Goal: Task Accomplishment & Management: Use online tool/utility

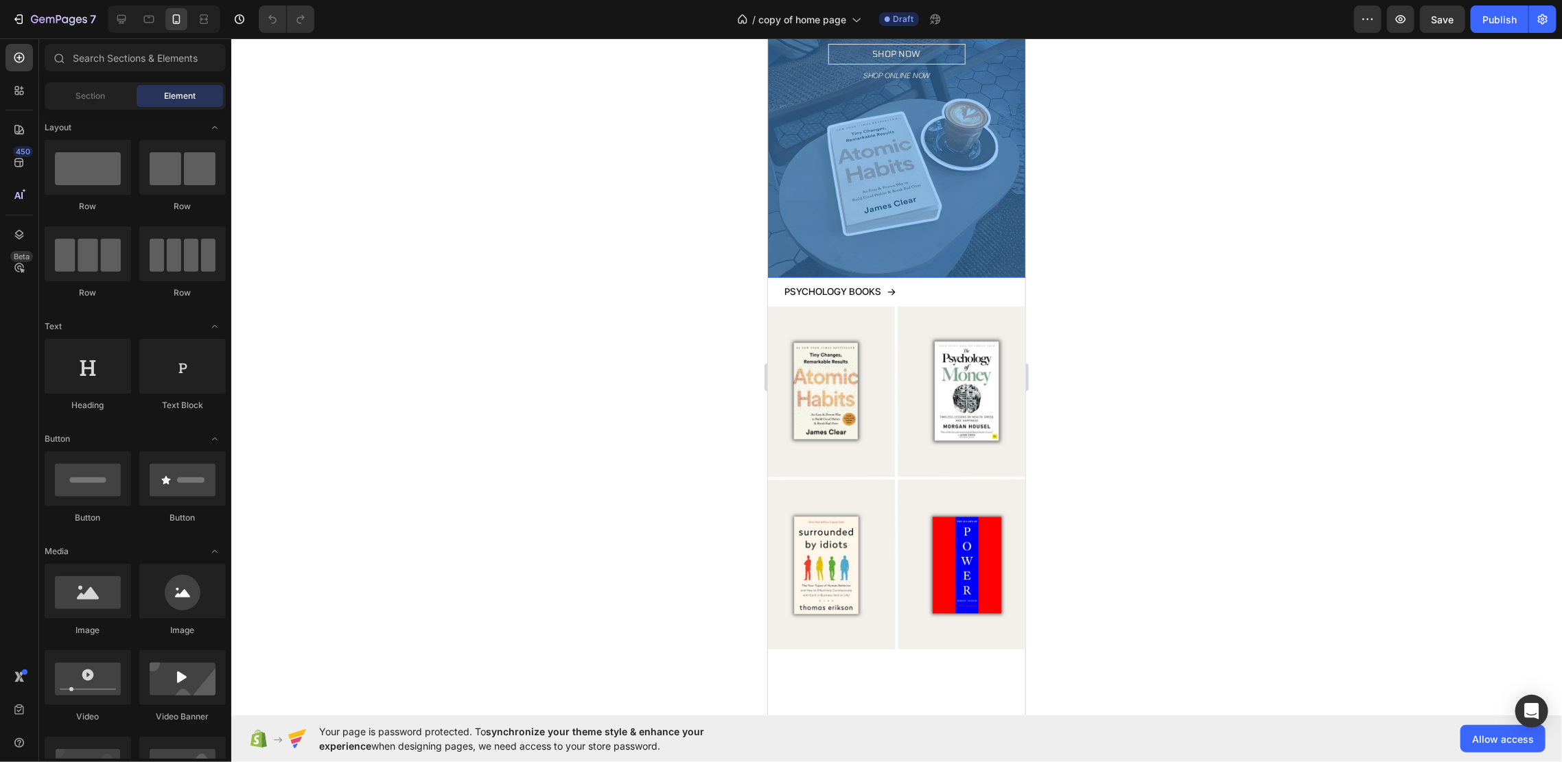
scroll to position [66, 0]
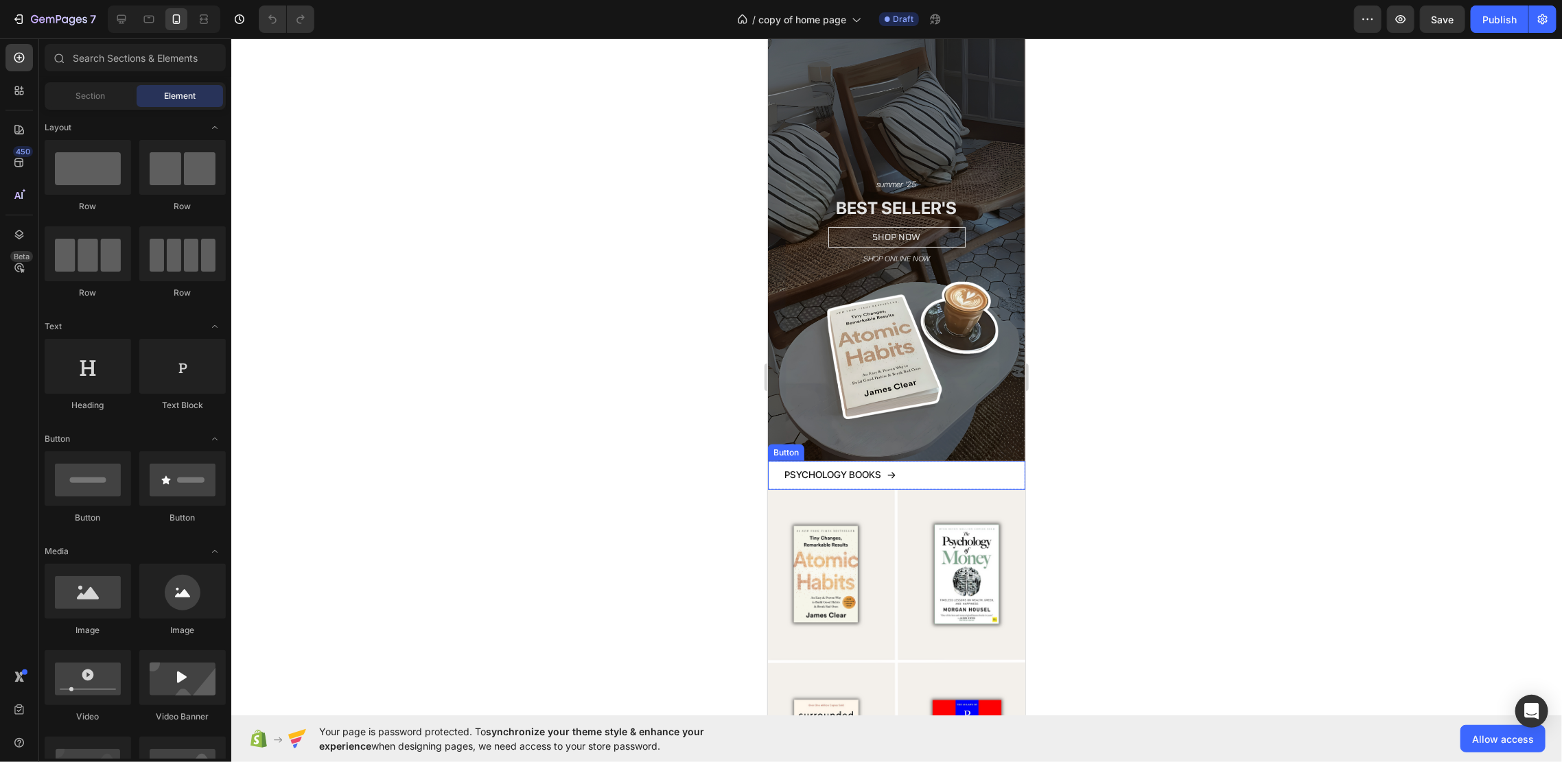
click at [943, 460] on div "PSYCHOLOGY BOOKS Button" at bounding box center [895, 474] width 257 height 28
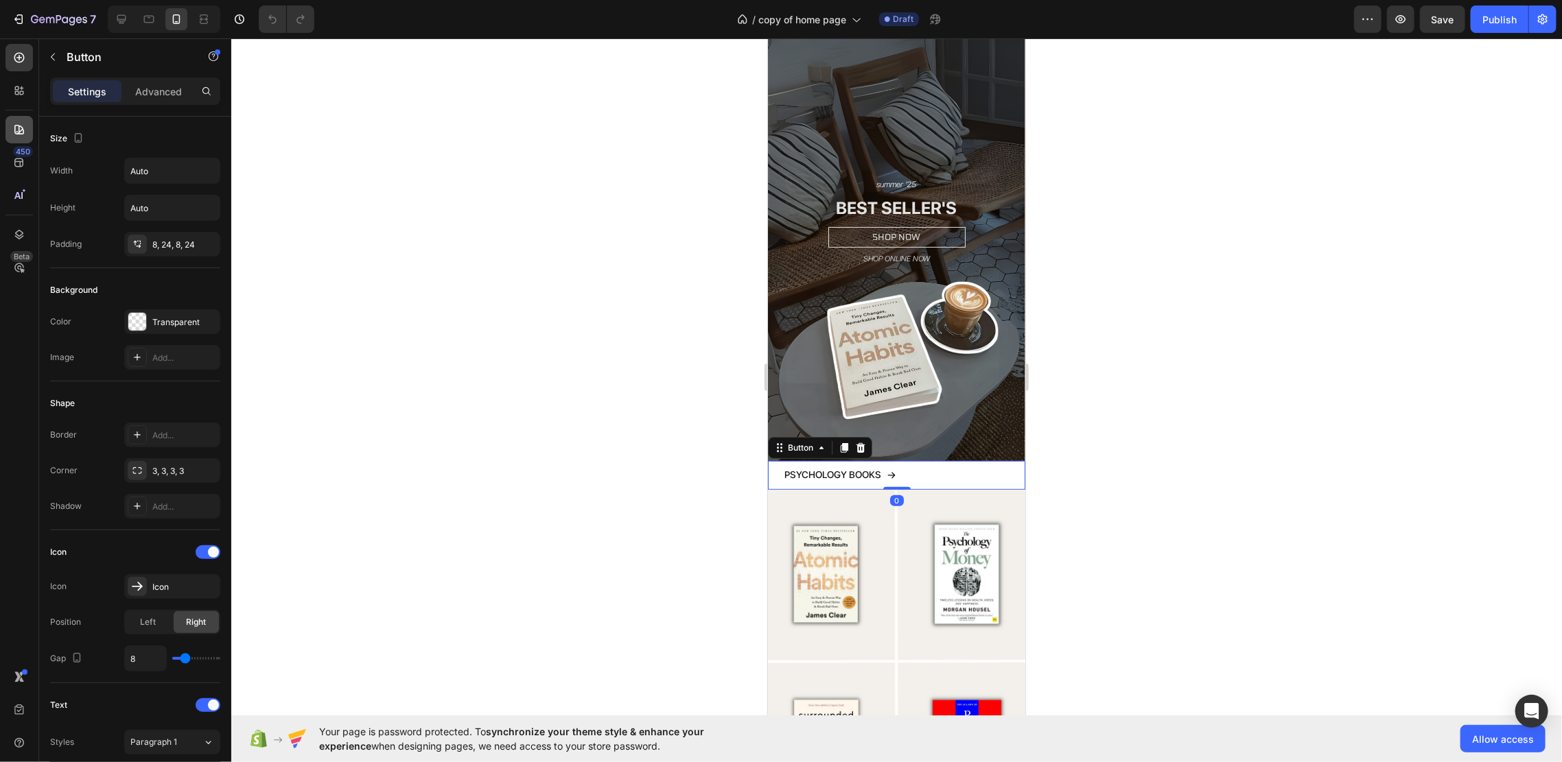
click at [5, 132] on div at bounding box center [18, 129] width 27 height 27
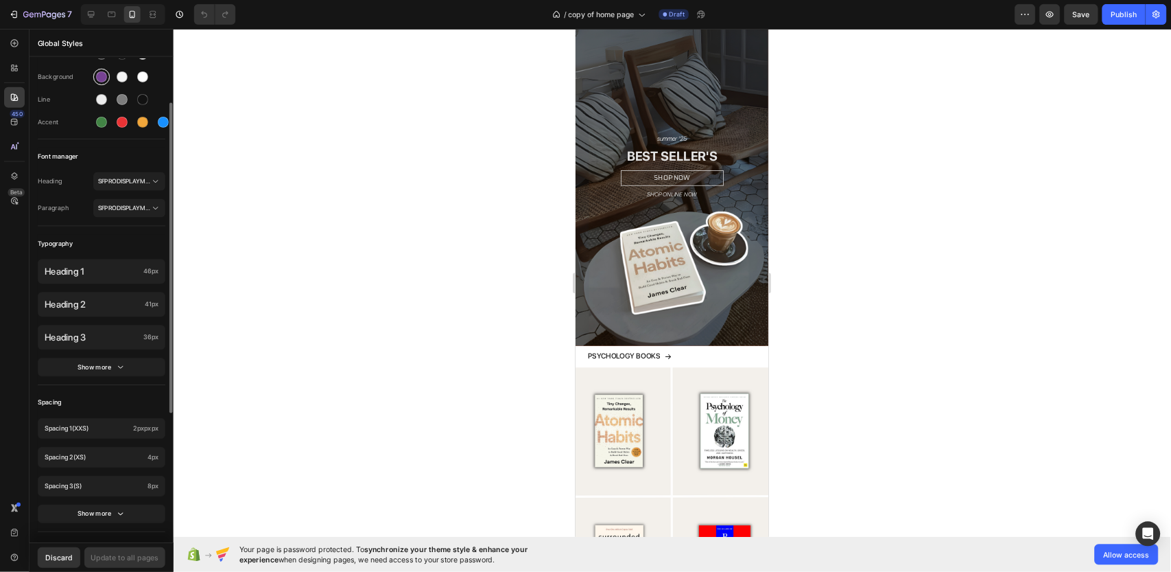
scroll to position [0, 0]
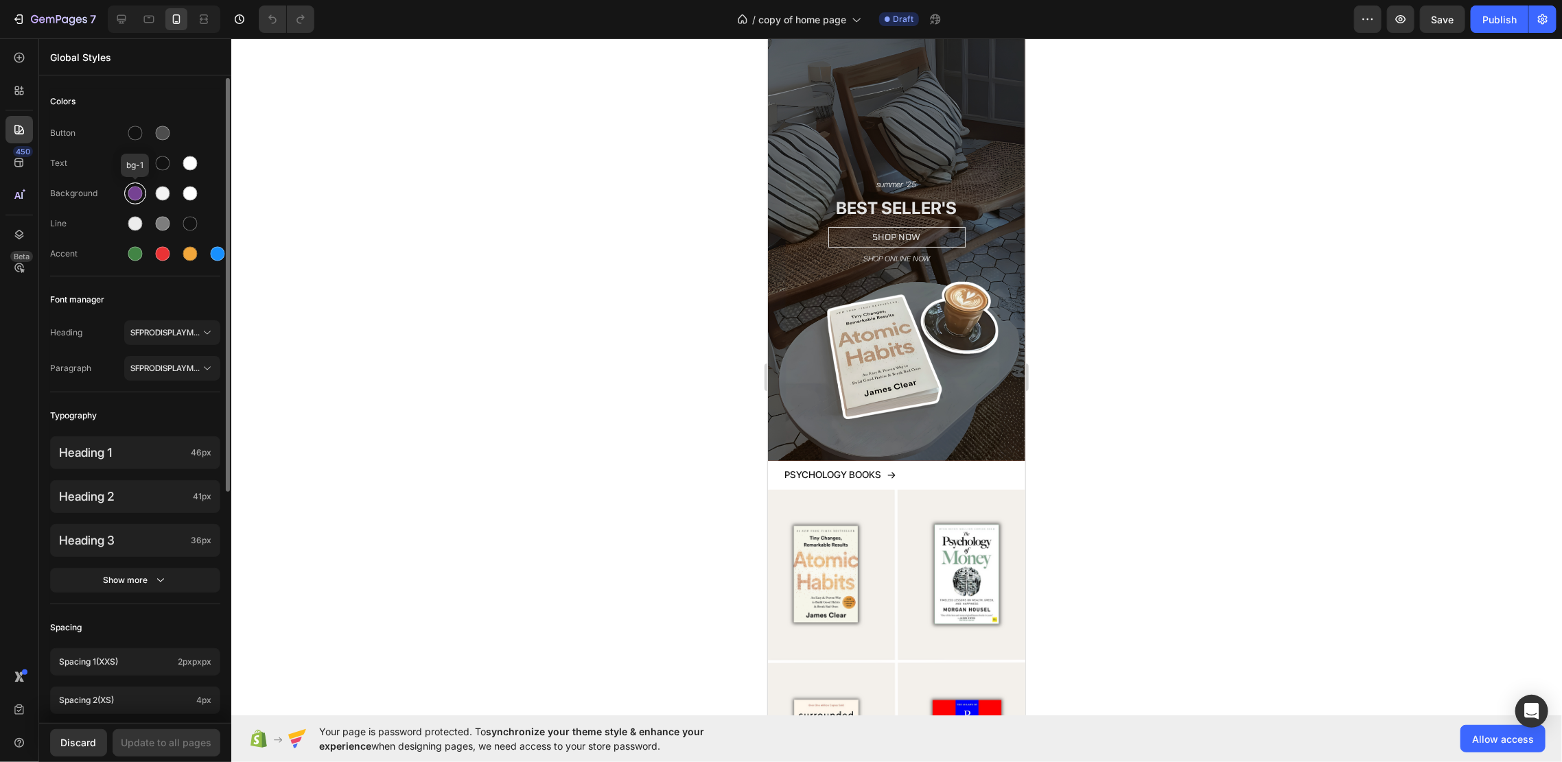
click at [138, 193] on div at bounding box center [135, 194] width 14 height 14
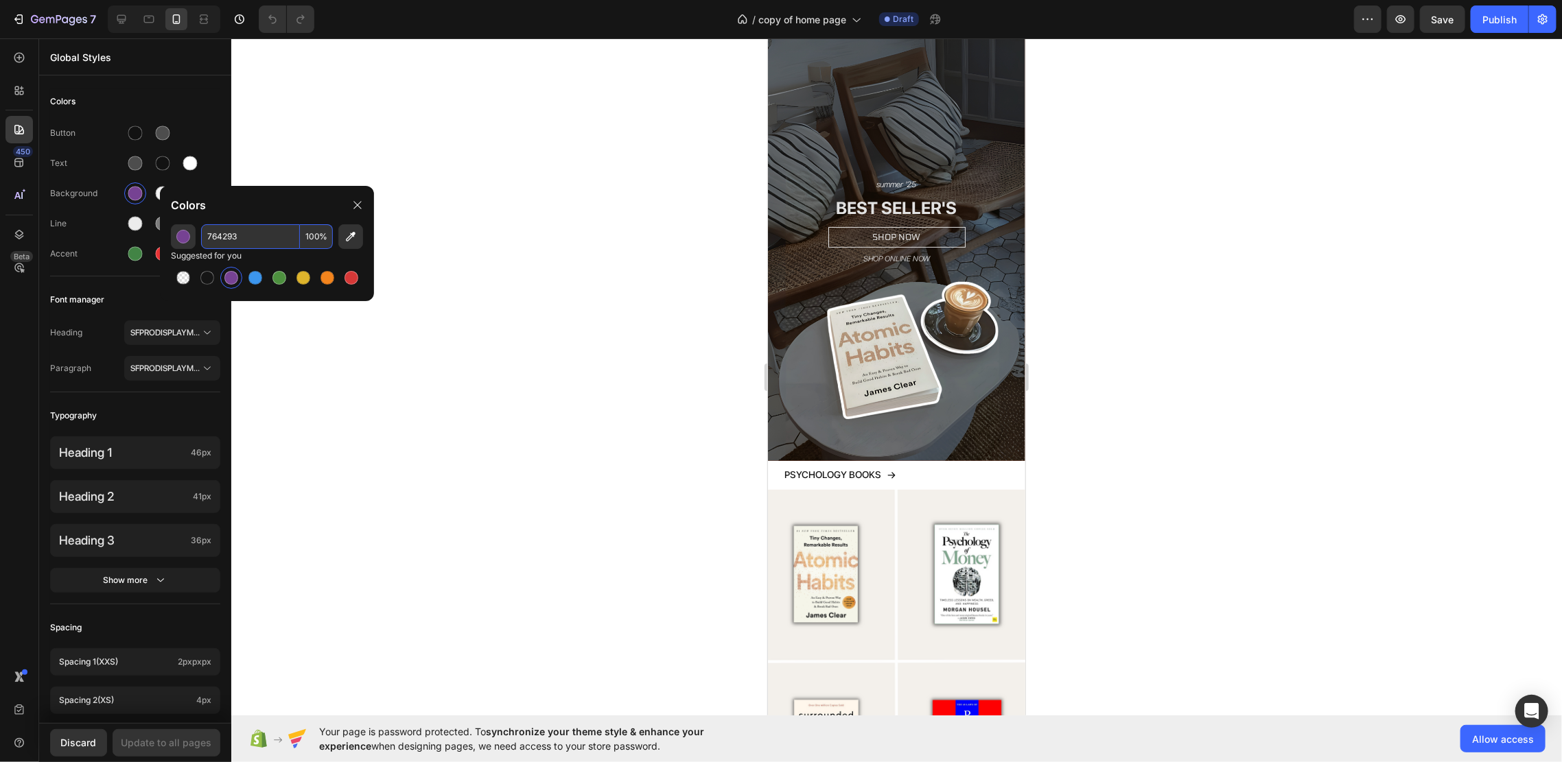
click at [226, 231] on input "764293" at bounding box center [250, 236] width 99 height 25
paste input "#f7f5f1"
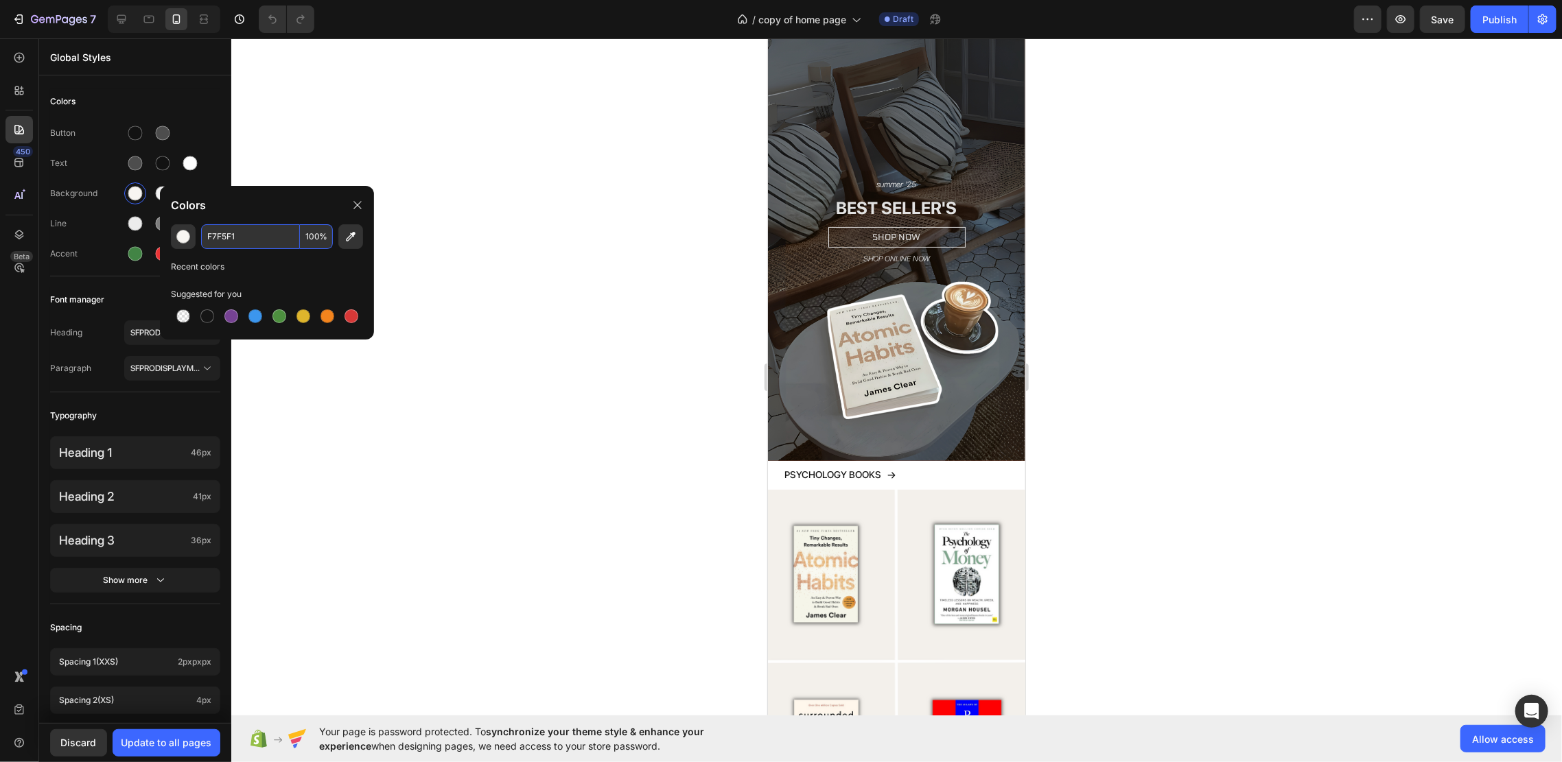
type input "F7F5F1"
click at [165, 739] on div "Update to all pages" at bounding box center [166, 743] width 91 height 14
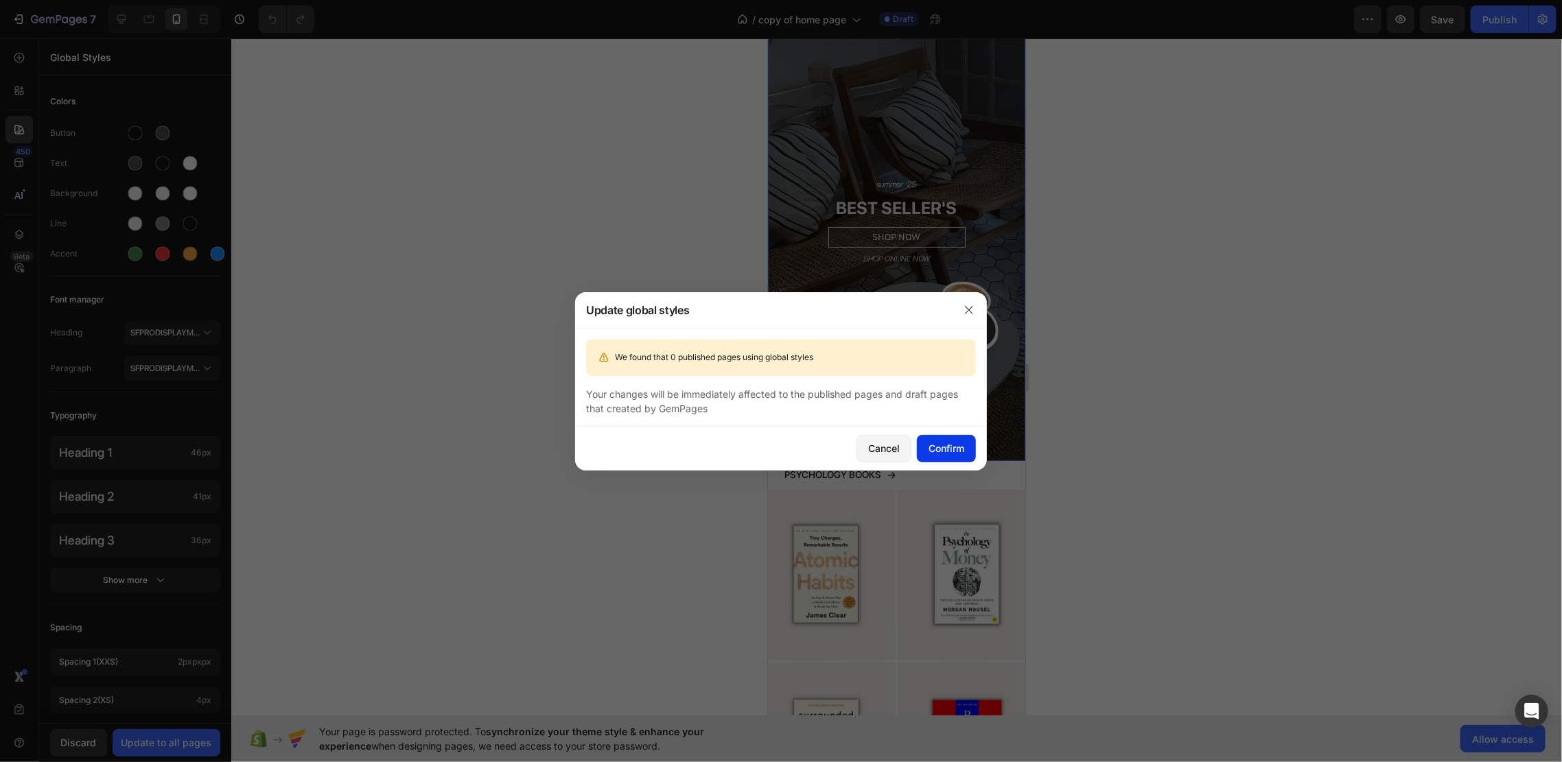
click at [944, 446] on div "Confirm" at bounding box center [946, 448] width 36 height 14
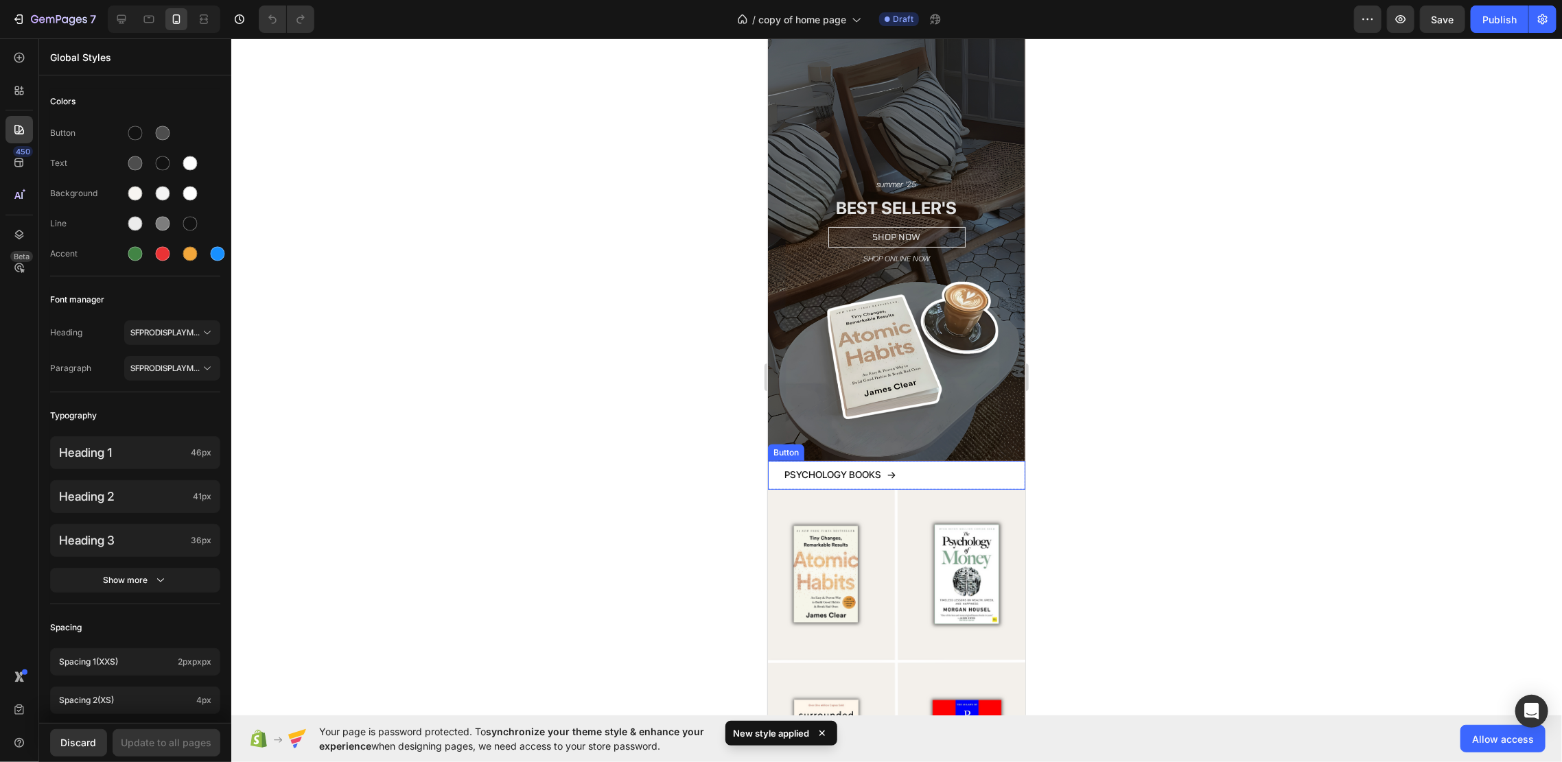
click at [922, 460] on div "PSYCHOLOGY BOOKS Button" at bounding box center [895, 474] width 257 height 28
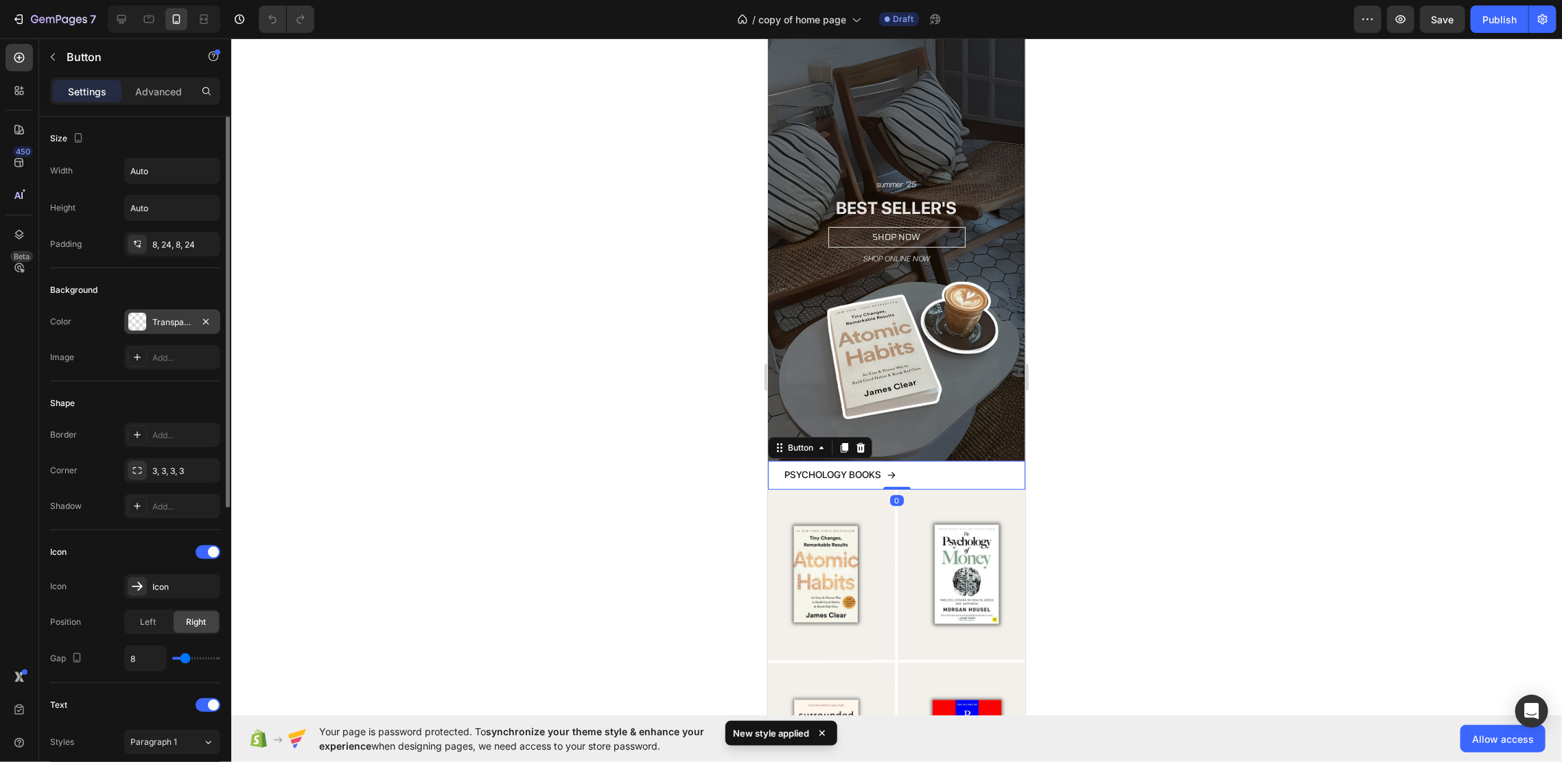
click at [152, 319] on div "Transparent" at bounding box center [172, 322] width 40 height 12
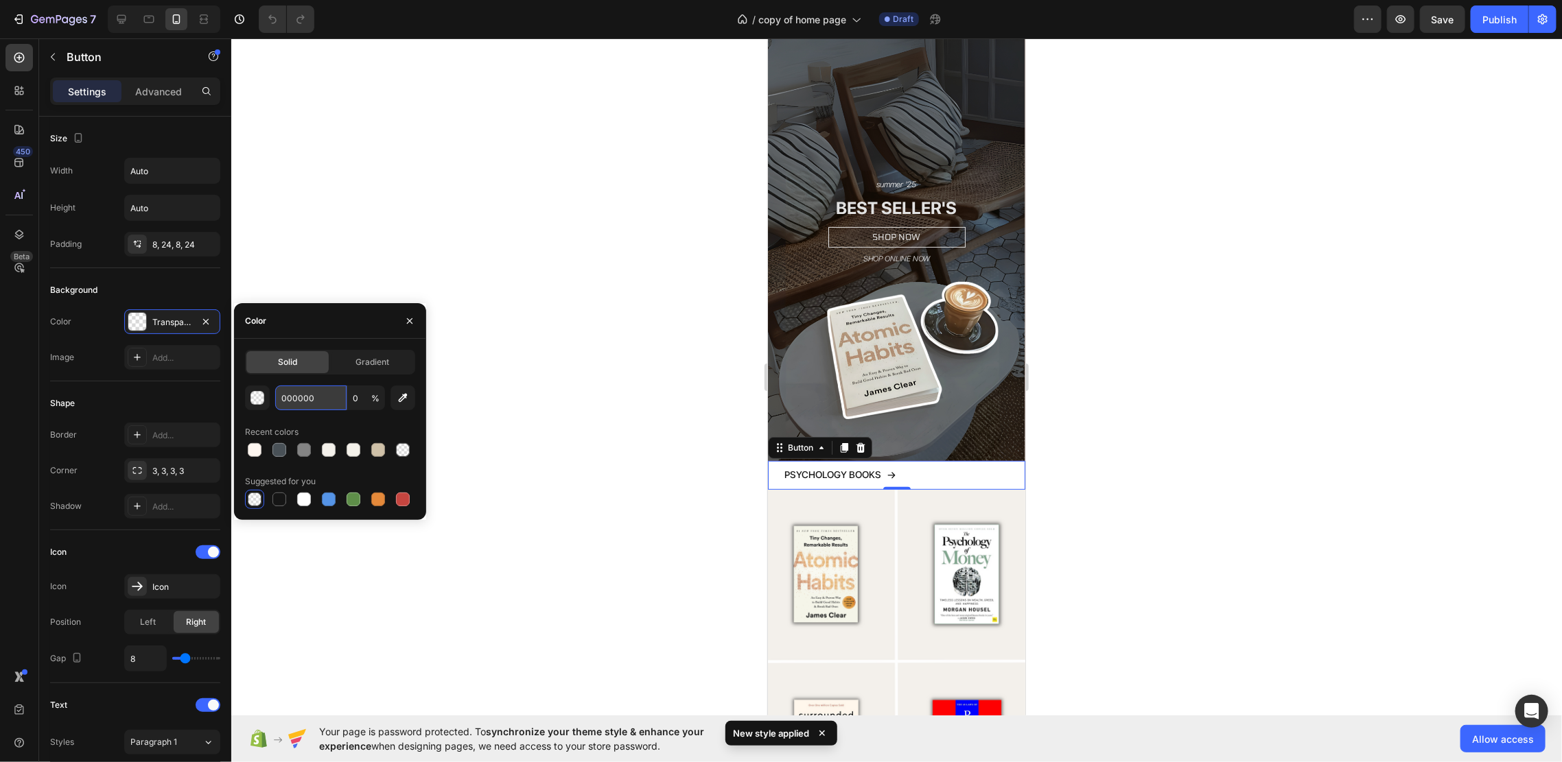
click at [315, 403] on input "000000" at bounding box center [310, 398] width 71 height 25
paste input "#f7f5f1"
type input "#f7f5f1"
type input "100"
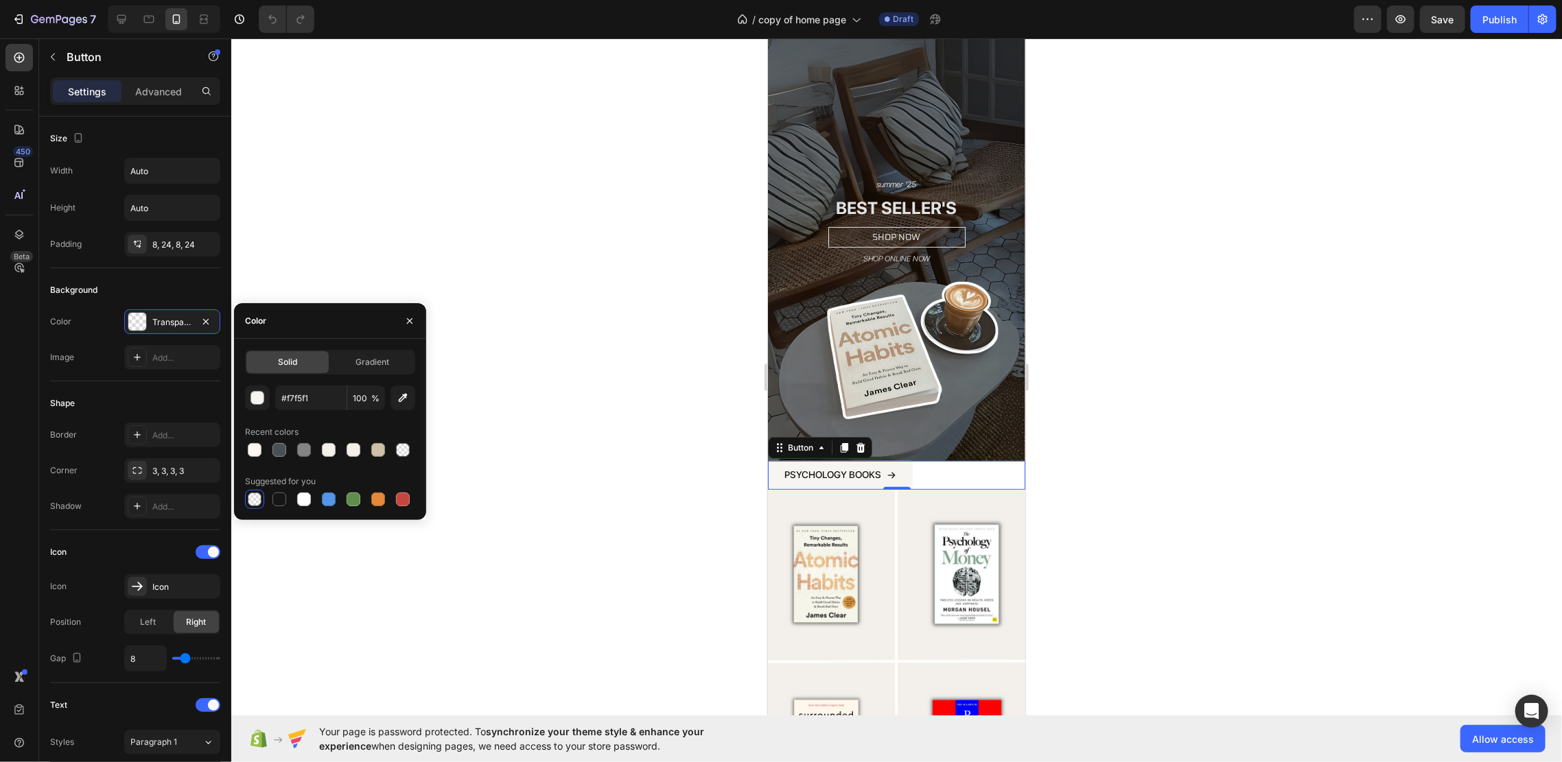
click at [596, 333] on div at bounding box center [896, 400] width 1330 height 724
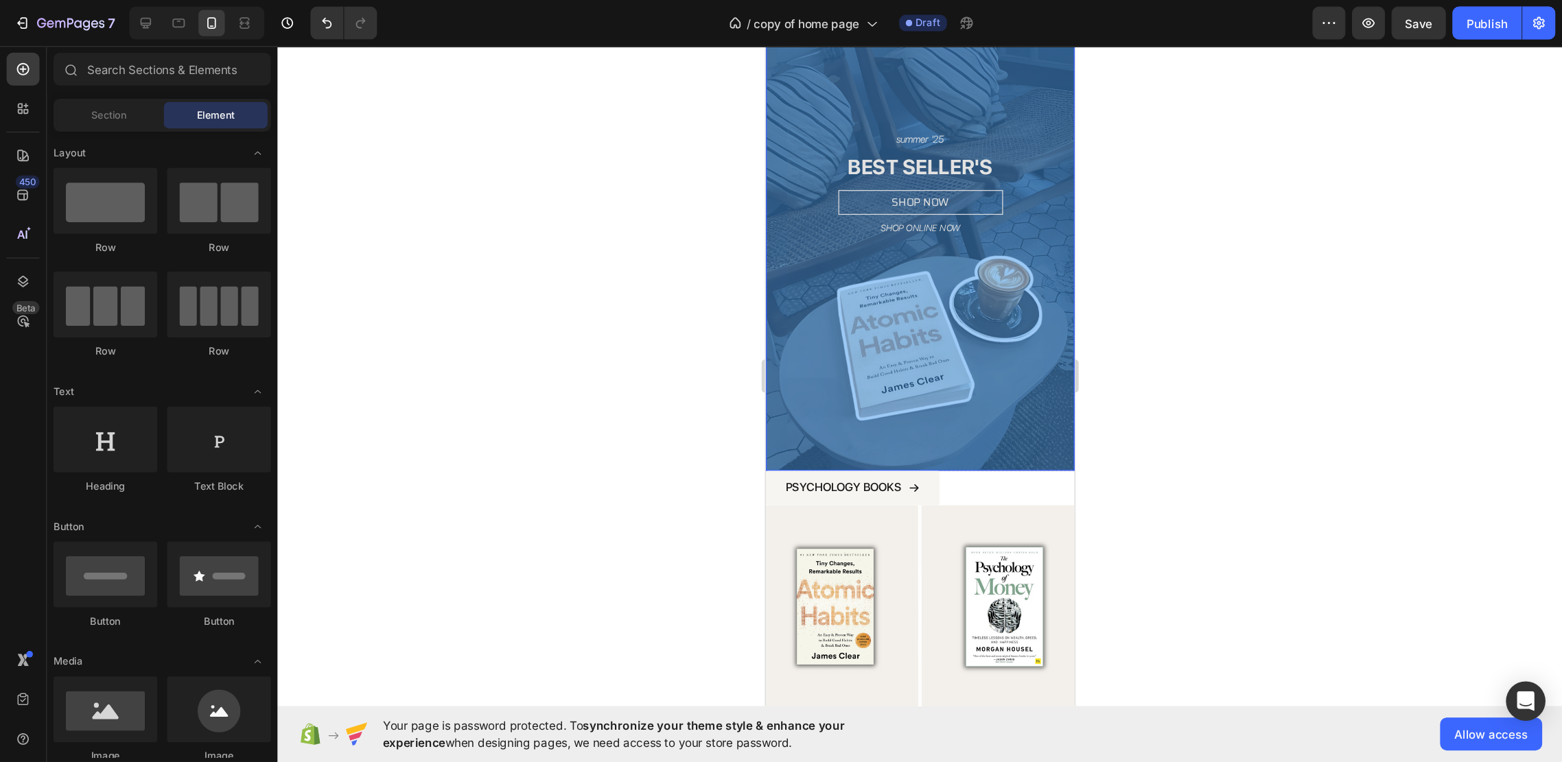
scroll to position [134, 0]
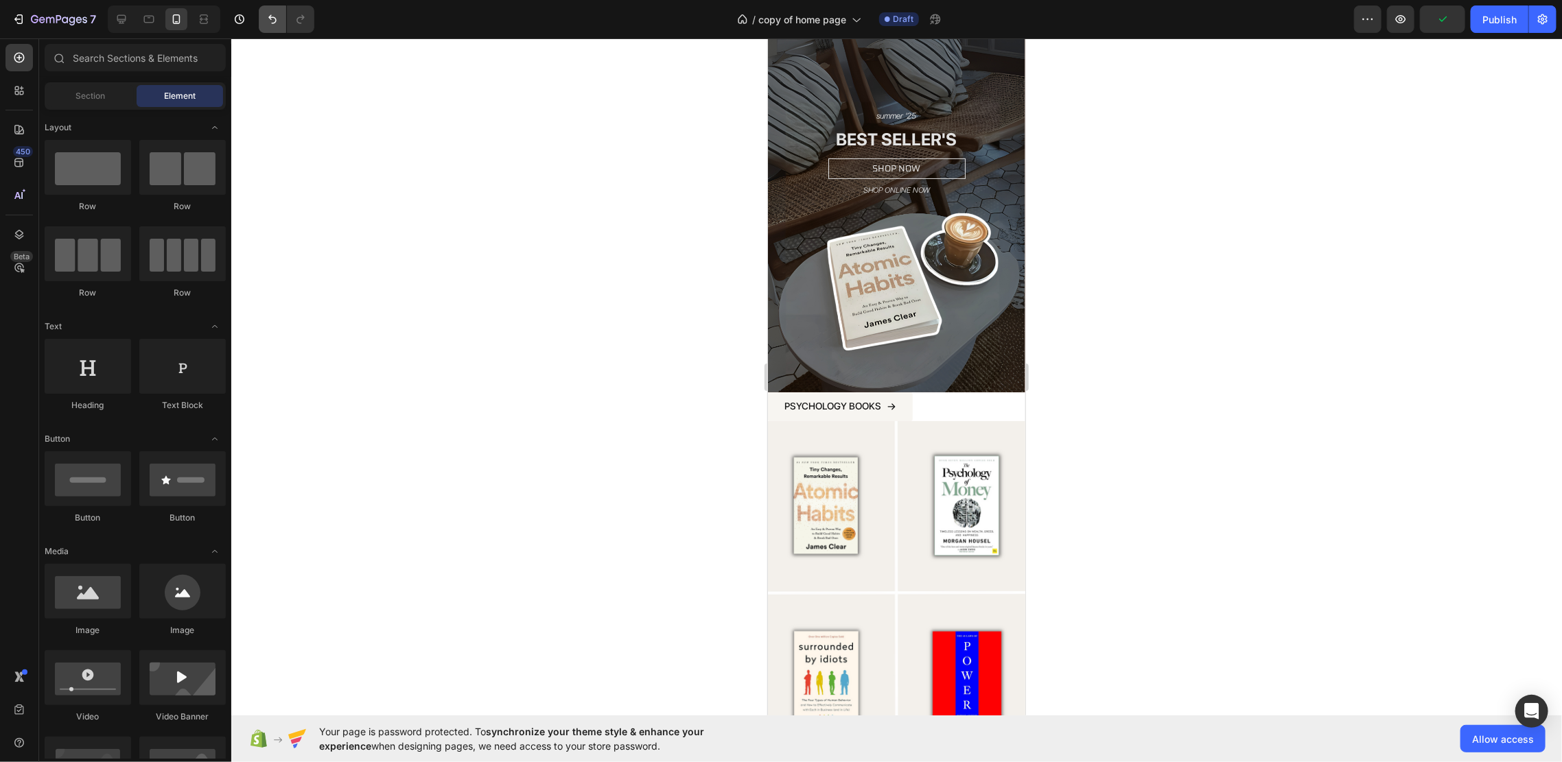
click at [266, 24] on icon "Undo/Redo" at bounding box center [273, 19] width 14 height 14
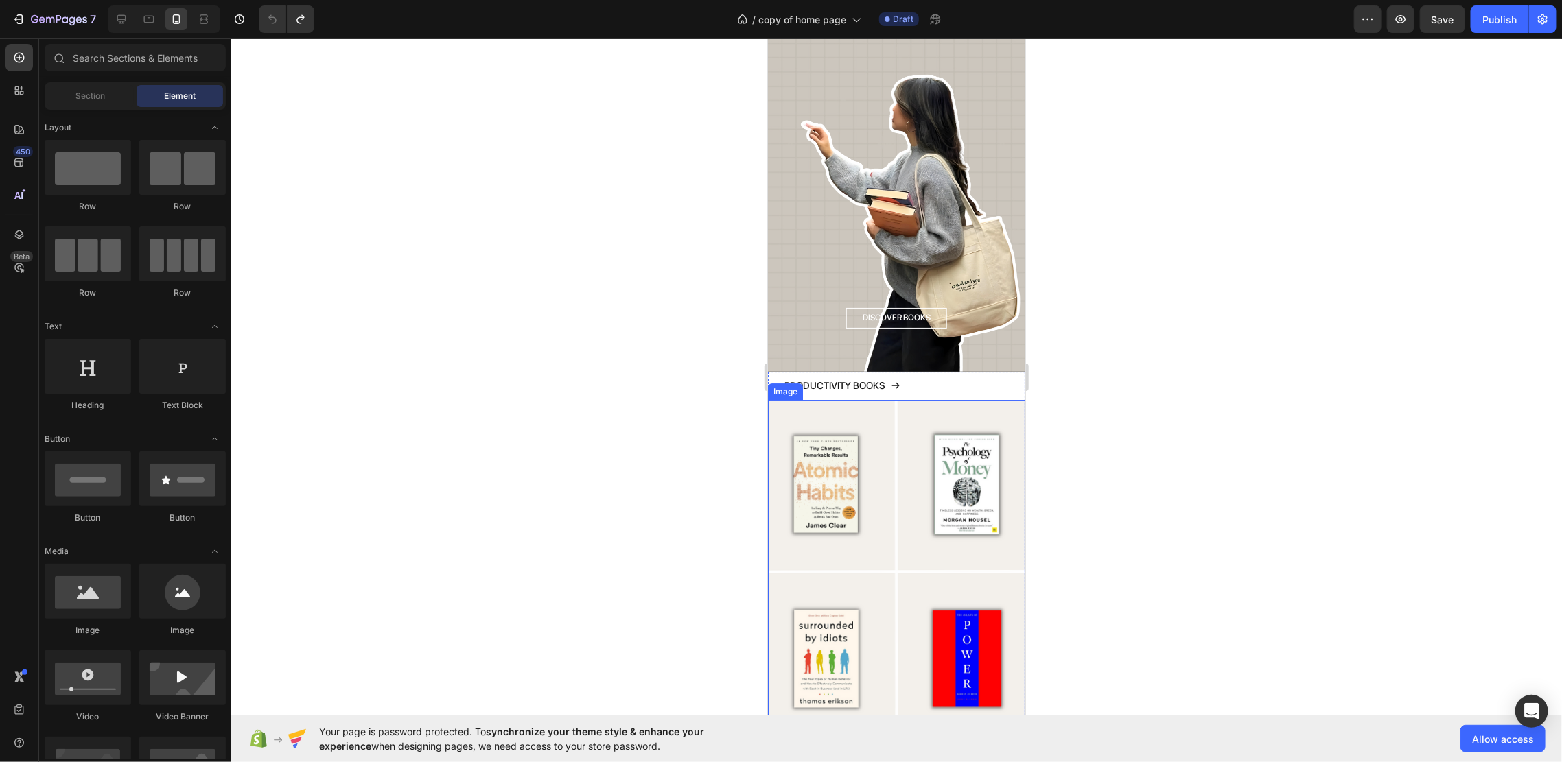
scroll to position [3110, 0]
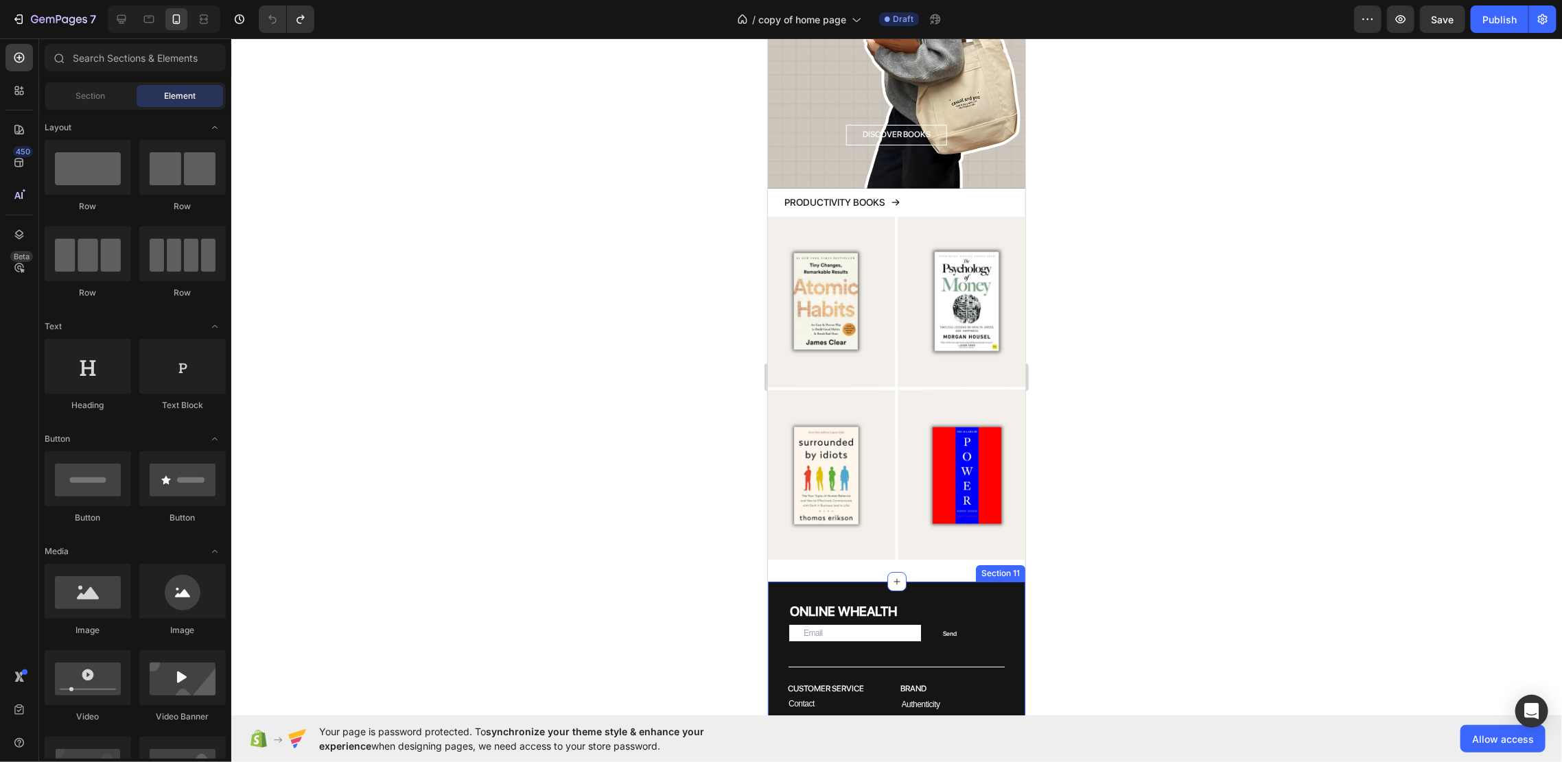
click at [951, 581] on div "ONLINE WHEALTH Heading Email Field Send Submit Button Row Newsletter Title Line…" at bounding box center [895, 764] width 257 height 366
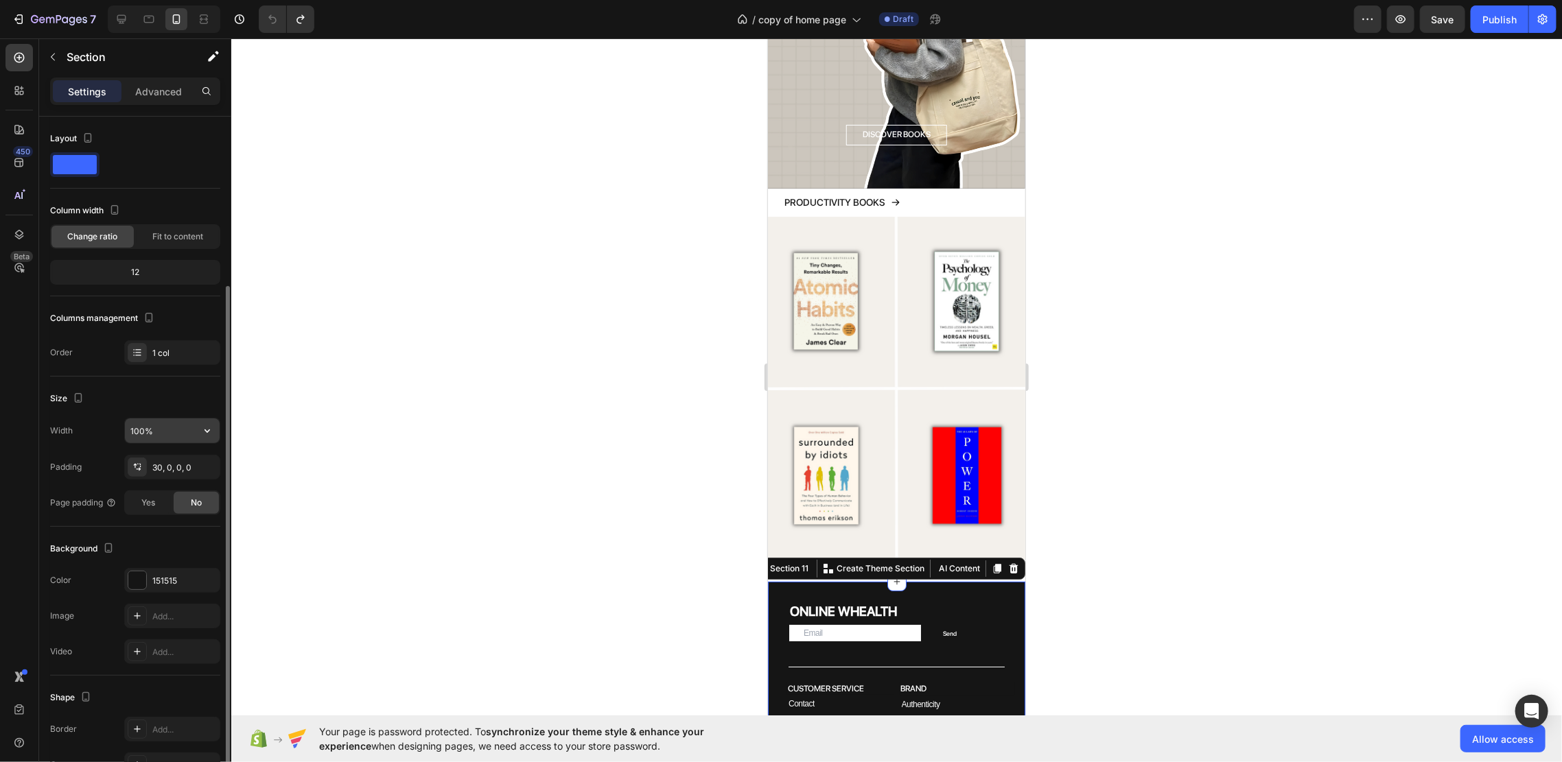
scroll to position [91, 0]
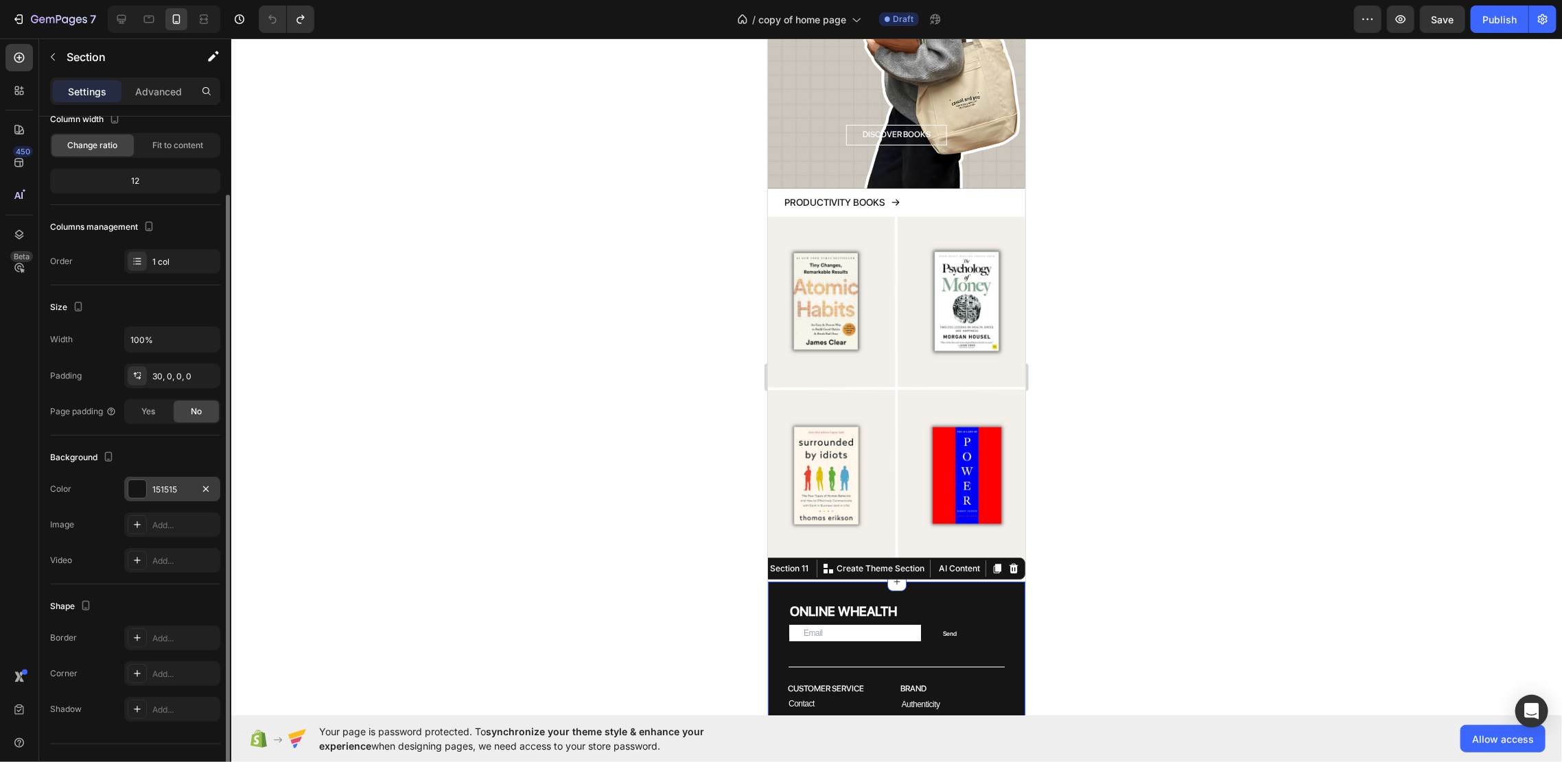
click at [165, 477] on div "151515" at bounding box center [172, 489] width 96 height 25
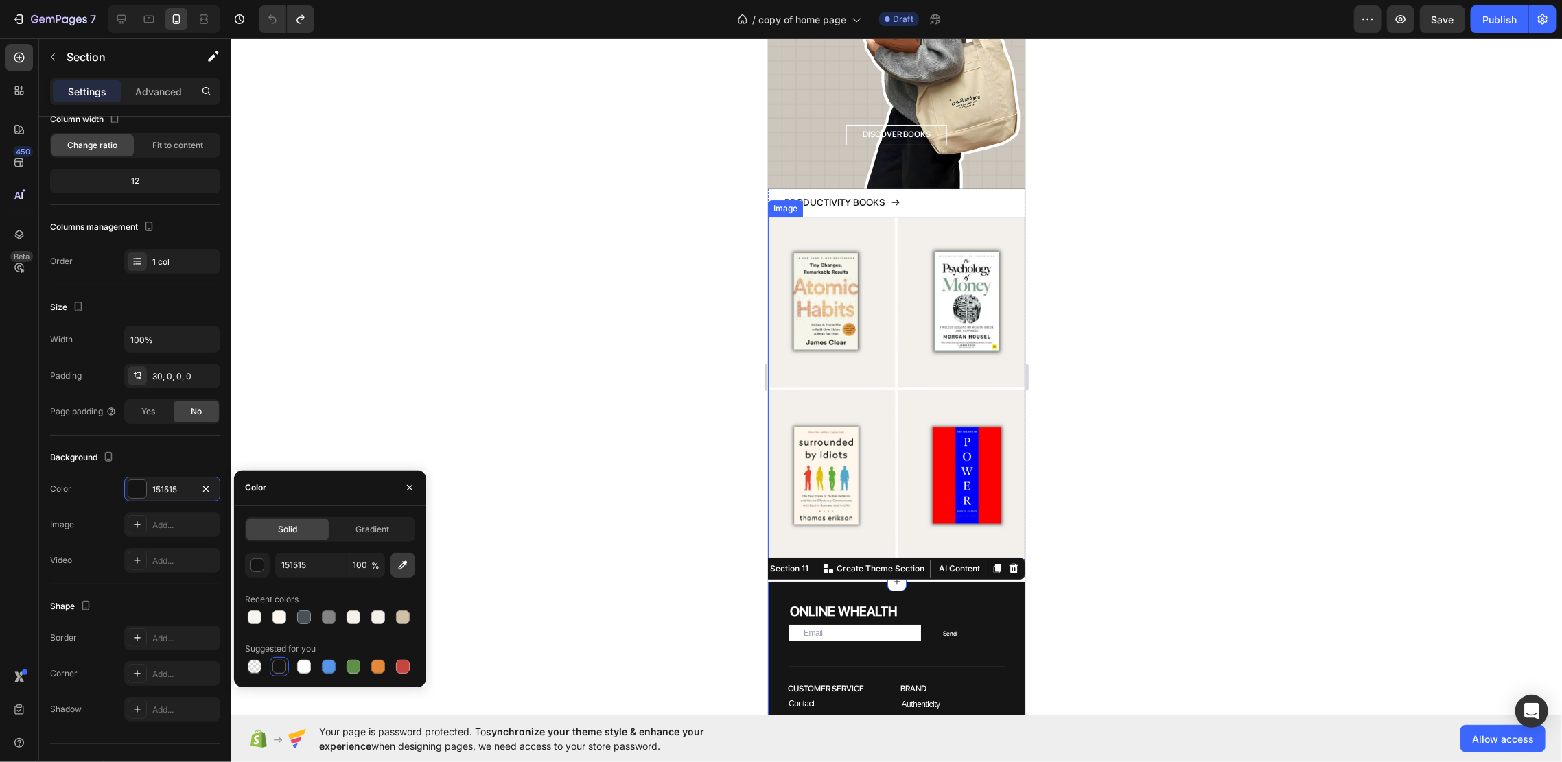
click at [396, 559] on icon "button" at bounding box center [403, 566] width 14 height 14
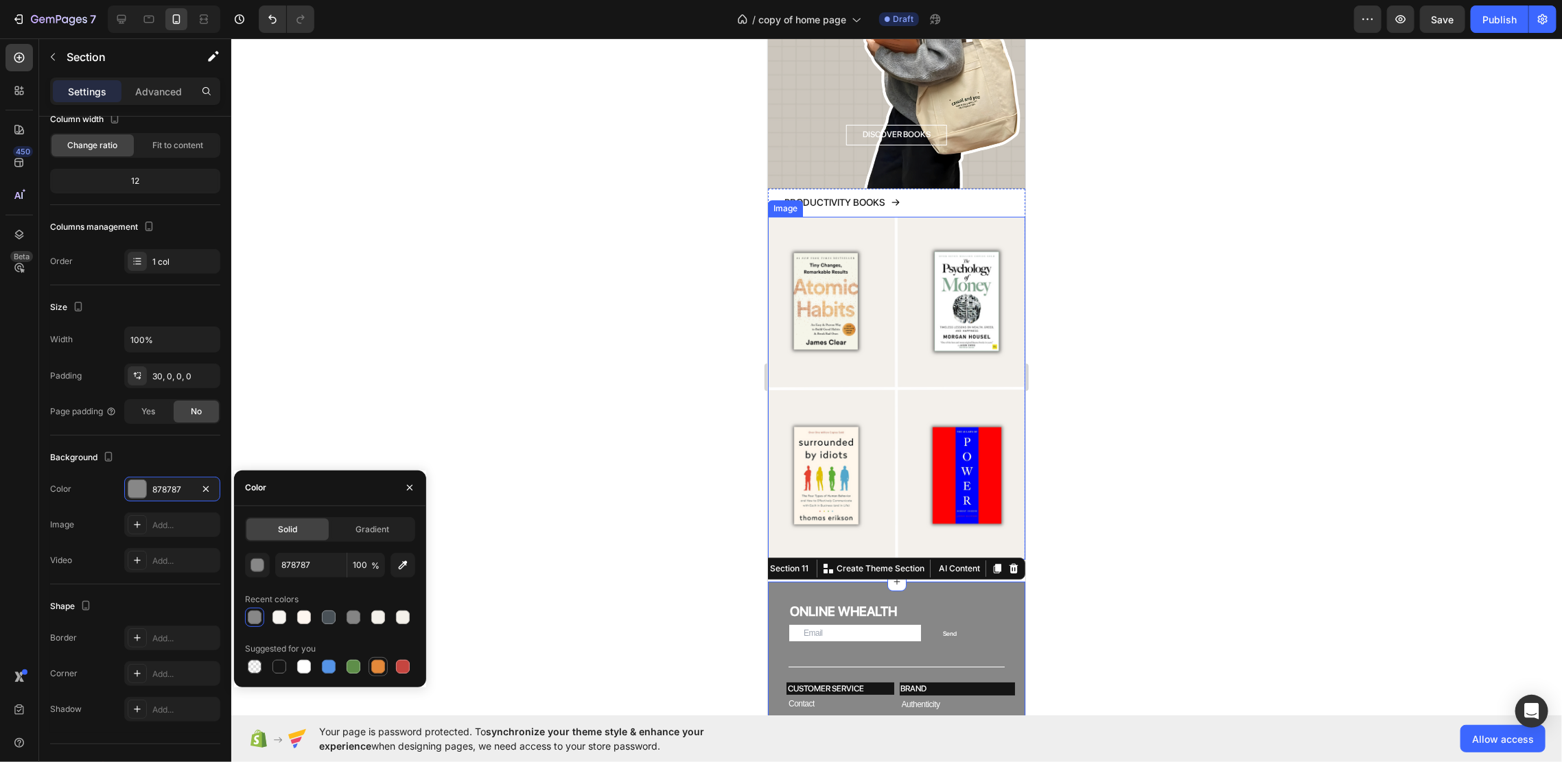
click at [385, 670] on div at bounding box center [378, 667] width 16 height 16
type input "E4893A"
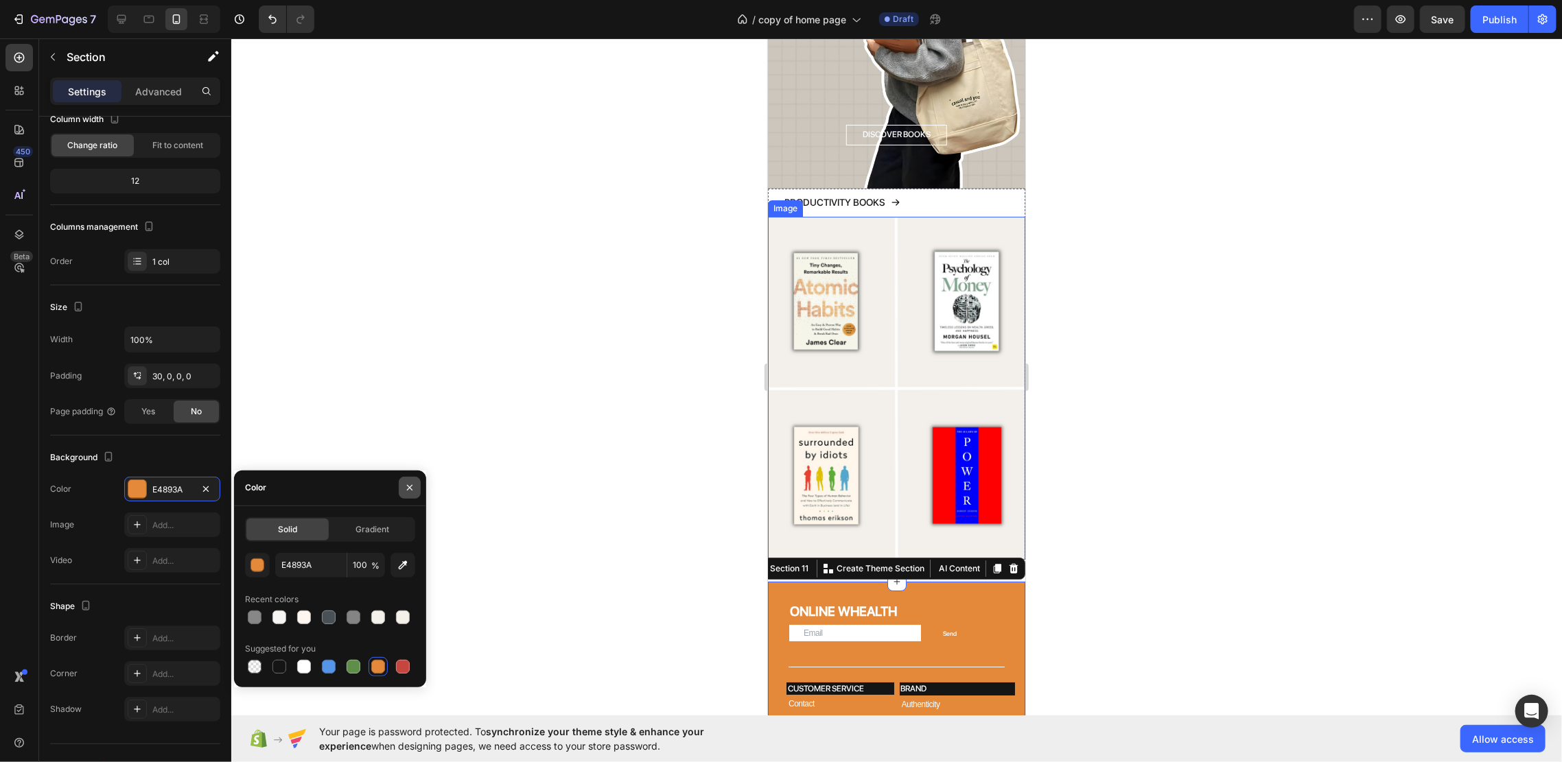
click at [408, 490] on icon "button" at bounding box center [409, 487] width 11 height 11
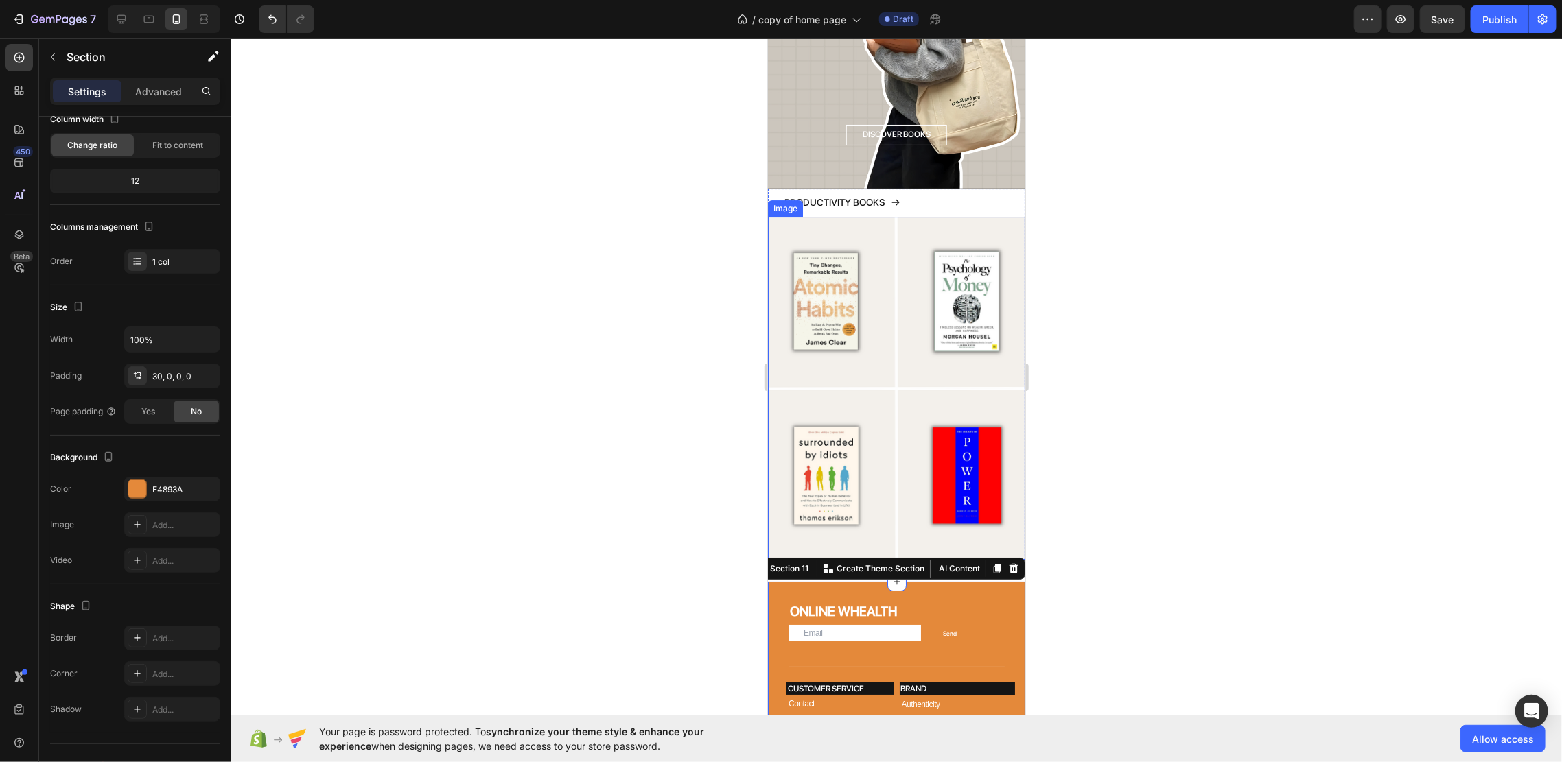
click at [699, 386] on div at bounding box center [896, 400] width 1330 height 724
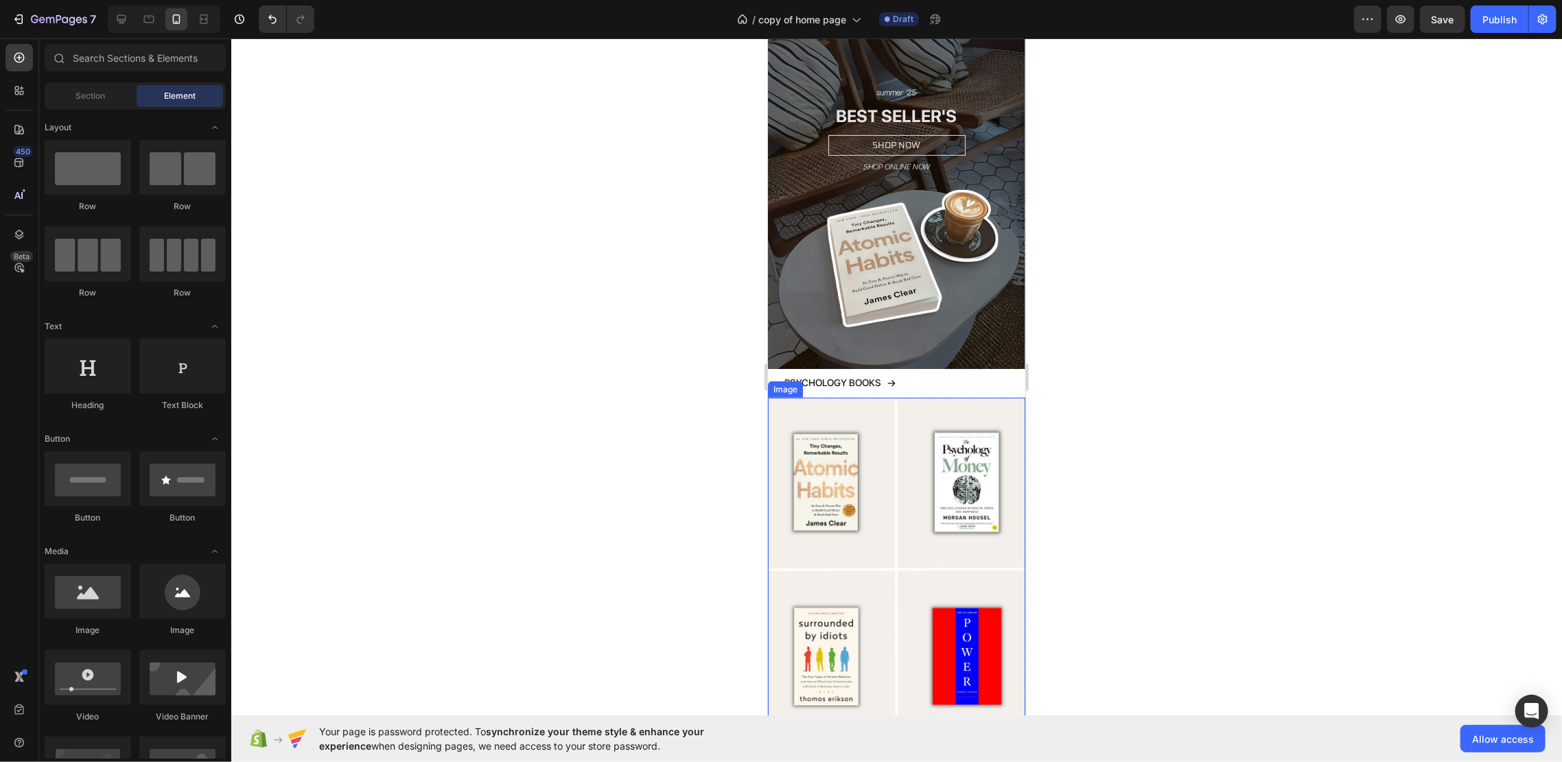
scroll to position [0, 0]
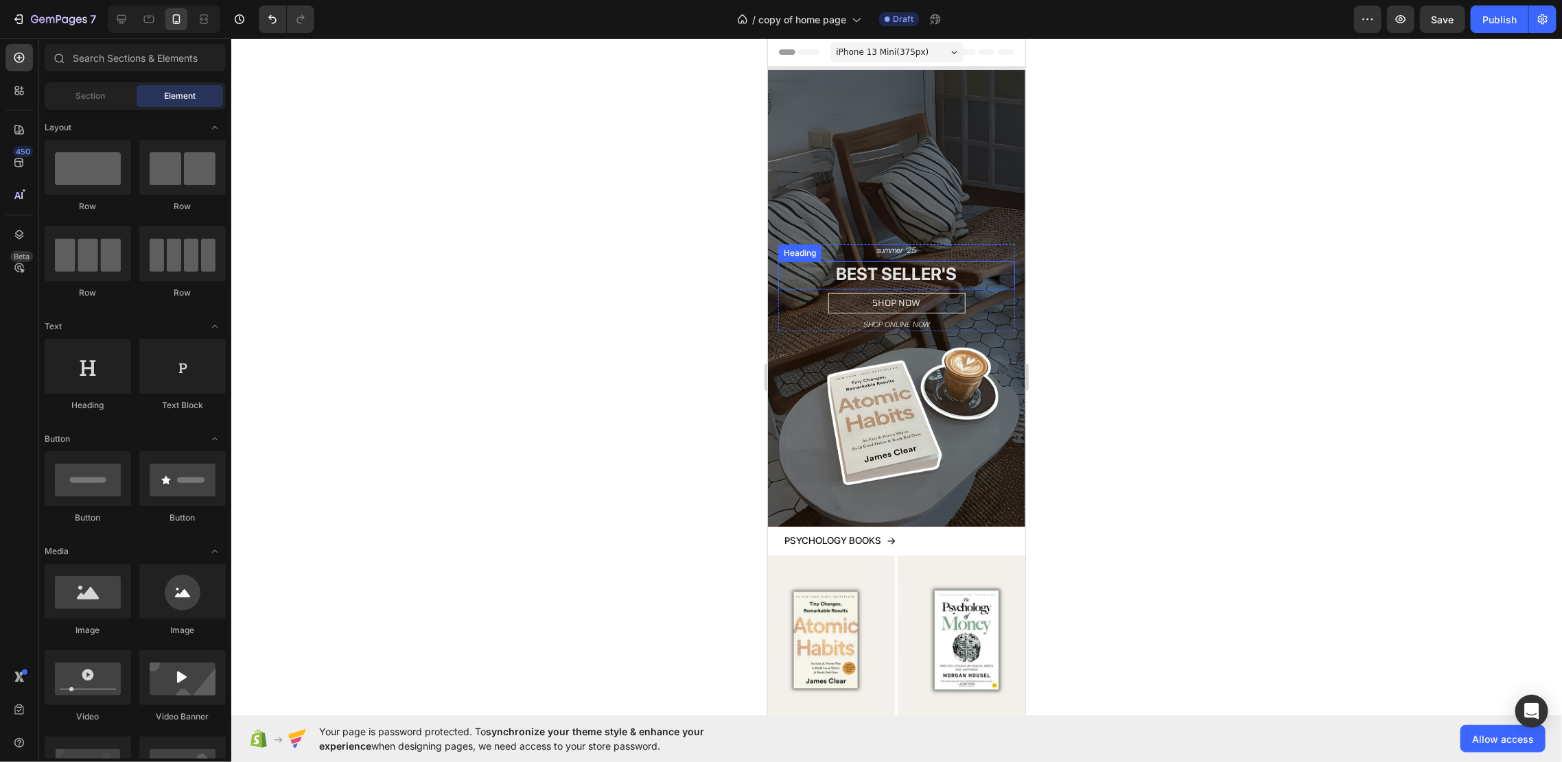
click at [857, 261] on h2 "BEST SELLER'S" at bounding box center [895, 273] width 237 height 25
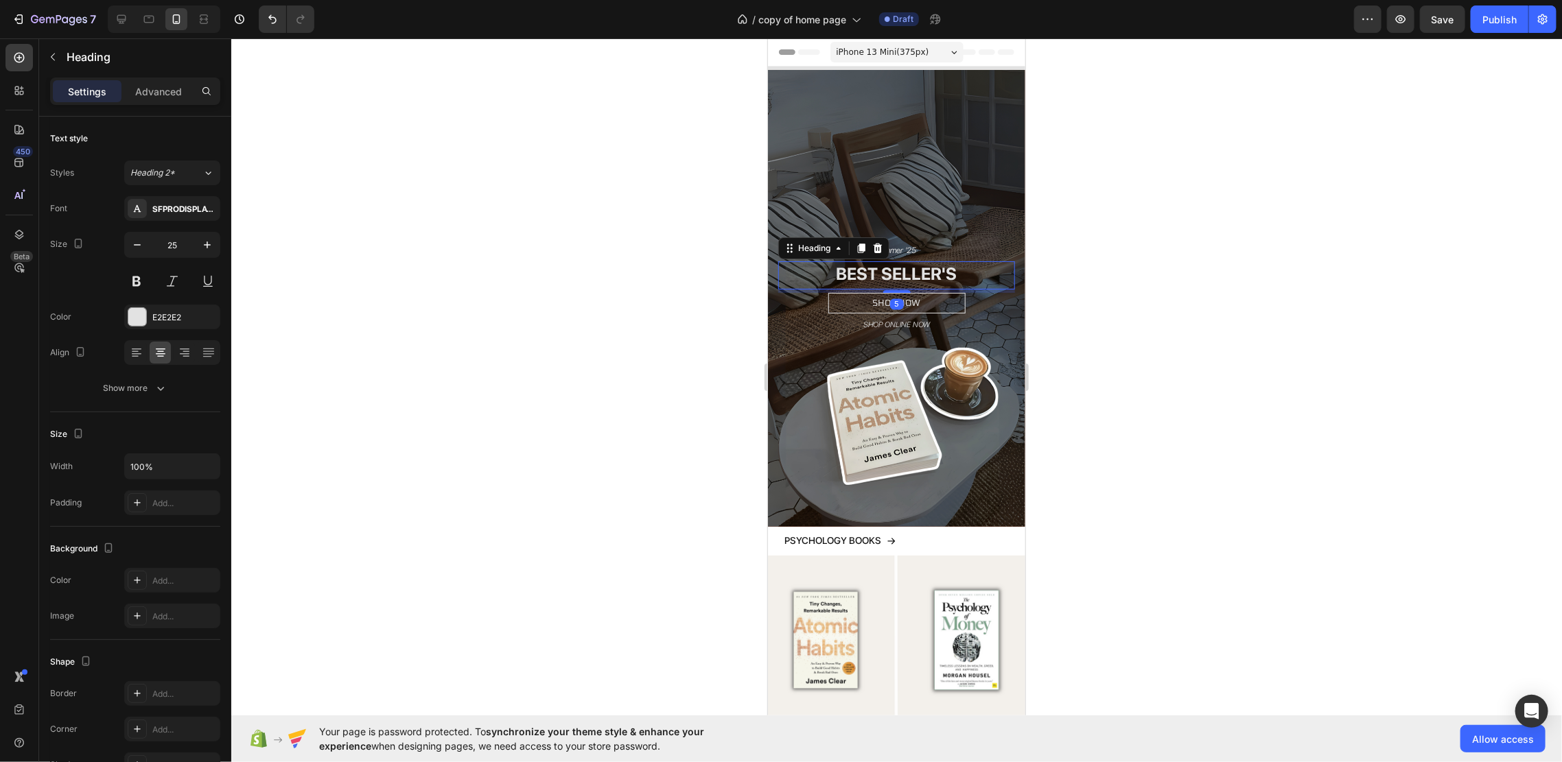
click at [857, 261] on h2 "BEST SELLER'S" at bounding box center [895, 273] width 237 height 25
click at [995, 262] on p "BUY 2 GET 1 FREESELLER'S" at bounding box center [896, 273] width 234 height 23
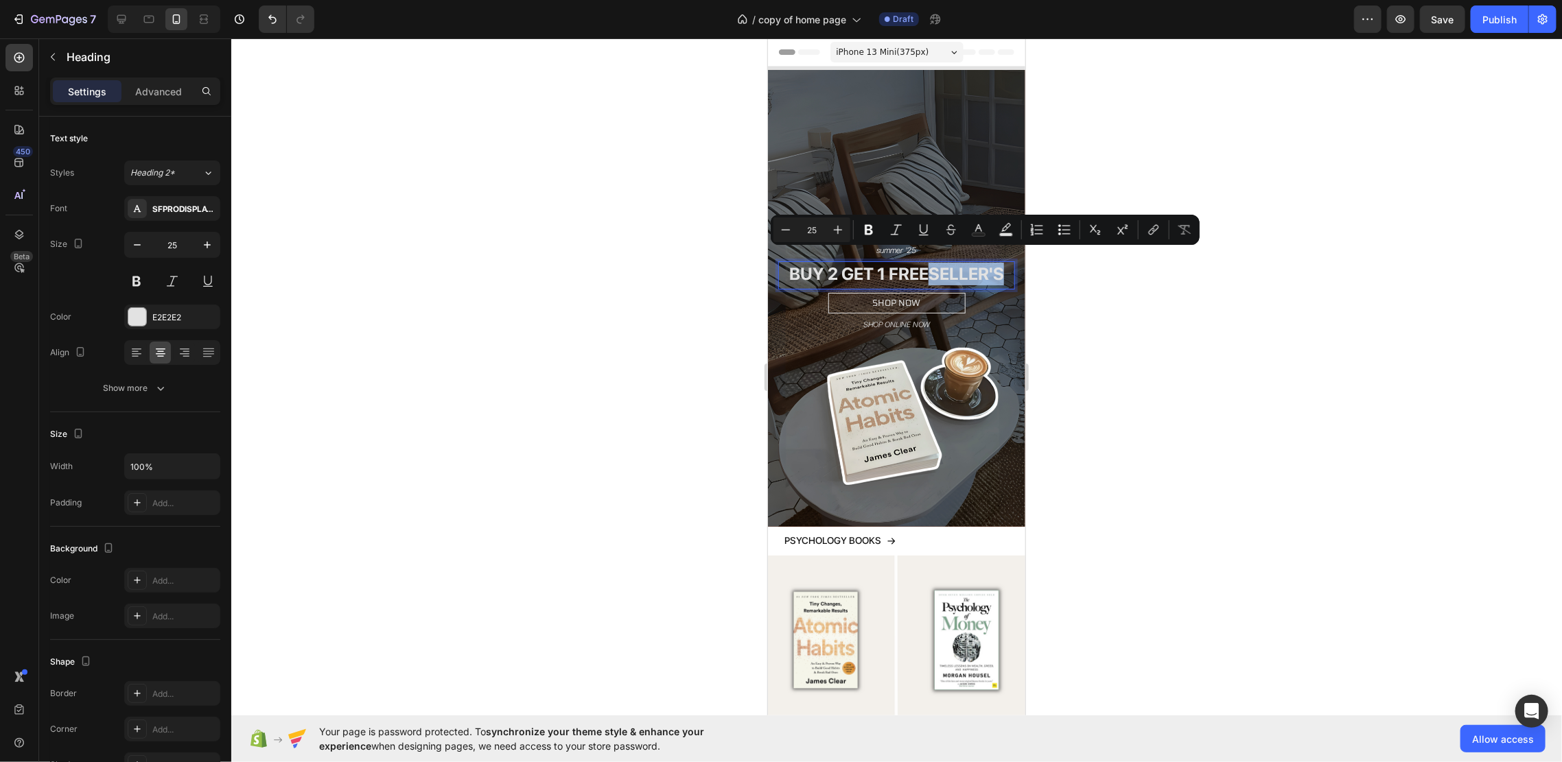
drag, startPoint x: 995, startPoint y: 259, endPoint x: 924, endPoint y: 264, distance: 71.5
click at [924, 264] on p "BUY 2 GET 1 FREESELLER'S" at bounding box center [896, 273] width 234 height 23
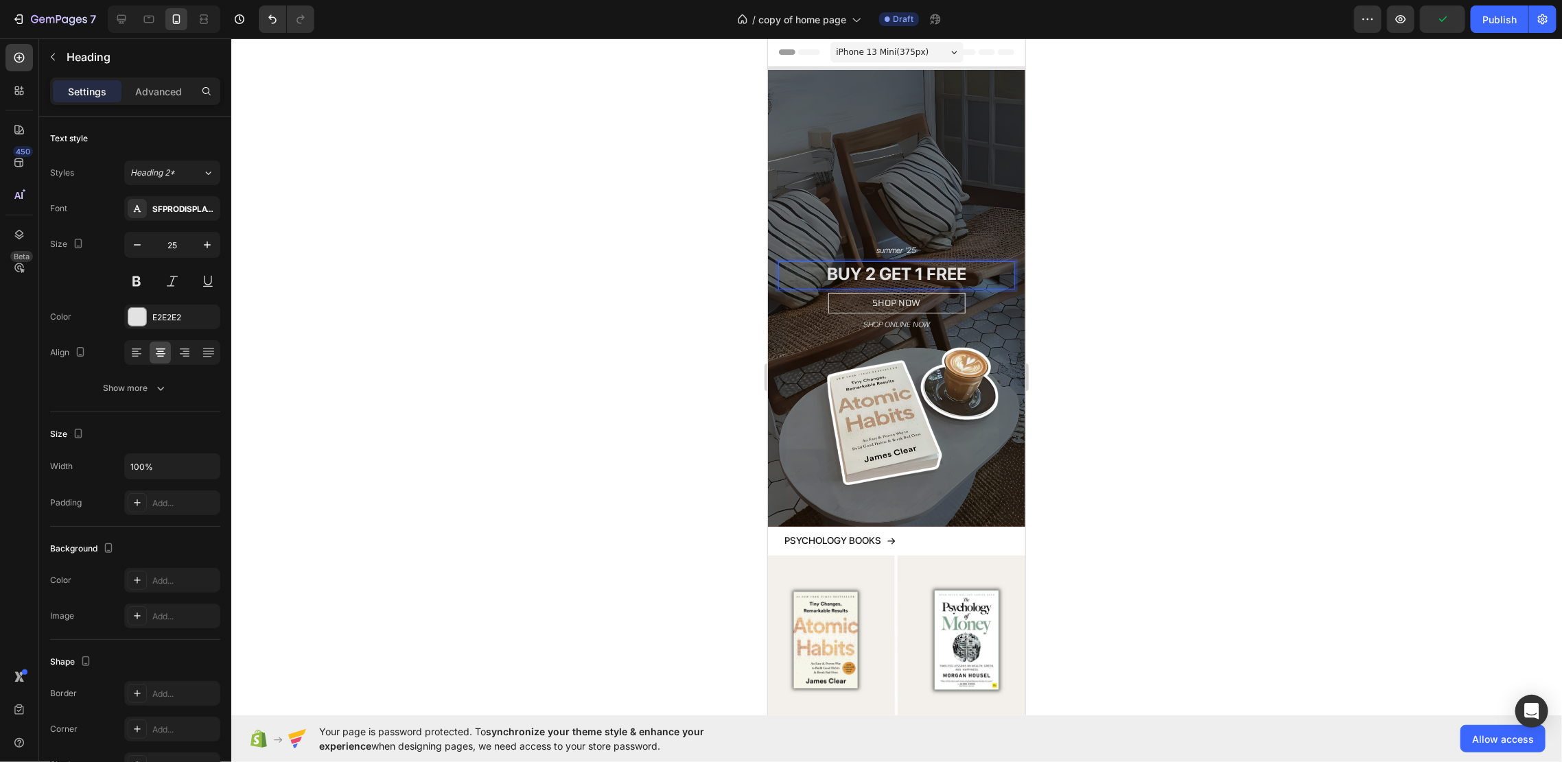
click at [1089, 173] on div at bounding box center [896, 400] width 1330 height 724
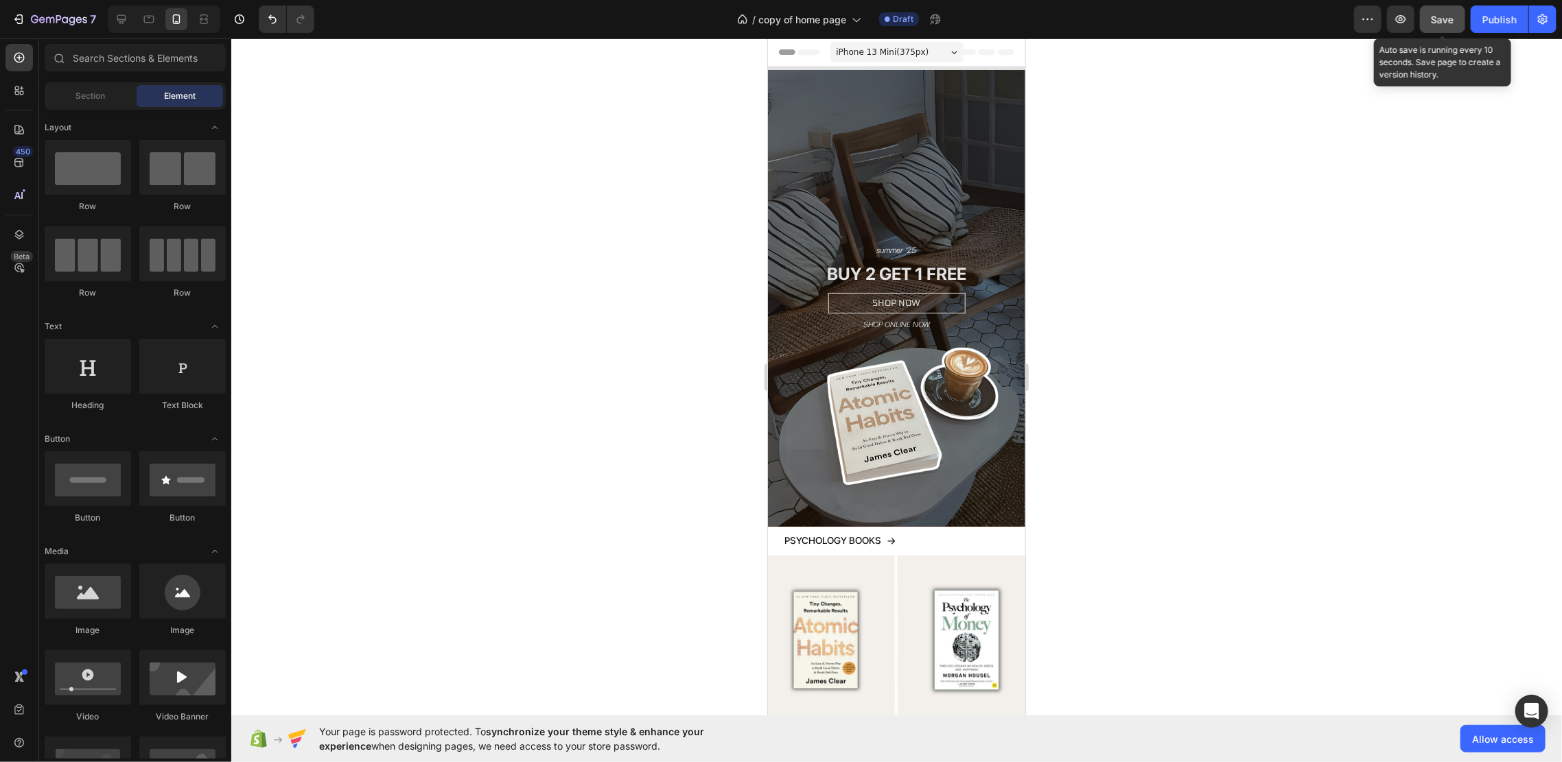
click at [1435, 25] on span "Save" at bounding box center [1442, 20] width 23 height 12
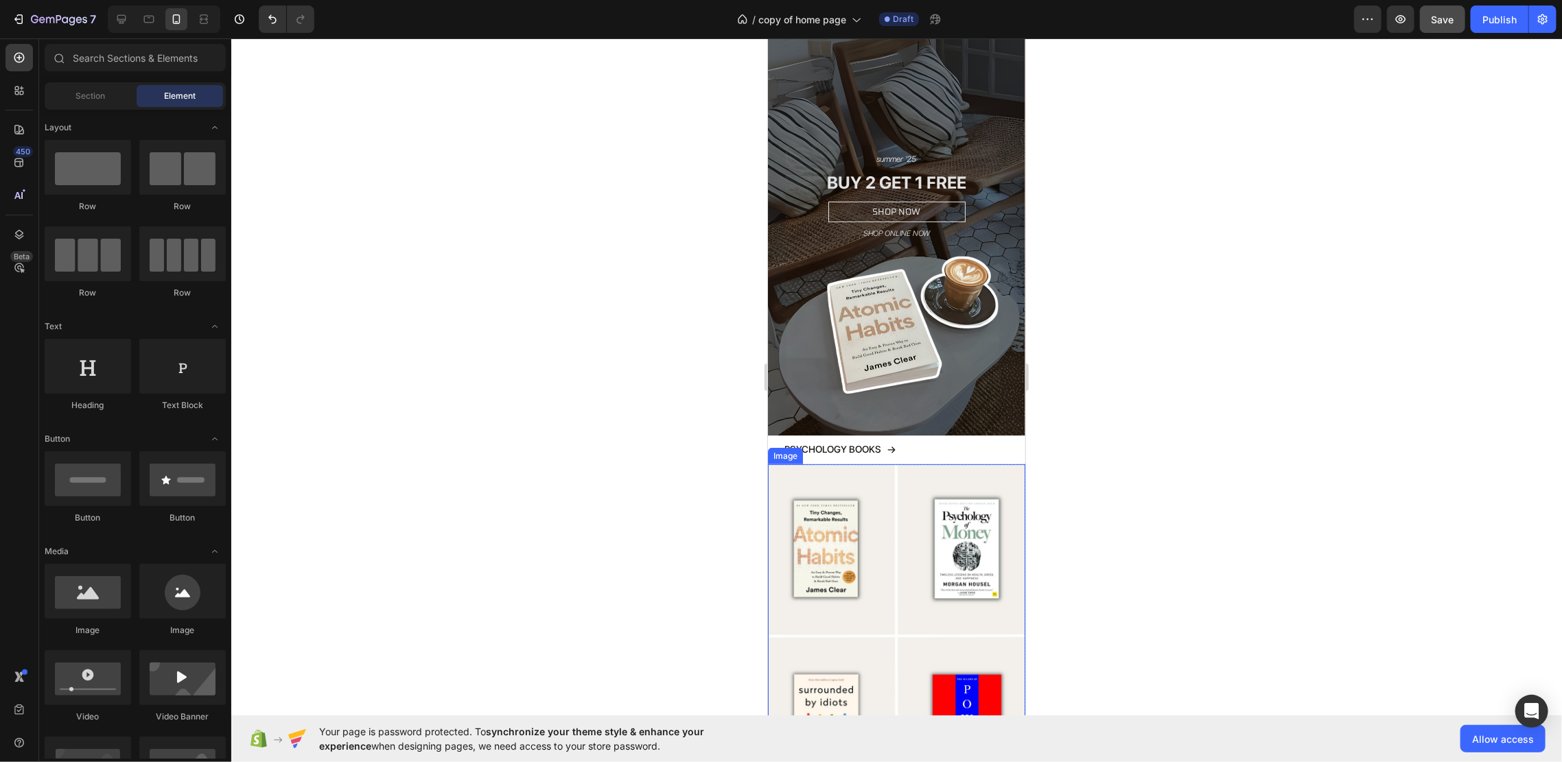
scroll to position [274, 0]
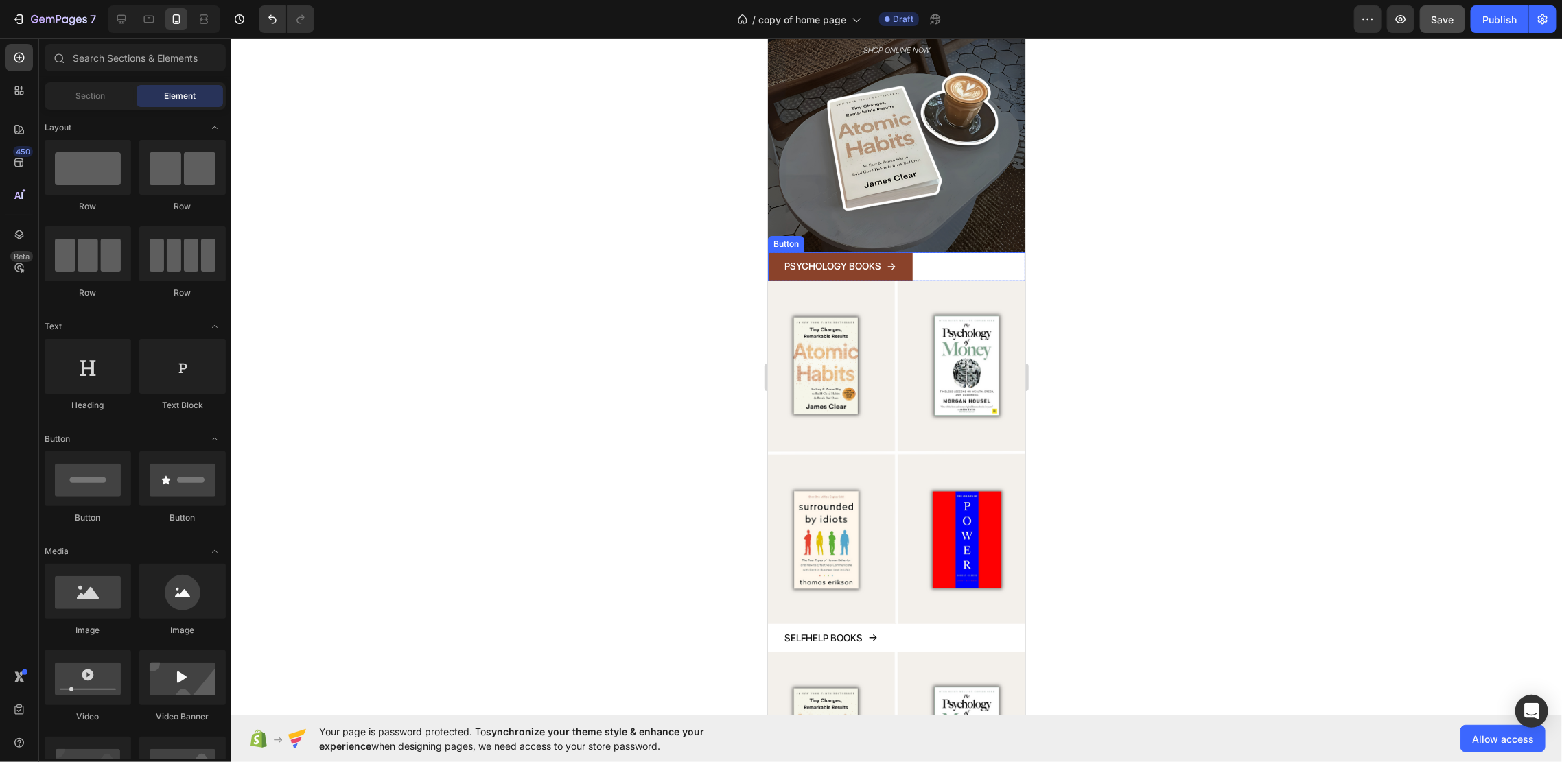
click at [882, 257] on div "PSYCHOLOGY BOOKS" at bounding box center [840, 265] width 112 height 17
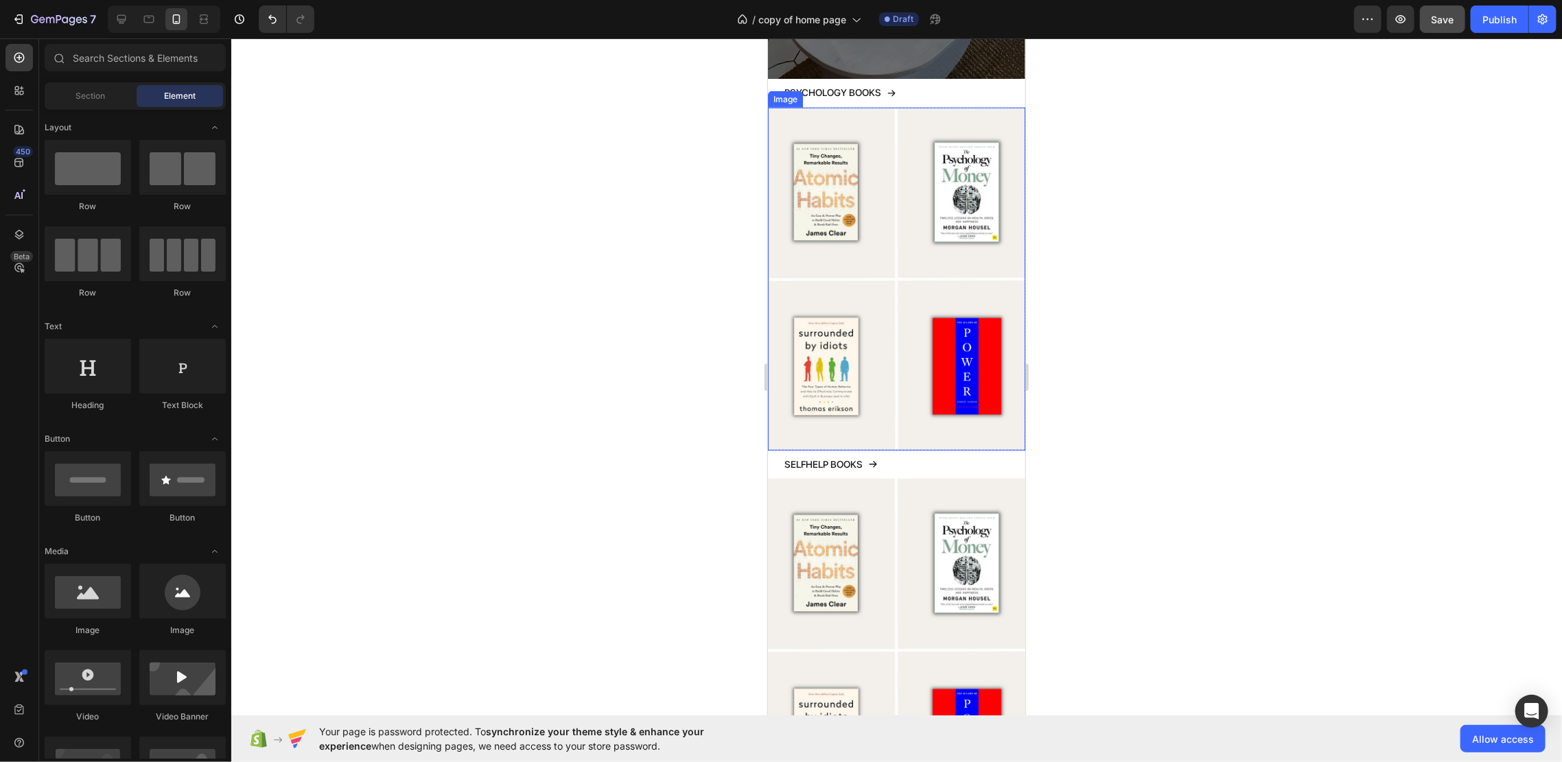
scroll to position [549, 0]
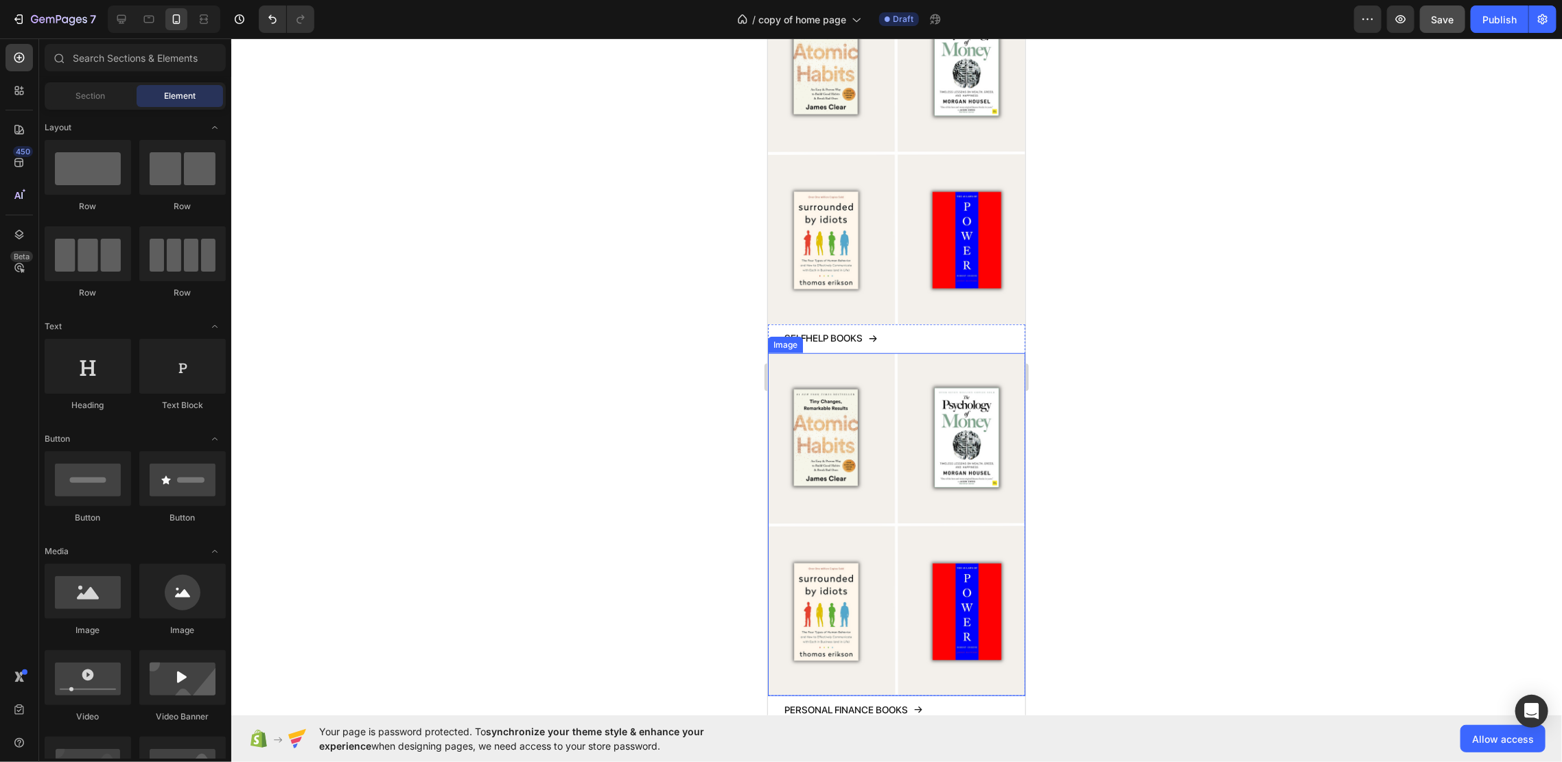
click at [904, 423] on img at bounding box center [895, 524] width 257 height 343
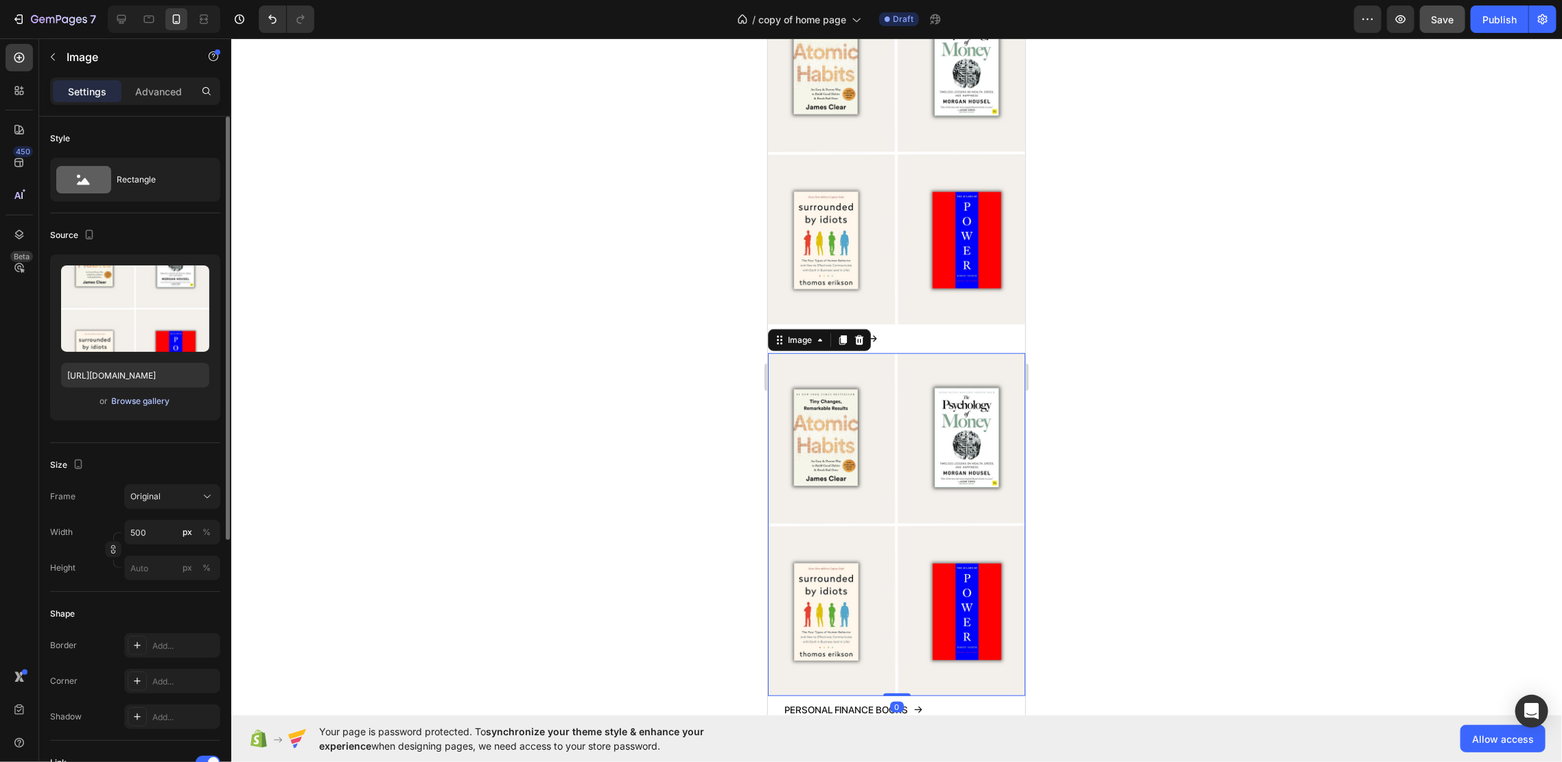
click at [141, 395] on button "Browse gallery" at bounding box center [141, 402] width 60 height 14
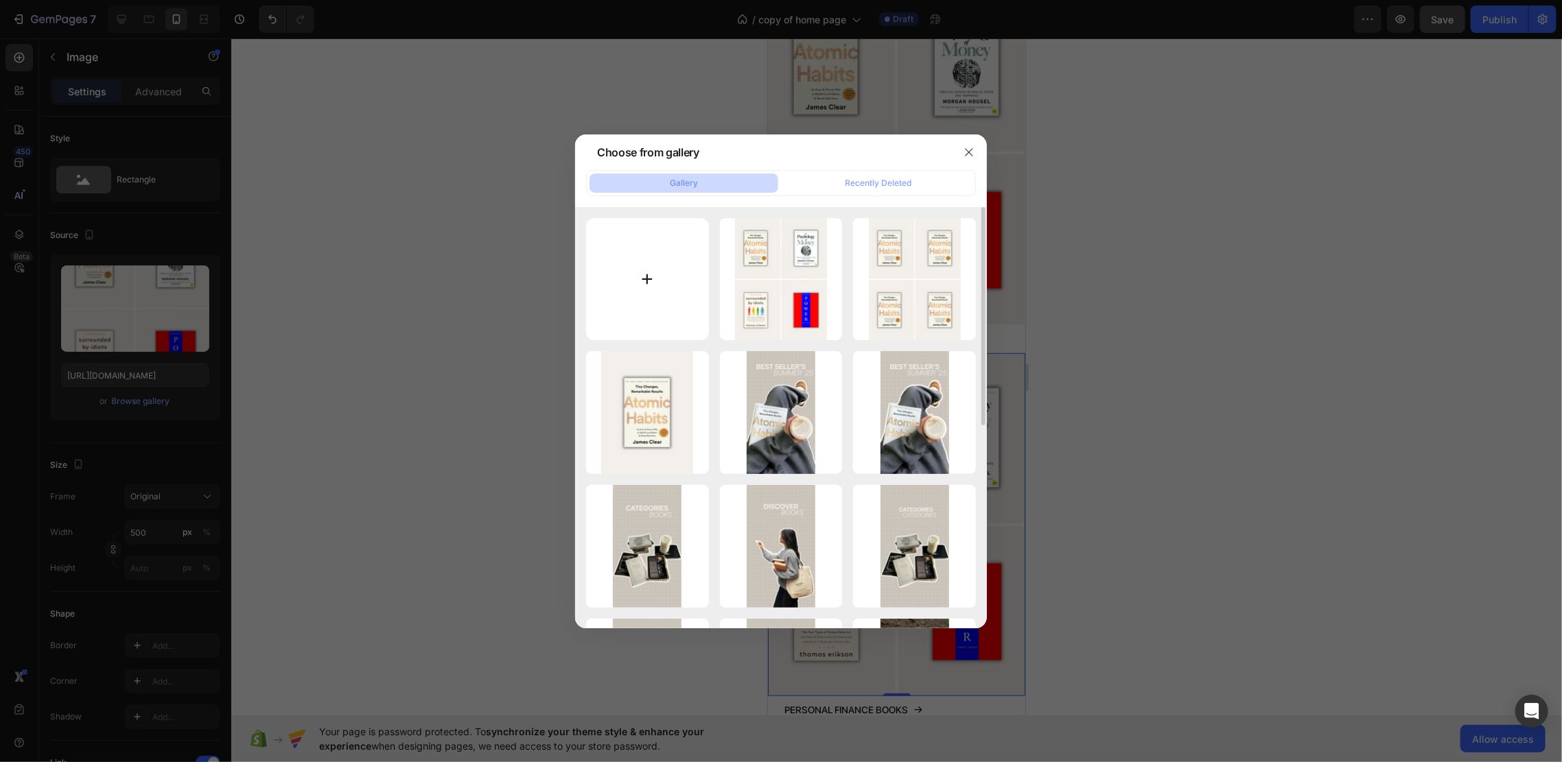
click at [653, 267] on input "file" at bounding box center [647, 279] width 123 height 123
type input "C:\fakepath\Ontwerp zonder titel (65).png"
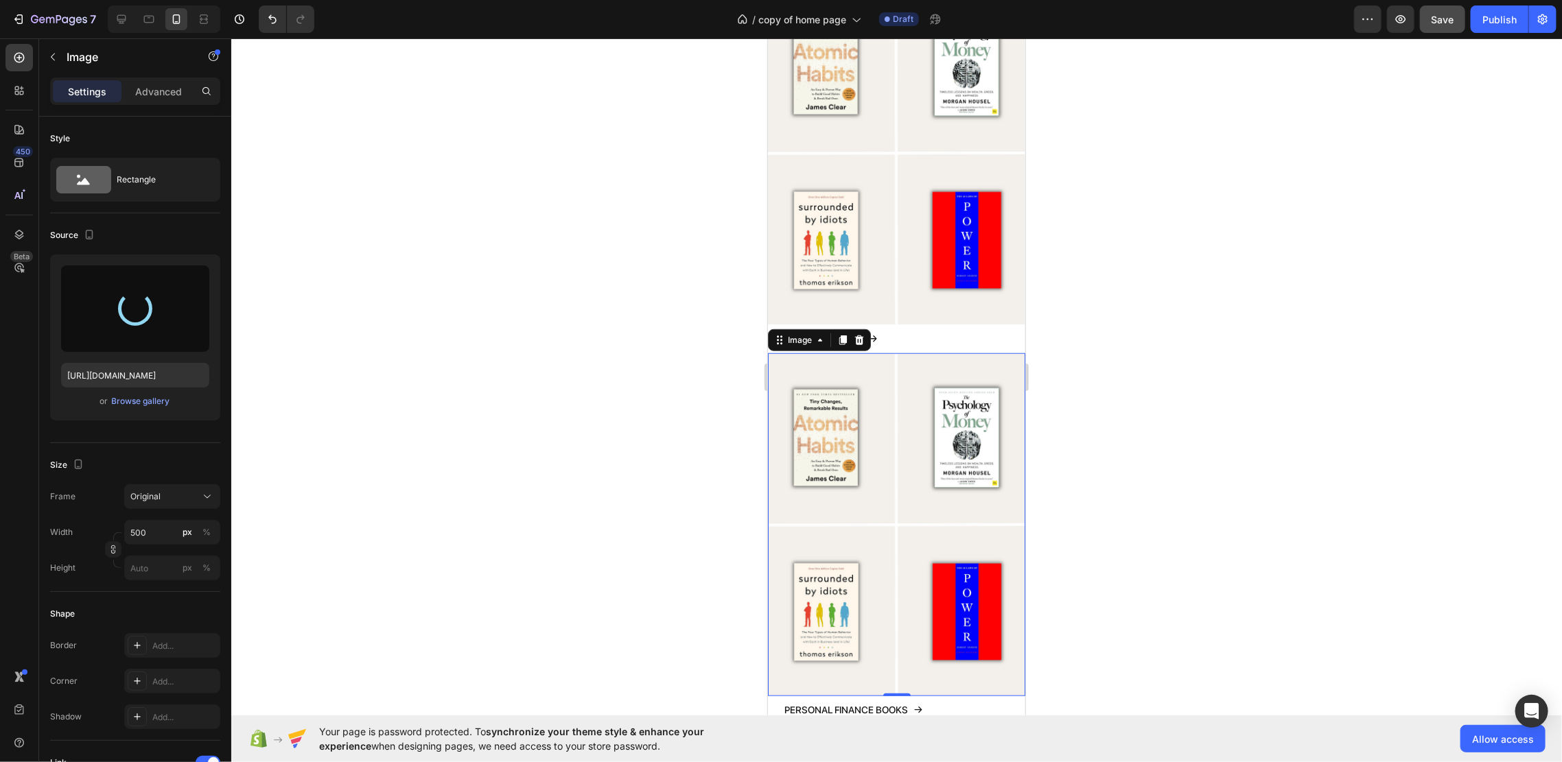
type input "[URL][DOMAIN_NAME]"
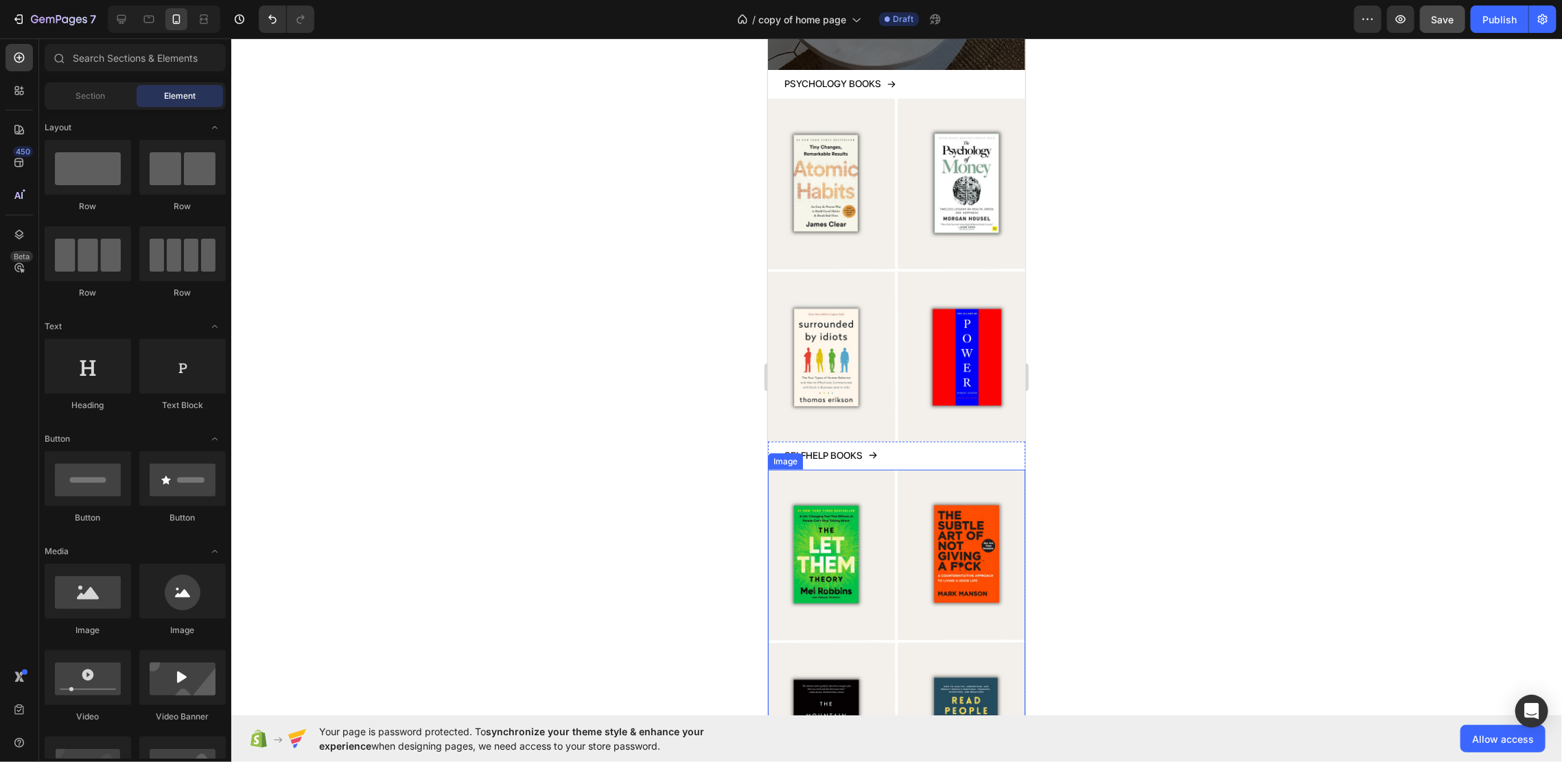
scroll to position [274, 0]
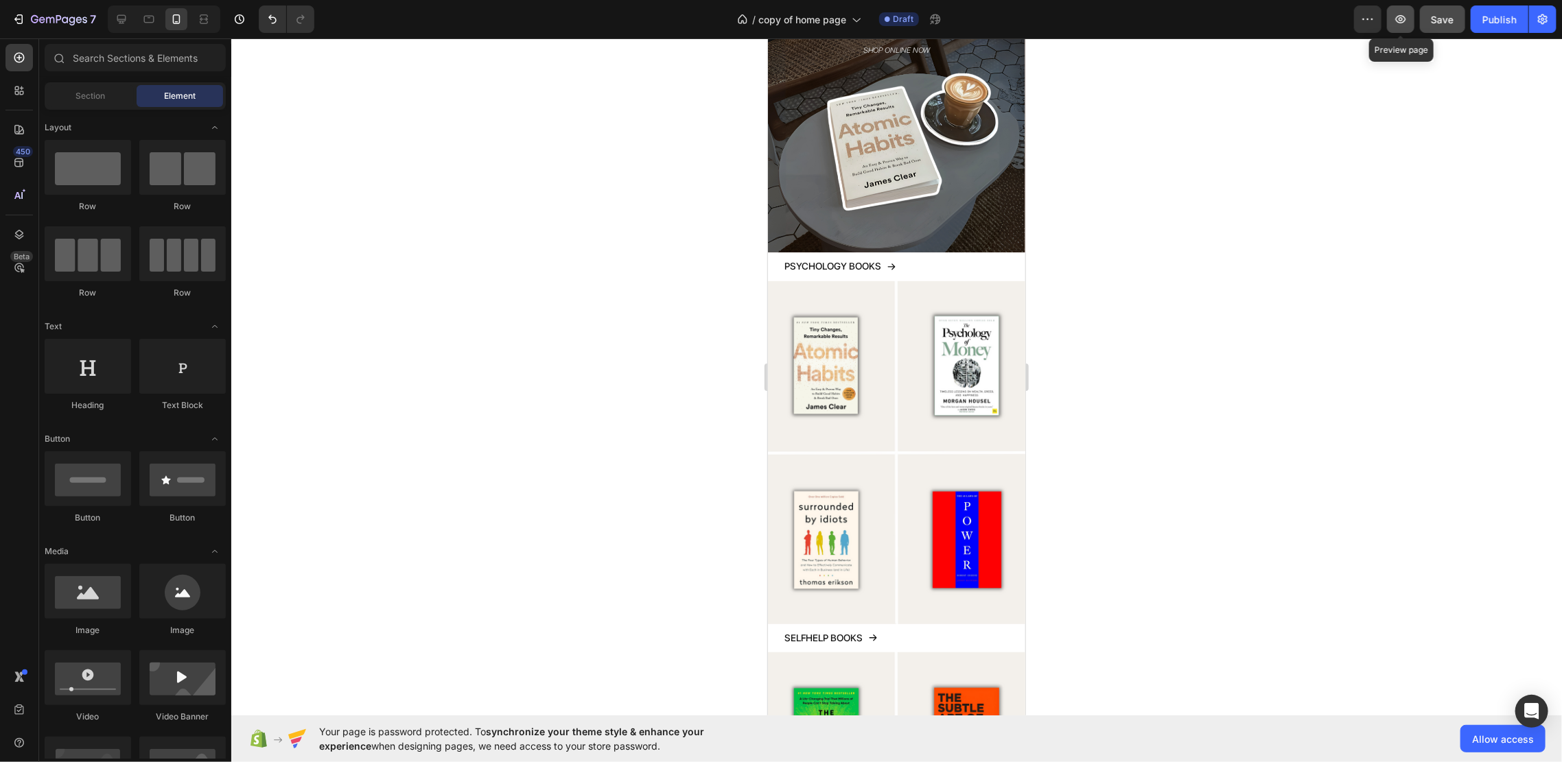
click at [1404, 16] on icon "button" at bounding box center [1401, 19] width 10 height 8
click at [1373, 15] on icon "button" at bounding box center [1368, 19] width 14 height 14
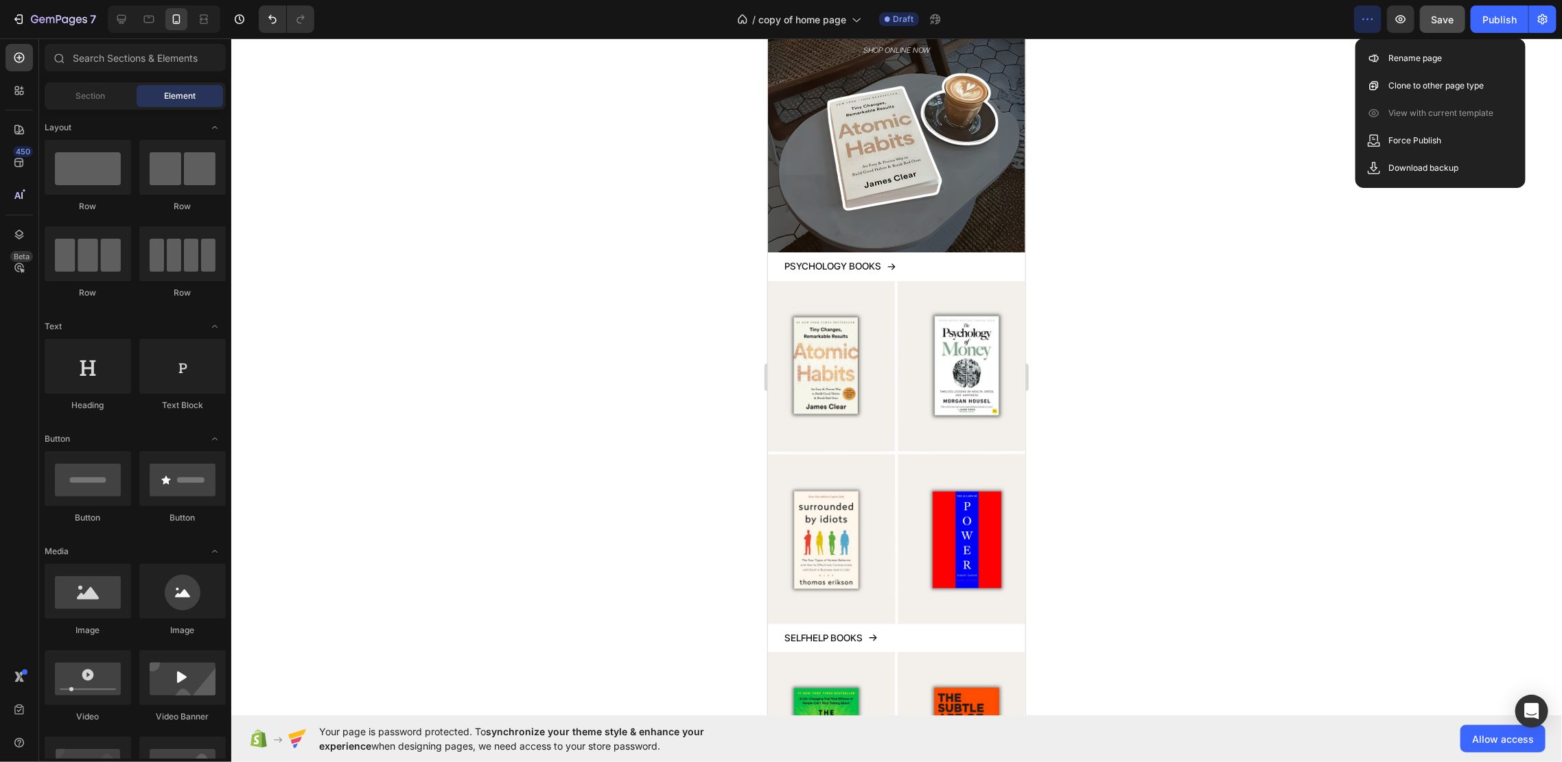
click at [1373, 15] on icon "button" at bounding box center [1368, 19] width 14 height 14
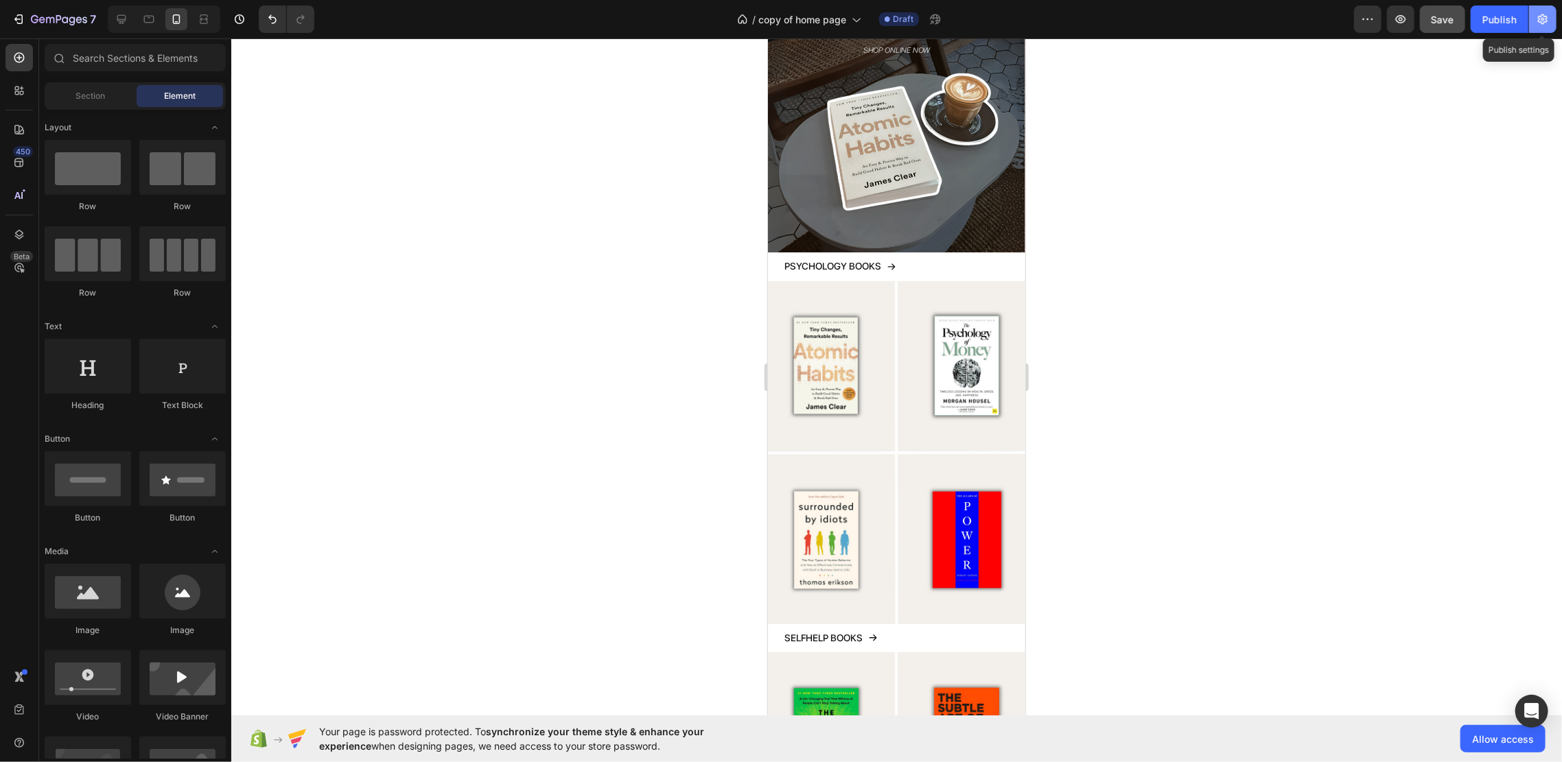
click at [1537, 21] on icon "button" at bounding box center [1543, 19] width 14 height 14
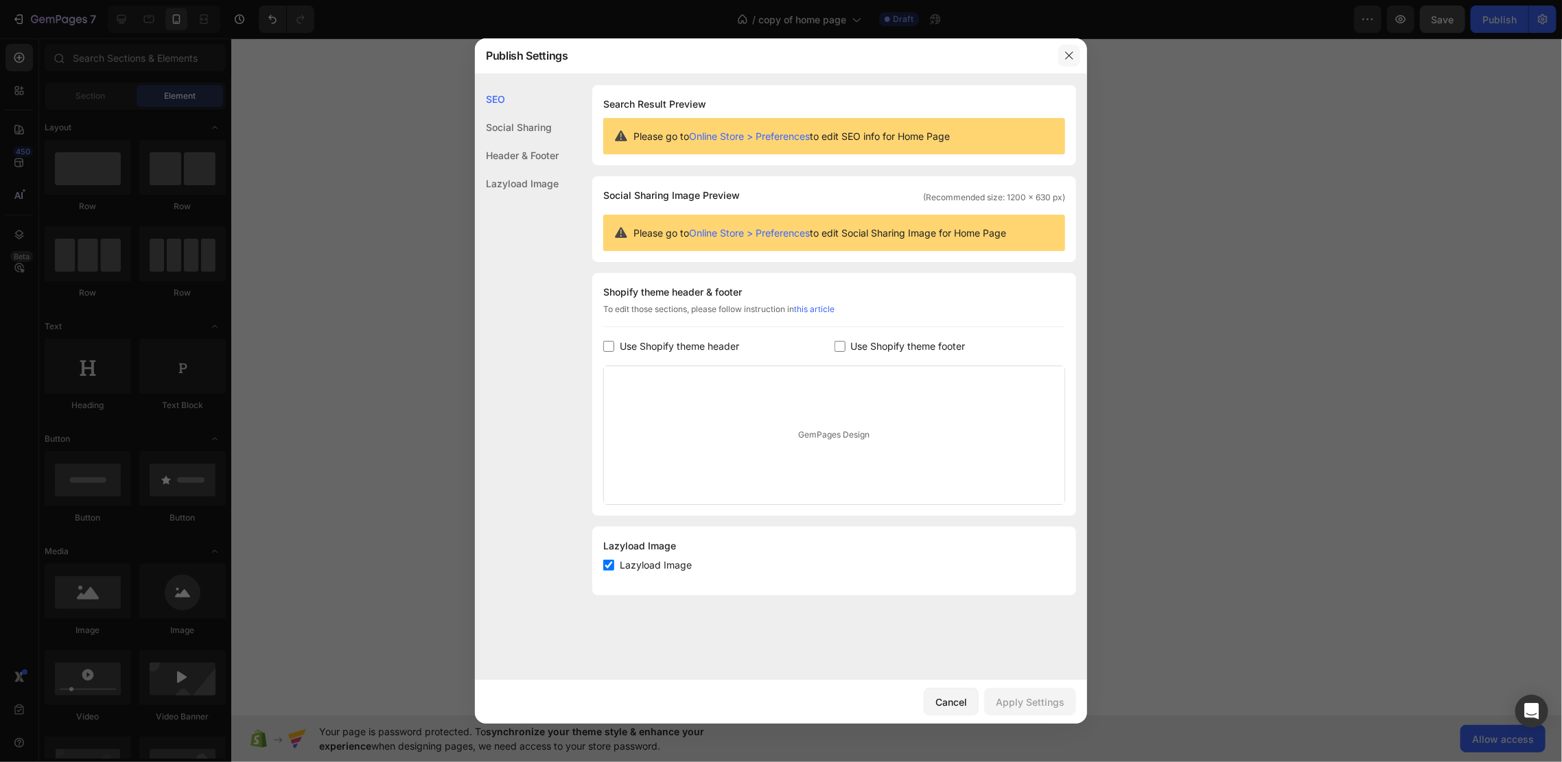
click at [1070, 56] on icon "button" at bounding box center [1069, 55] width 11 height 11
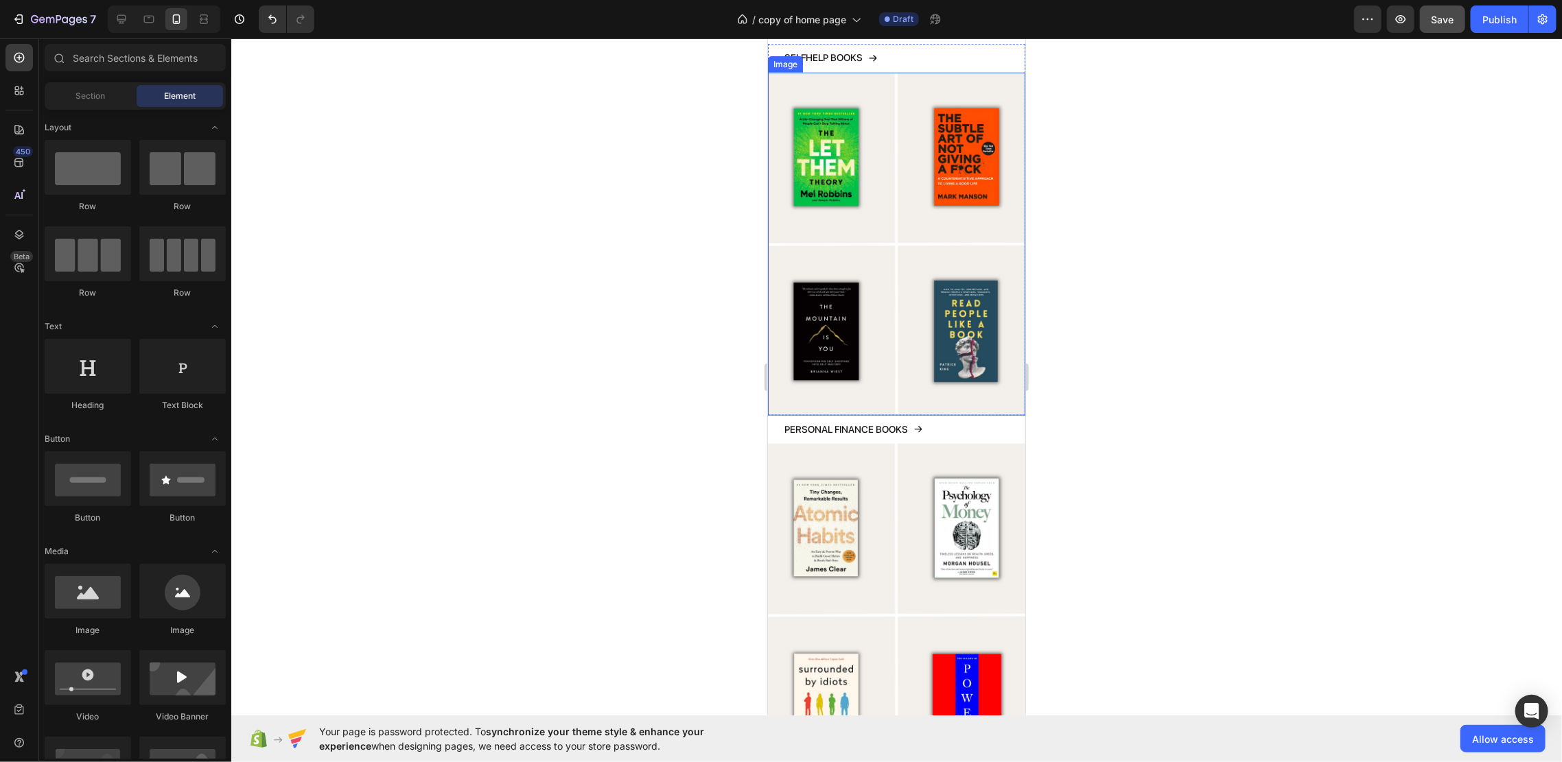
scroll to position [823, 0]
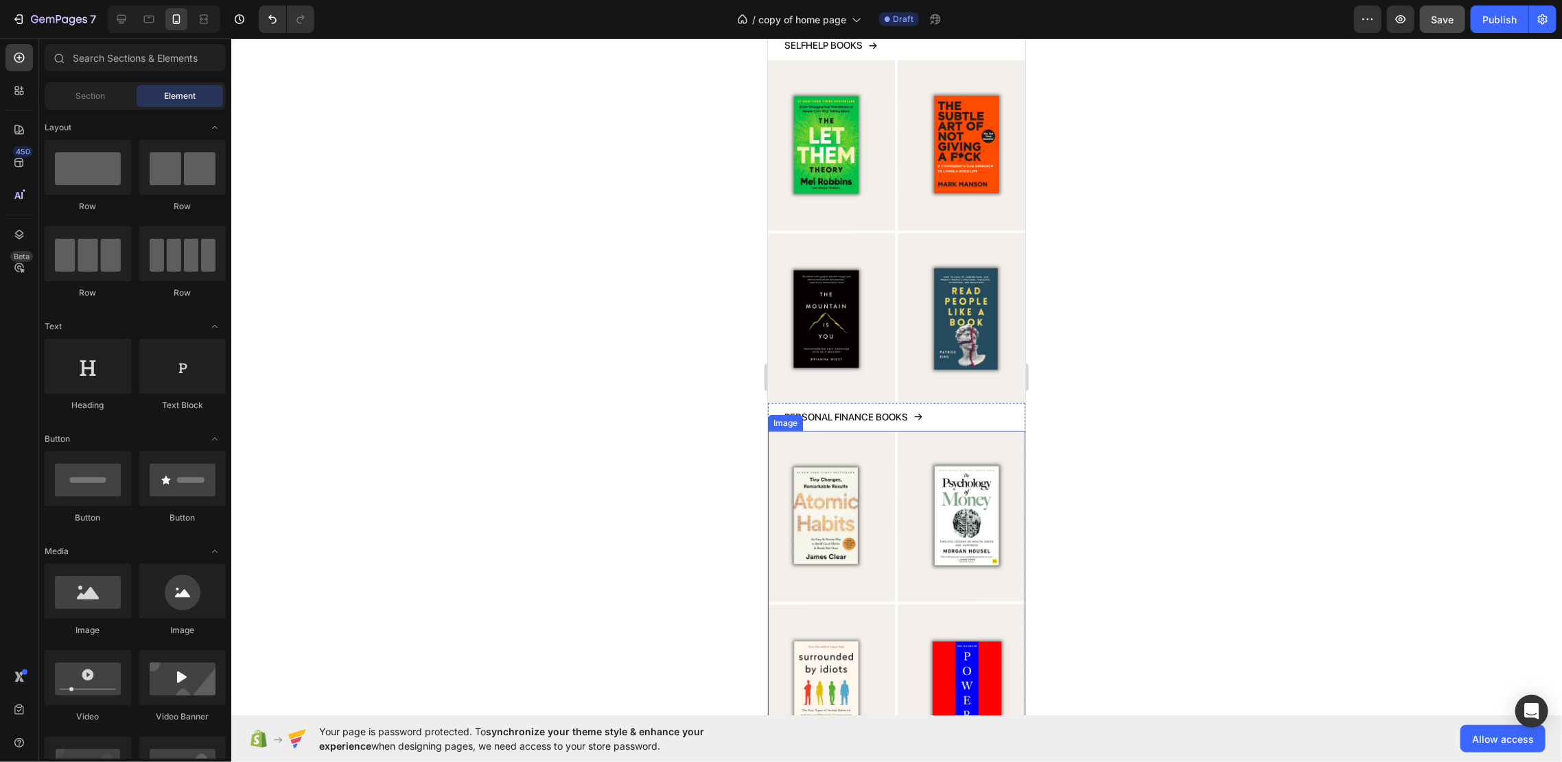
click at [925, 521] on img at bounding box center [895, 602] width 257 height 343
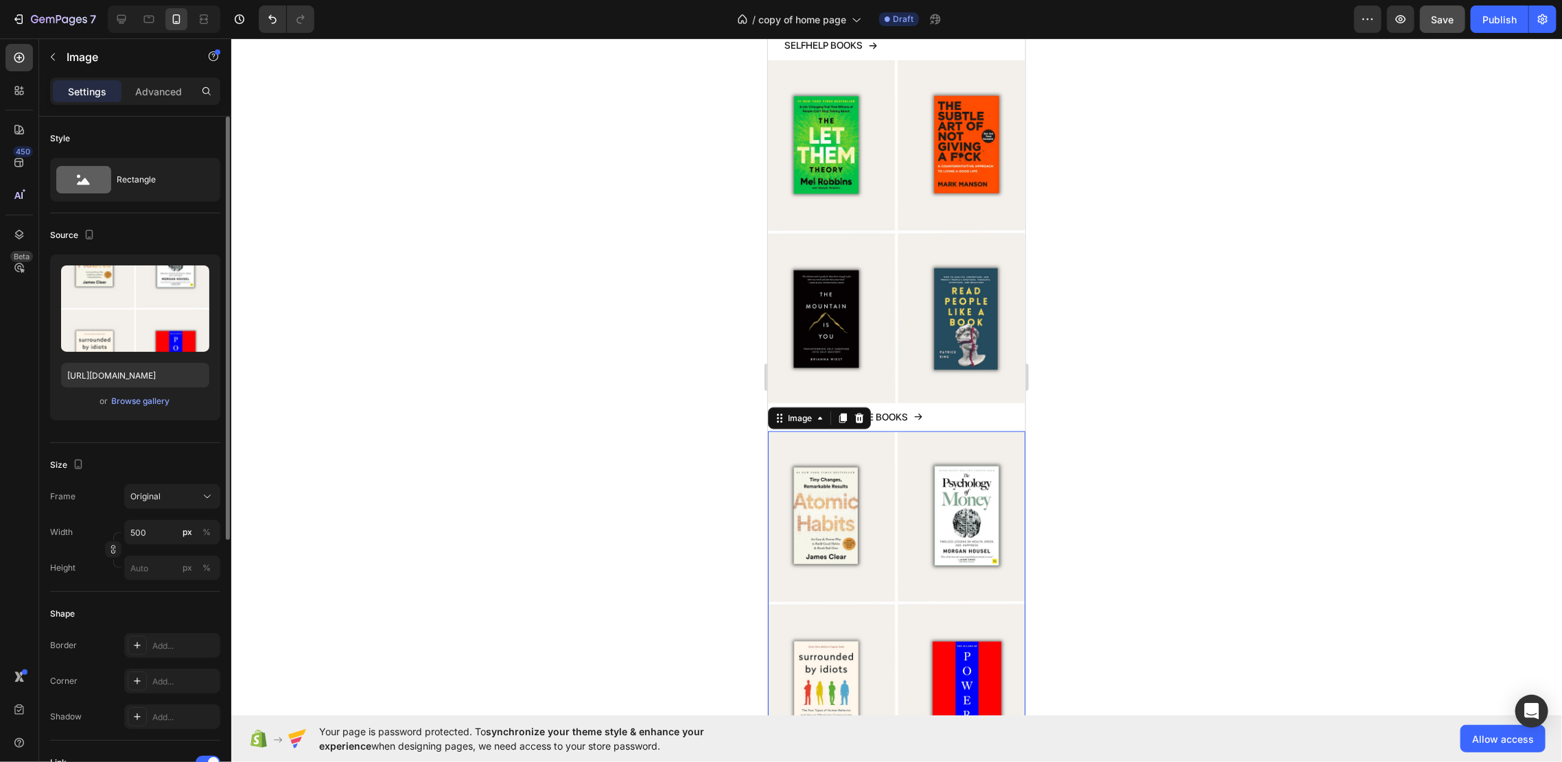
click at [159, 408] on div "or Browse gallery" at bounding box center [135, 401] width 148 height 16
click at [159, 406] on div "Browse gallery" at bounding box center [141, 401] width 58 height 12
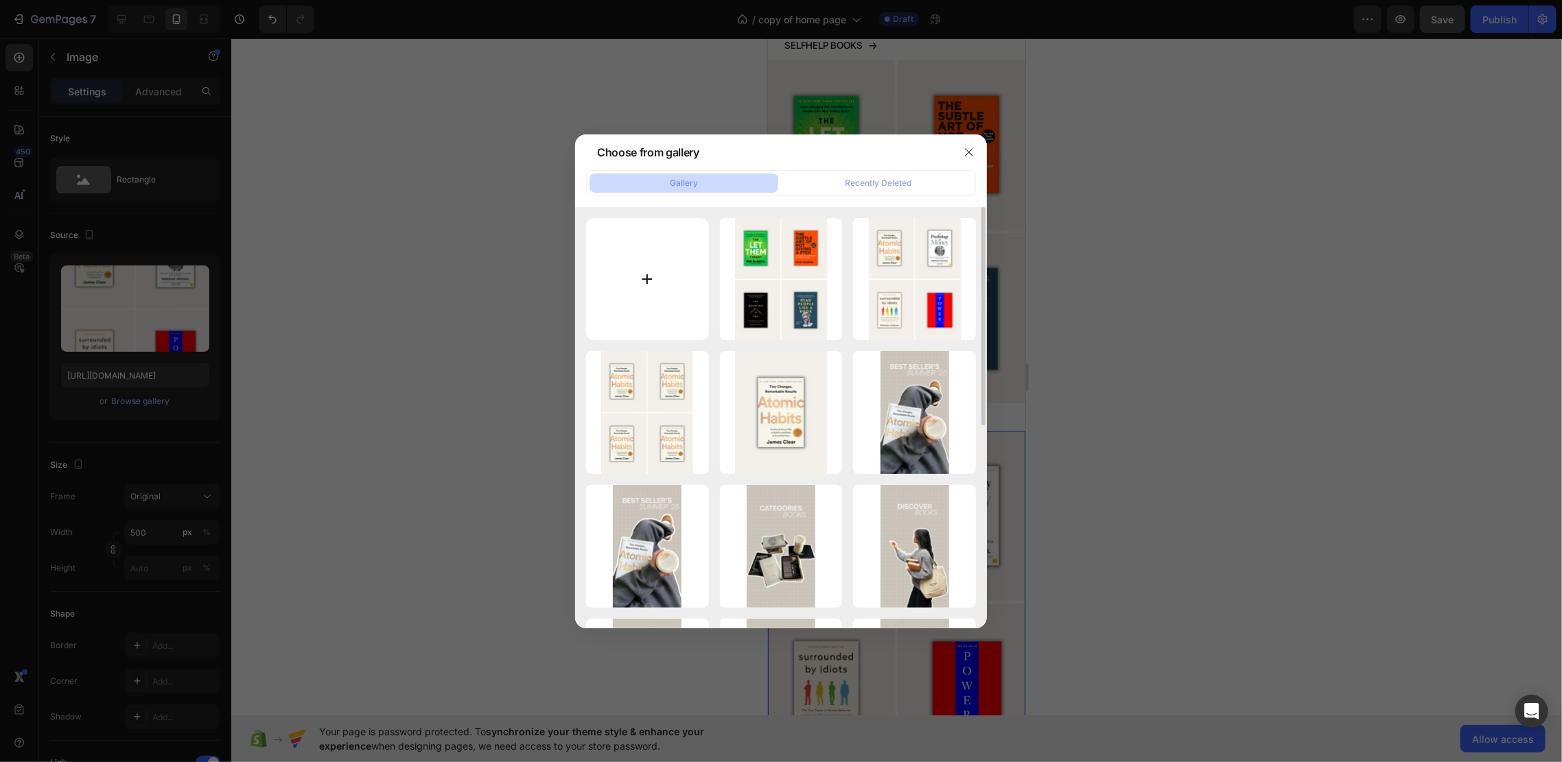
click at [620, 288] on input "file" at bounding box center [647, 279] width 123 height 123
type input "C:\fakepath\Ontwerp zonder titel (66).png"
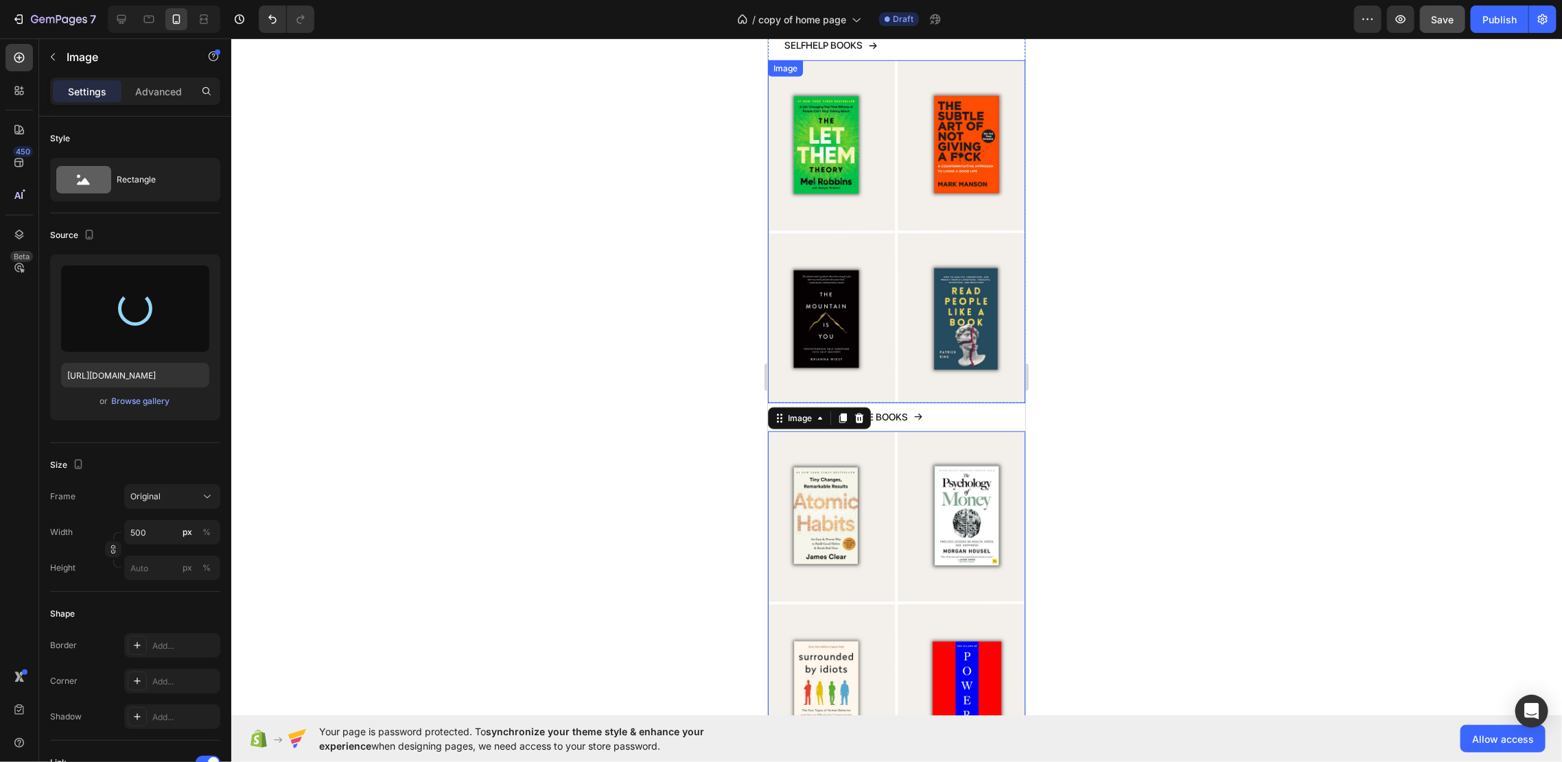
type input "[URL][DOMAIN_NAME]"
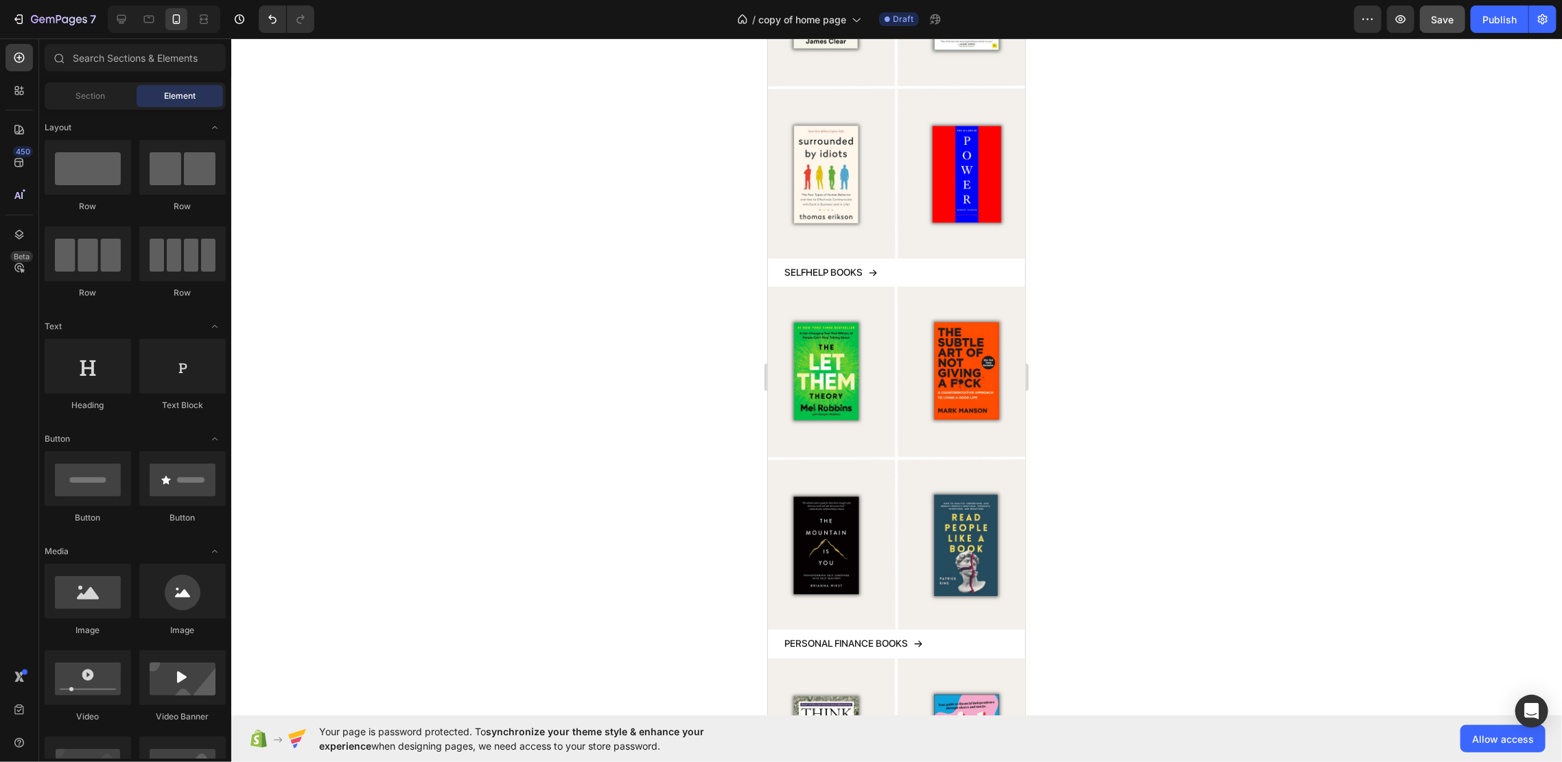
scroll to position [0, 0]
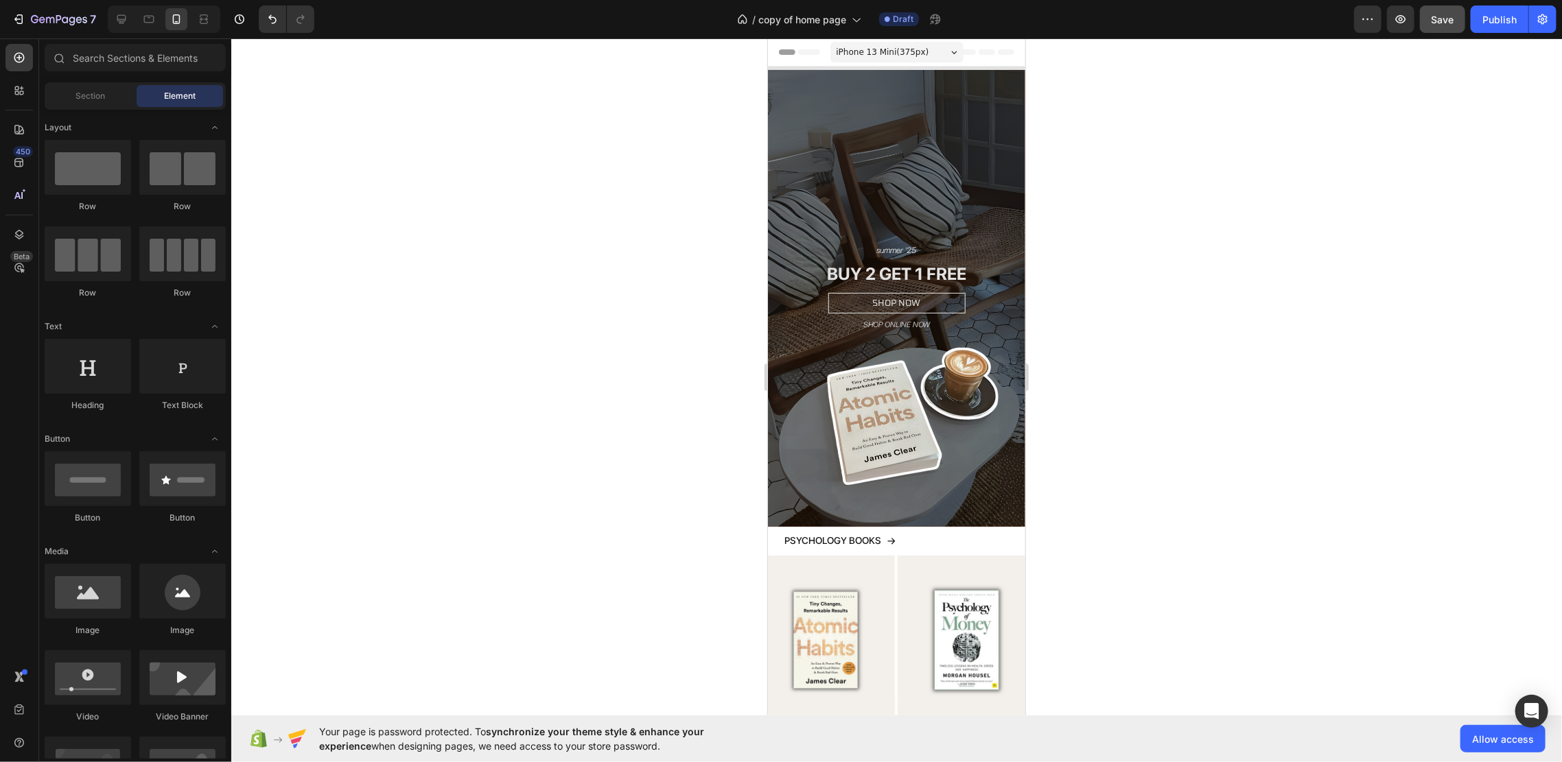
click at [1431, 30] on button "Save" at bounding box center [1442, 18] width 45 height 27
click at [1443, 25] on span "Save" at bounding box center [1442, 20] width 23 height 12
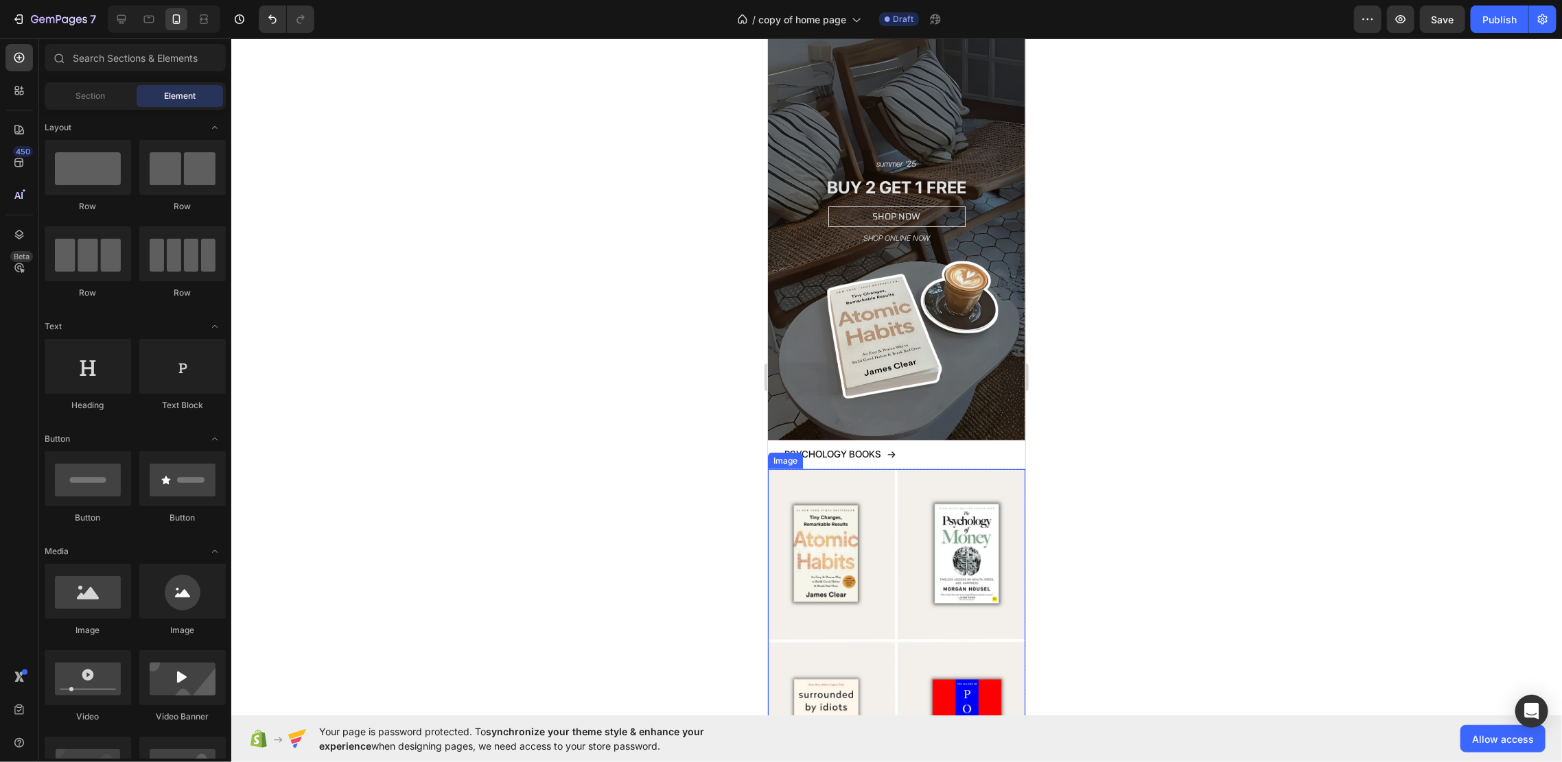
scroll to position [91, 0]
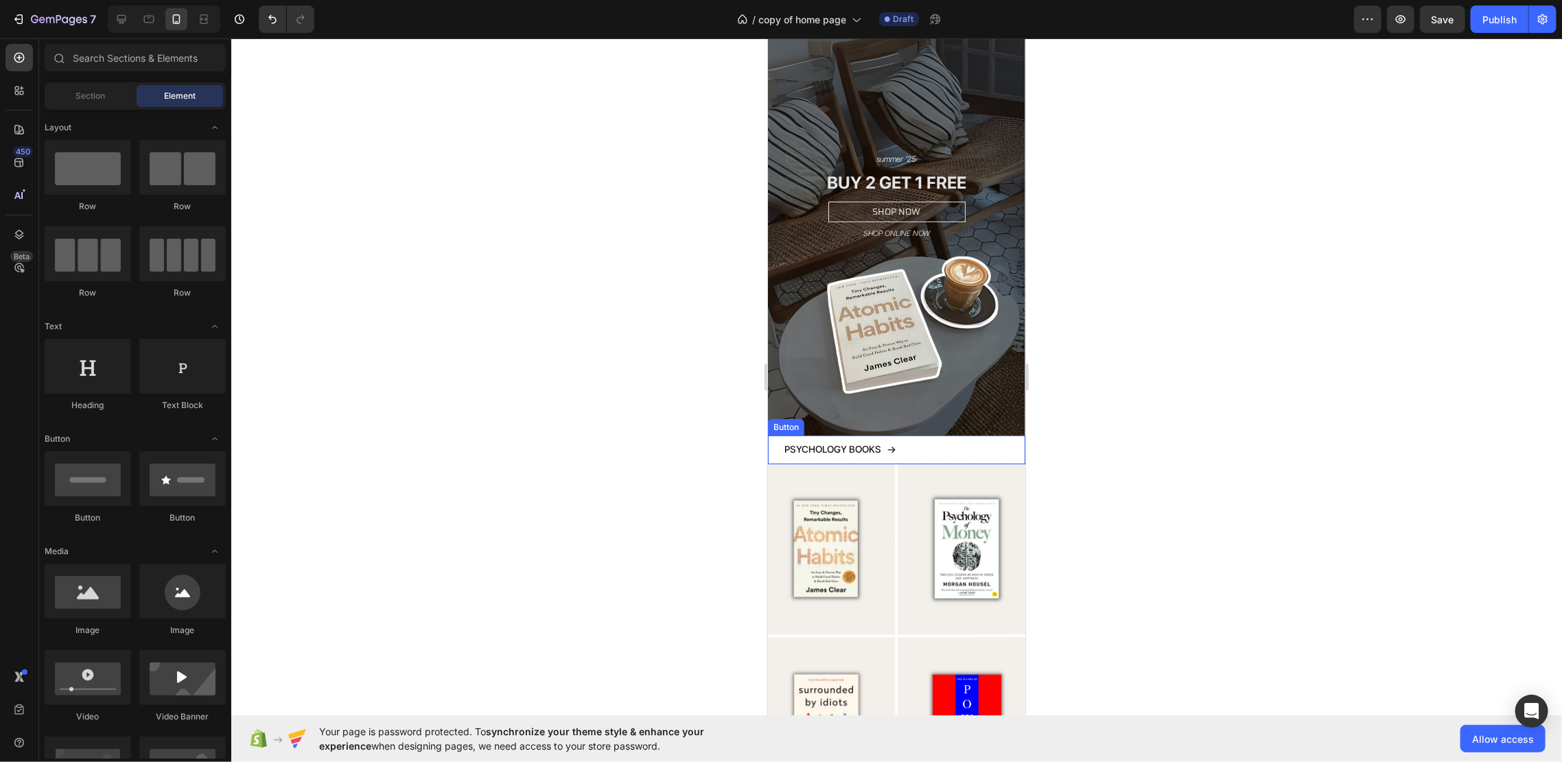
click at [948, 435] on div "PSYCHOLOGY BOOKS Button" at bounding box center [895, 449] width 257 height 28
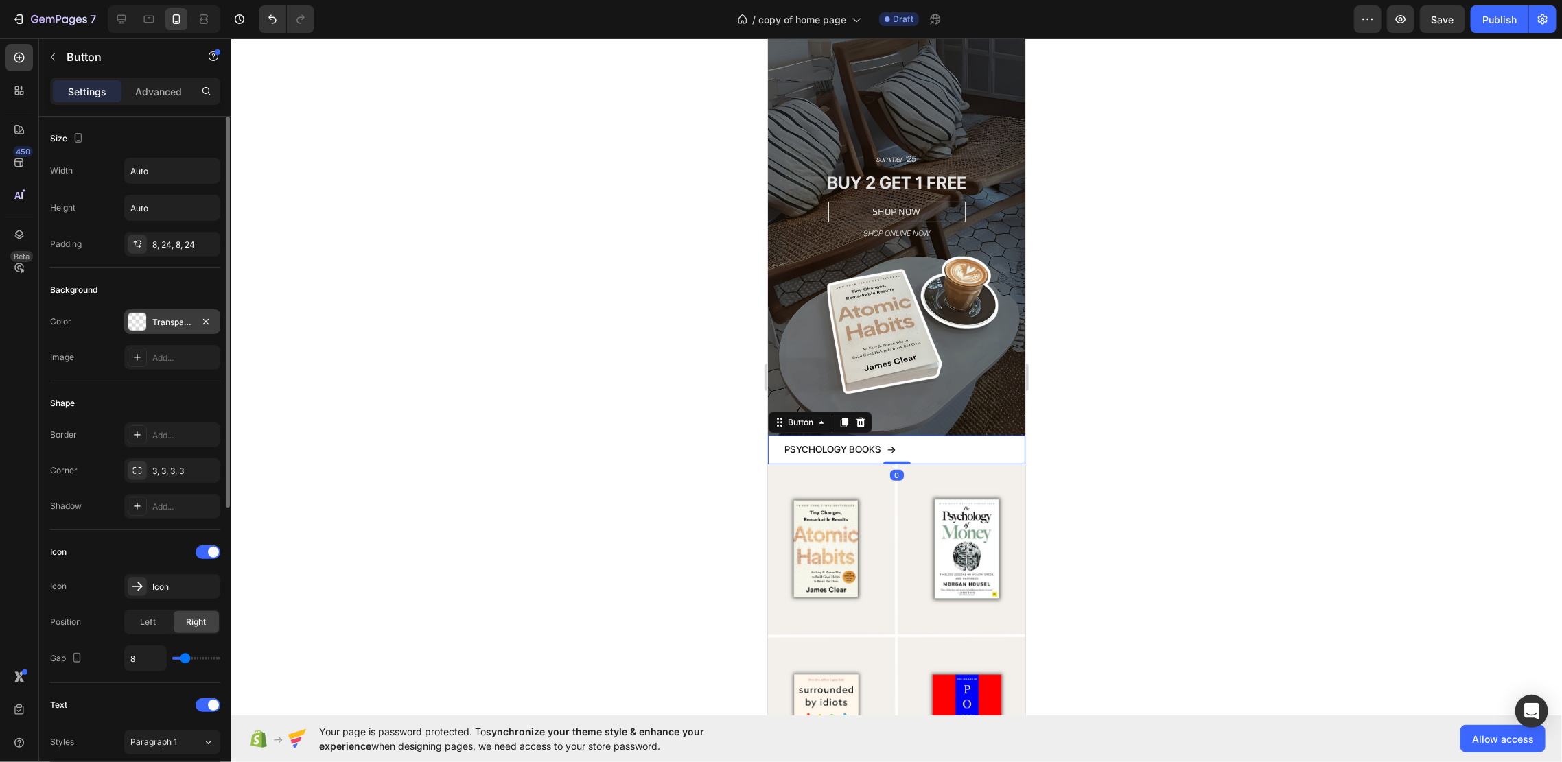
click at [155, 320] on div "Transparent" at bounding box center [172, 322] width 40 height 12
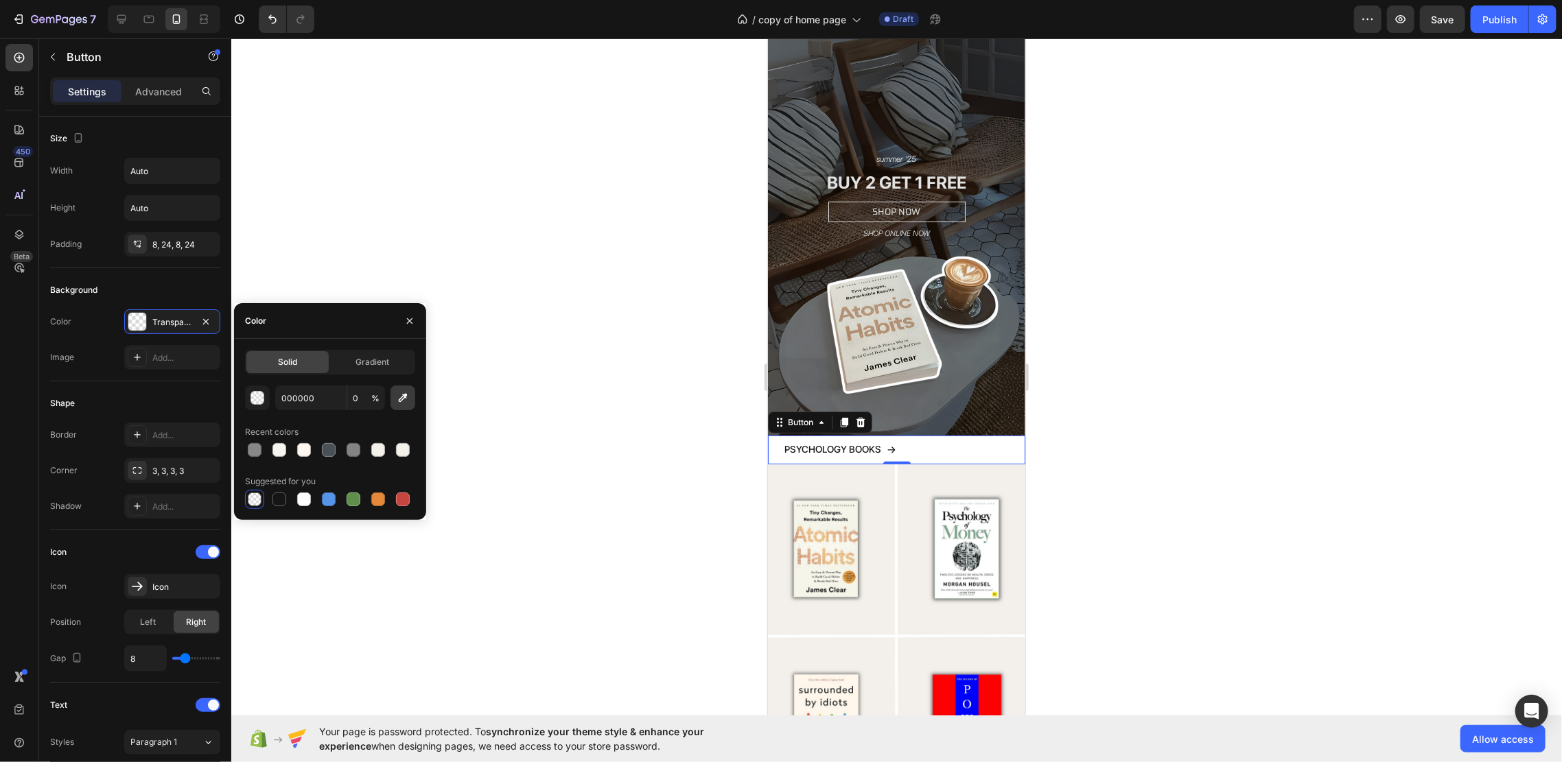
click at [406, 391] on icon "button" at bounding box center [403, 398] width 14 height 14
type input "F4F1EB"
type input "100"
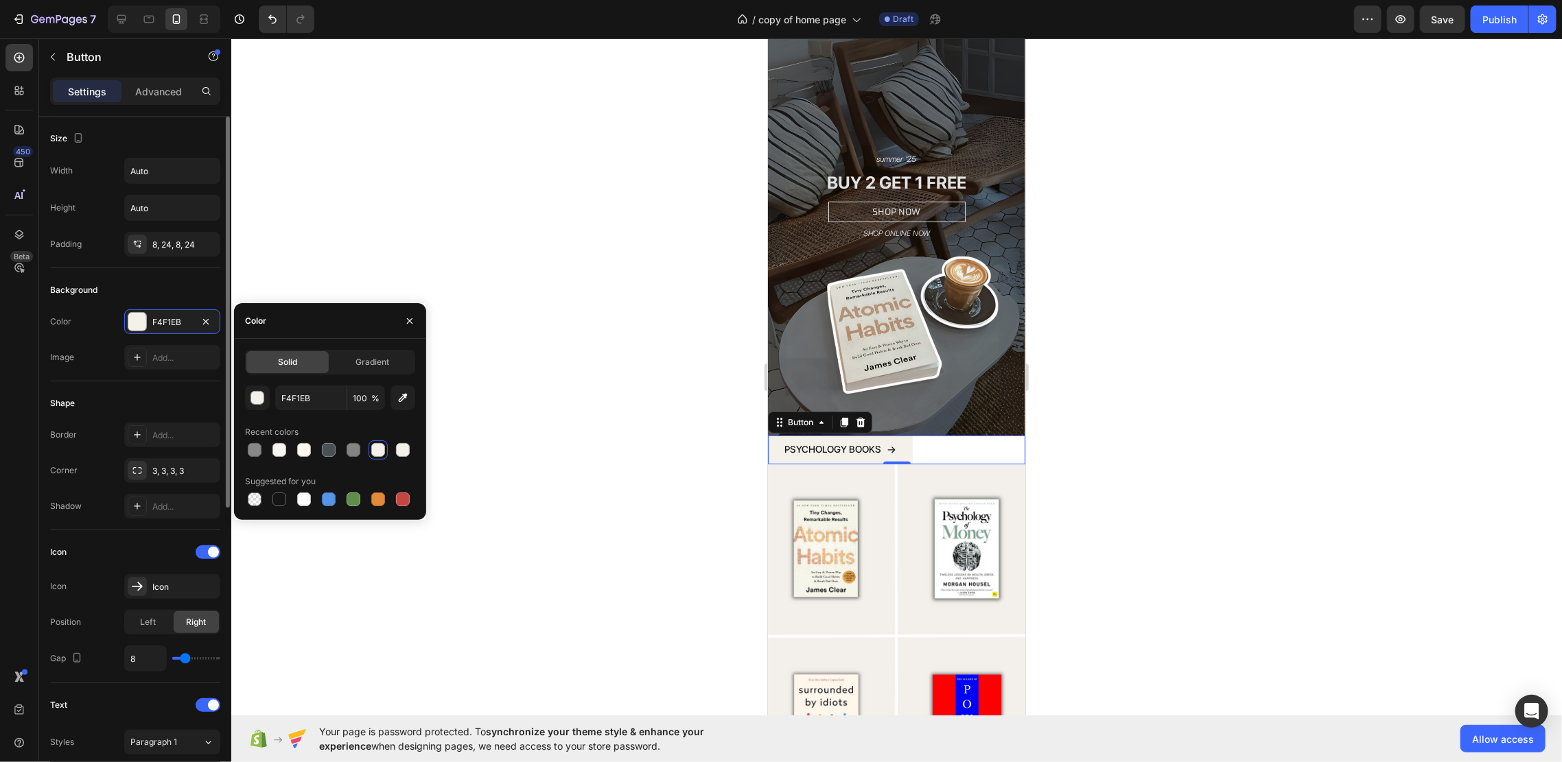
click at [119, 299] on div "Background" at bounding box center [135, 290] width 170 height 22
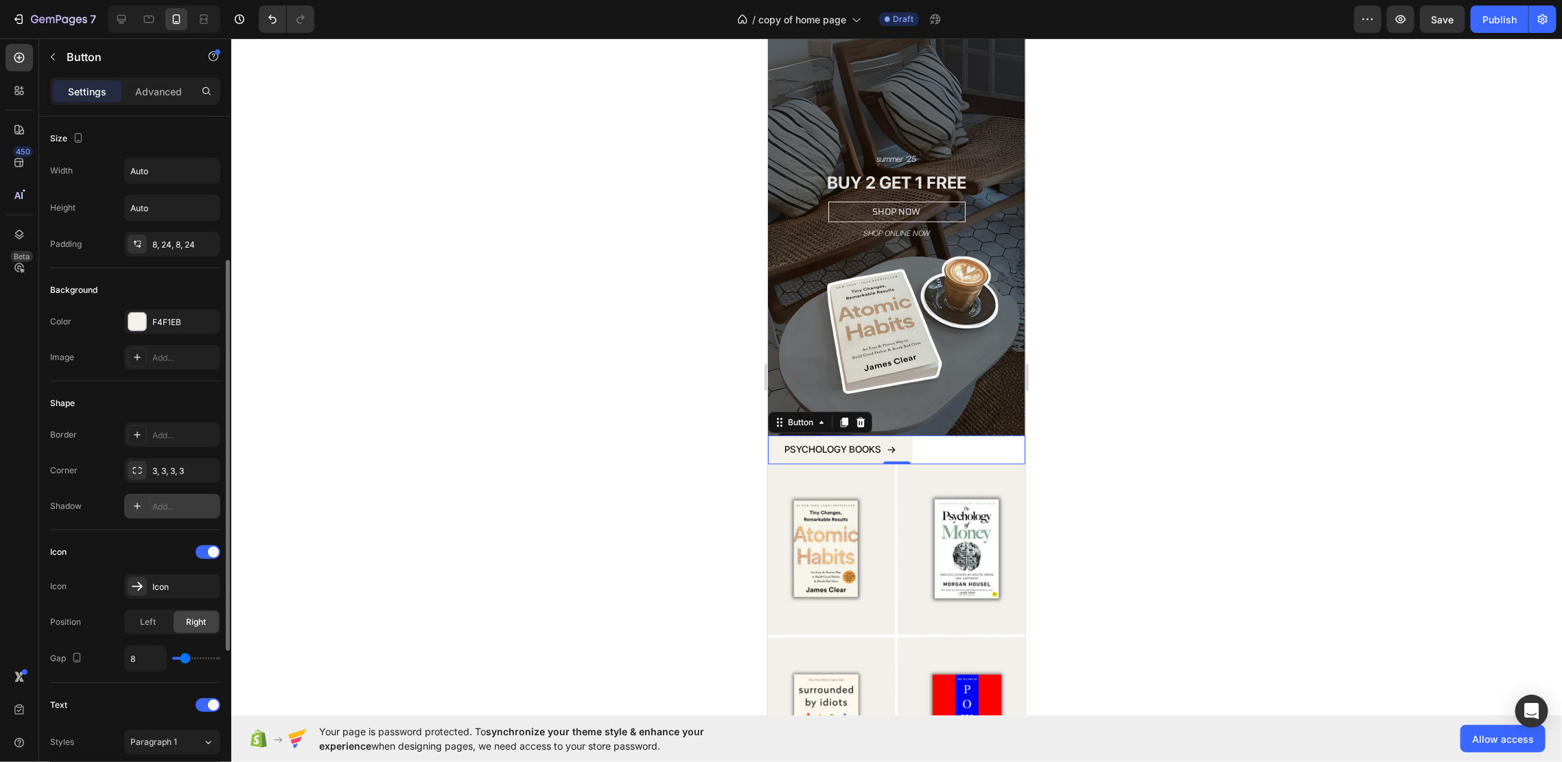
scroll to position [183, 0]
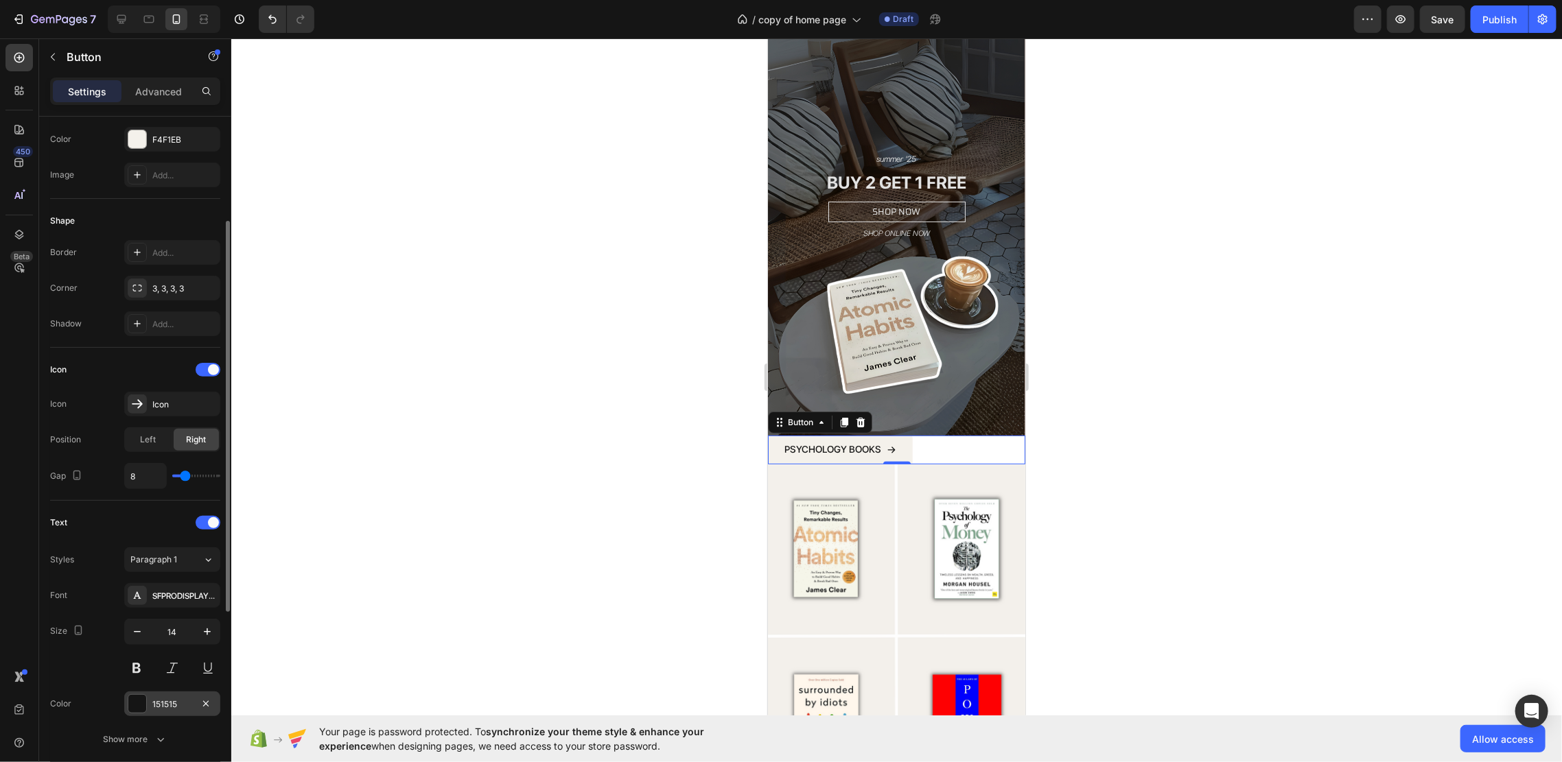
click at [151, 706] on div "151515" at bounding box center [172, 704] width 96 height 25
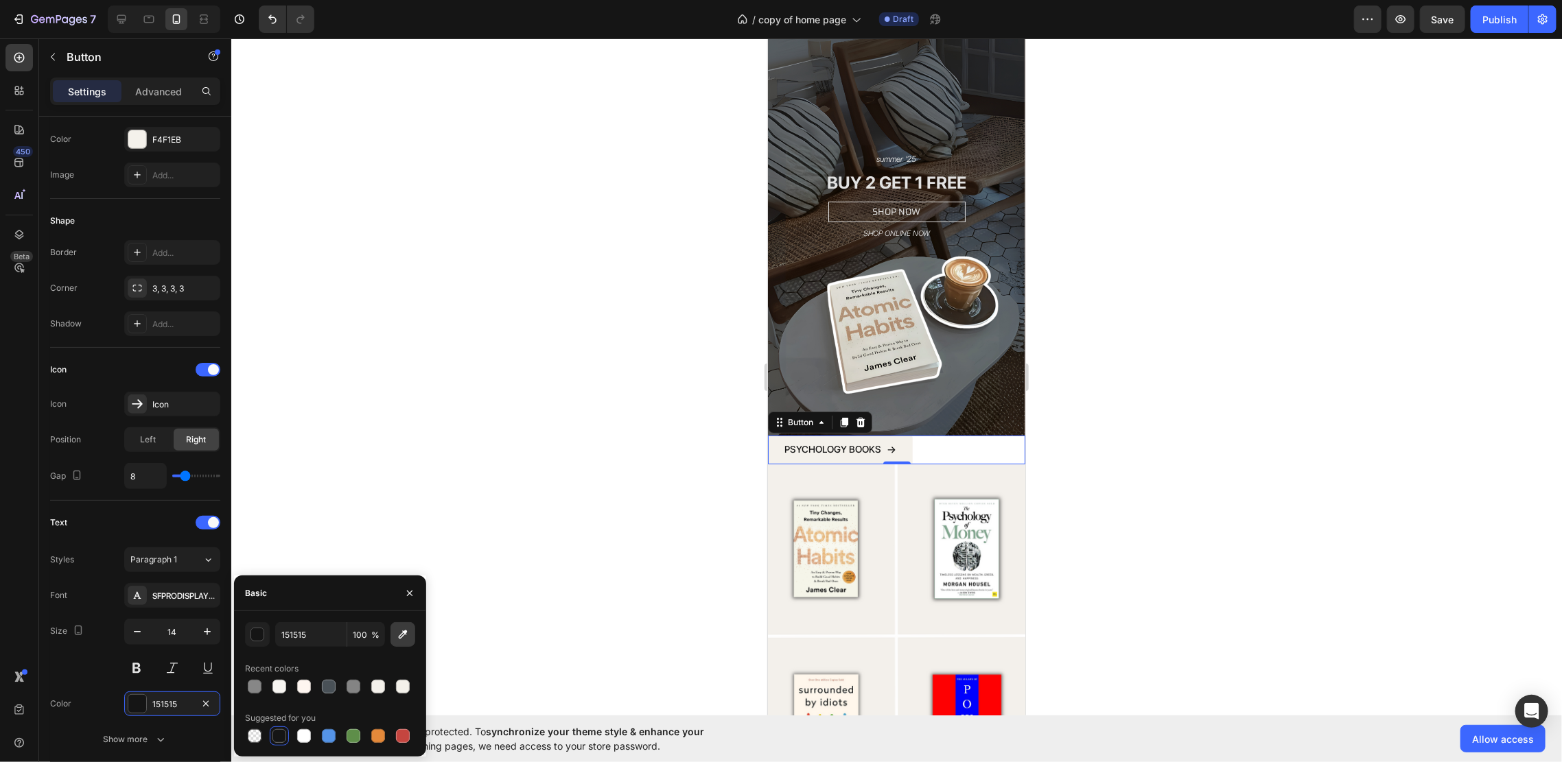
click at [398, 633] on icon "button" at bounding box center [403, 635] width 14 height 14
click at [0, 0] on input "E6B77C" at bounding box center [0, 0] width 0 height 0
paste input "#8a422a"
type input "8A422A"
click at [454, 430] on div at bounding box center [896, 400] width 1330 height 724
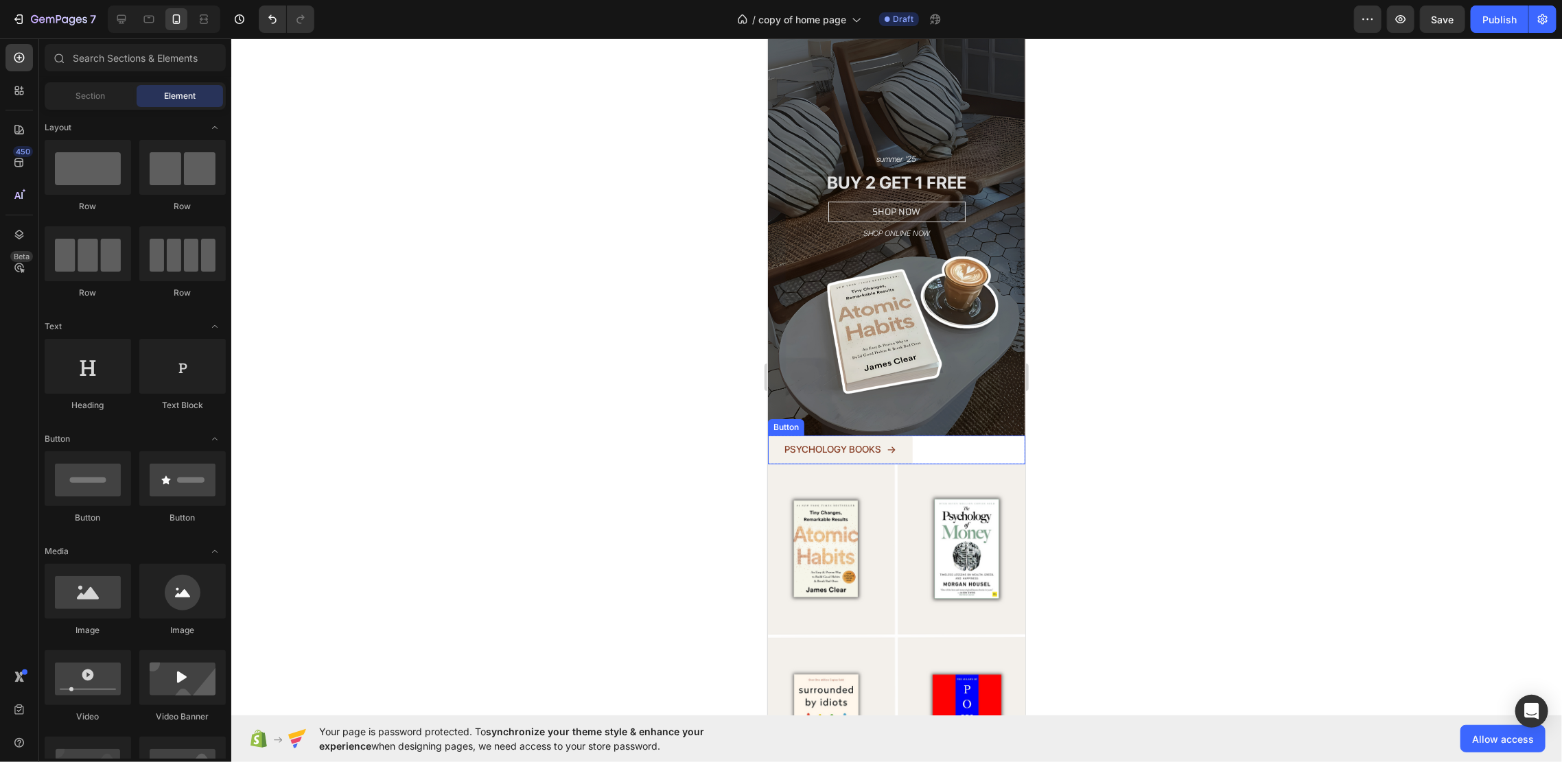
click at [980, 435] on div "PSYCHOLOGY BOOKS Button" at bounding box center [895, 449] width 257 height 28
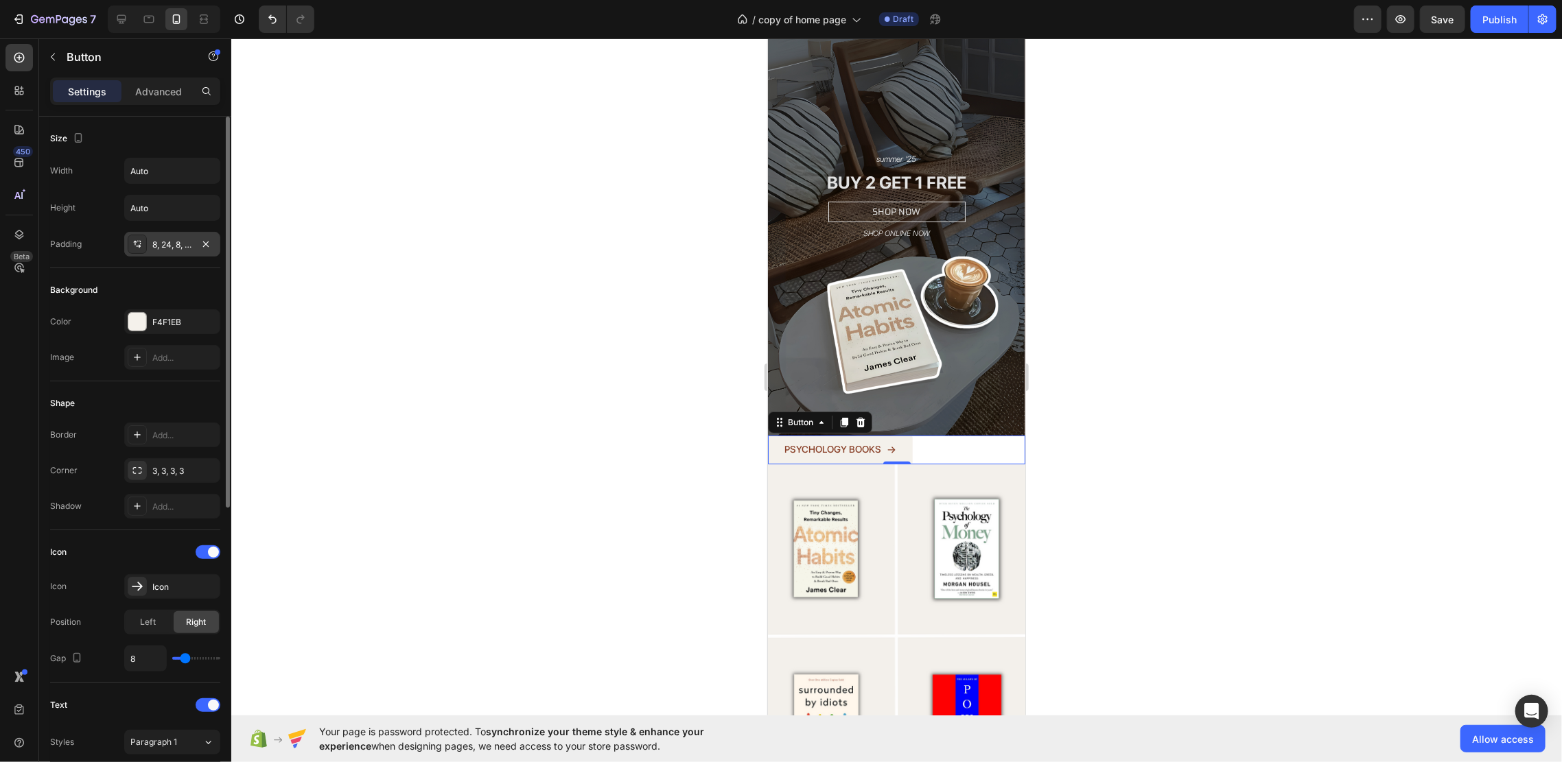
click at [164, 252] on div "8, 24, 8, 24" at bounding box center [172, 244] width 96 height 25
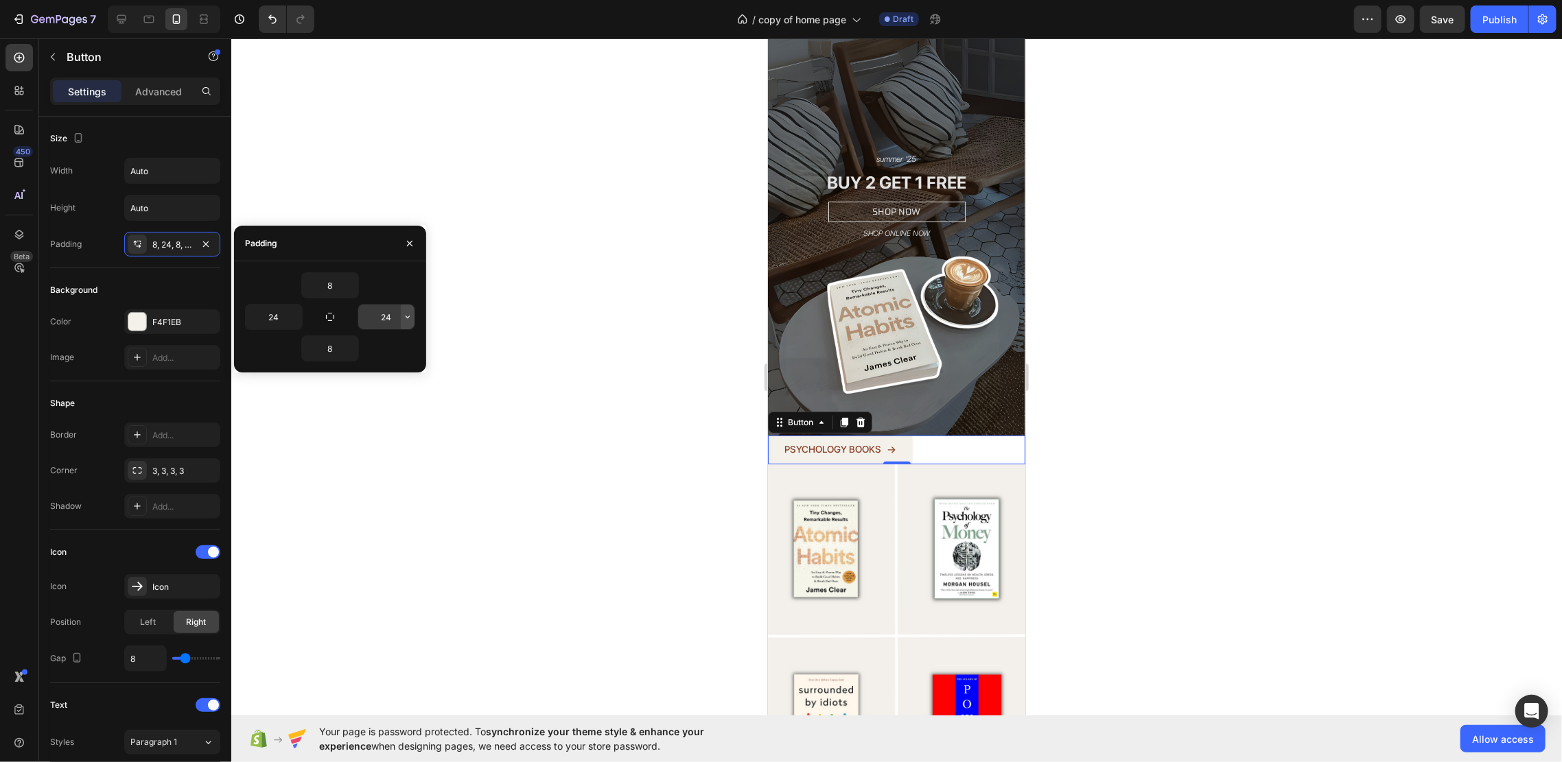
click at [406, 316] on icon "button" at bounding box center [408, 317] width 4 height 3
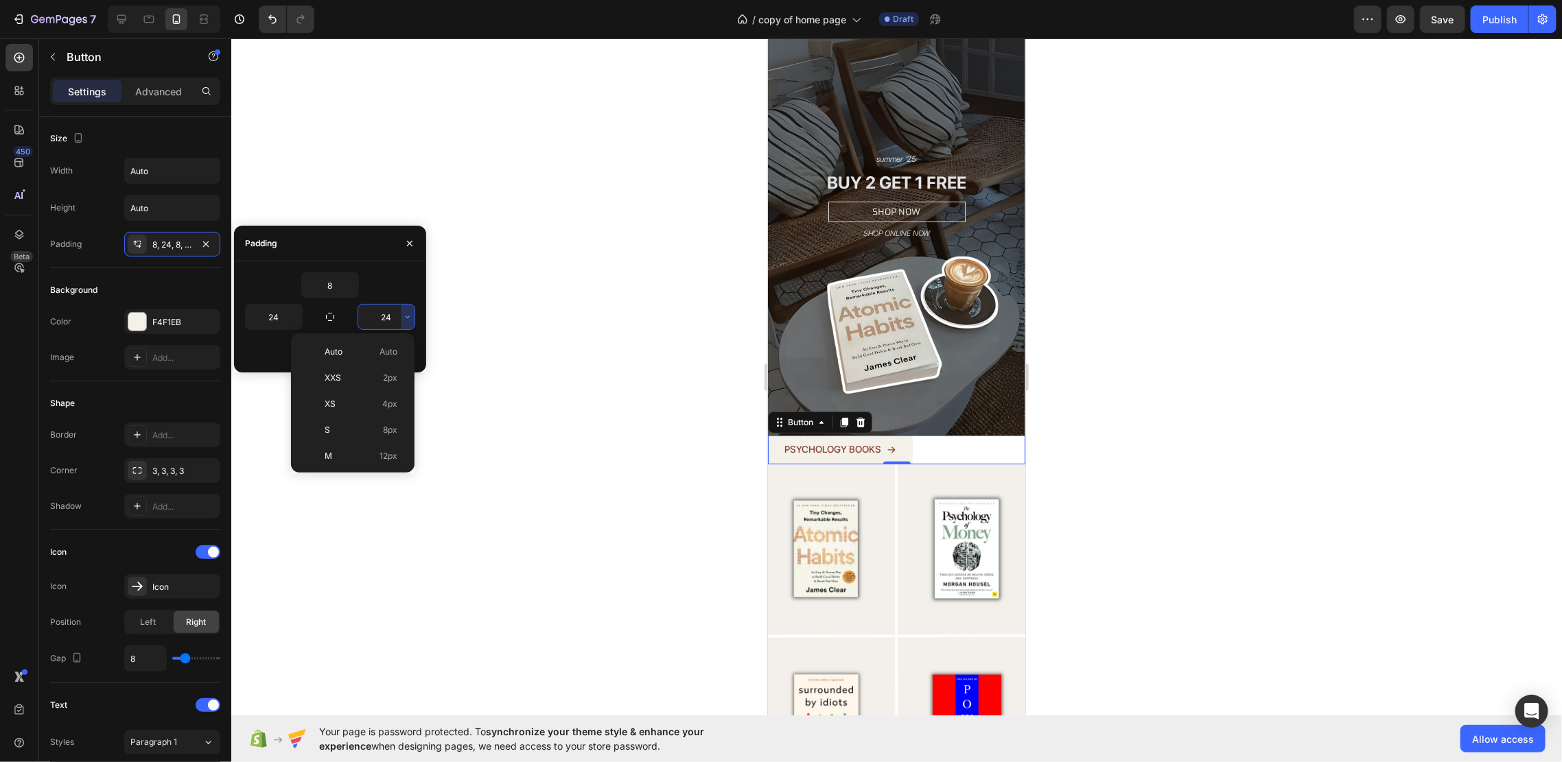
click at [388, 317] on input "24" at bounding box center [386, 317] width 56 height 25
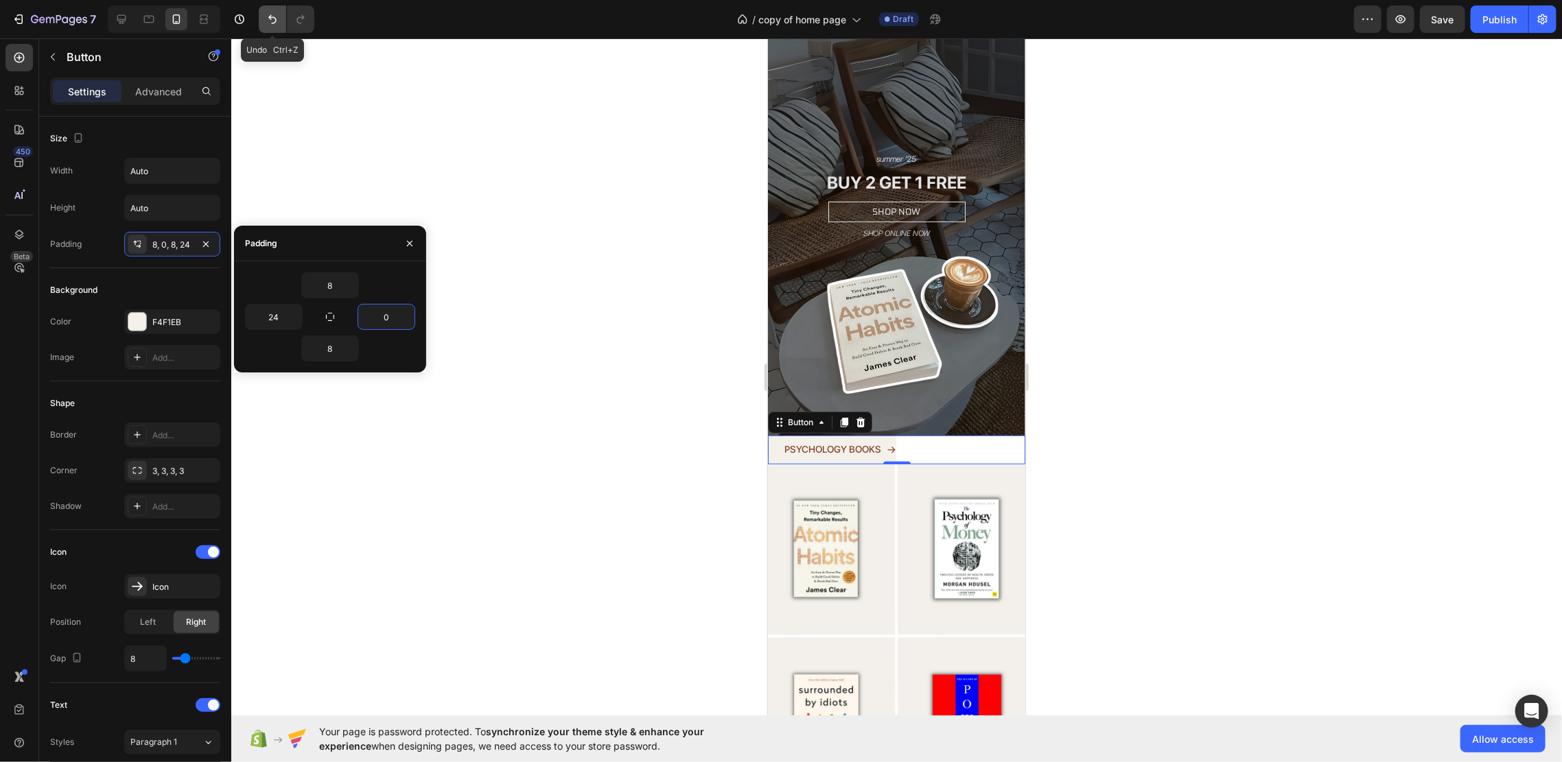
click at [274, 23] on icon "Undo/Redo" at bounding box center [272, 19] width 8 height 9
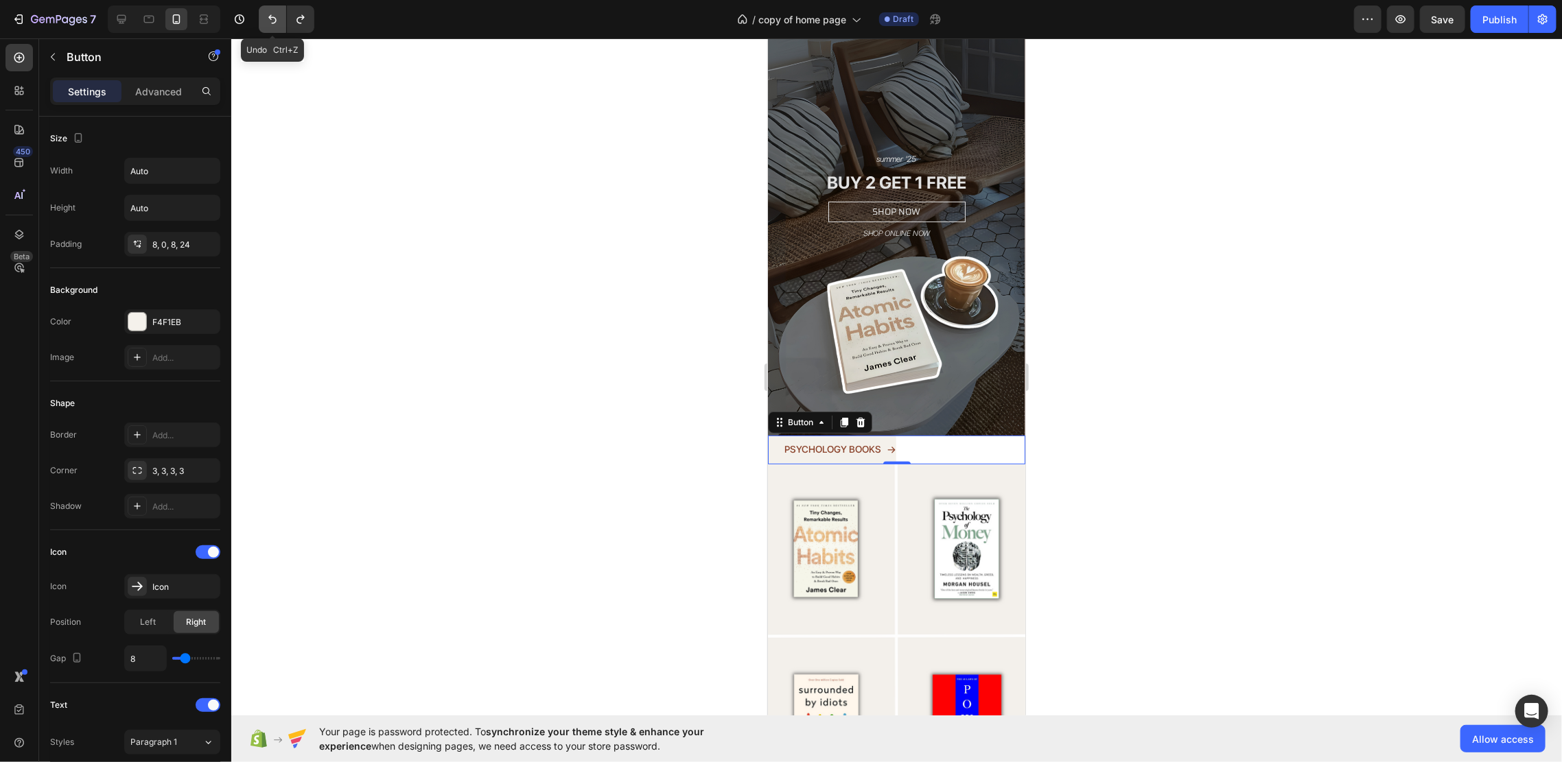
click at [272, 21] on icon "Undo/Redo" at bounding box center [273, 19] width 14 height 14
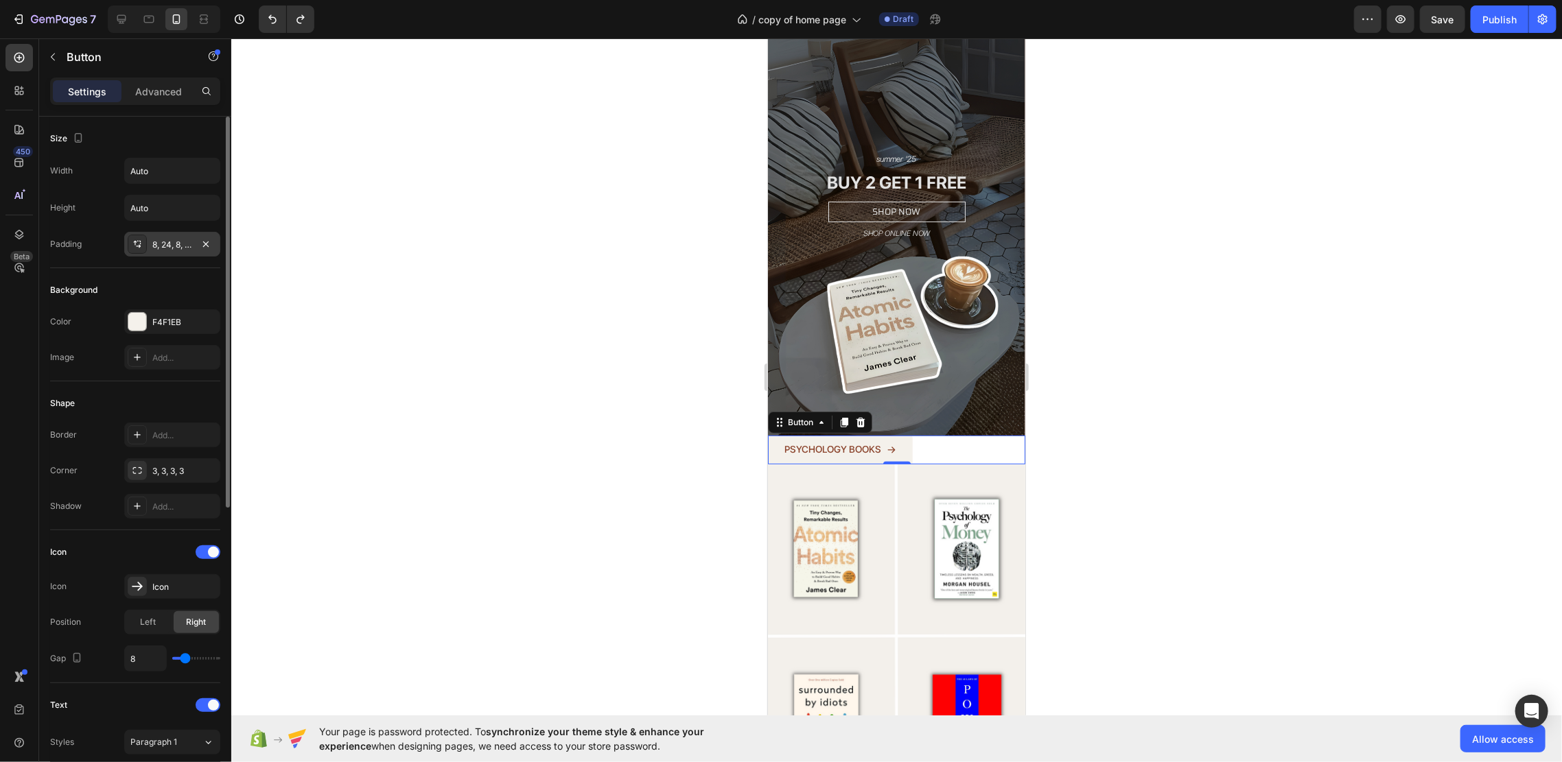
click at [167, 244] on div "8, 24, 8, 24" at bounding box center [172, 245] width 40 height 12
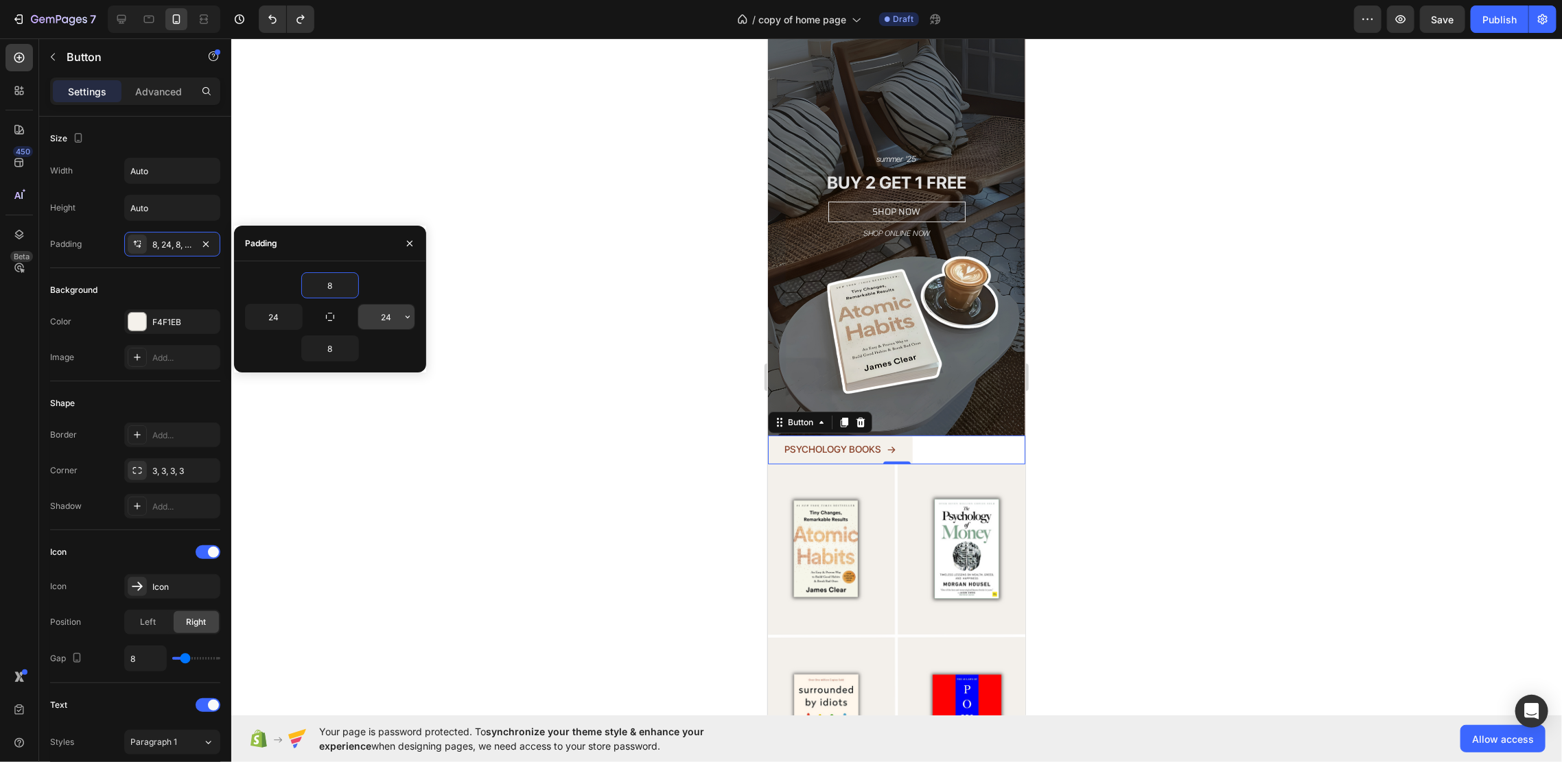
click at [397, 318] on input "24" at bounding box center [386, 317] width 56 height 25
type input "1"
type input "2"
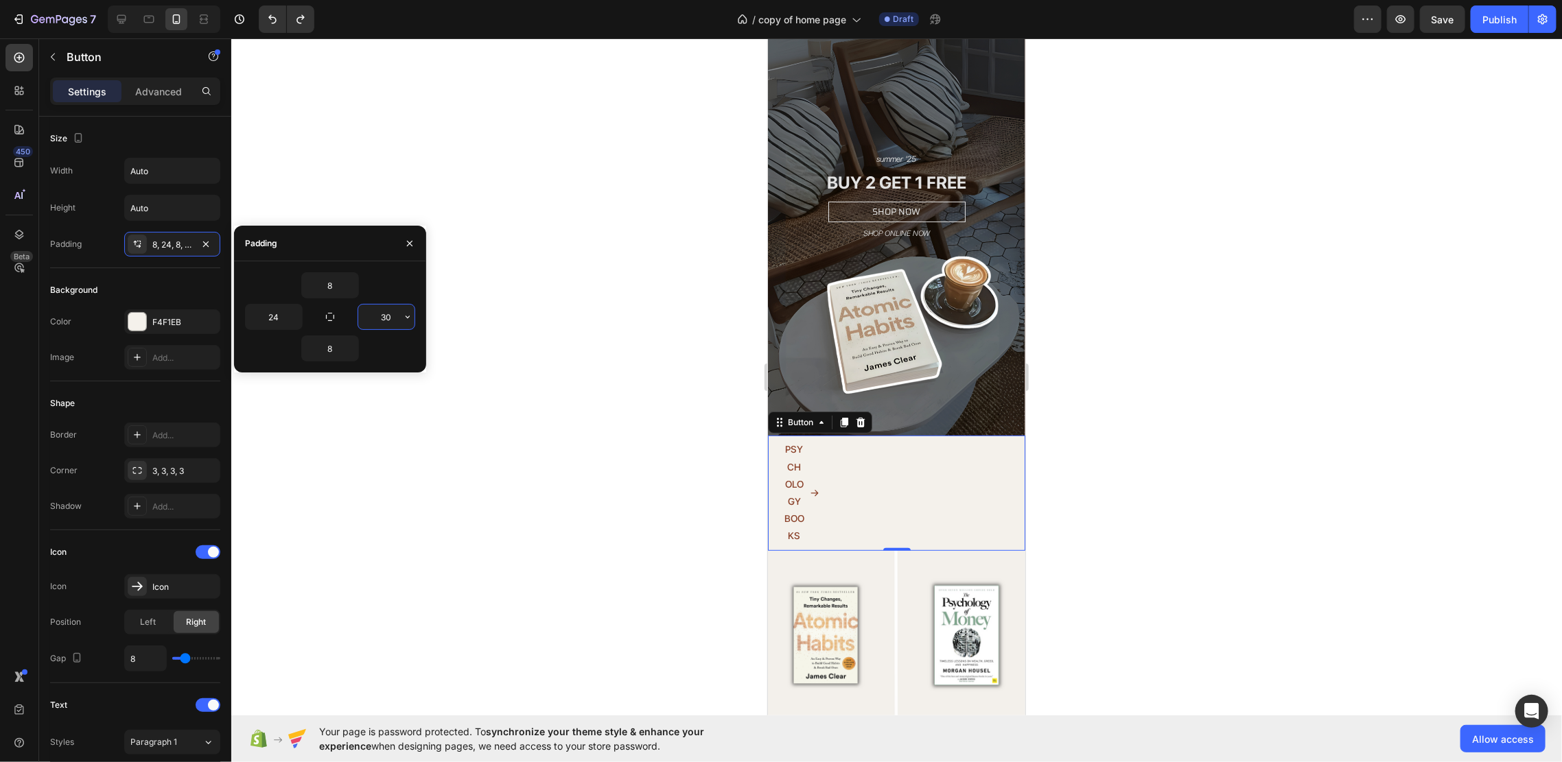
type input "3"
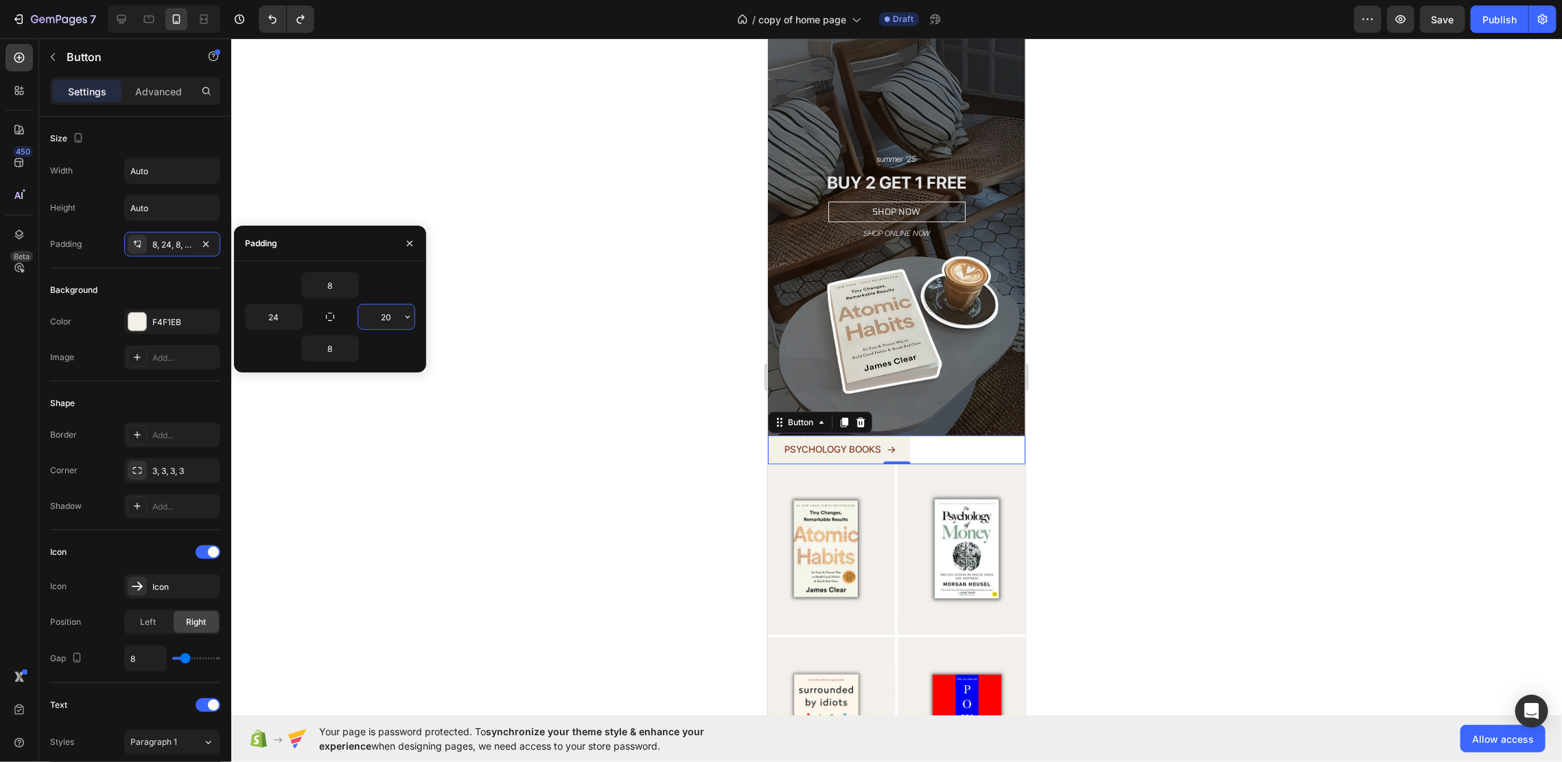
type input "2"
type input "168"
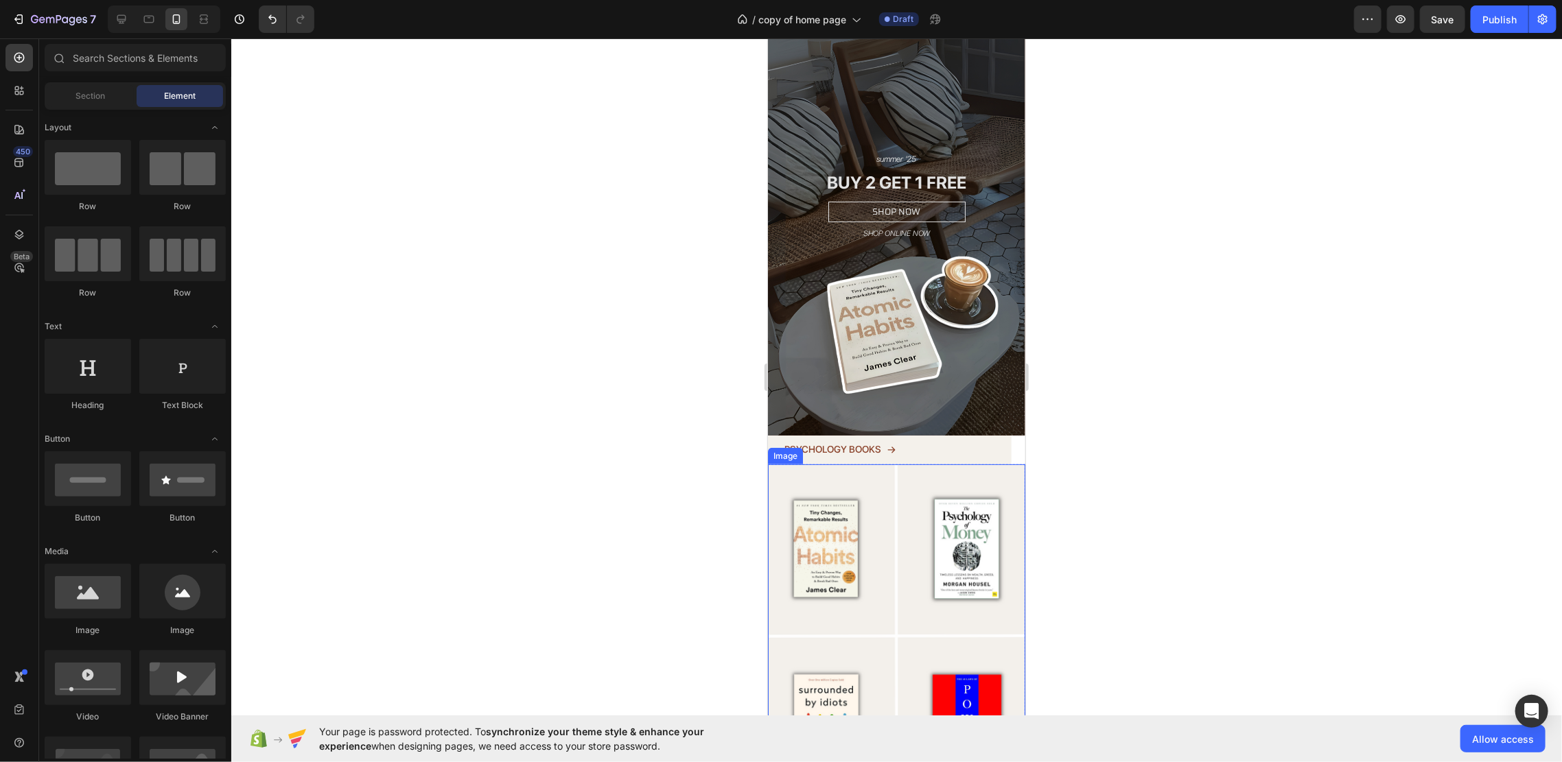
scroll to position [274, 0]
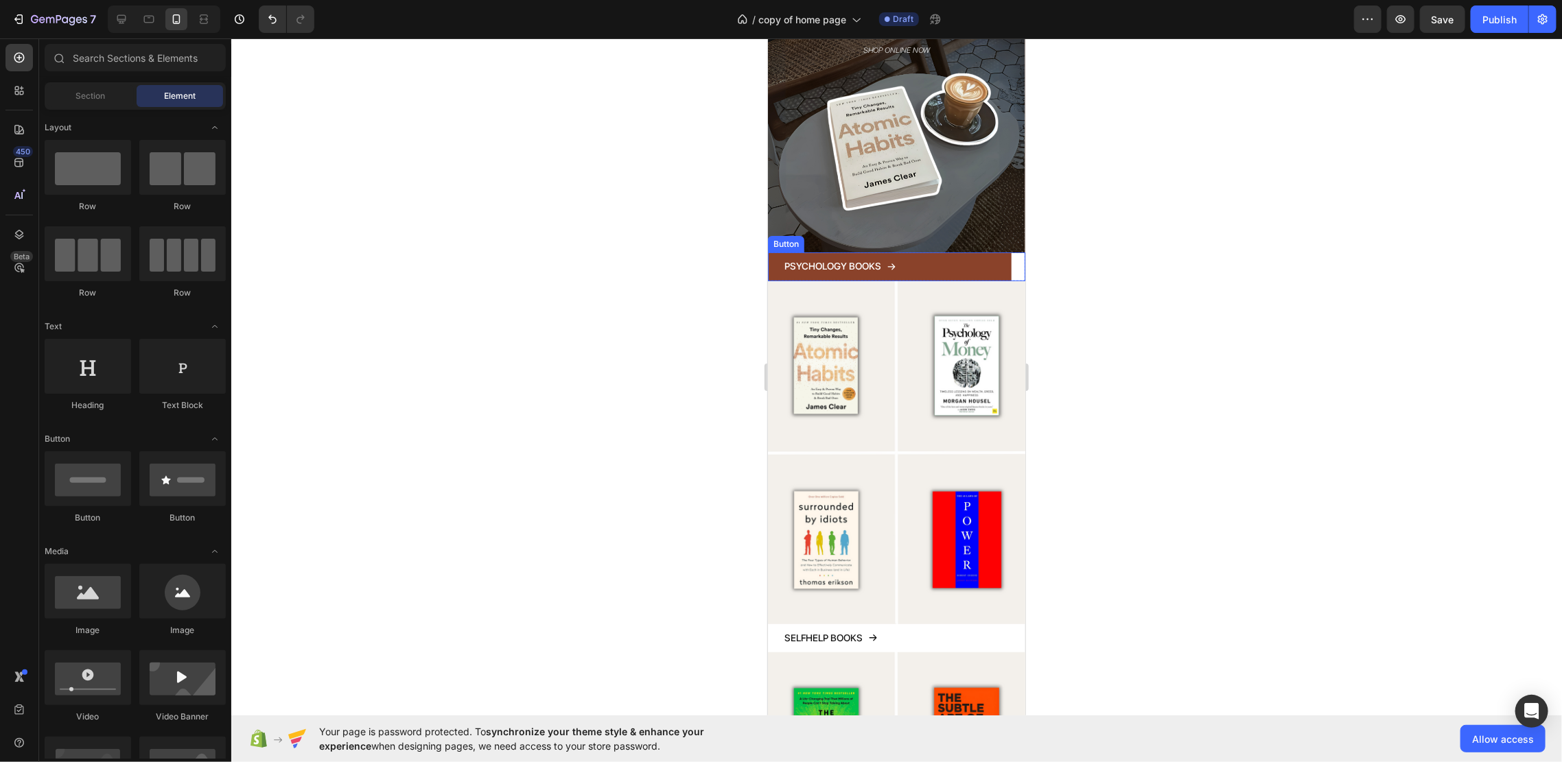
click at [898, 252] on link "PSYCHOLOGY BOOKS" at bounding box center [889, 266] width 244 height 28
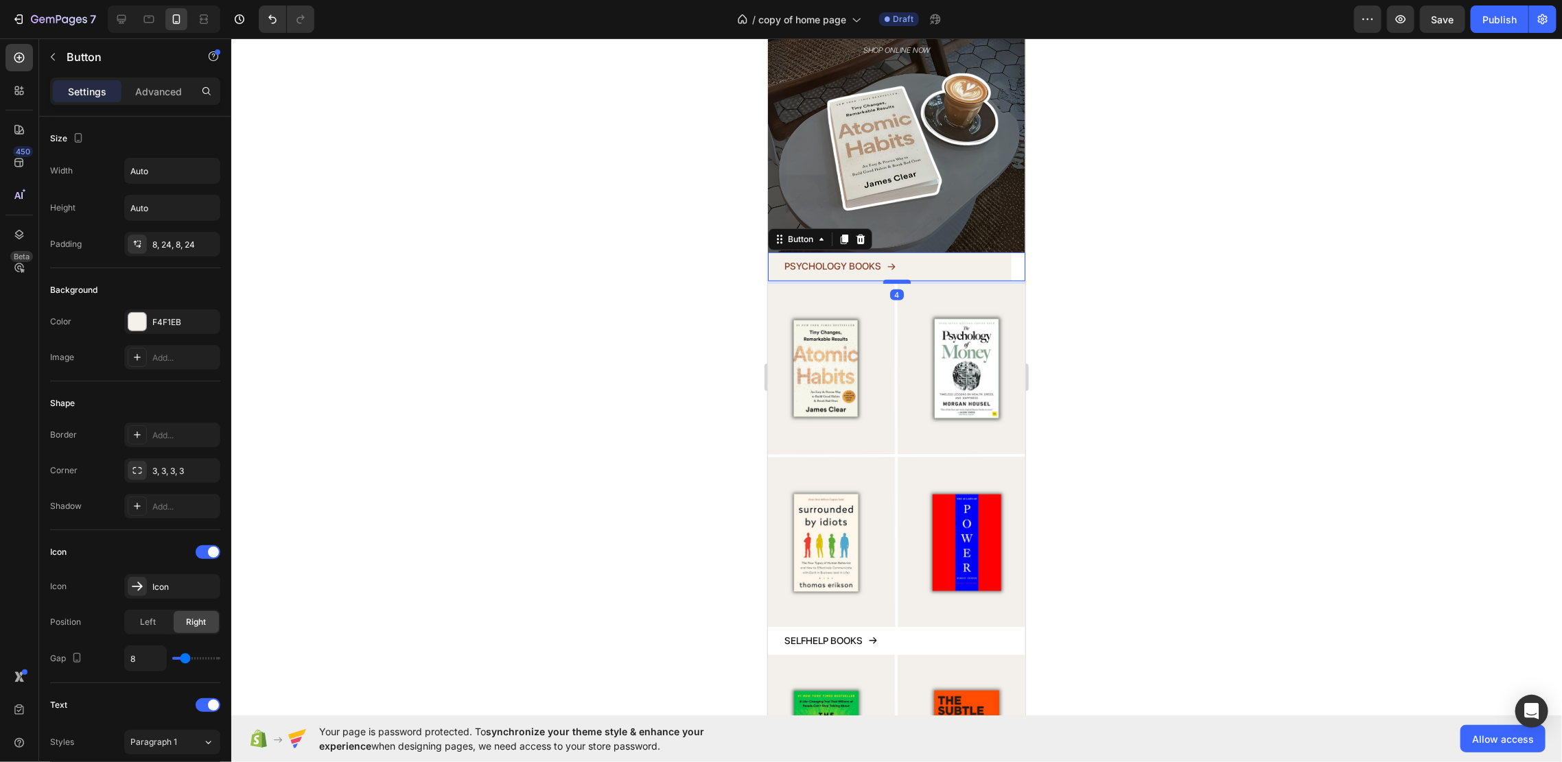
click at [893, 279] on div at bounding box center [895, 281] width 27 height 4
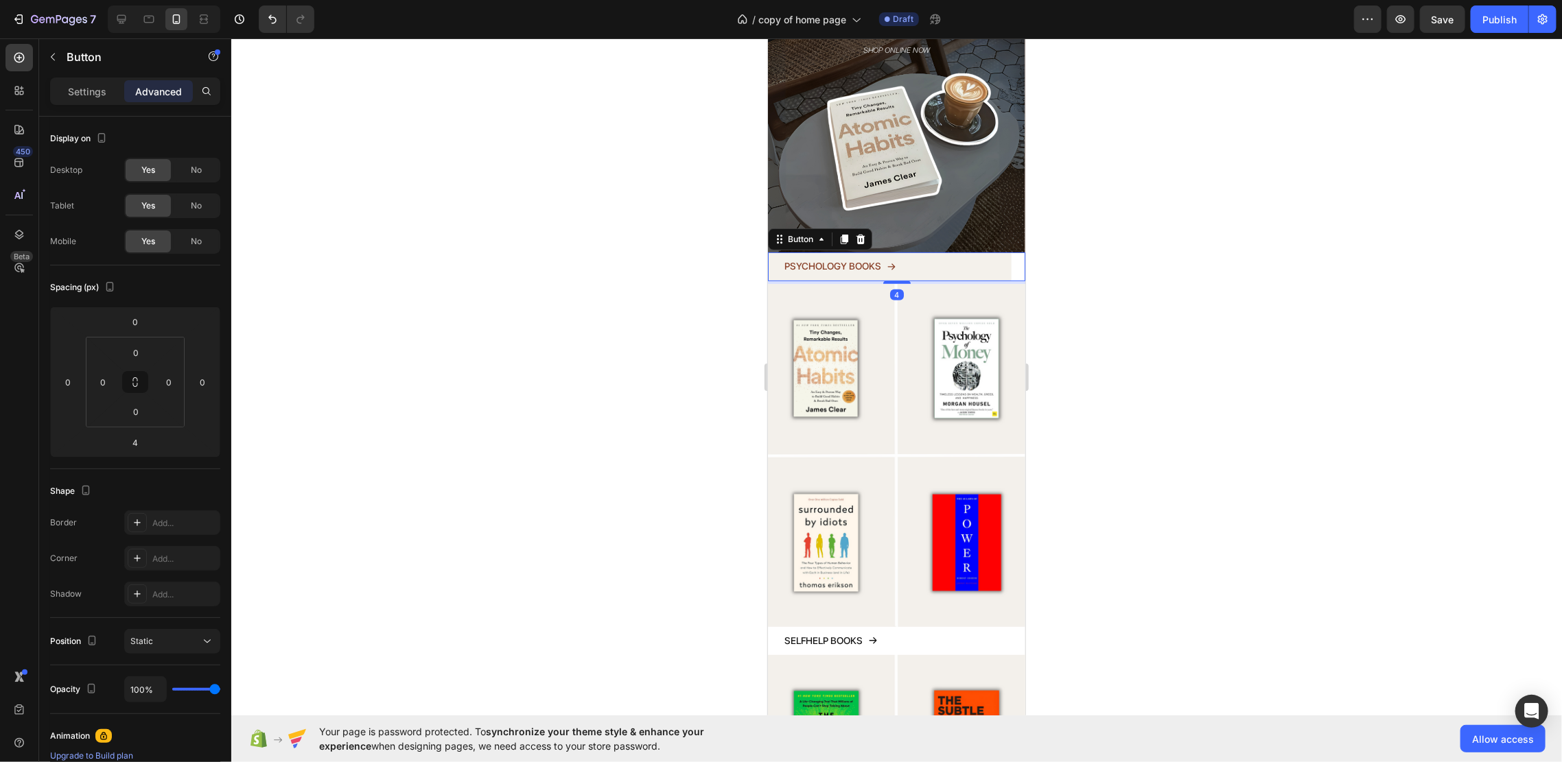
click at [1070, 261] on div at bounding box center [896, 400] width 1330 height 724
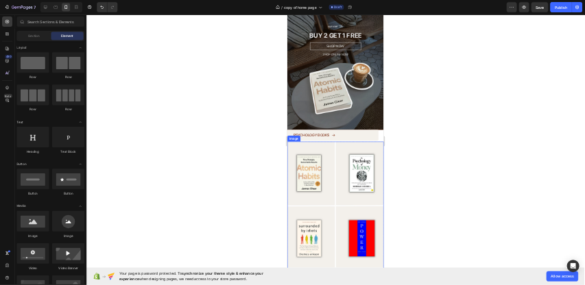
scroll to position [183, 0]
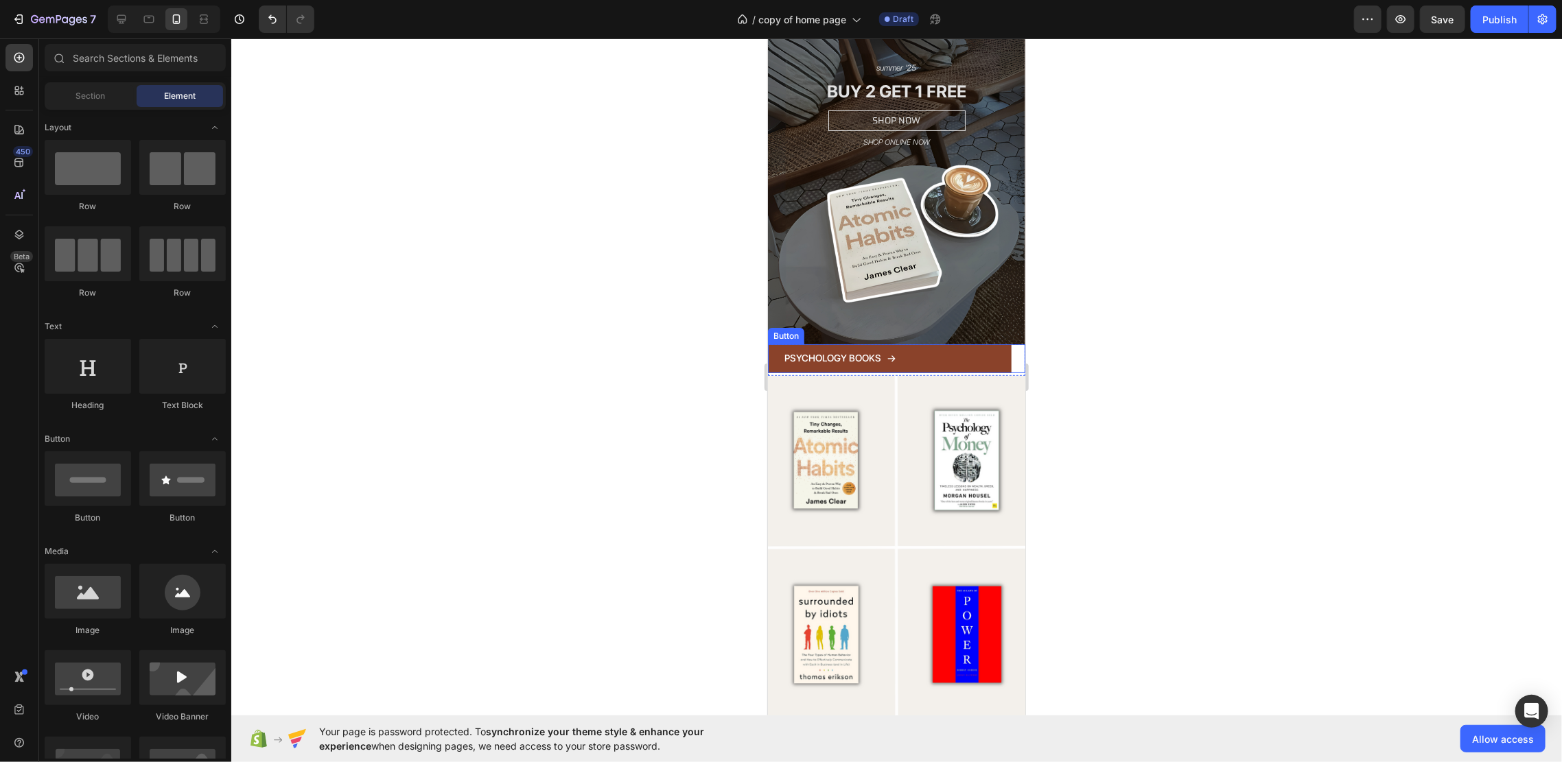
click at [890, 344] on link "PSYCHOLOGY BOOKS" at bounding box center [889, 358] width 244 height 28
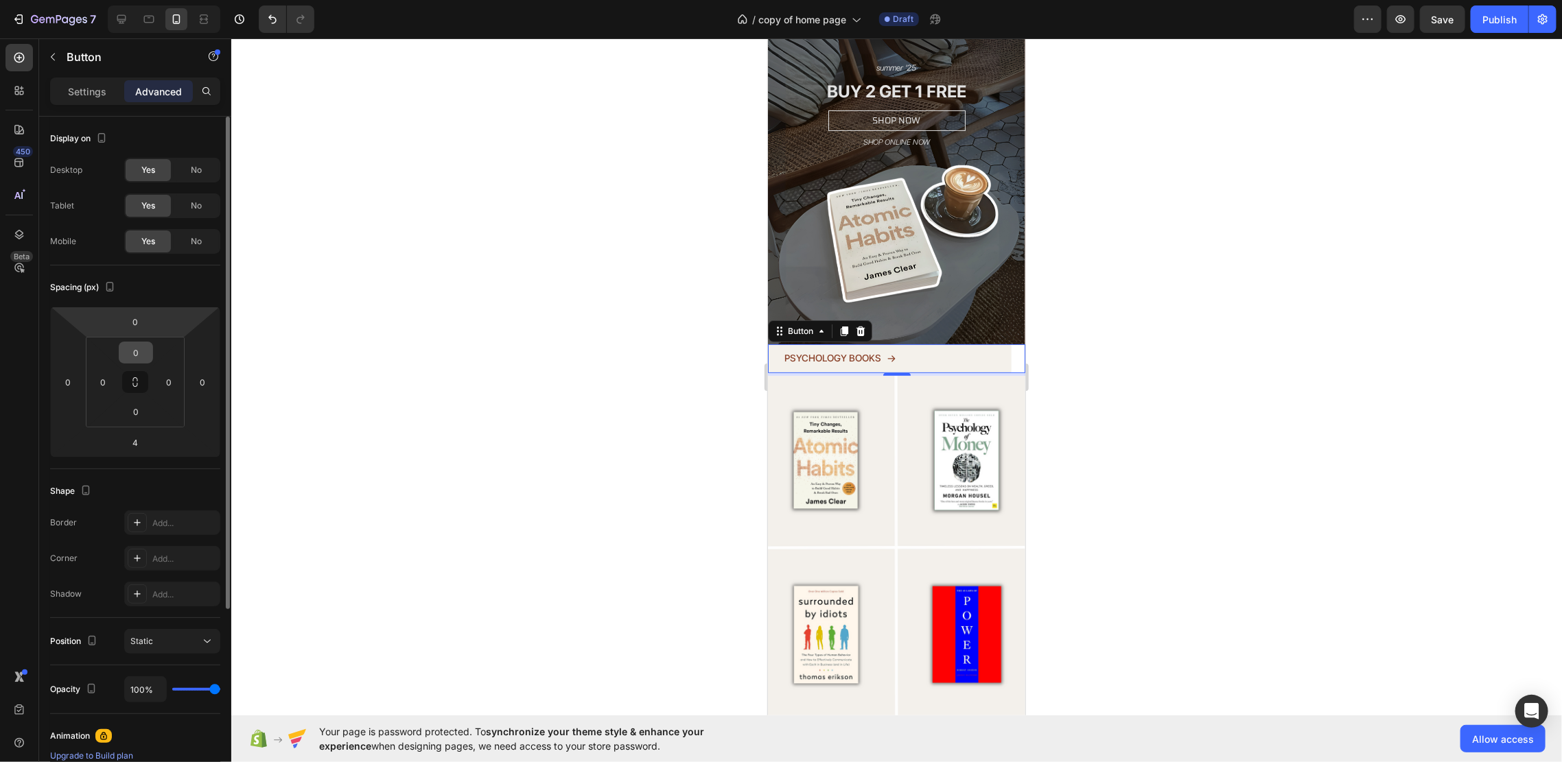
click at [145, 349] on input "0" at bounding box center [135, 352] width 27 height 21
click at [151, 323] on div "0" at bounding box center [135, 322] width 34 height 22
click at [150, 322] on div "0" at bounding box center [135, 322] width 34 height 22
click at [145, 322] on input "0" at bounding box center [134, 322] width 27 height 21
type input "4"
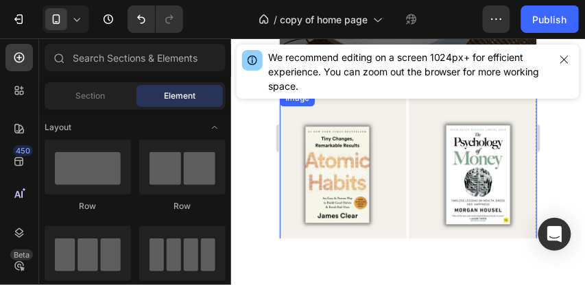
scroll to position [388, 0]
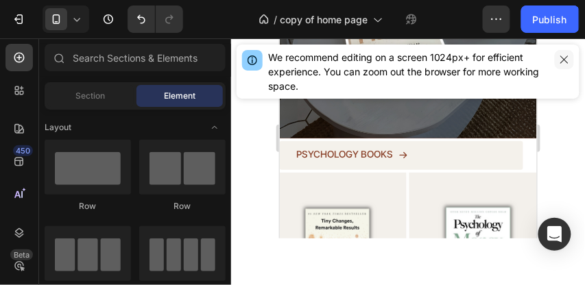
click at [565, 59] on icon "button" at bounding box center [565, 60] width 8 height 8
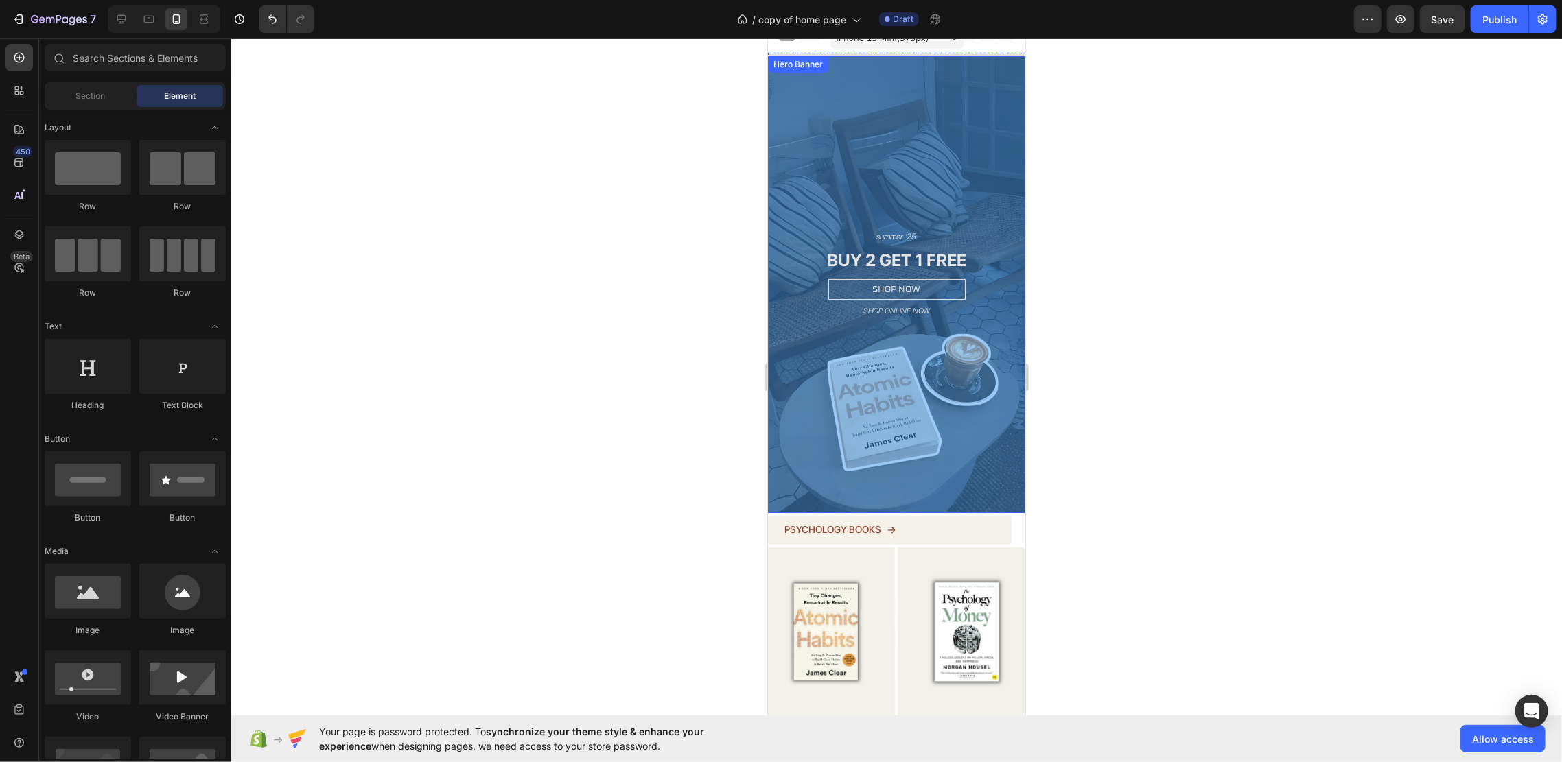
scroll to position [0, 0]
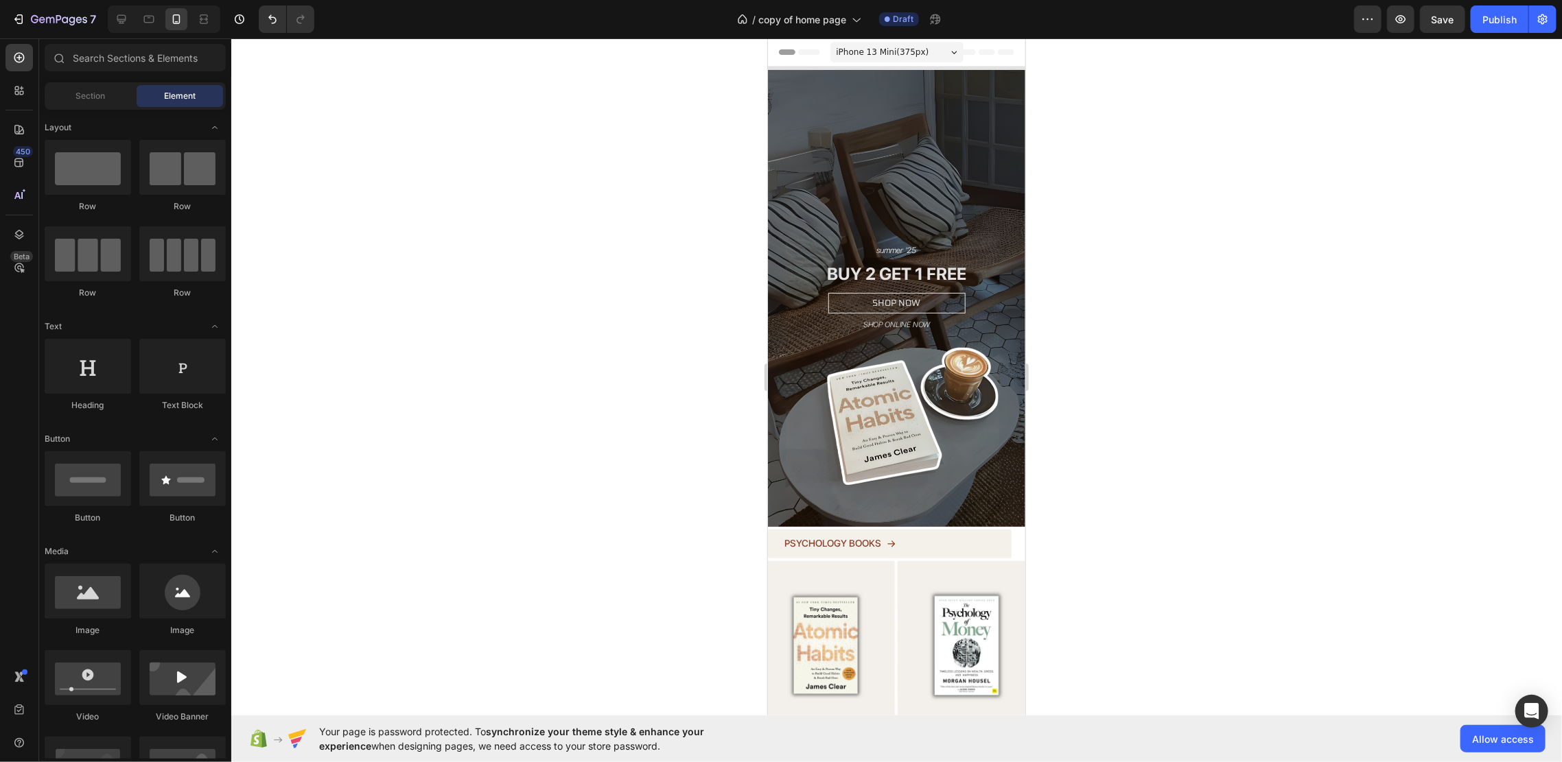
click at [915, 55] on div "iPhone 13 Mini ( 375 px)" at bounding box center [896, 51] width 133 height 21
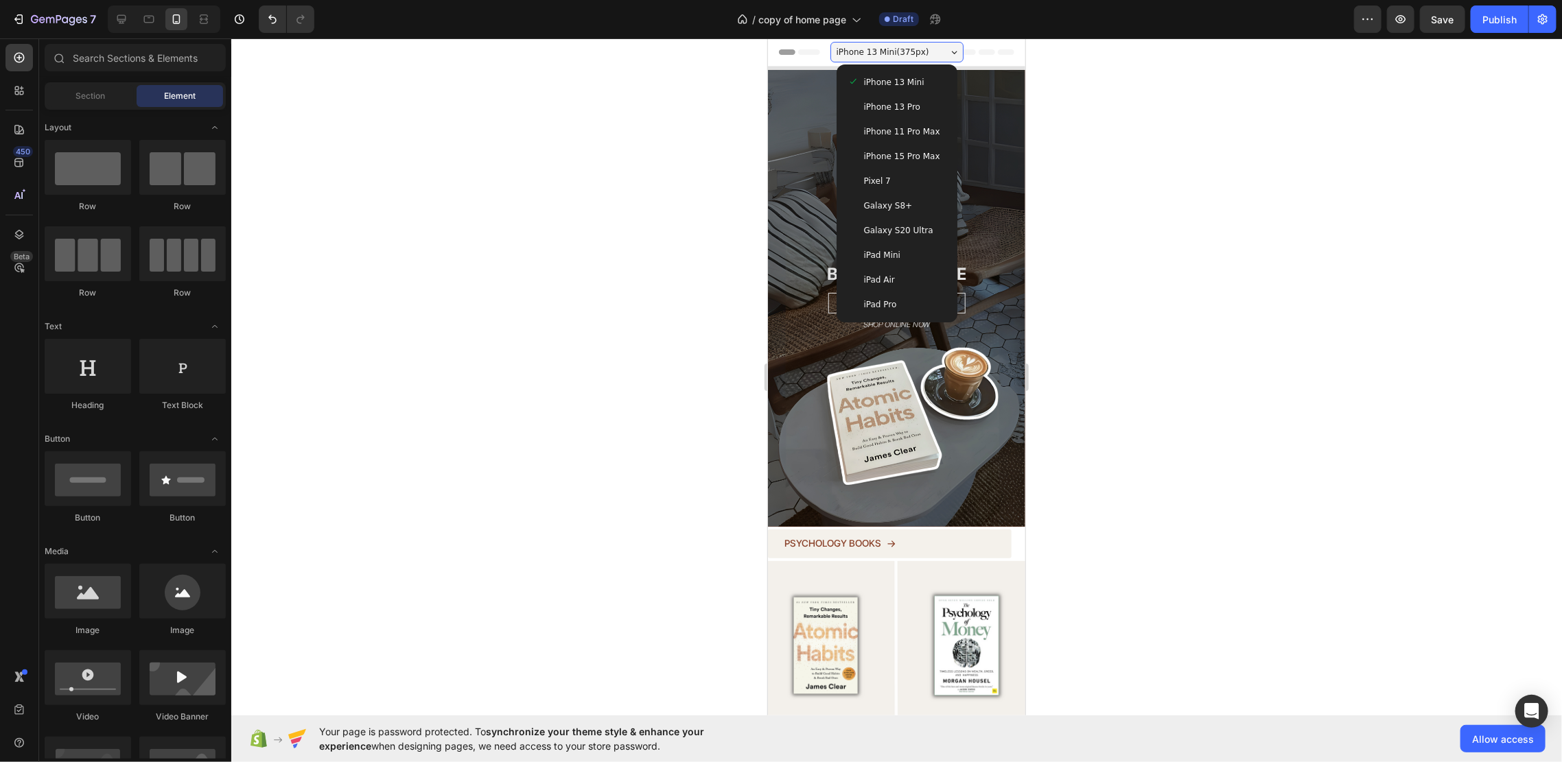
click at [926, 107] on div "iPhone 13 Pro" at bounding box center [896, 106] width 99 height 14
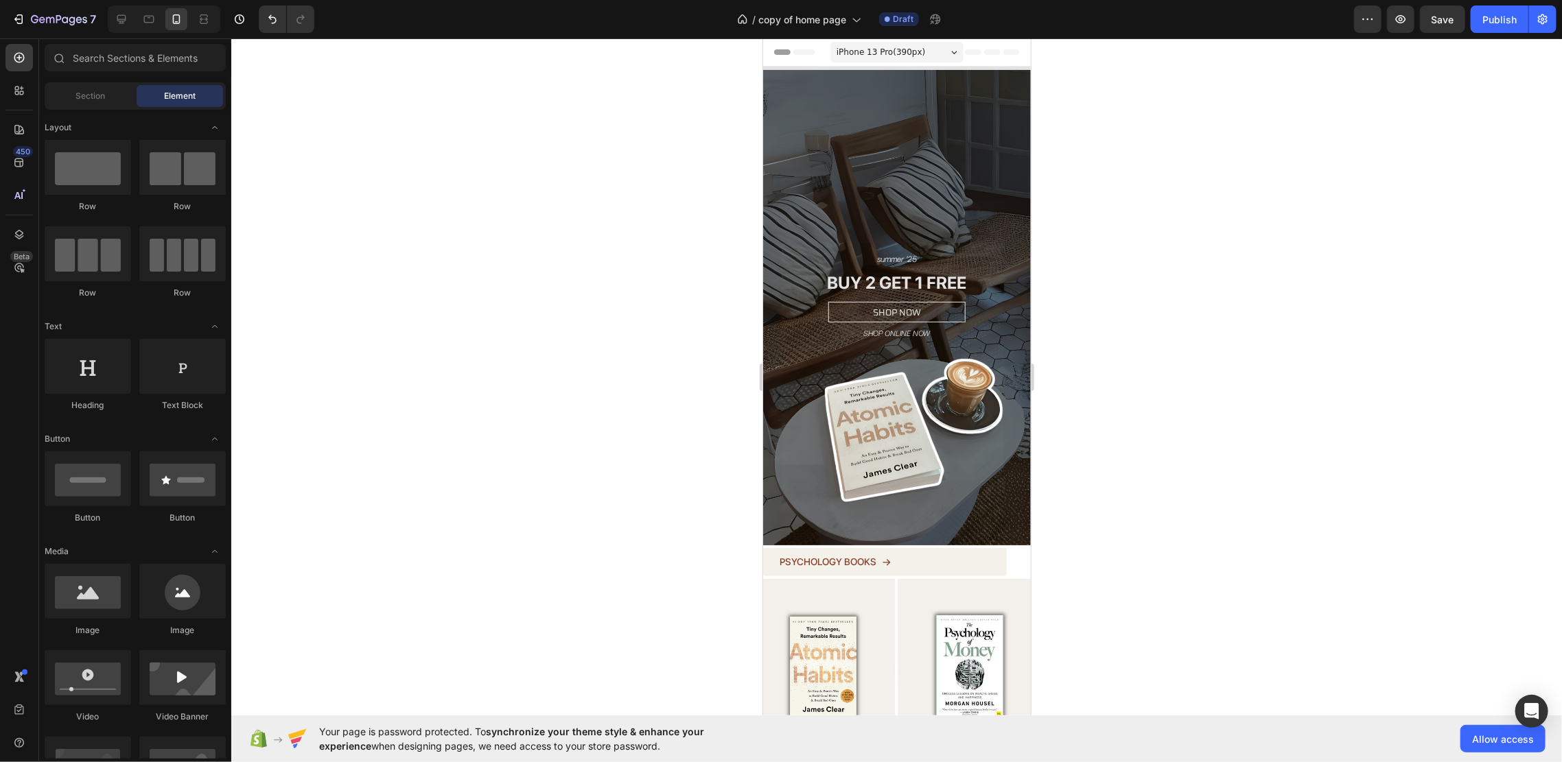
click at [901, 41] on div "iPhone 13 Pro ( 390 px)" at bounding box center [896, 51] width 133 height 21
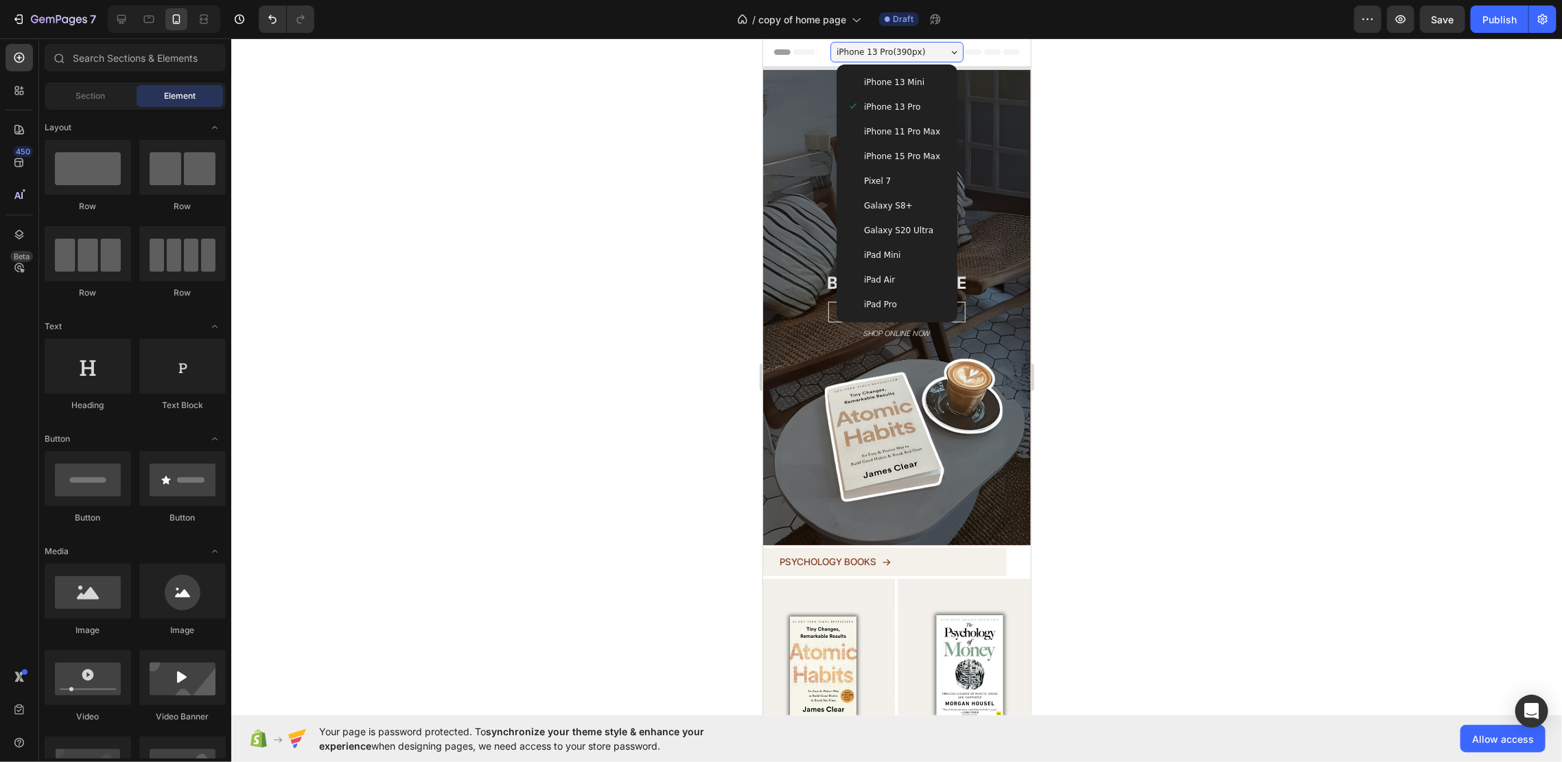
click at [917, 147] on div "iPhone 15 Pro Max" at bounding box center [896, 155] width 110 height 25
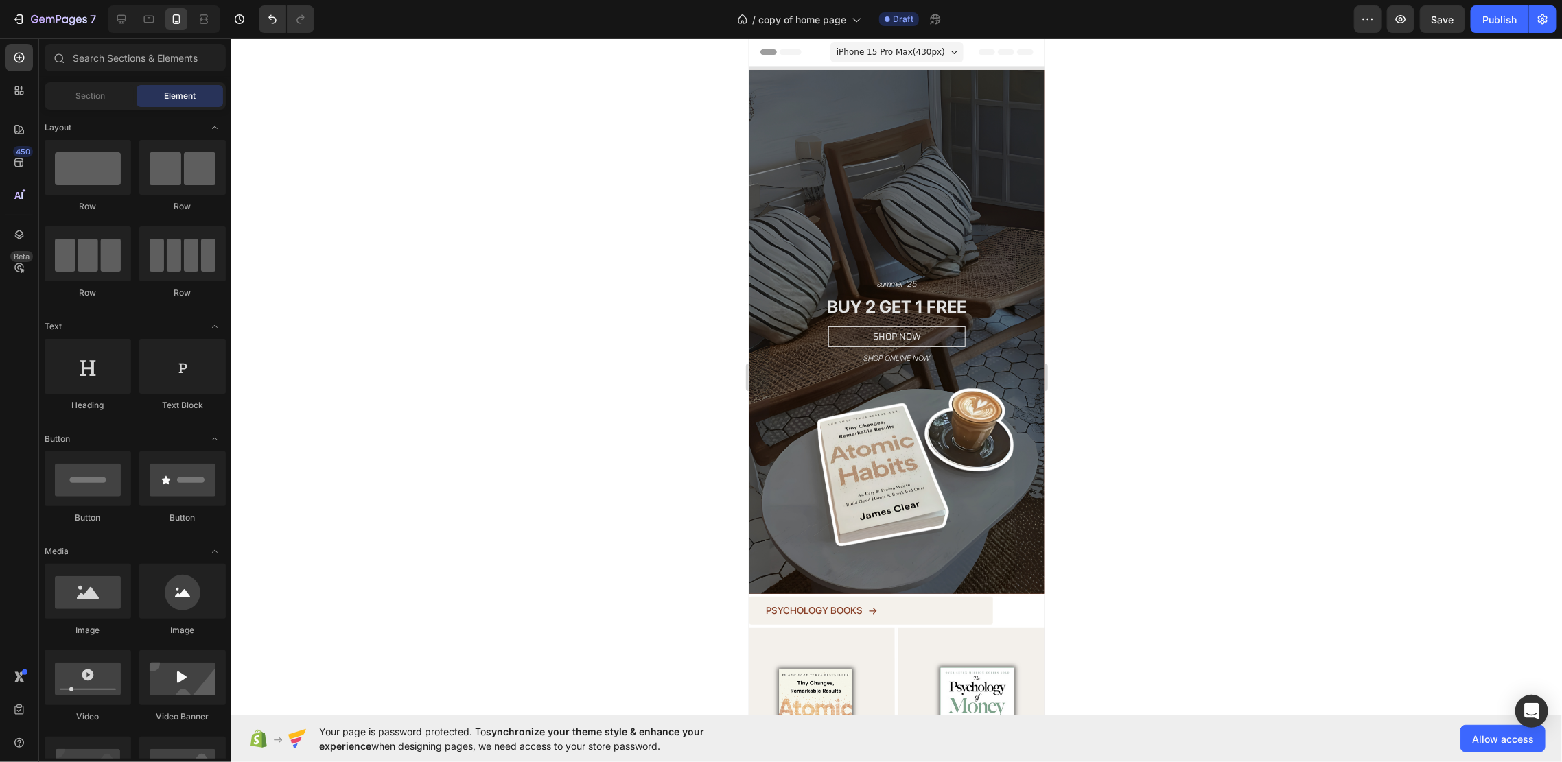
click at [903, 57] on span "iPhone 15 Pro Max ( 430 px)" at bounding box center [890, 52] width 108 height 14
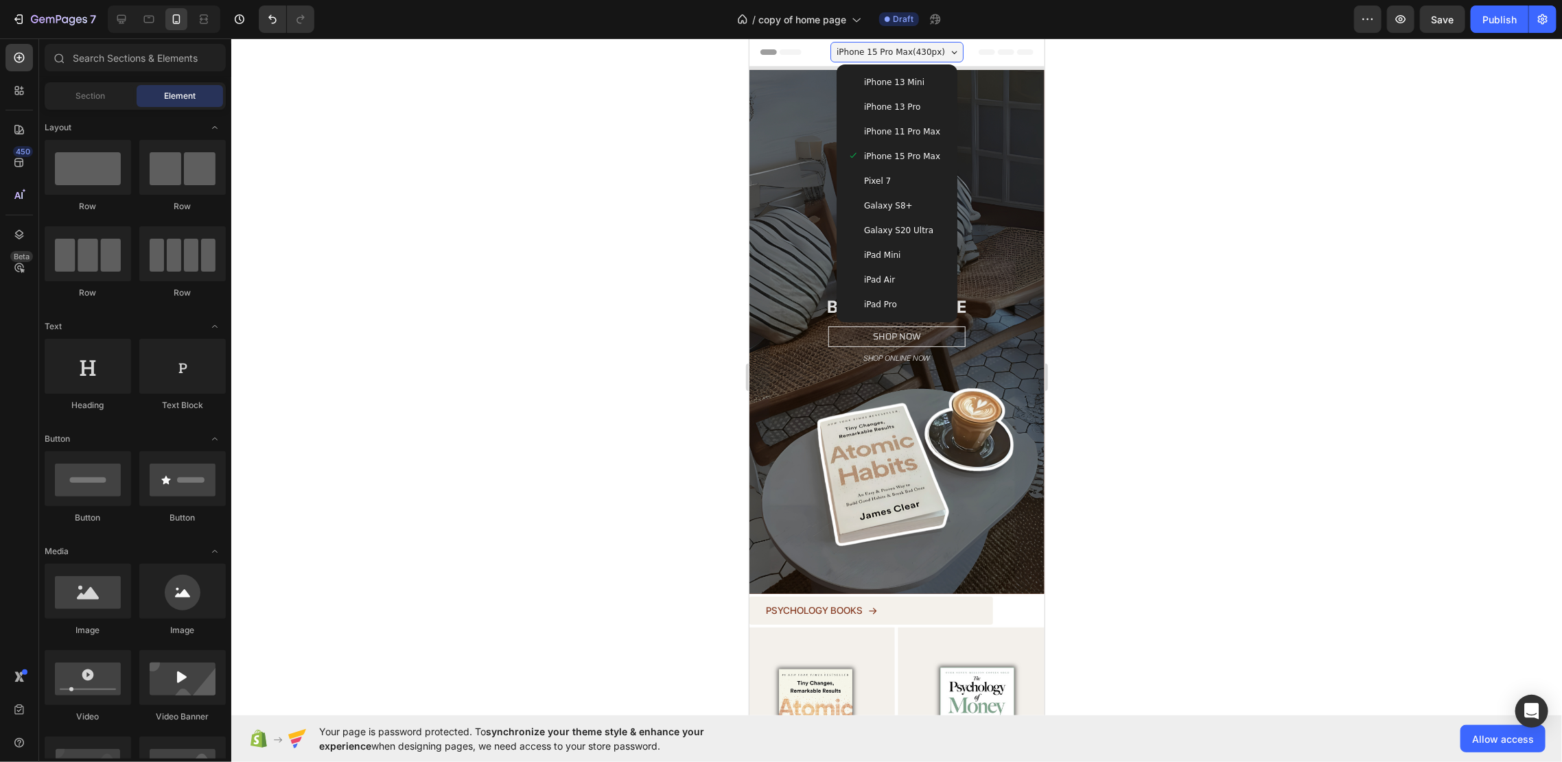
click at [909, 198] on div "Galaxy S8+" at bounding box center [896, 205] width 99 height 14
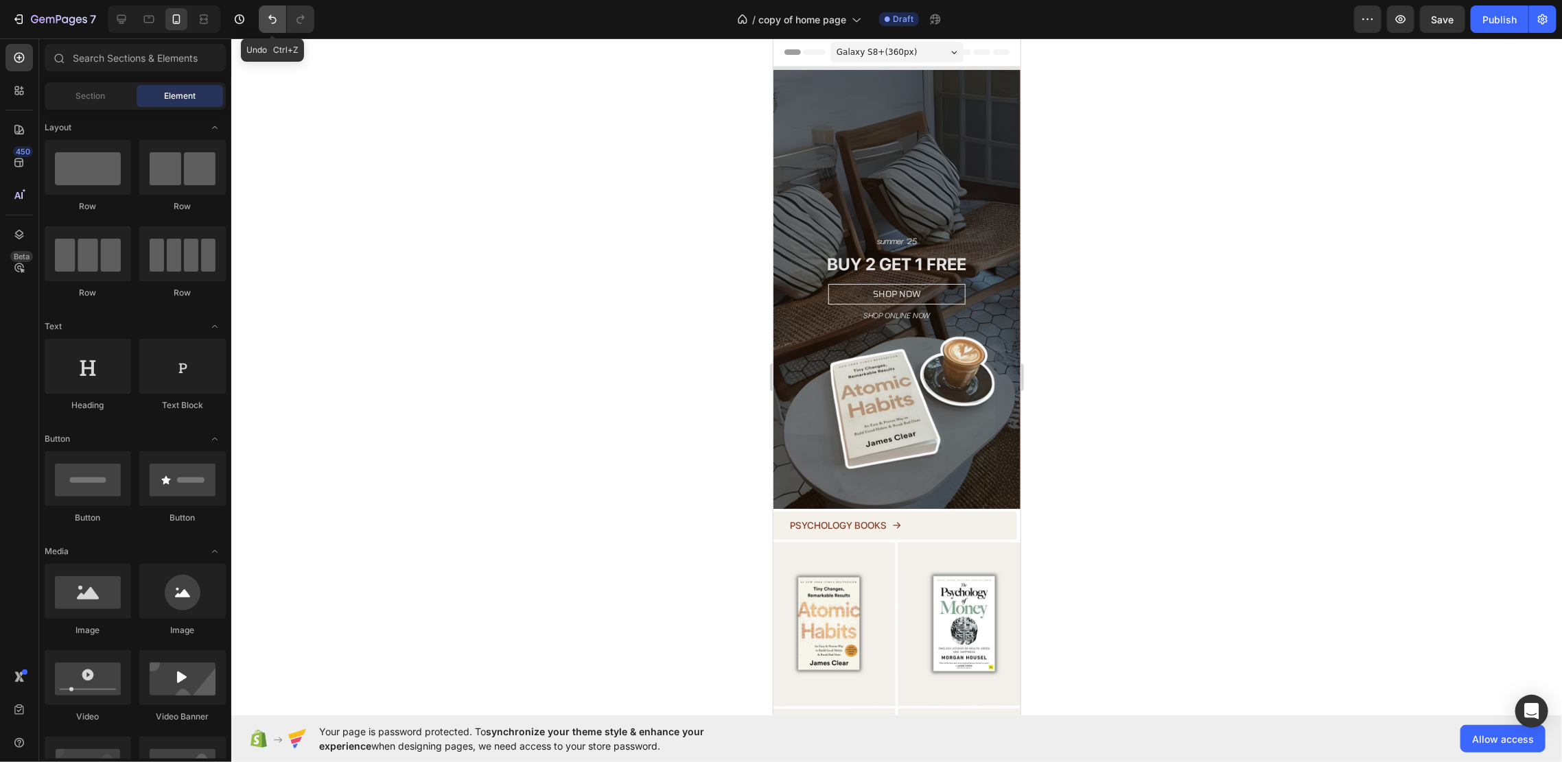
click at [269, 16] on icon "Undo/Redo" at bounding box center [273, 19] width 14 height 14
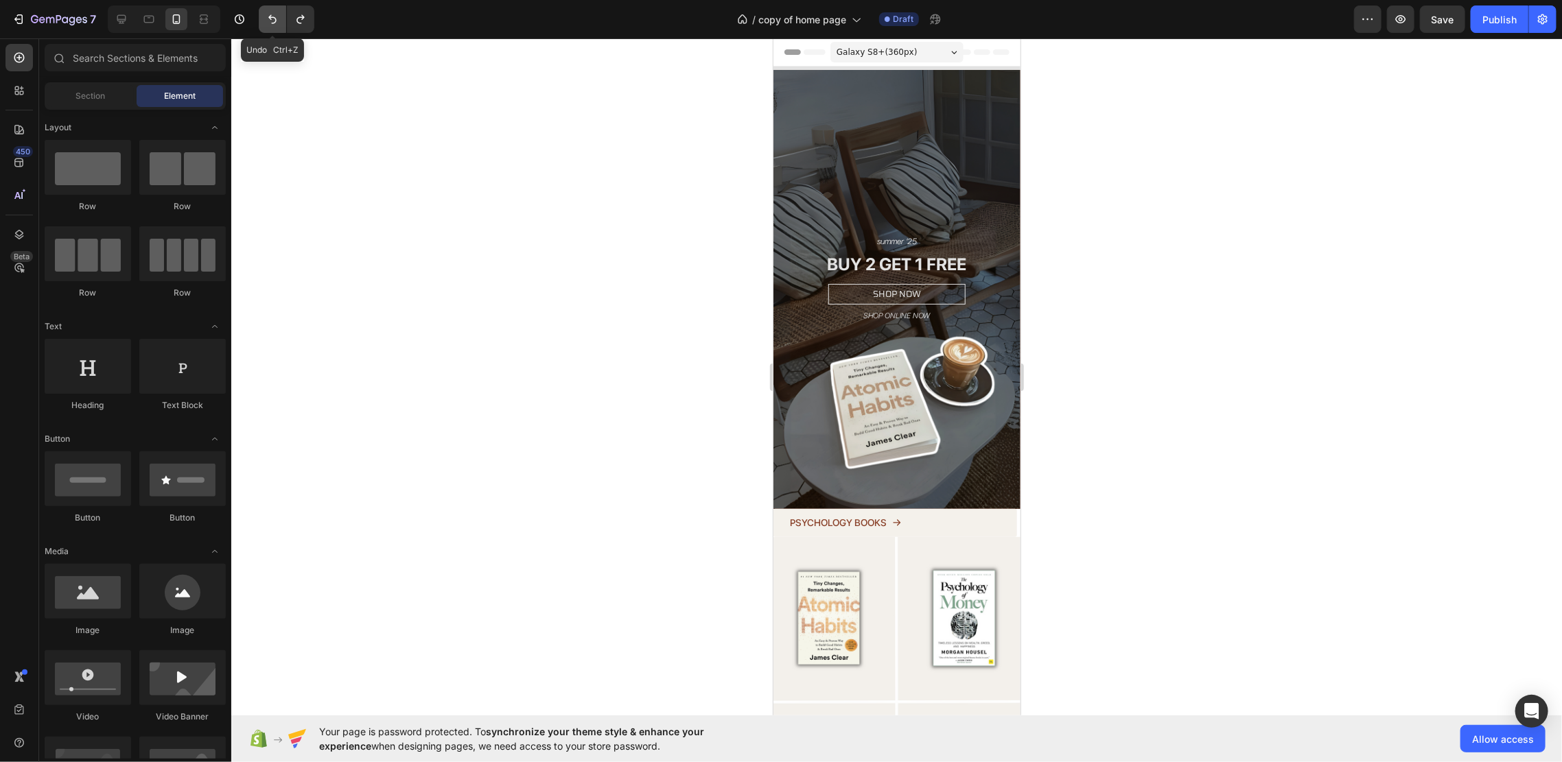
click at [269, 16] on icon "Undo/Redo" at bounding box center [273, 19] width 14 height 14
click at [274, 21] on icon "Undo/Redo" at bounding box center [273, 19] width 14 height 14
click at [270, 18] on icon "Undo/Redo" at bounding box center [272, 19] width 8 height 9
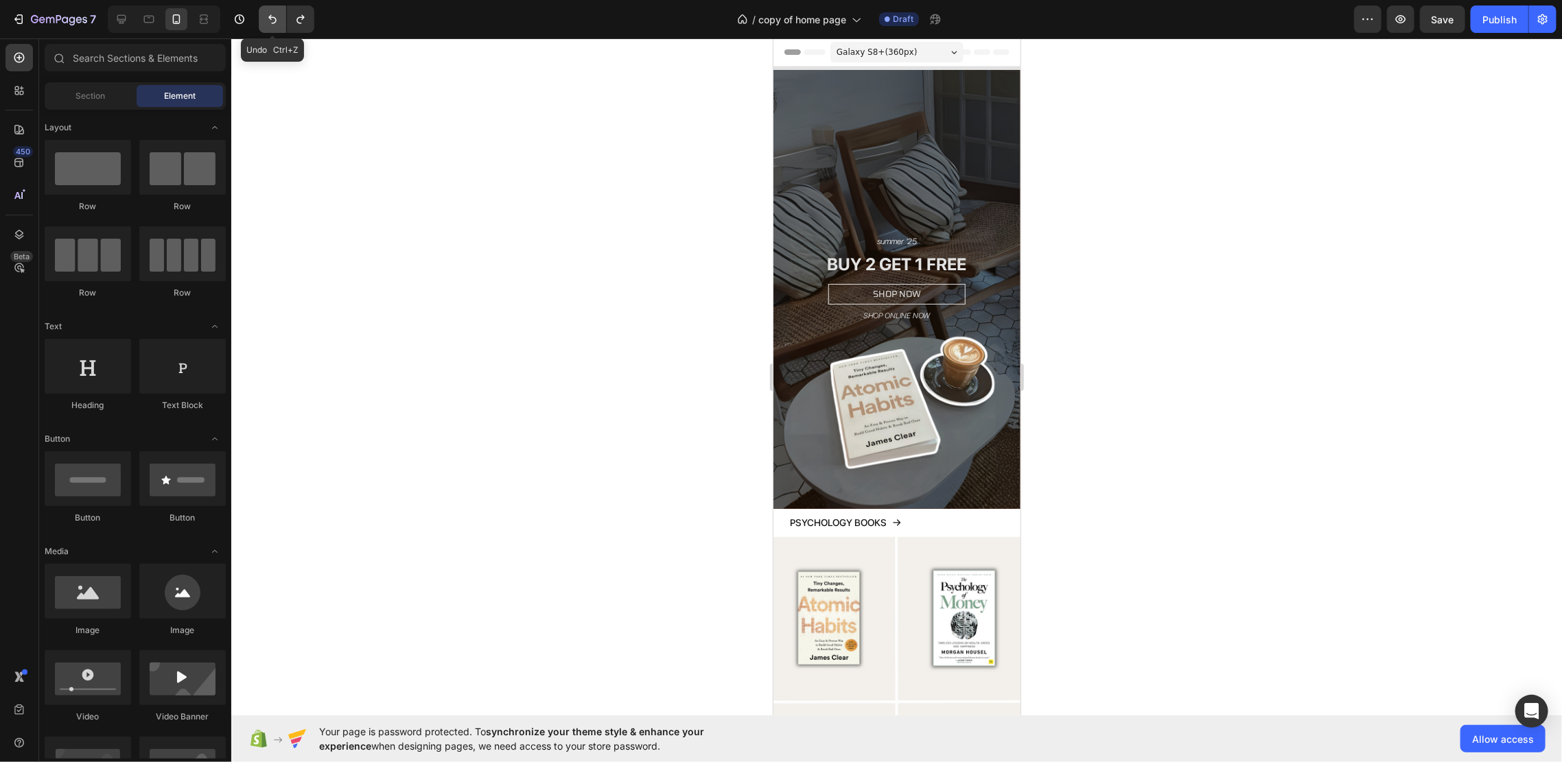
click at [270, 18] on icon "Undo/Redo" at bounding box center [272, 19] width 8 height 9
click at [859, 53] on span "Galaxy S8+ ( 360 px)" at bounding box center [876, 52] width 81 height 14
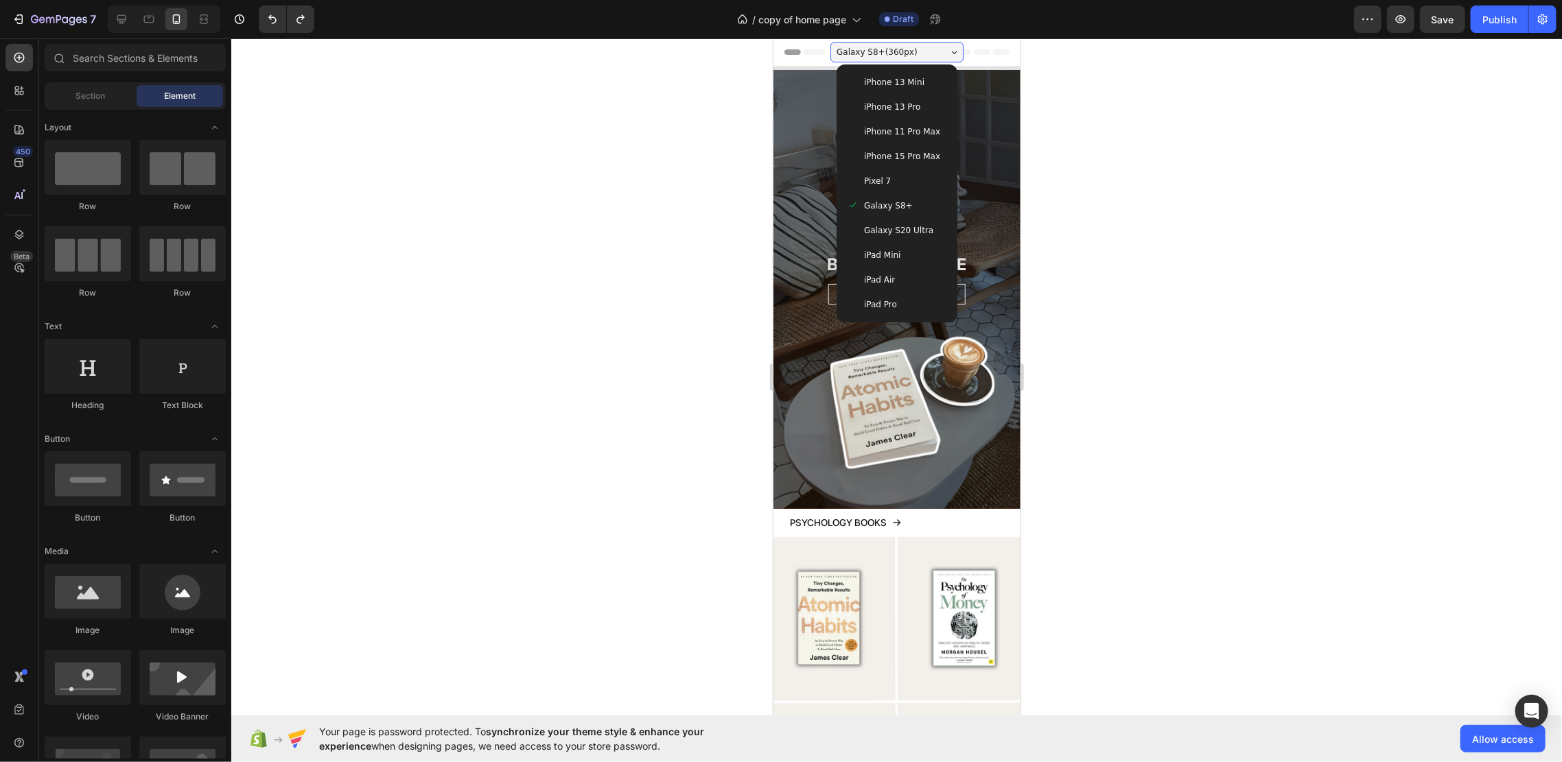
click at [909, 202] on div "Galaxy S8+" at bounding box center [896, 205] width 99 height 14
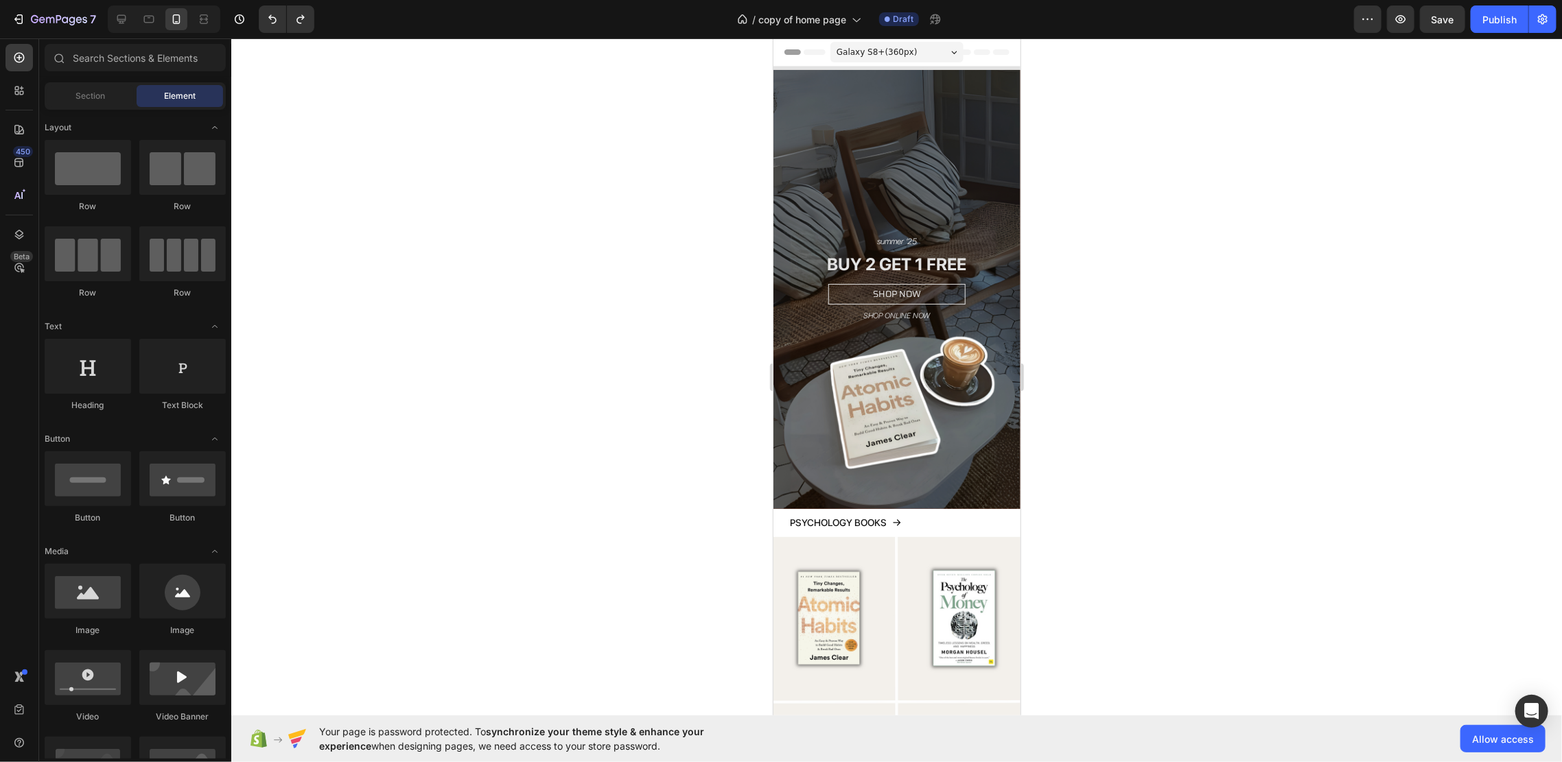
click at [884, 54] on span "Galaxy S8+ ( 360 px)" at bounding box center [876, 52] width 81 height 14
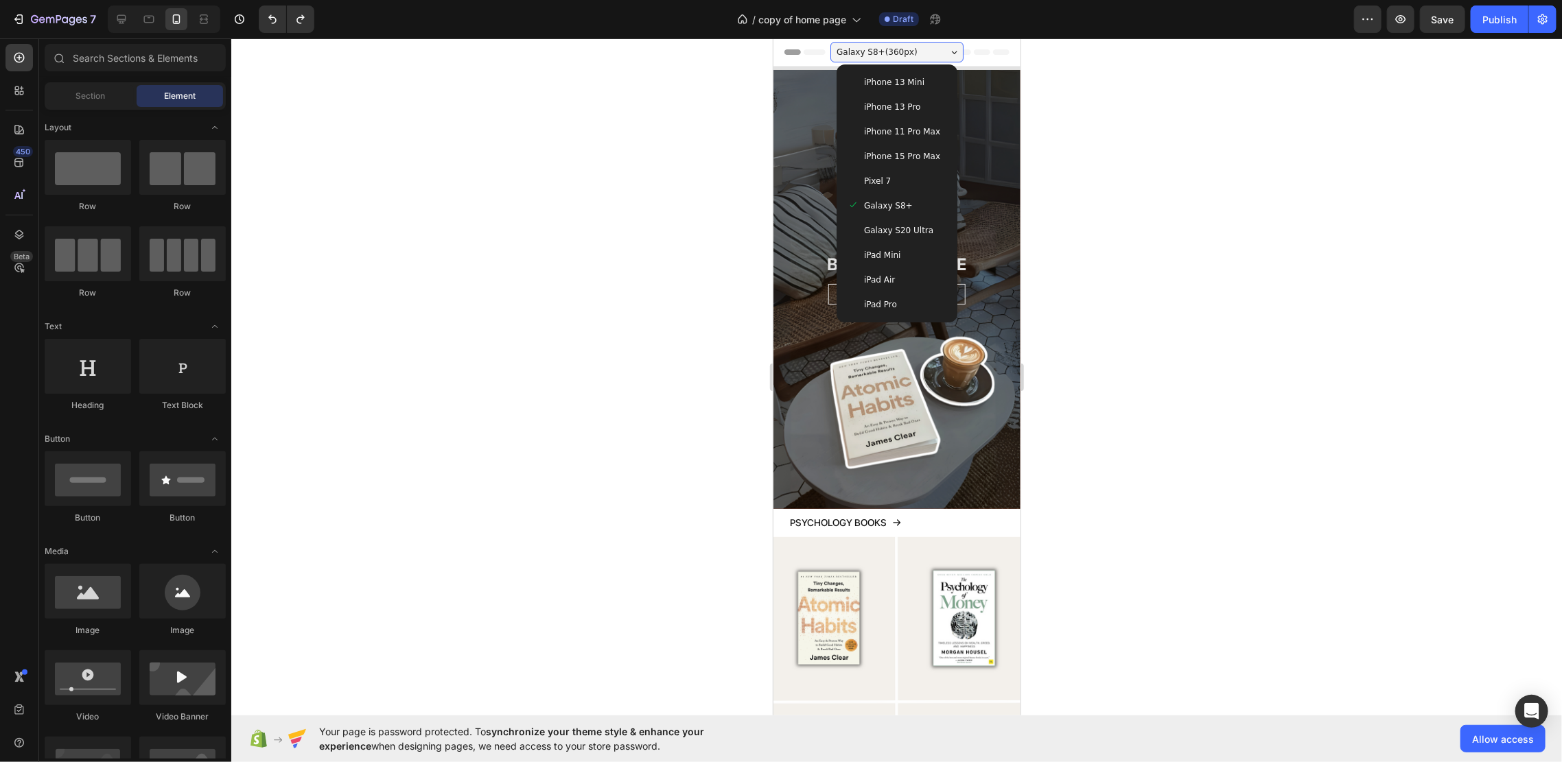
click at [904, 106] on span "iPhone 13 Pro" at bounding box center [891, 106] width 56 height 14
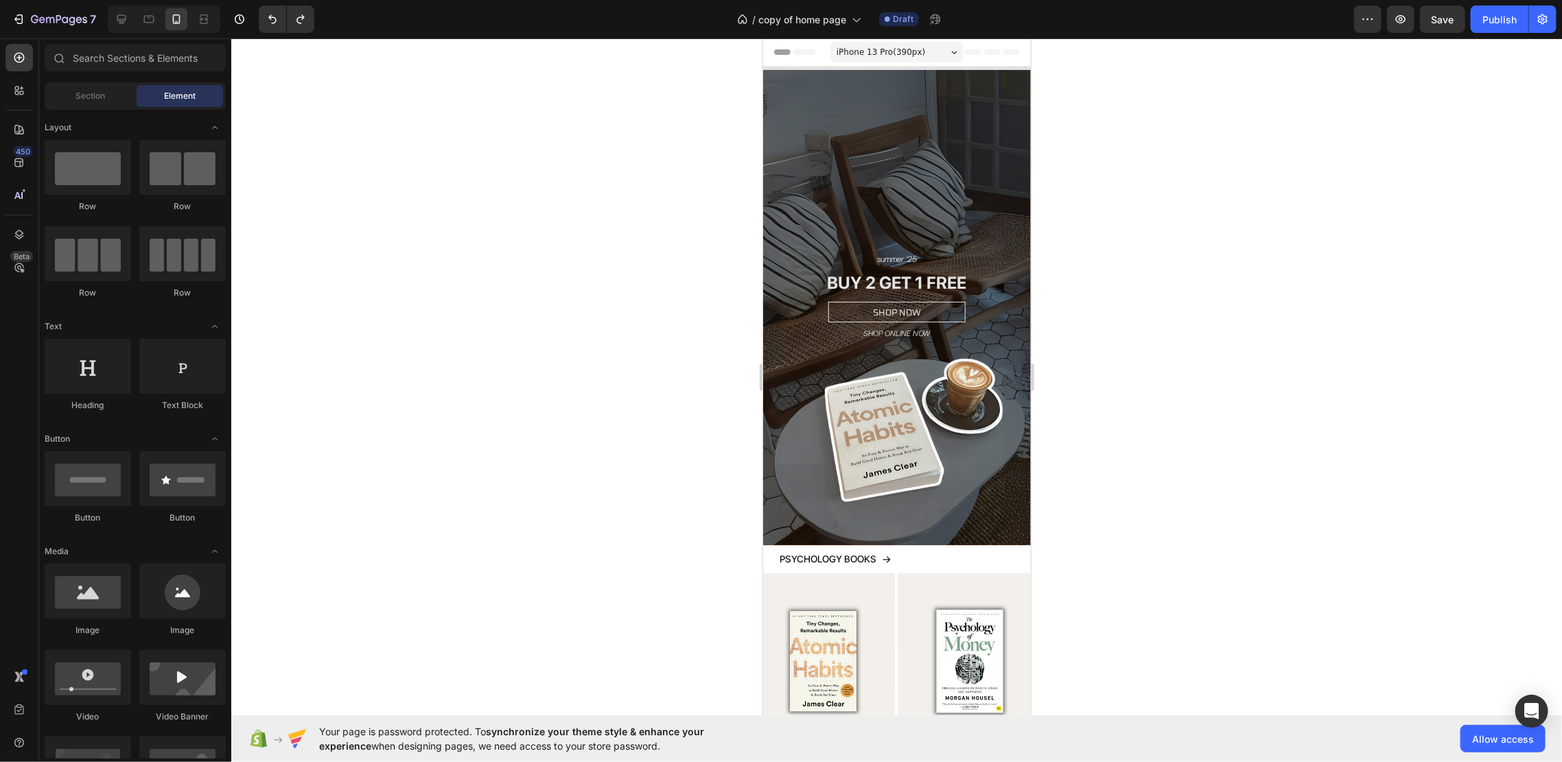
click at [887, 51] on span "iPhone 13 Pro ( 390 px)" at bounding box center [880, 52] width 89 height 14
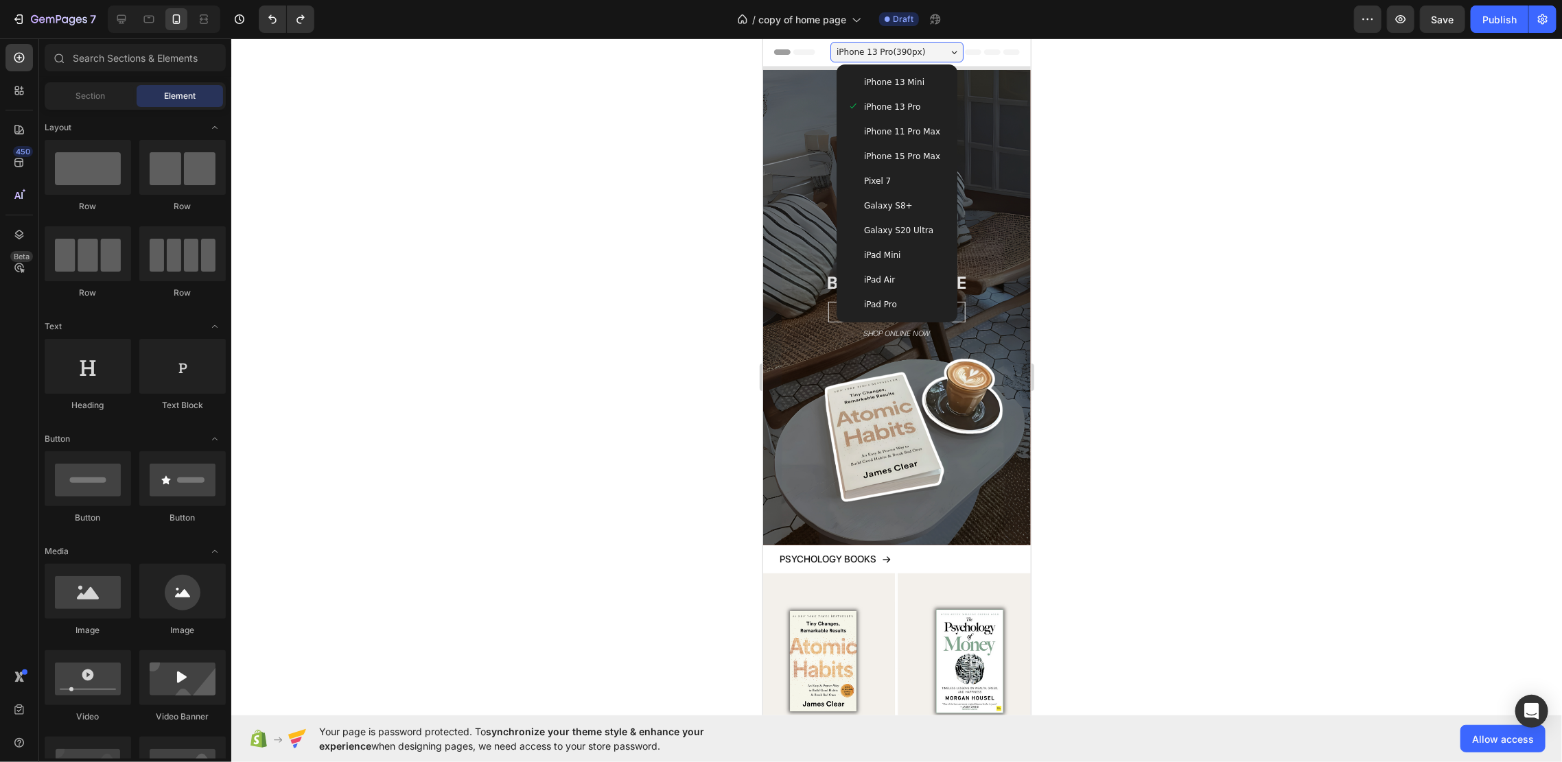
click at [906, 91] on div "iPhone 13 Mini" at bounding box center [896, 81] width 110 height 25
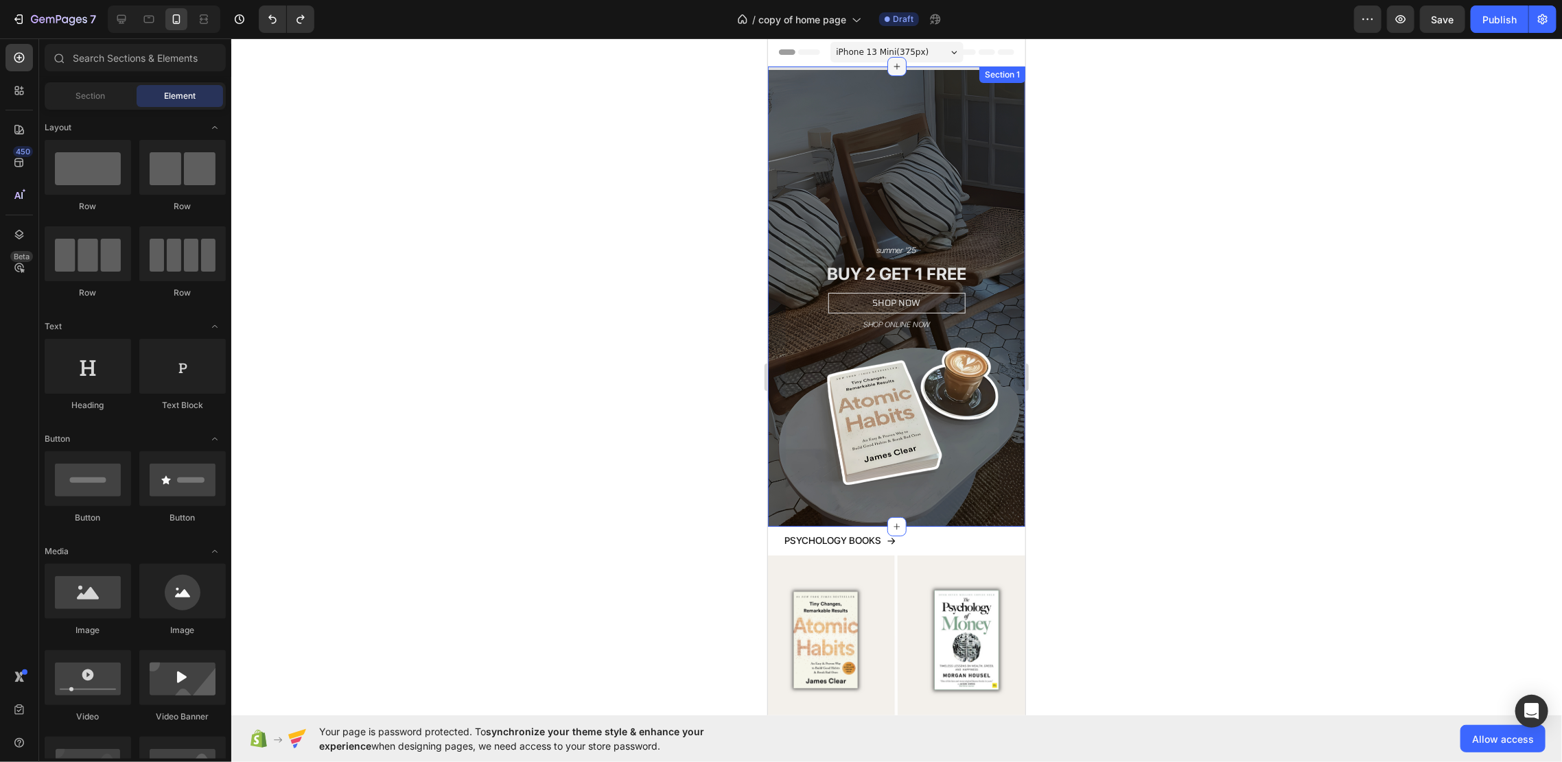
click at [897, 58] on div at bounding box center [896, 65] width 19 height 19
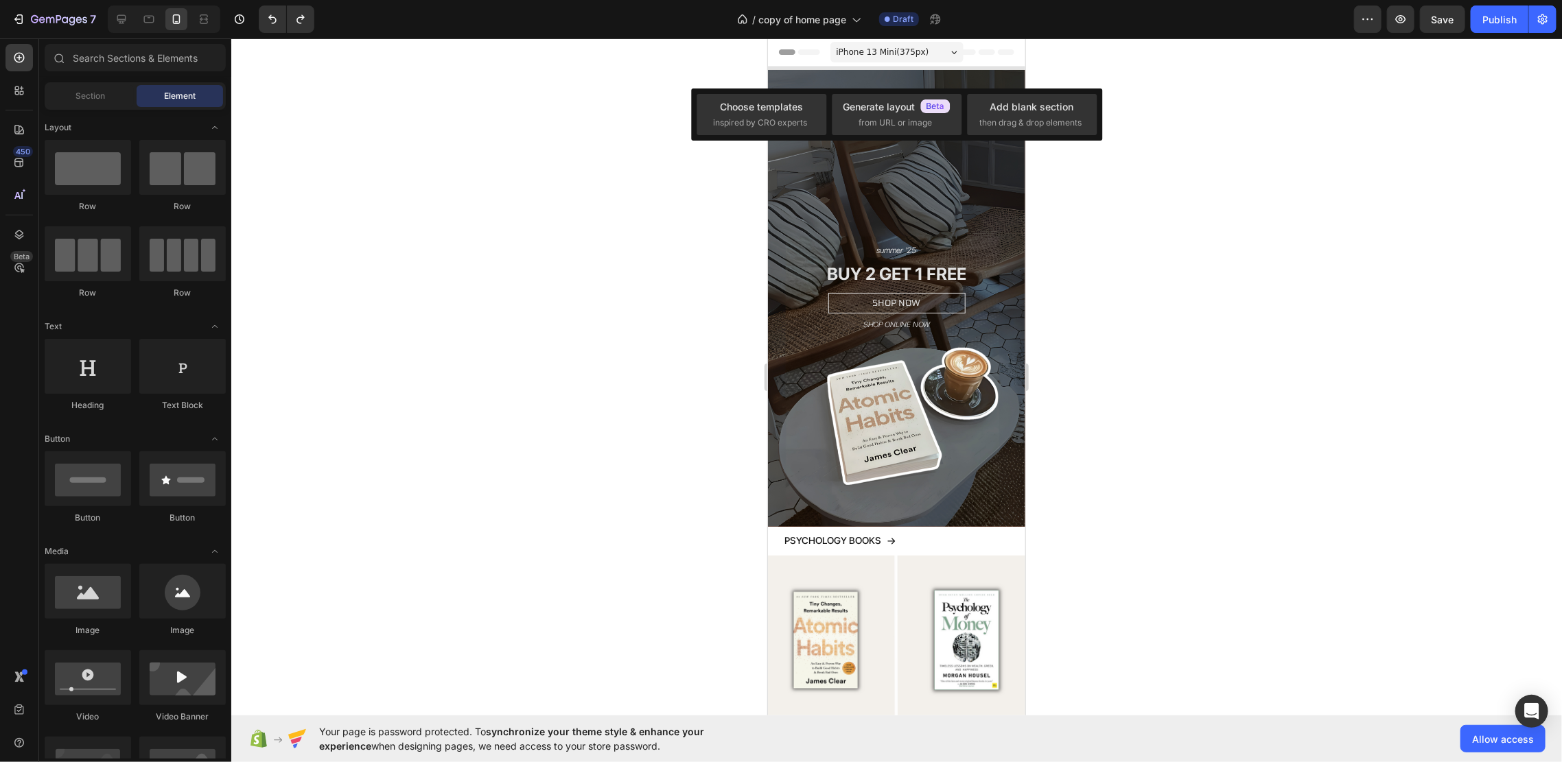
click at [900, 54] on span "iPhone 13 Mini ( 375 px)" at bounding box center [882, 52] width 93 height 14
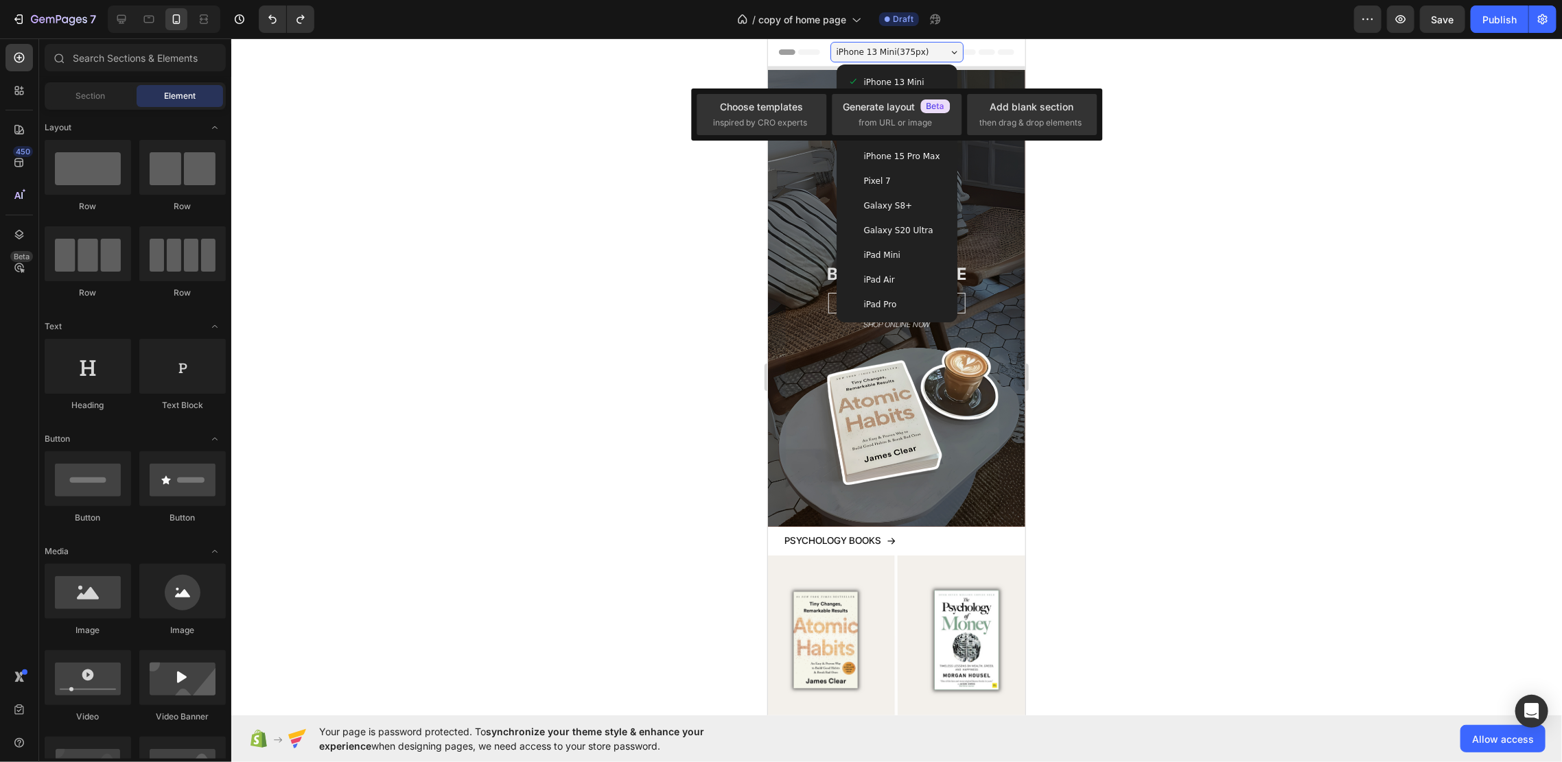
click at [1110, 235] on div at bounding box center [896, 400] width 1330 height 724
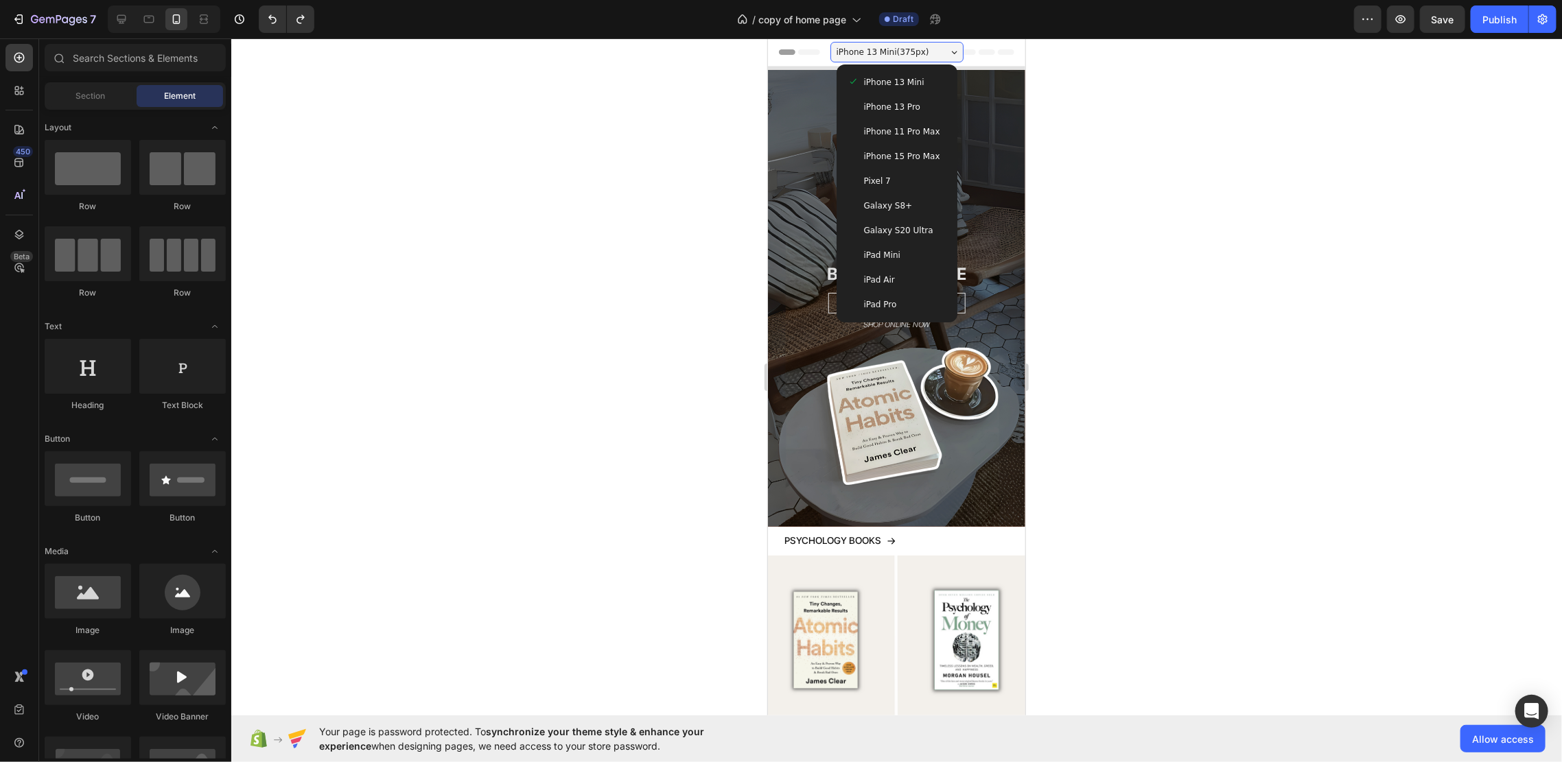
click at [1110, 235] on div at bounding box center [896, 400] width 1330 height 724
click at [924, 100] on div "iPhone 13 Pro" at bounding box center [896, 106] width 99 height 14
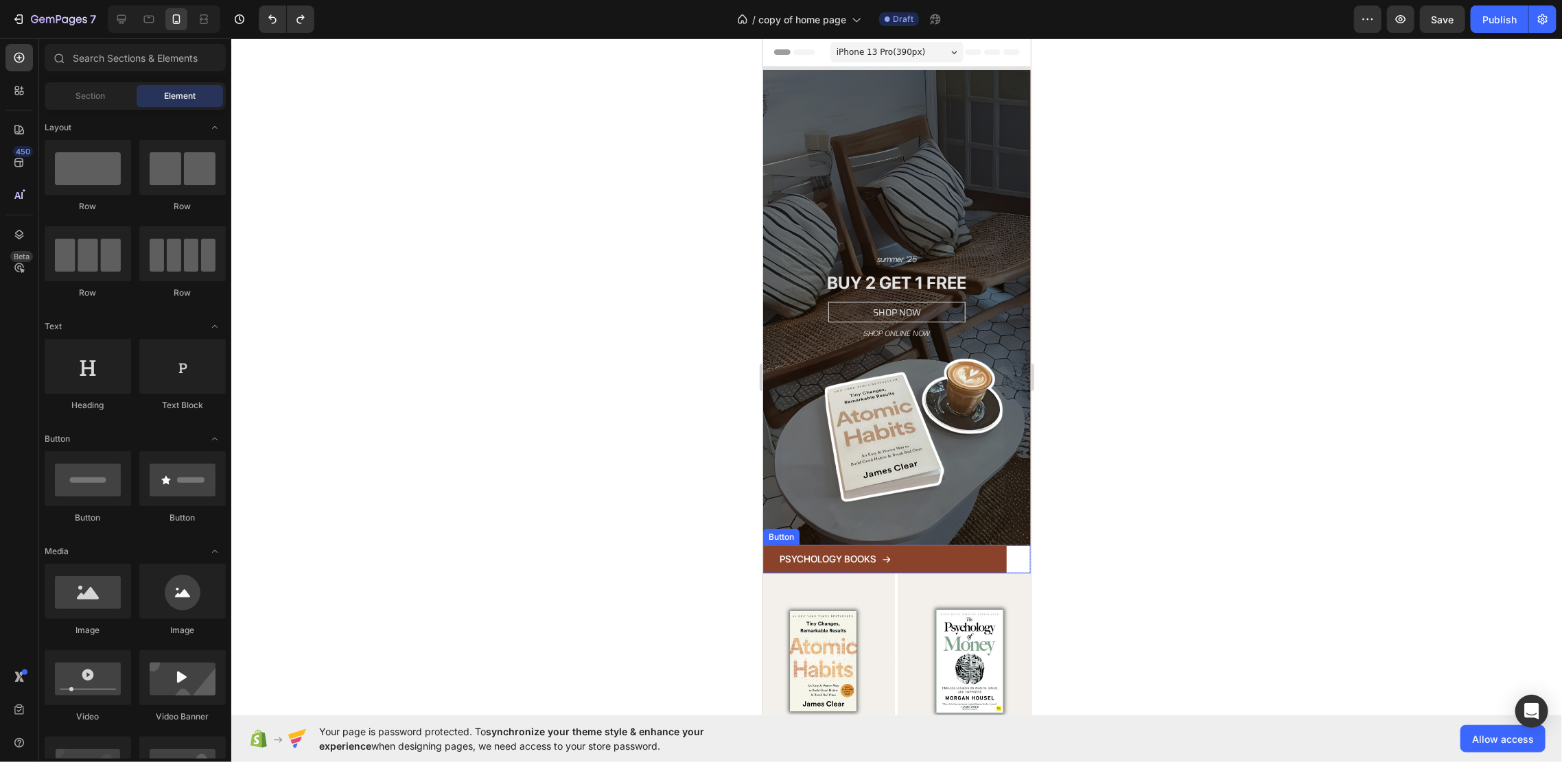
click at [956, 545] on link "PSYCHOLOGY BOOKS" at bounding box center [884, 559] width 244 height 28
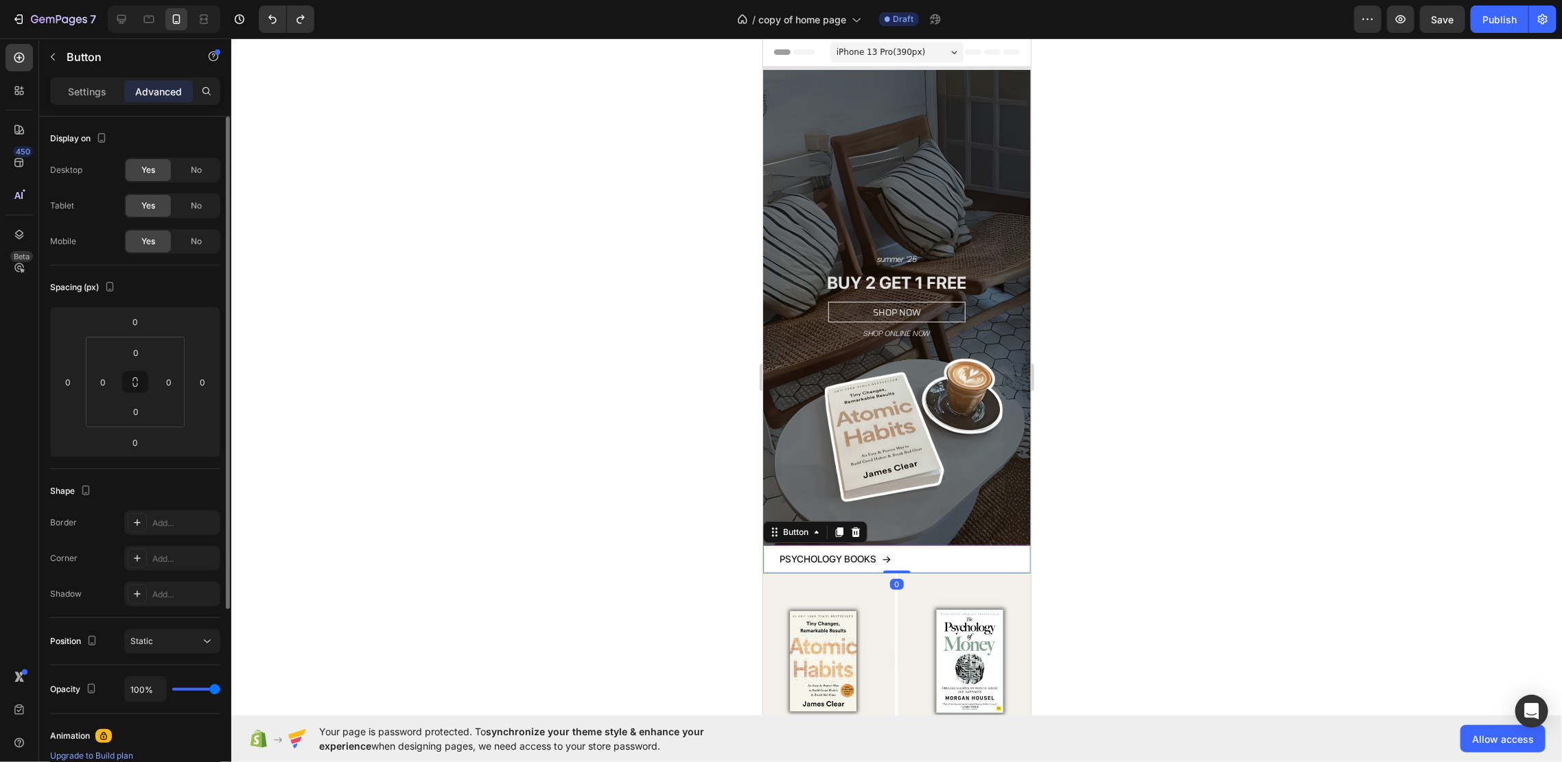
scroll to position [91, 0]
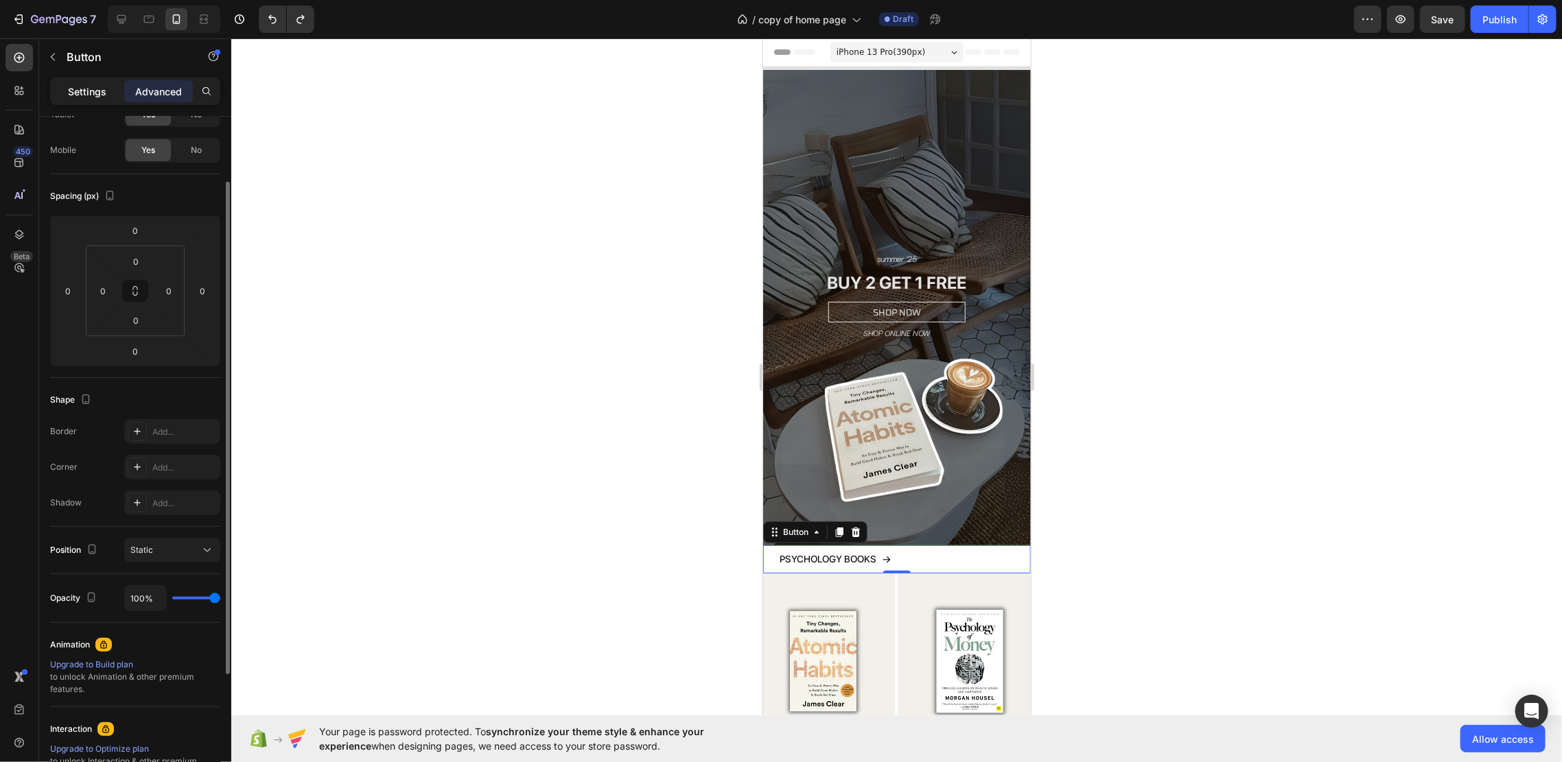
click at [84, 97] on p "Settings" at bounding box center [87, 91] width 38 height 14
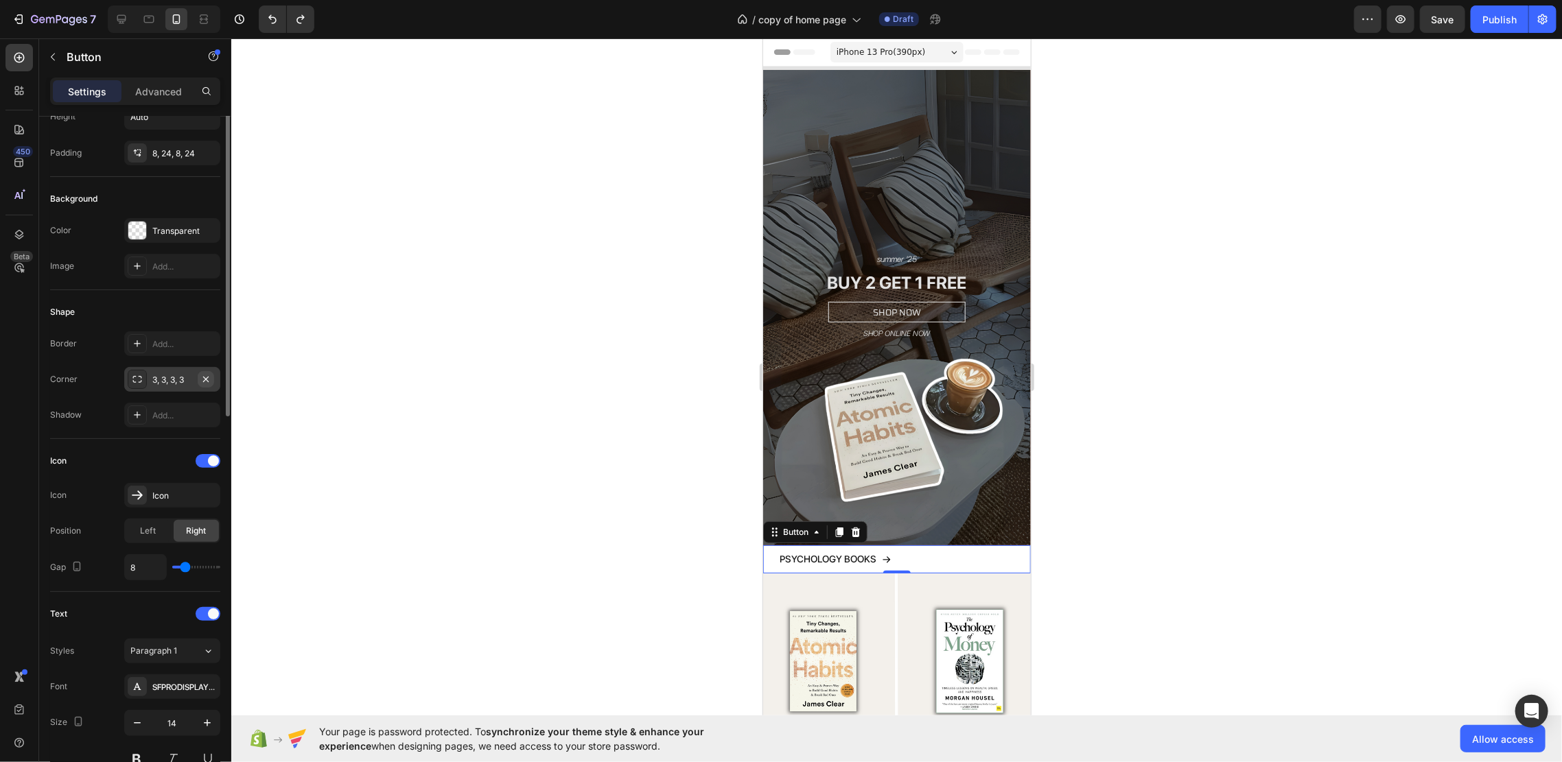
scroll to position [0, 0]
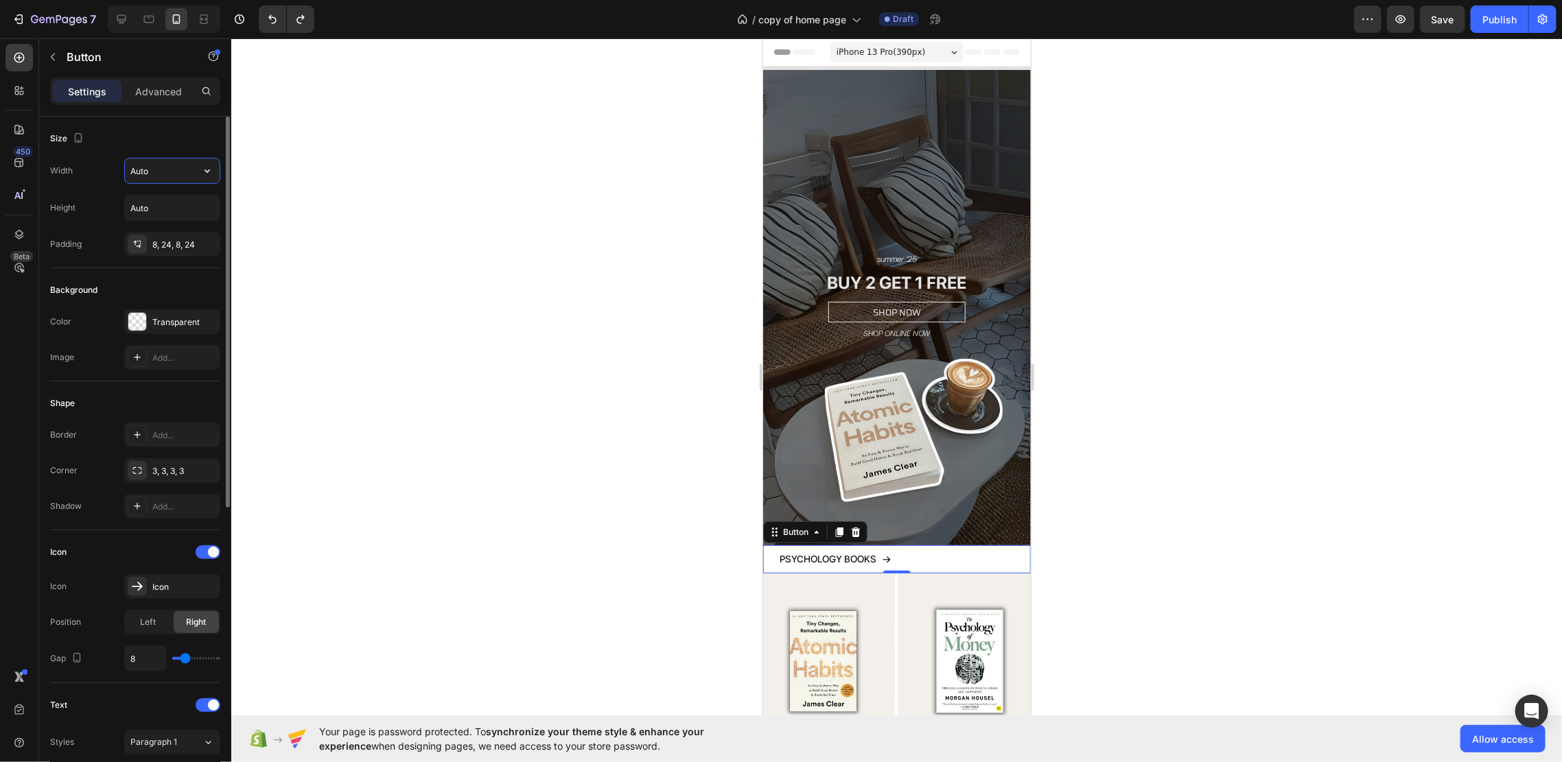
click at [163, 170] on input "Auto" at bounding box center [172, 171] width 95 height 25
click at [183, 174] on input "Auto" at bounding box center [172, 171] width 95 height 25
click at [202, 168] on icon "button" at bounding box center [207, 171] width 14 height 14
click at [189, 226] on span "100%" at bounding box center [196, 232] width 23 height 12
type input "100%"
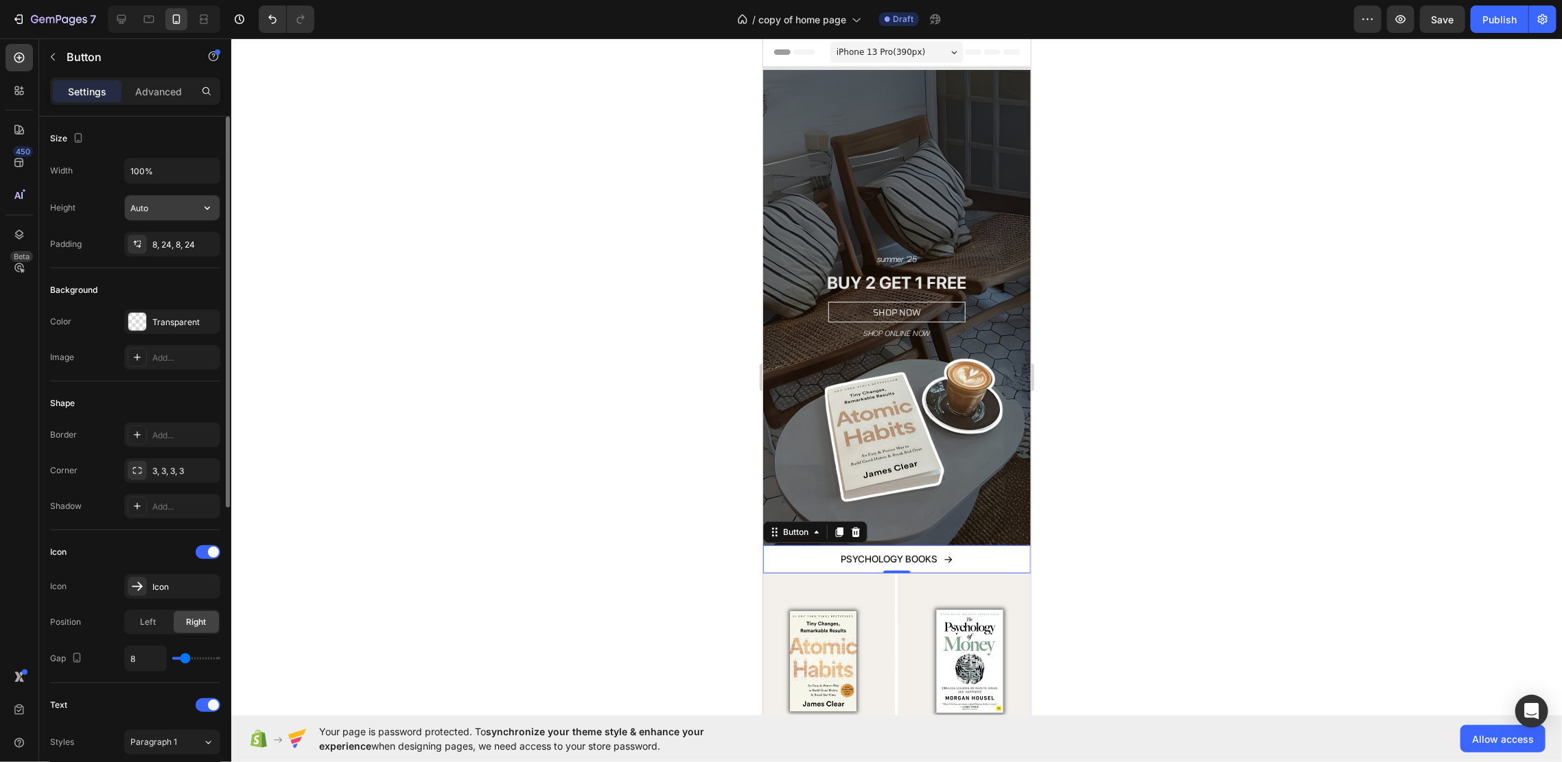
click at [159, 209] on input "Auto" at bounding box center [172, 208] width 95 height 25
click at [174, 211] on input "Auto" at bounding box center [172, 208] width 95 height 25
click at [189, 212] on input "Auto" at bounding box center [172, 208] width 95 height 25
click at [198, 211] on button "button" at bounding box center [207, 208] width 25 height 25
click at [174, 250] on div "8, 24, 8, 24" at bounding box center [172, 245] width 40 height 12
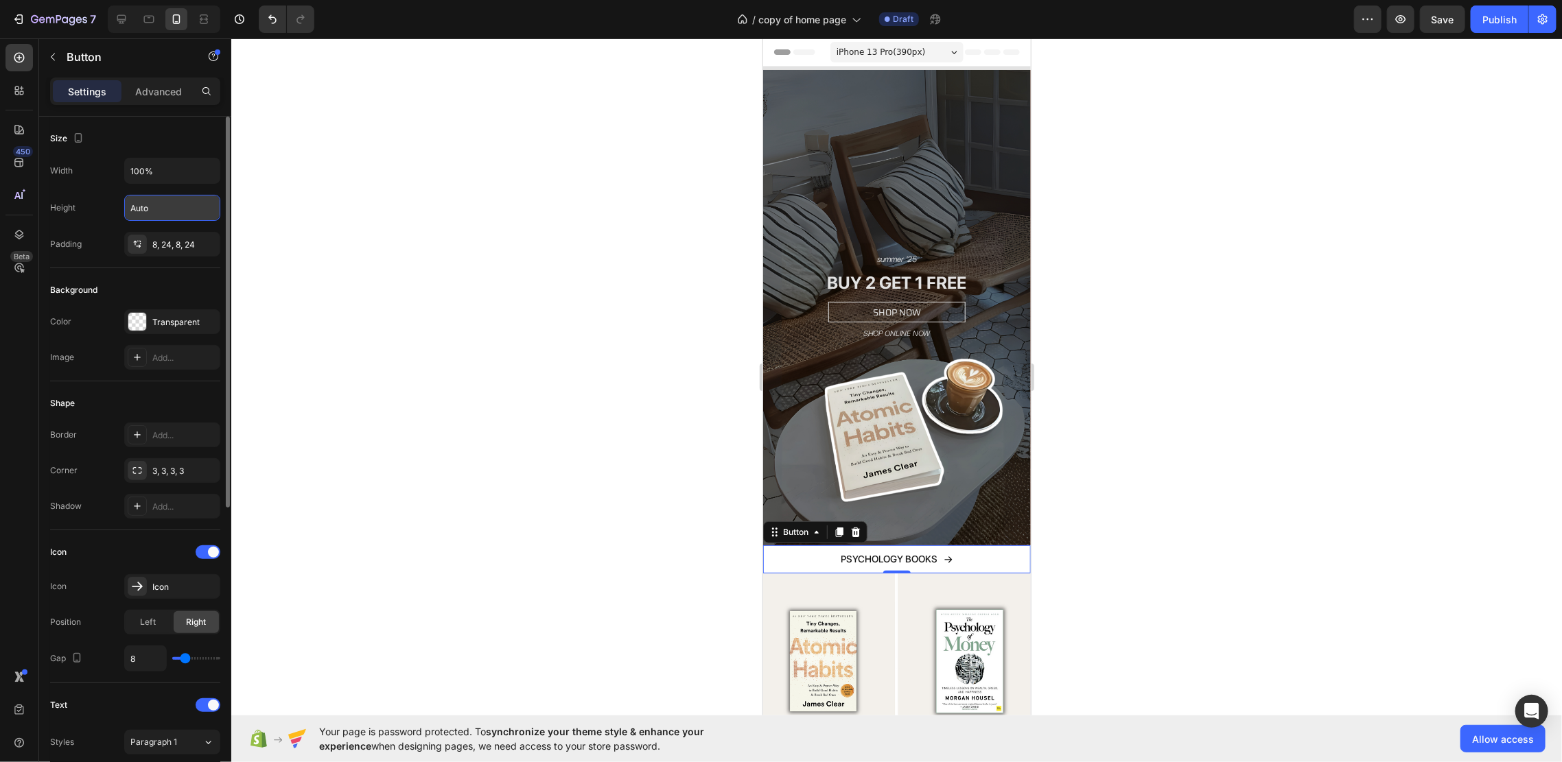
click at [130, 286] on div "Background" at bounding box center [135, 290] width 170 height 22
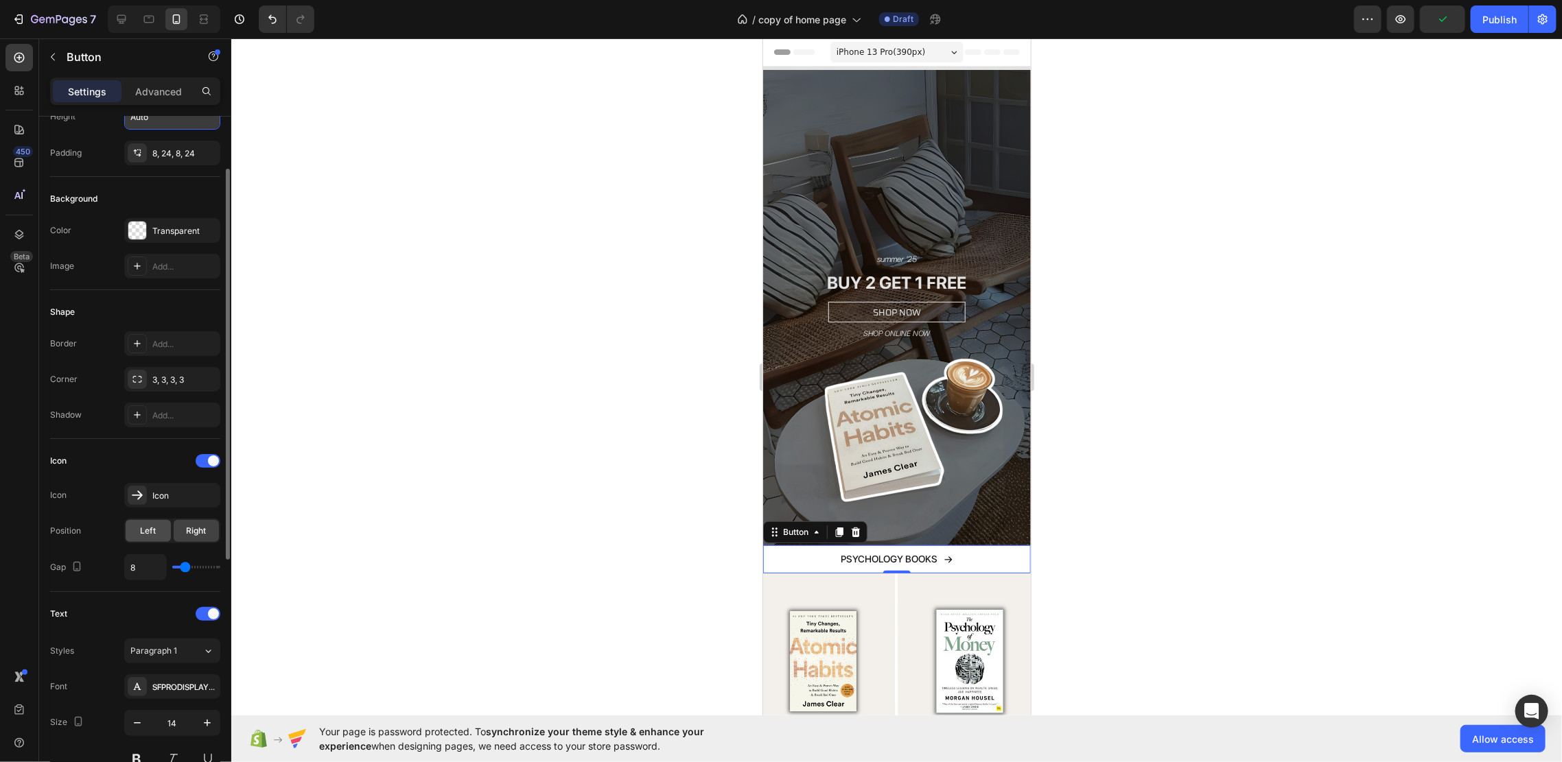
click at [134, 526] on div "Left" at bounding box center [148, 531] width 45 height 22
click at [185, 527] on div "Right" at bounding box center [196, 531] width 45 height 22
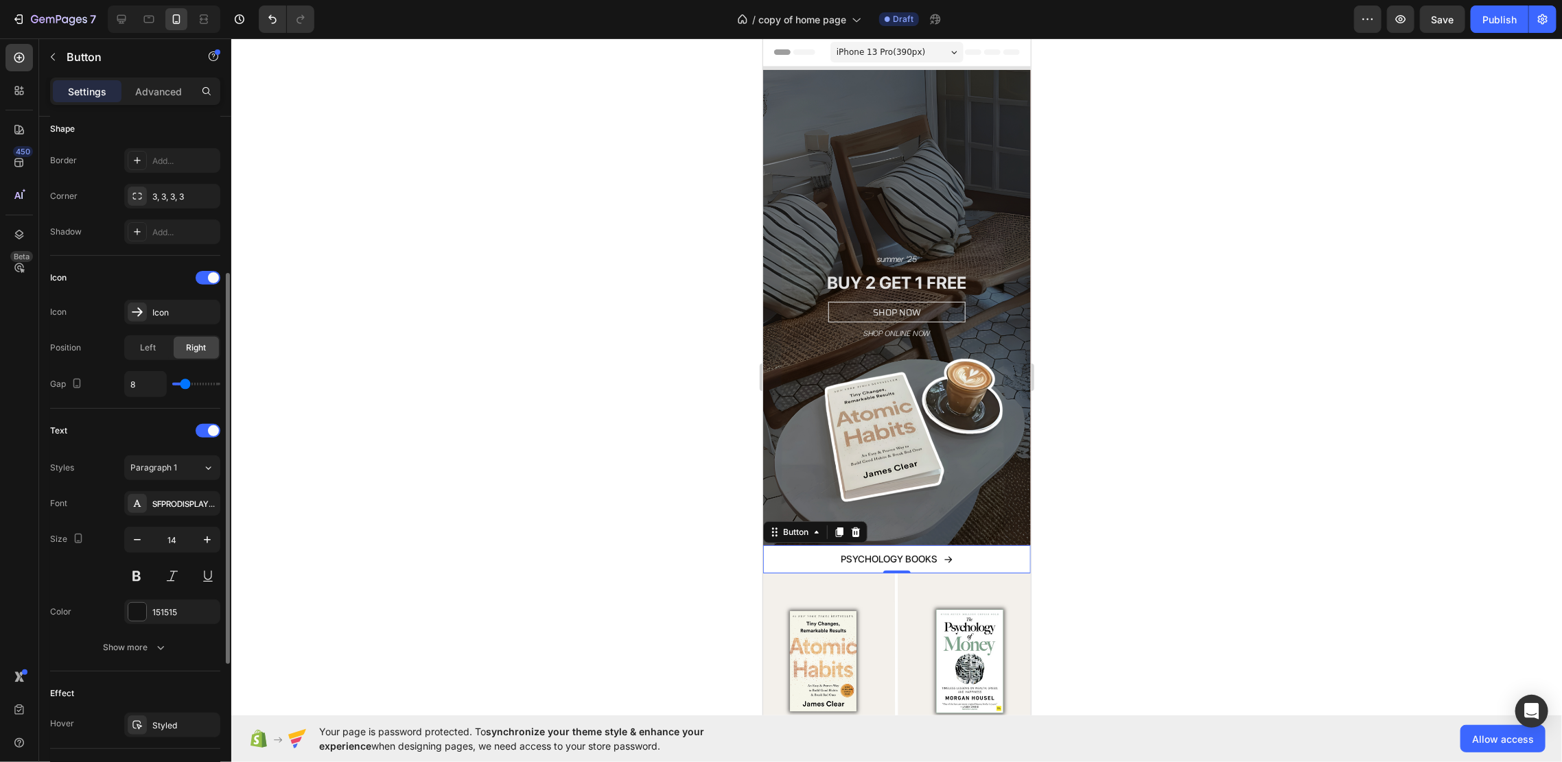
scroll to position [366, 0]
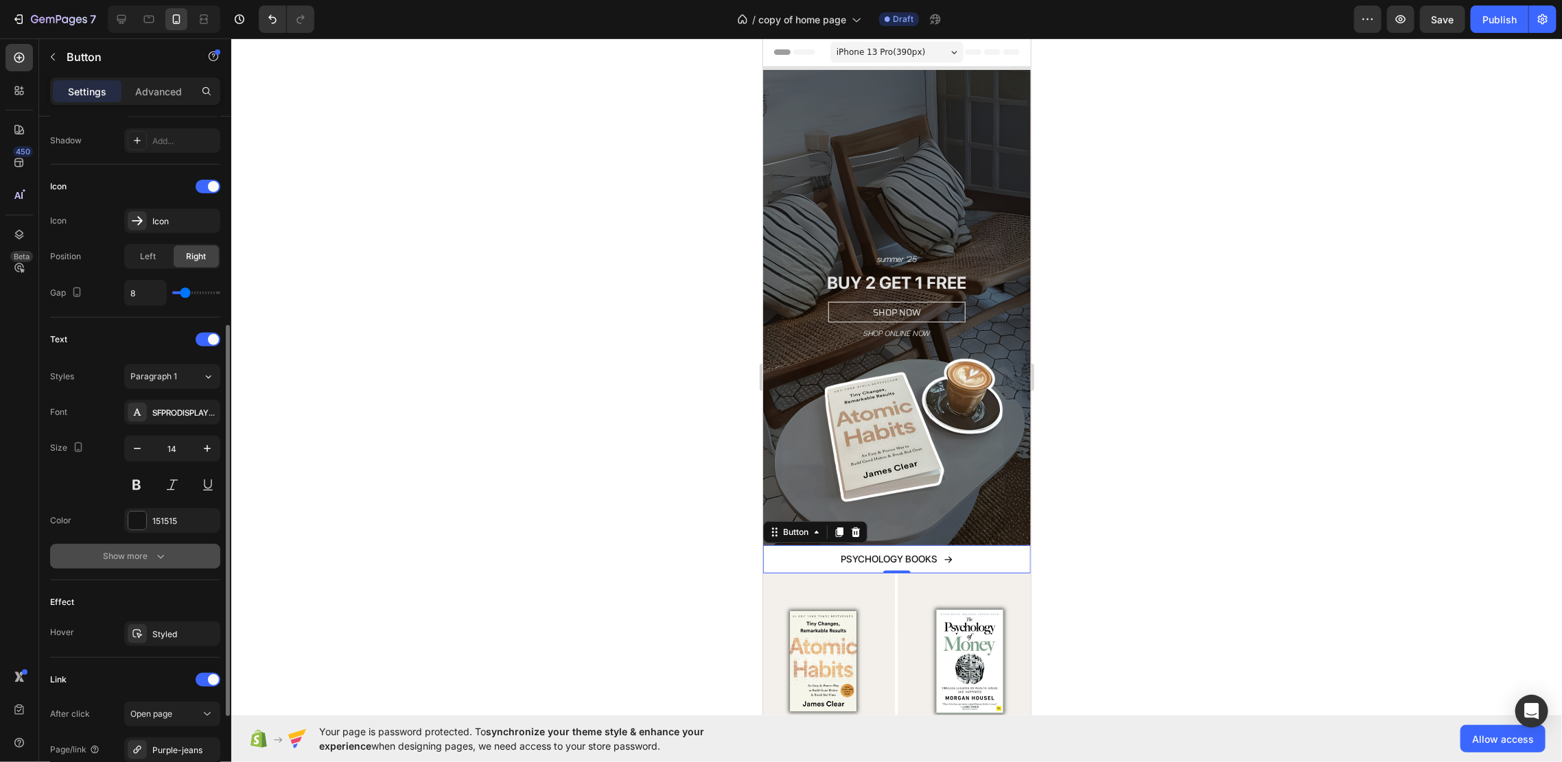
click at [156, 557] on icon "button" at bounding box center [161, 557] width 14 height 14
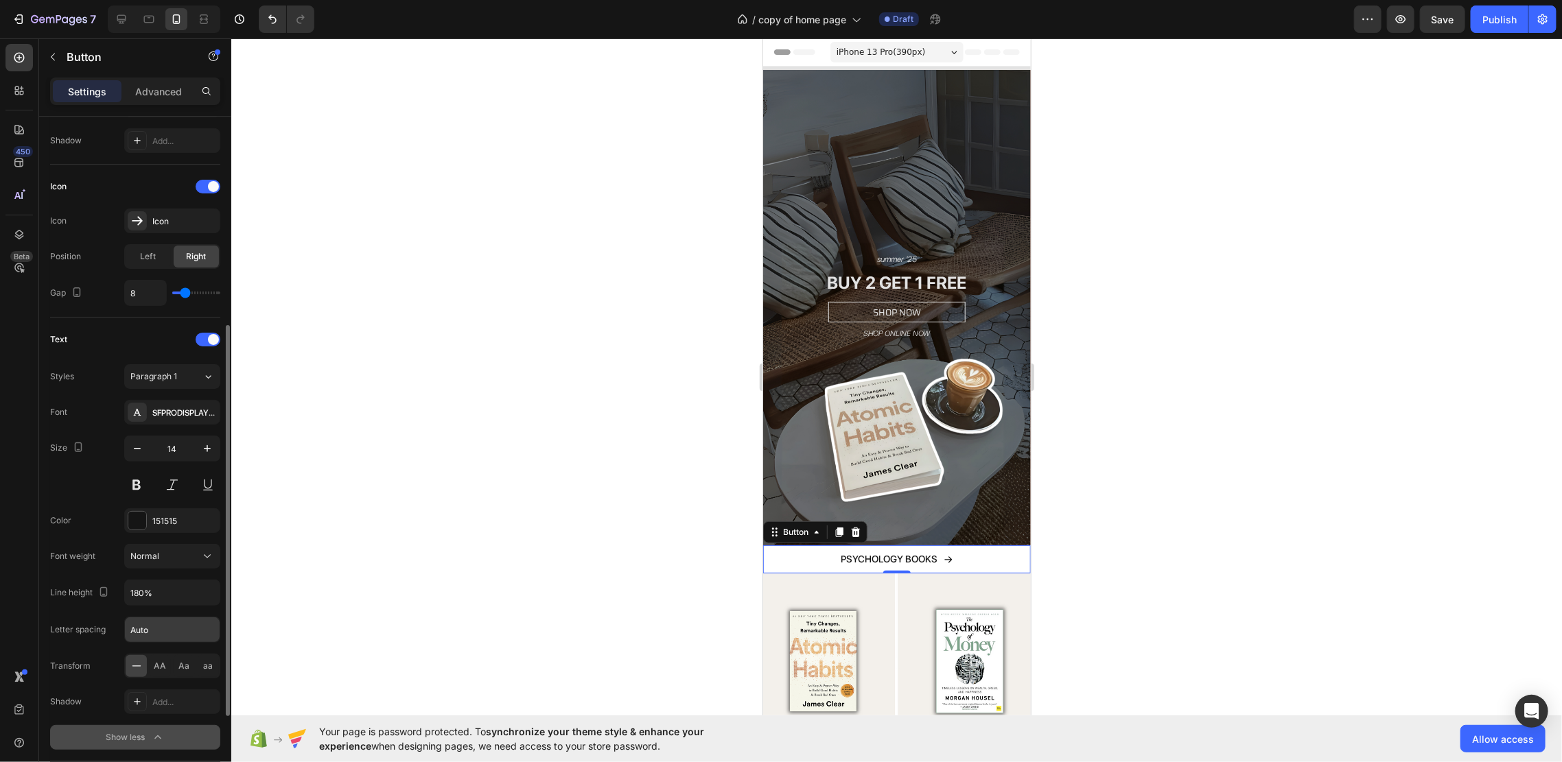
click at [183, 629] on input "Auto" at bounding box center [172, 630] width 95 height 25
click at [104, 568] on div "Font SFPRODISPLAYMEDIUM Size 14 Color 151515 Font weight Normal Line height 180…" at bounding box center [135, 575] width 170 height 350
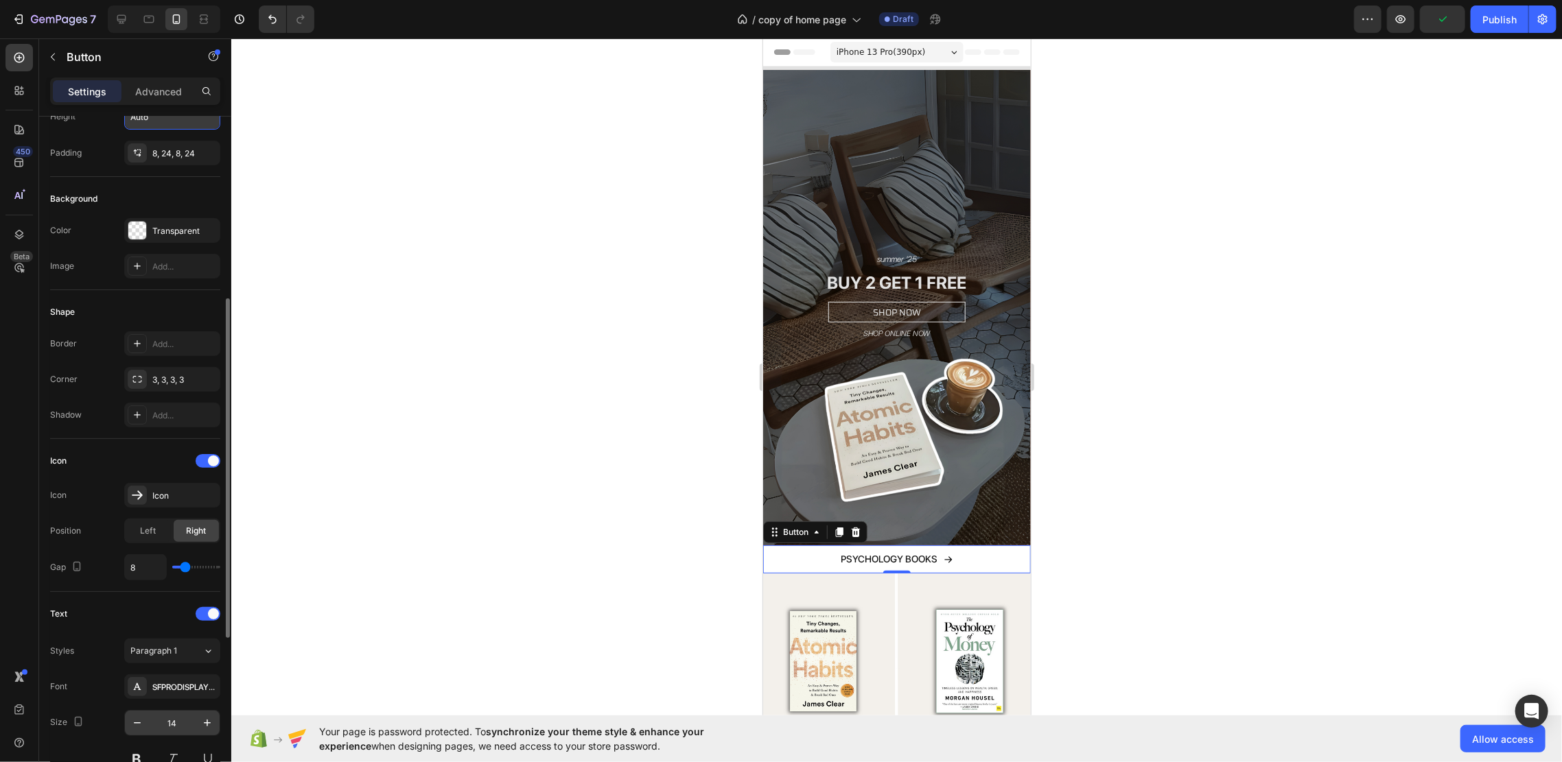
scroll to position [0, 0]
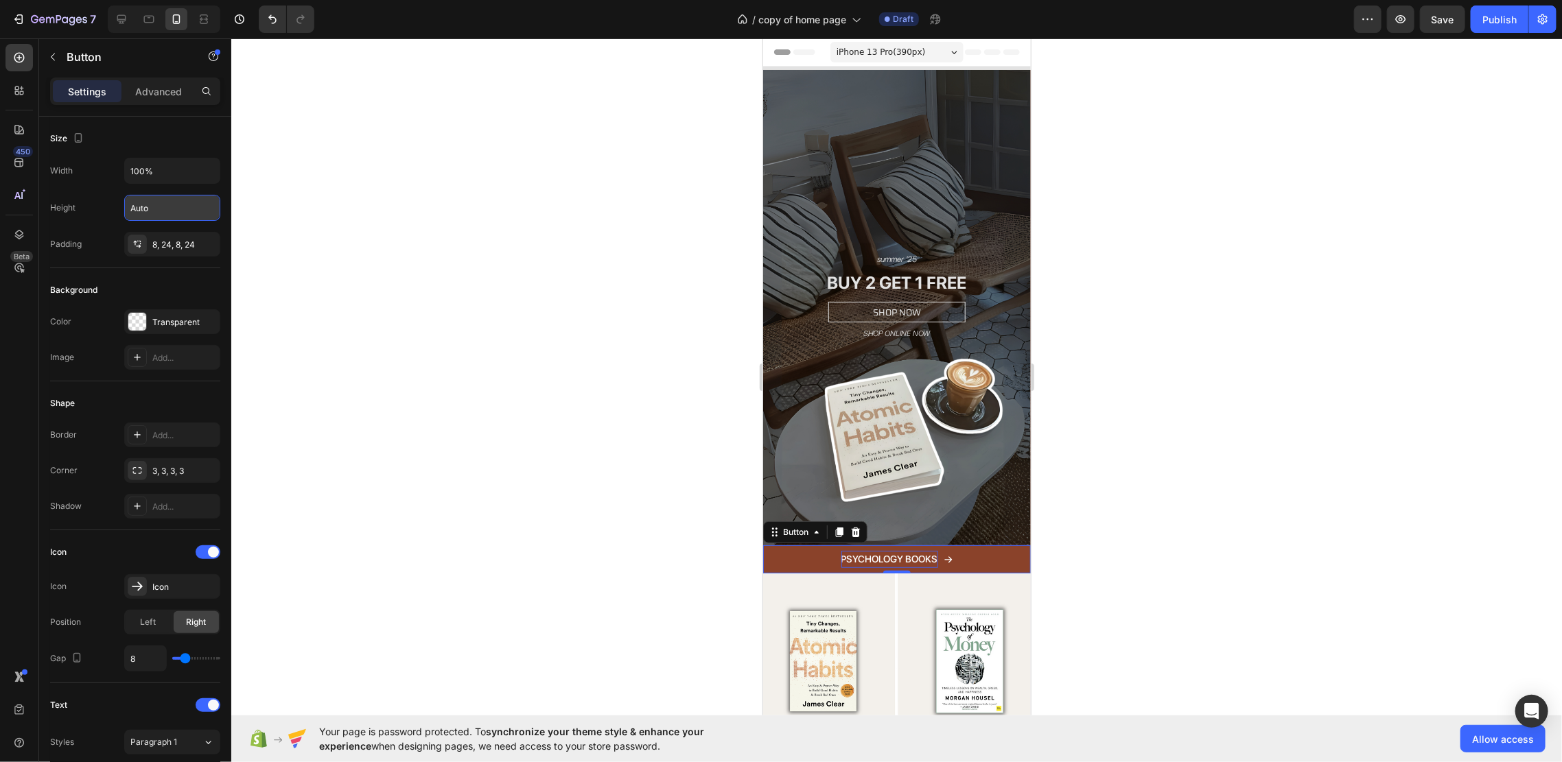
click at [873, 550] on p "PSYCHOLOGY BOOKS" at bounding box center [889, 558] width 97 height 17
drag, startPoint x: 905, startPoint y: 537, endPoint x: 824, endPoint y: 535, distance: 81.0
click at [824, 545] on link "PSYCHOLOGY BOOKS" at bounding box center [896, 559] width 268 height 28
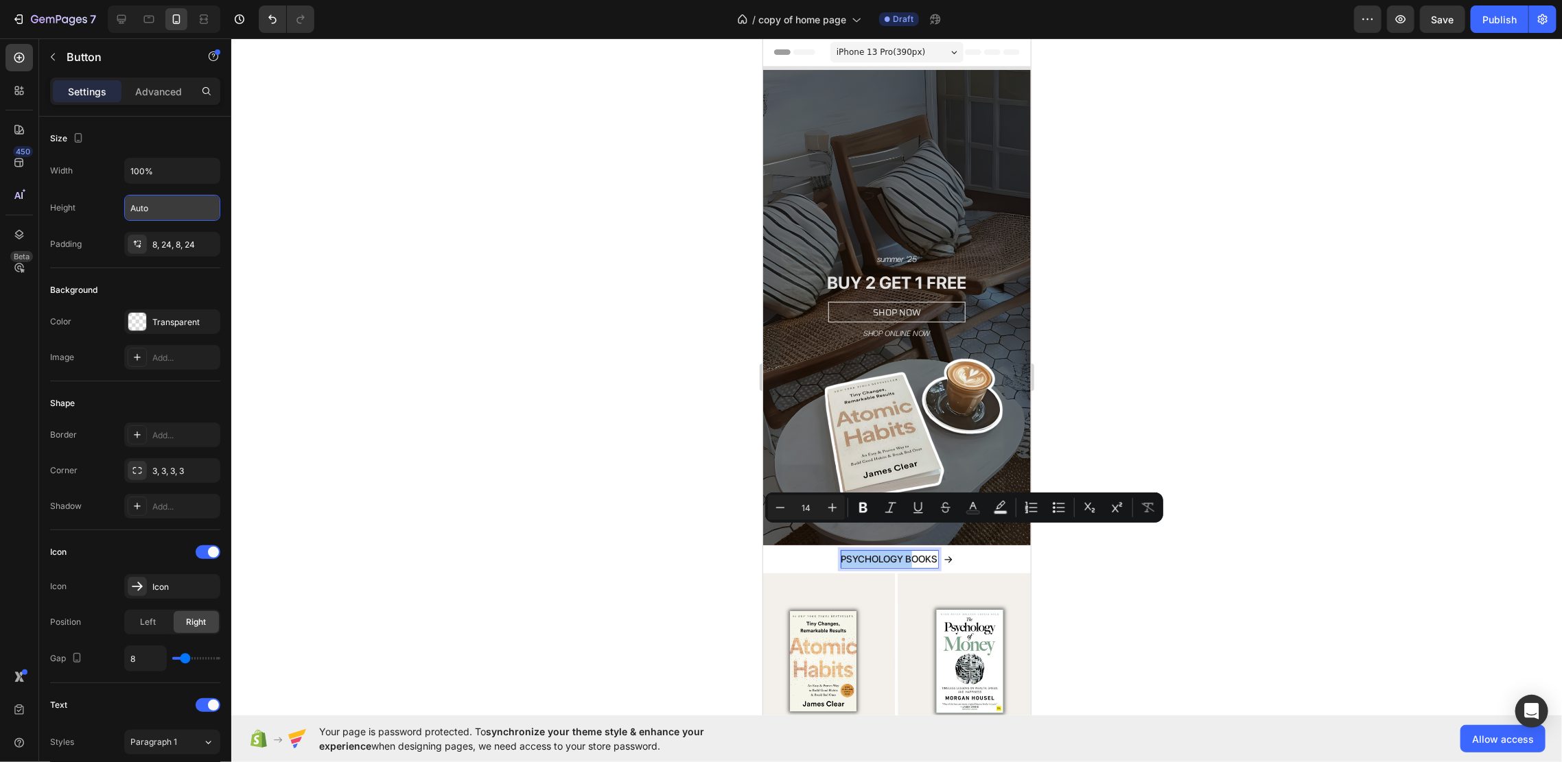
click at [1110, 539] on div at bounding box center [896, 400] width 1330 height 724
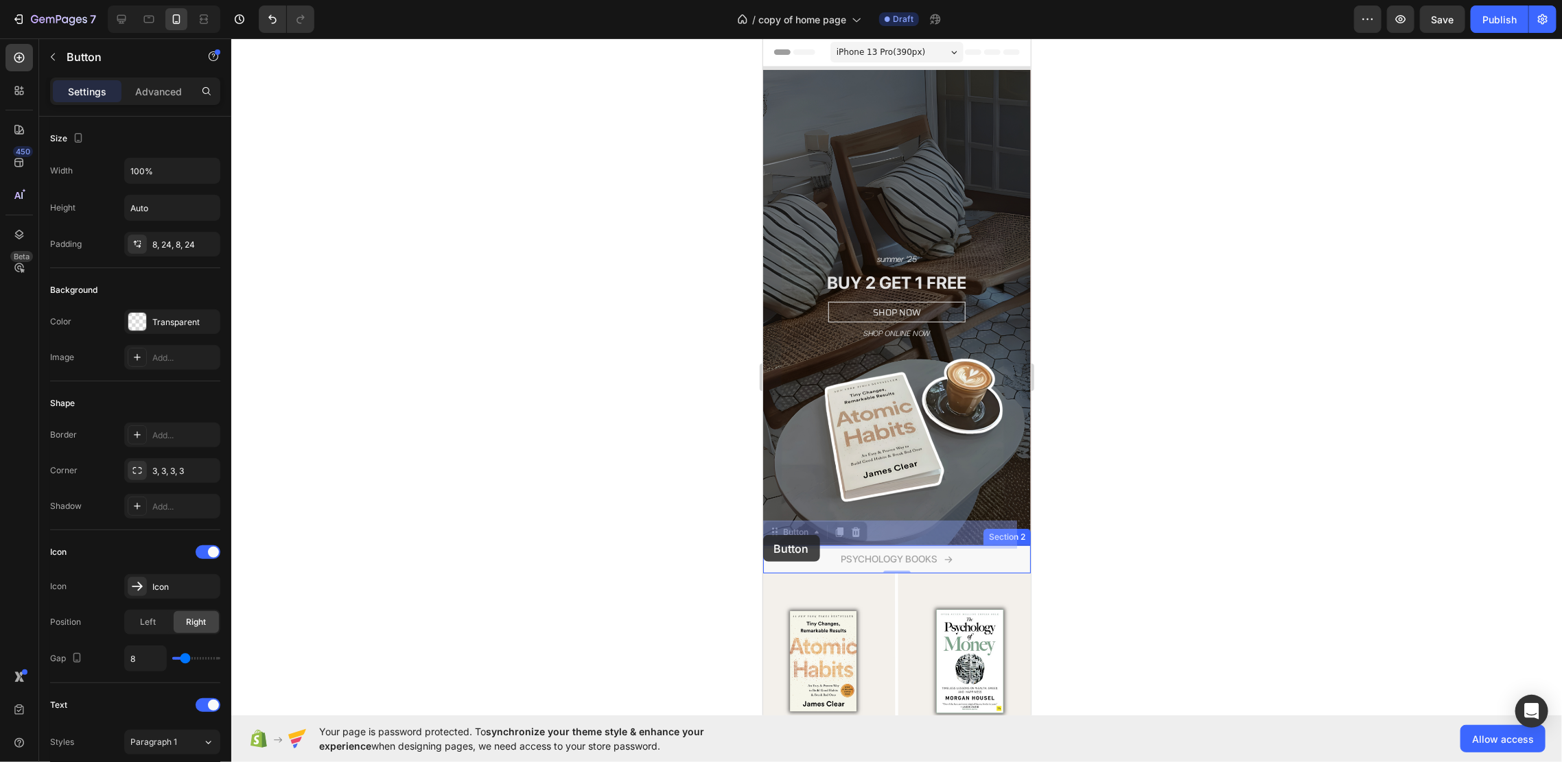
drag, startPoint x: 894, startPoint y: 533, endPoint x: 762, endPoint y: 535, distance: 131.8
click at [1114, 529] on div at bounding box center [896, 400] width 1330 height 724
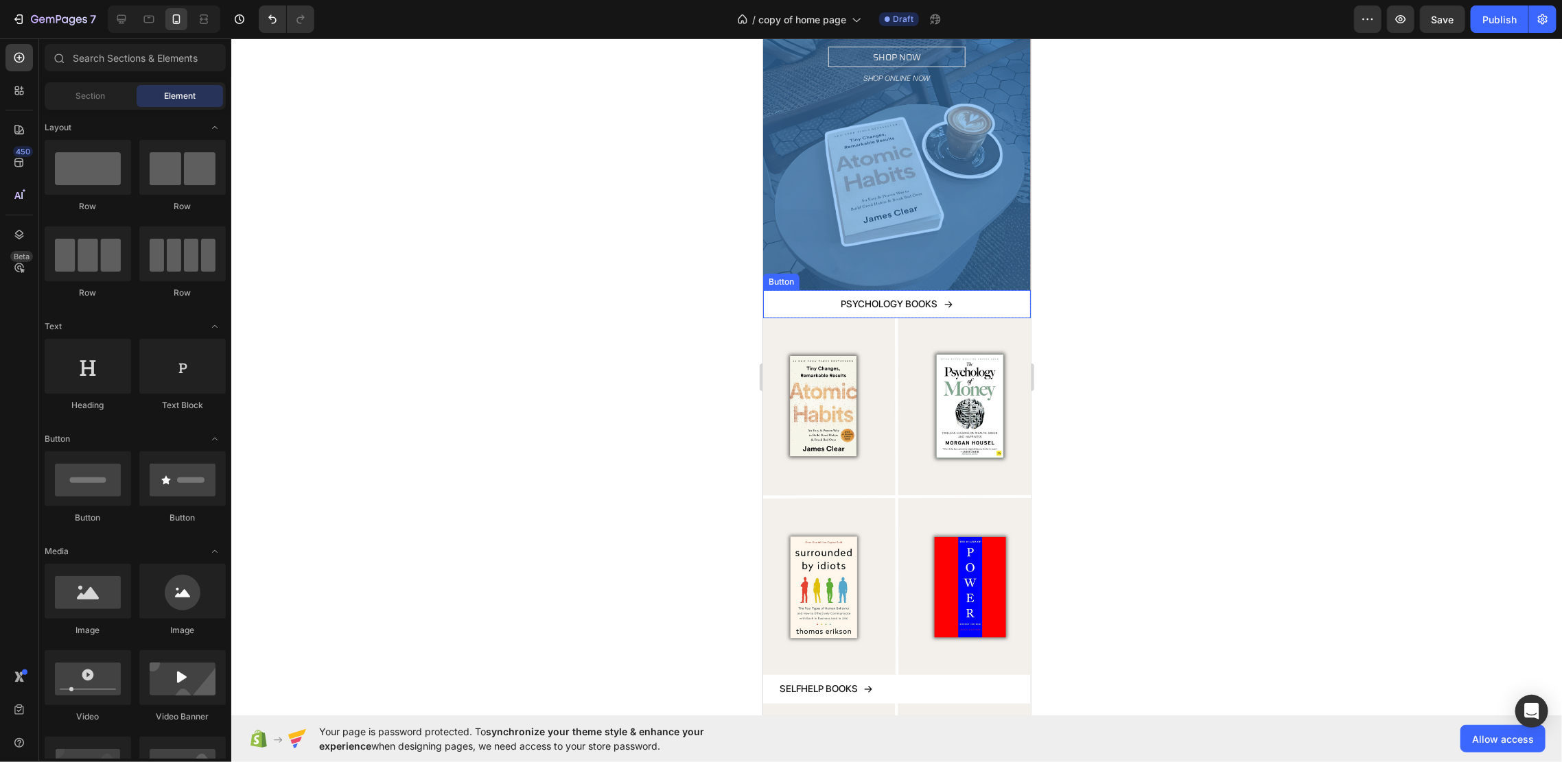
scroll to position [91, 0]
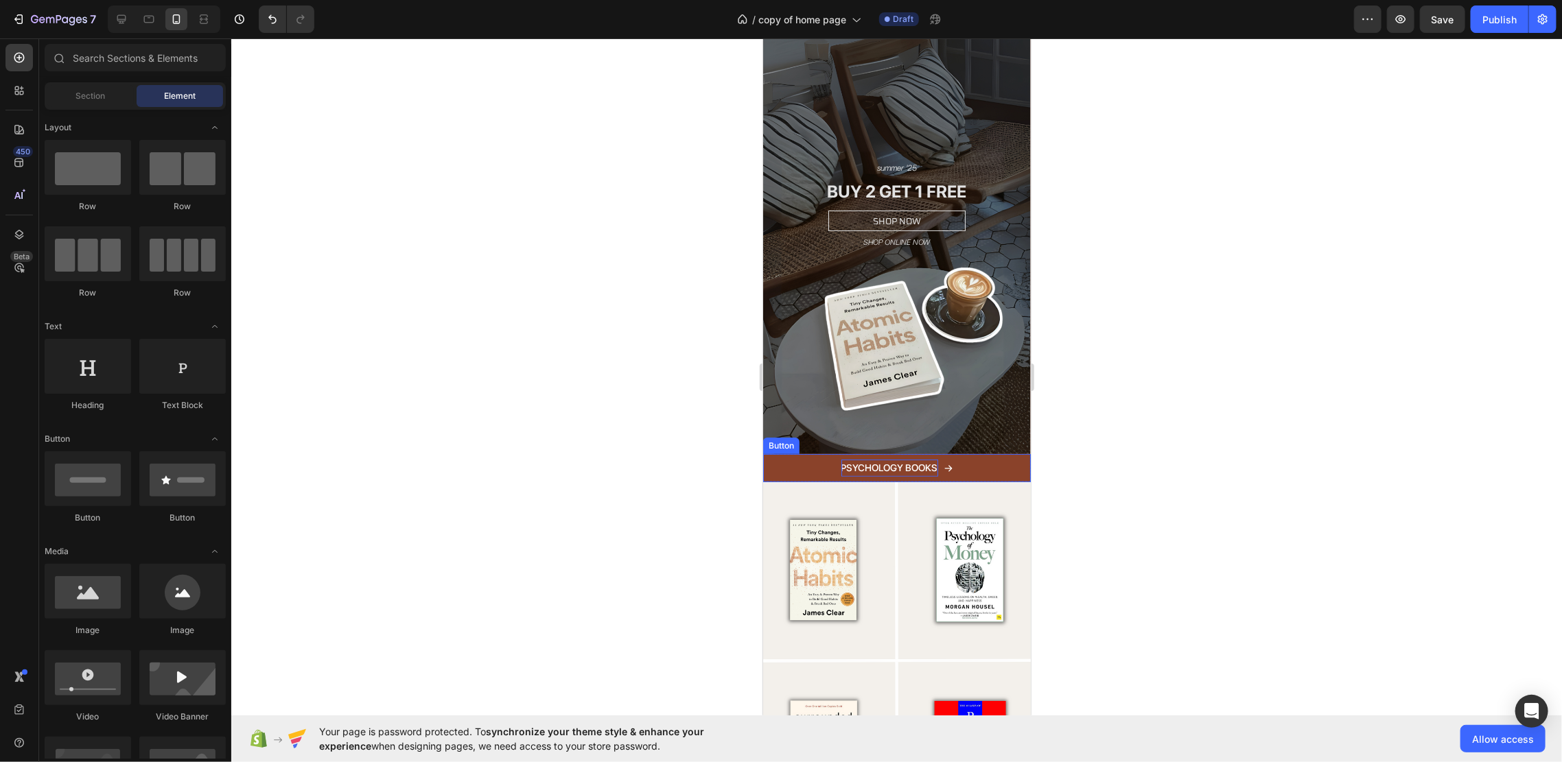
click at [894, 459] on p "PSYCHOLOGY BOOKS" at bounding box center [889, 467] width 97 height 17
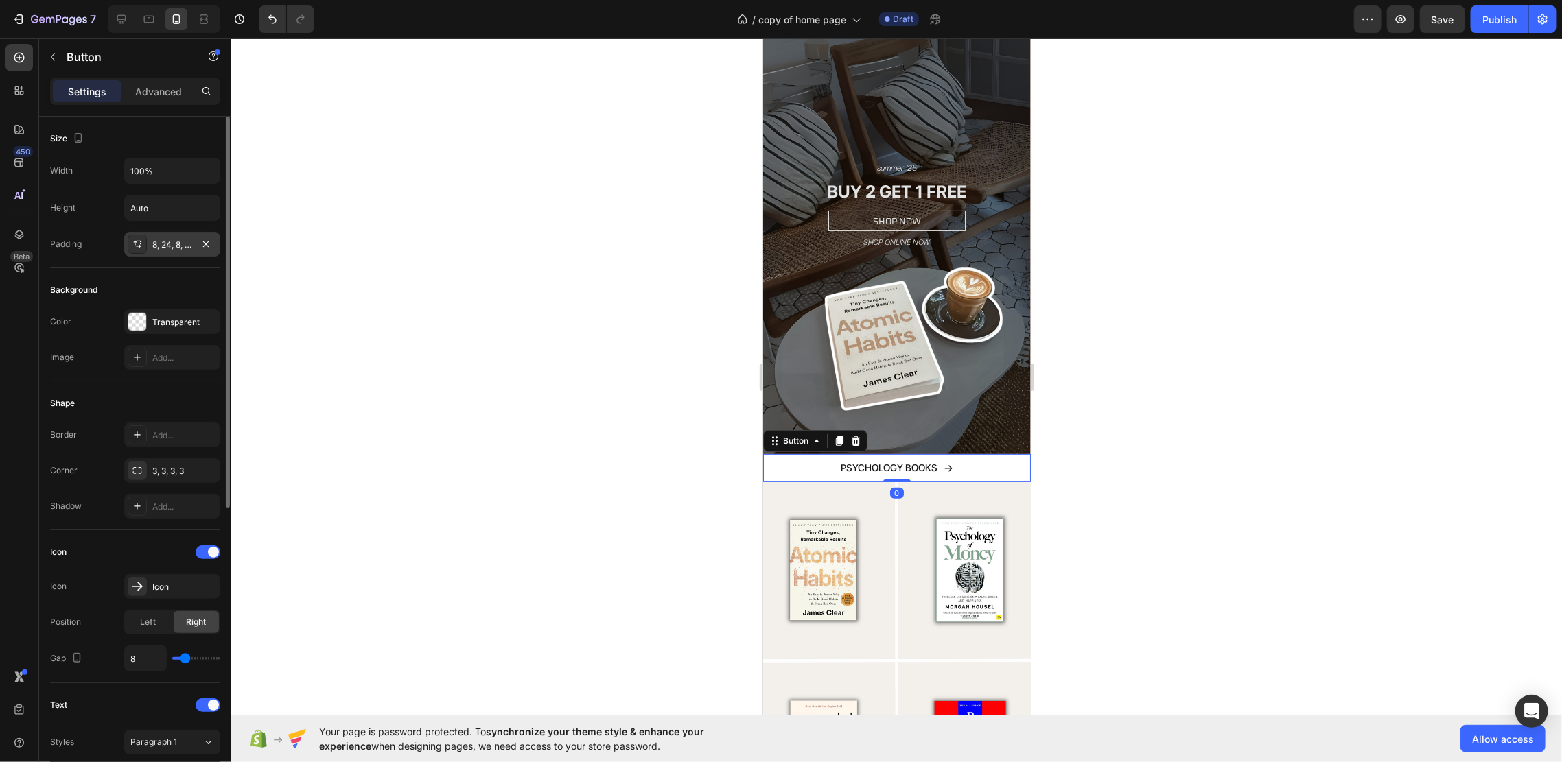
click at [168, 250] on div "8, 24, 8, 24" at bounding box center [172, 245] width 40 height 12
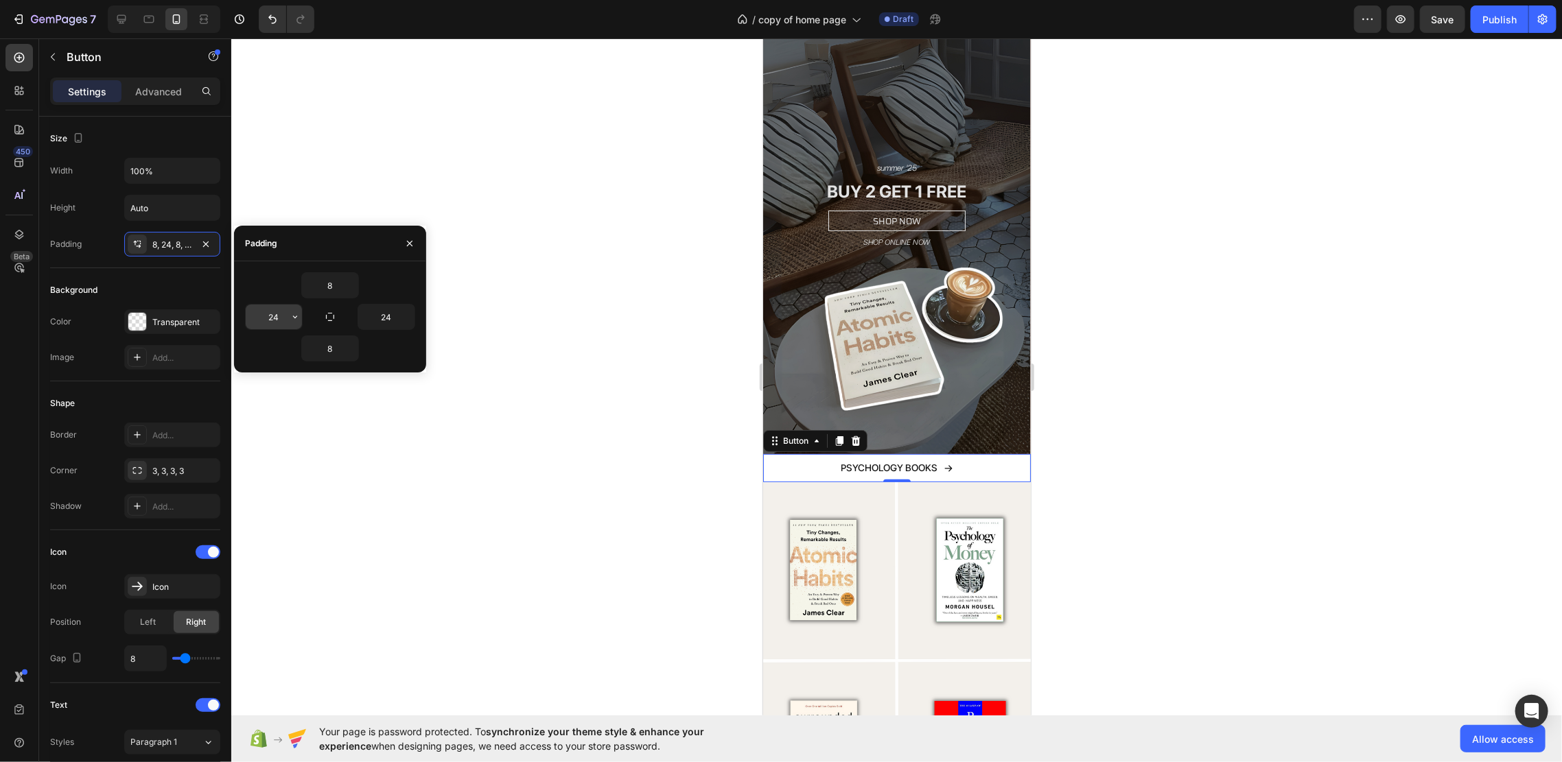
click at [289, 307] on button "button" at bounding box center [295, 317] width 14 height 25
click at [282, 316] on input "24" at bounding box center [274, 317] width 56 height 25
type input "0"
type input "-"
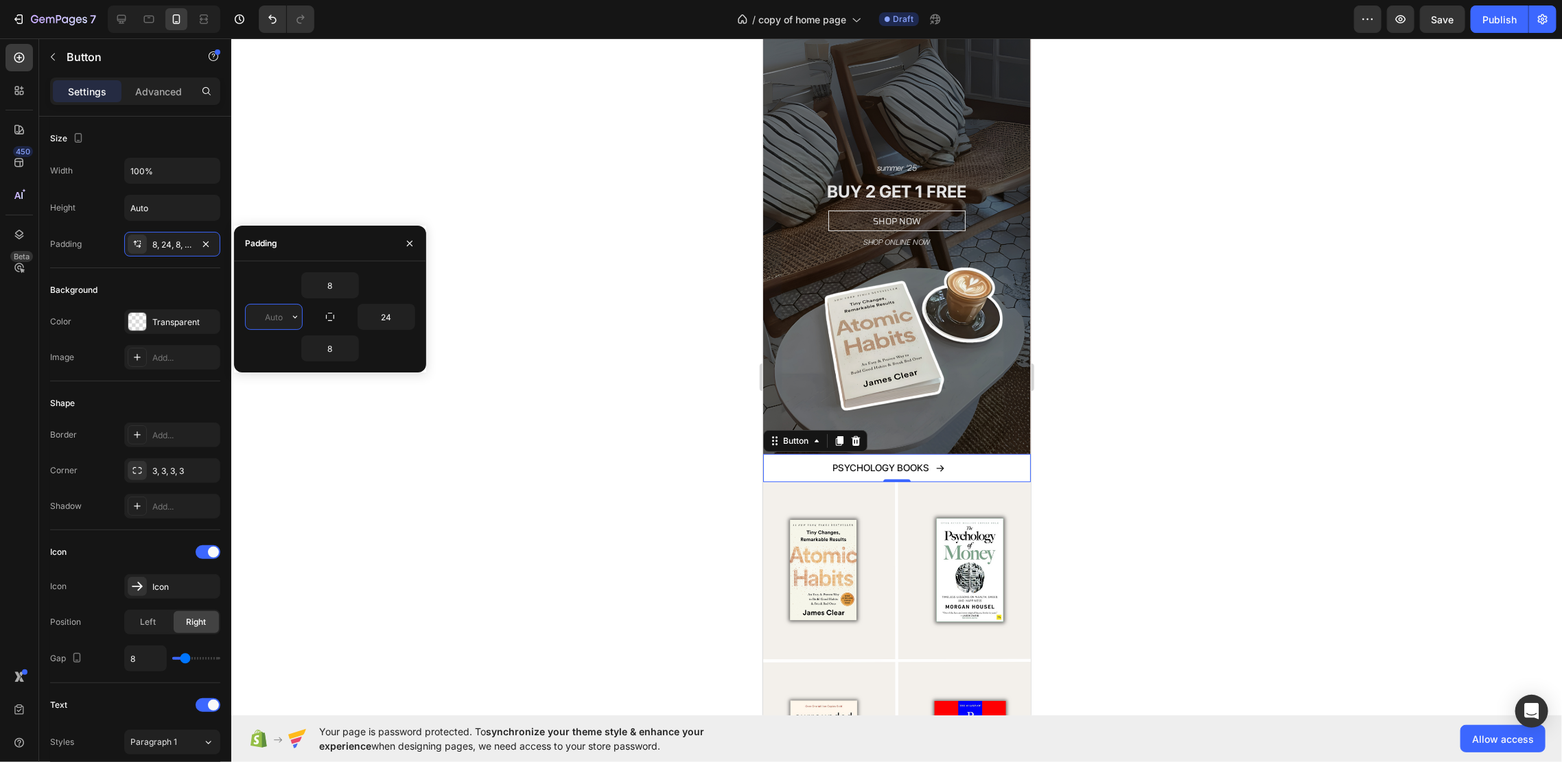
type input "0"
type input "-"
click at [475, 310] on div at bounding box center [896, 400] width 1330 height 724
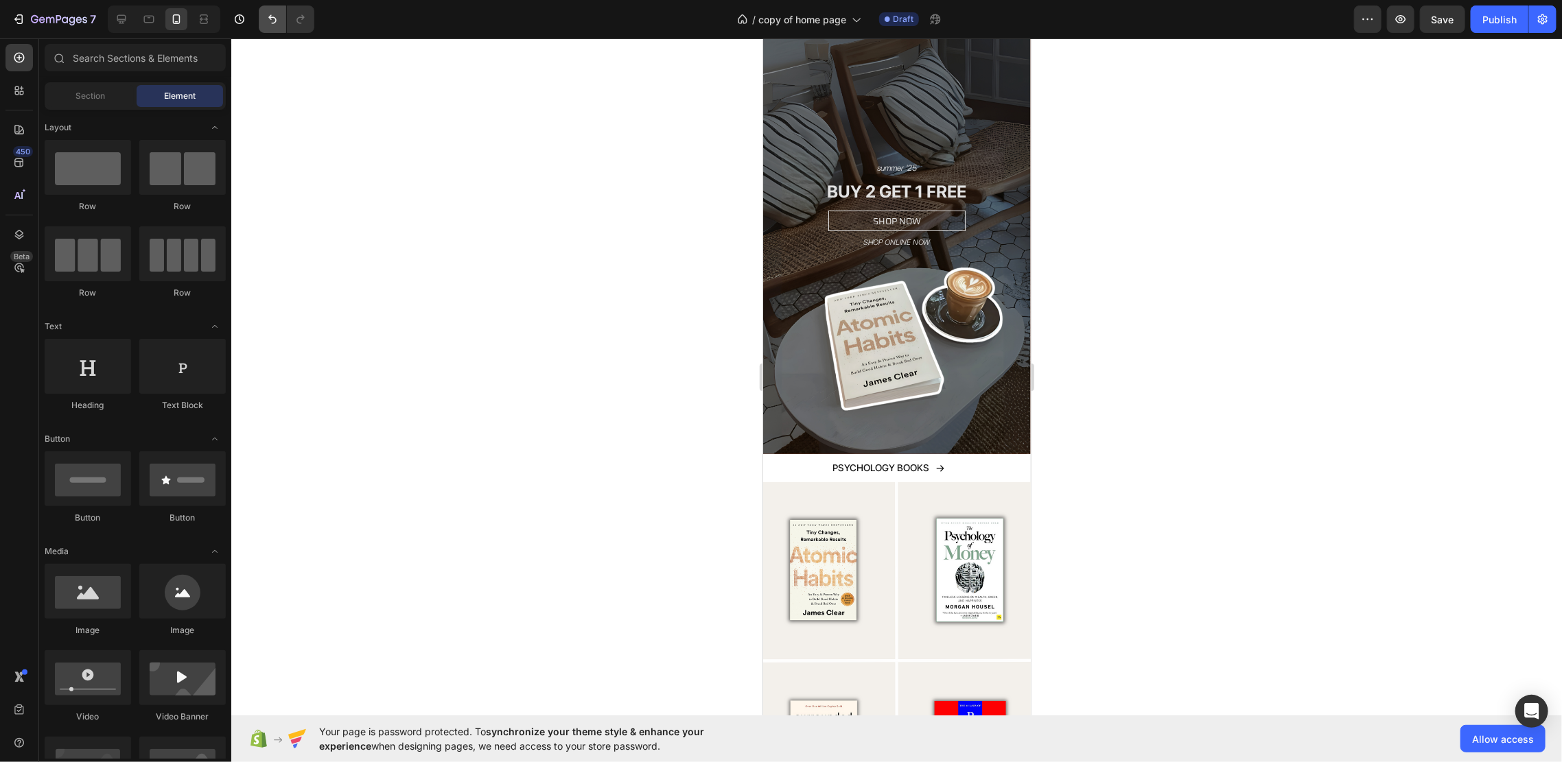
click at [266, 19] on button "Undo/Redo" at bounding box center [272, 18] width 27 height 27
click at [841, 459] on p "PSYCHOLOGY BOOKS" at bounding box center [889, 467] width 97 height 17
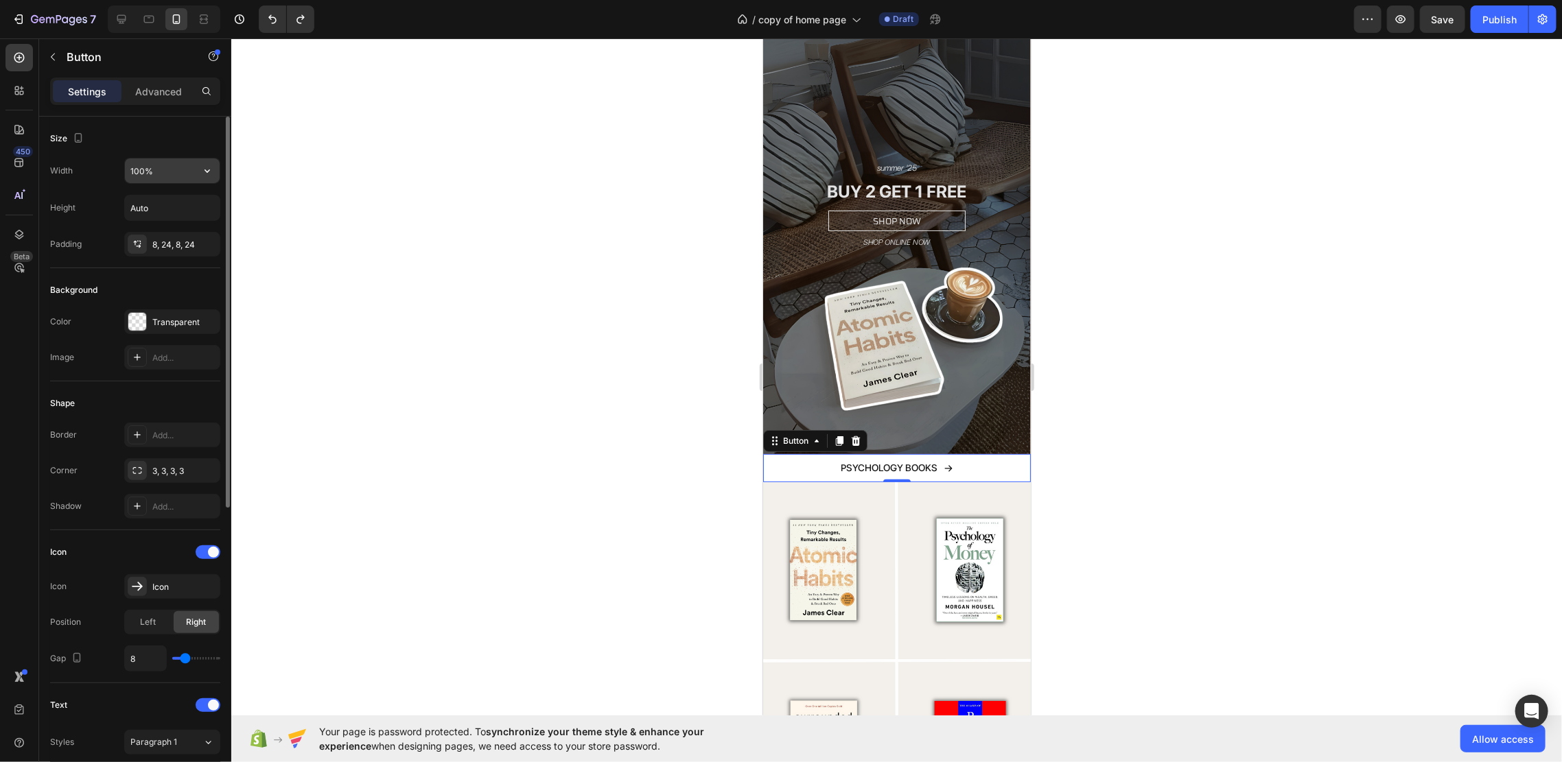
click at [159, 174] on input "100%" at bounding box center [172, 171] width 95 height 25
click at [207, 170] on icon "button" at bounding box center [207, 171] width 14 height 14
click at [203, 204] on icon "button" at bounding box center [207, 208] width 14 height 14
click at [187, 475] on div "3, 3, 3, 3" at bounding box center [172, 471] width 40 height 12
click at [103, 455] on div "Border Add... Corner 3, 3, 3, 3 Shadow Add..." at bounding box center [135, 471] width 170 height 96
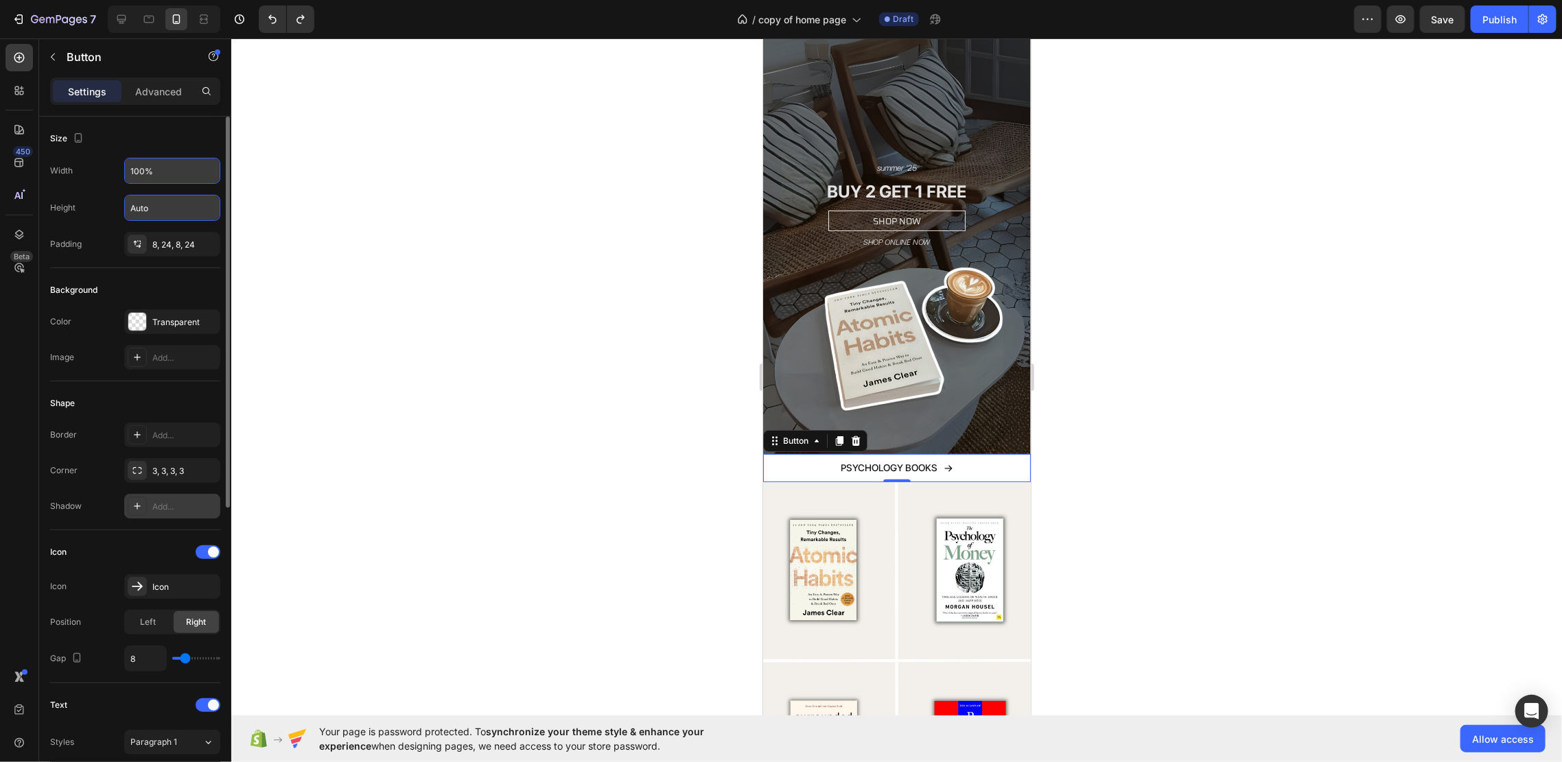
click at [172, 511] on div "Add..." at bounding box center [184, 507] width 64 height 12
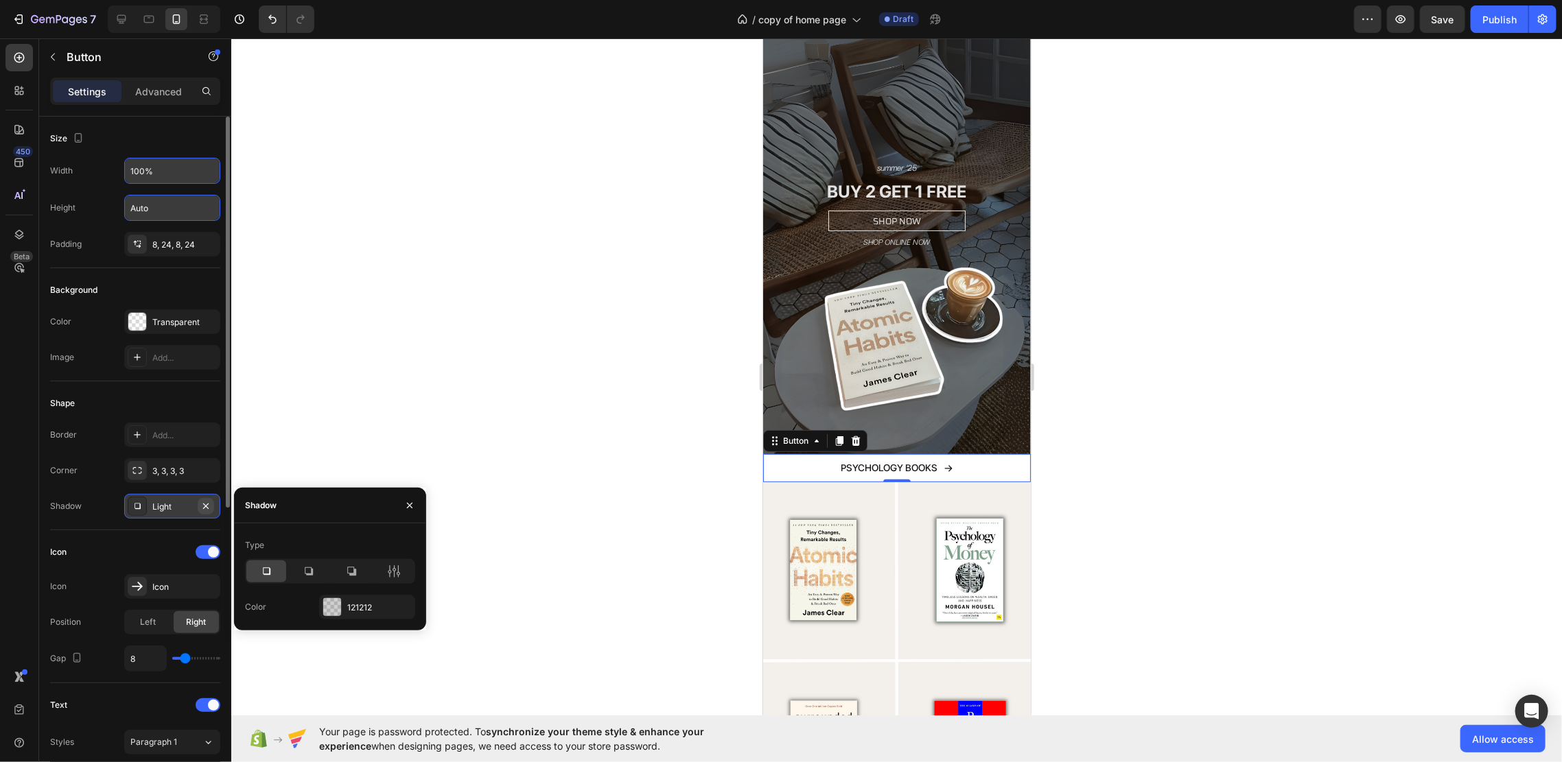
click at [209, 505] on icon "button" at bounding box center [205, 506] width 11 height 11
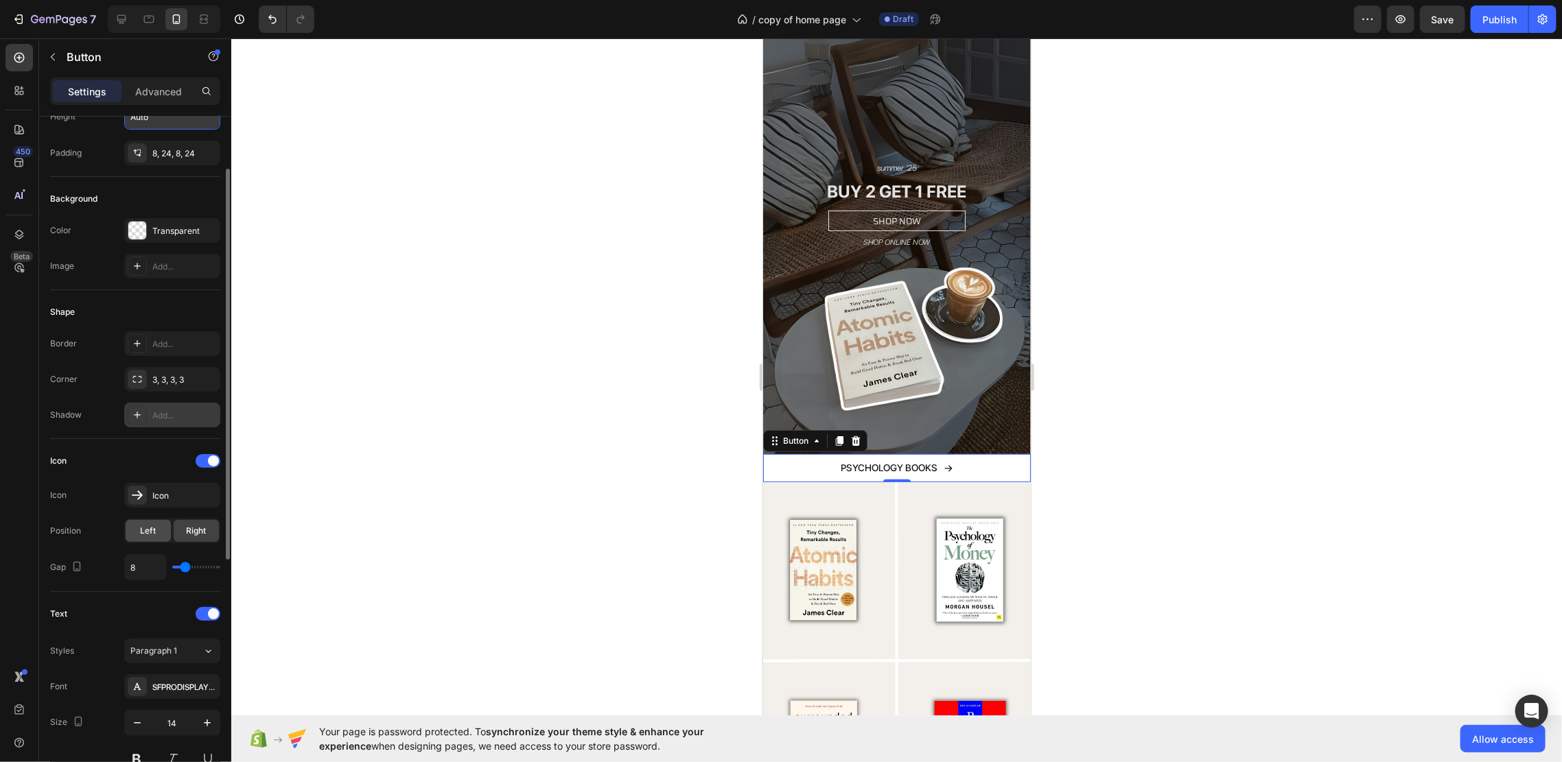
click at [149, 530] on span "Left" at bounding box center [149, 531] width 16 height 12
click at [198, 535] on span "Right" at bounding box center [197, 531] width 20 height 12
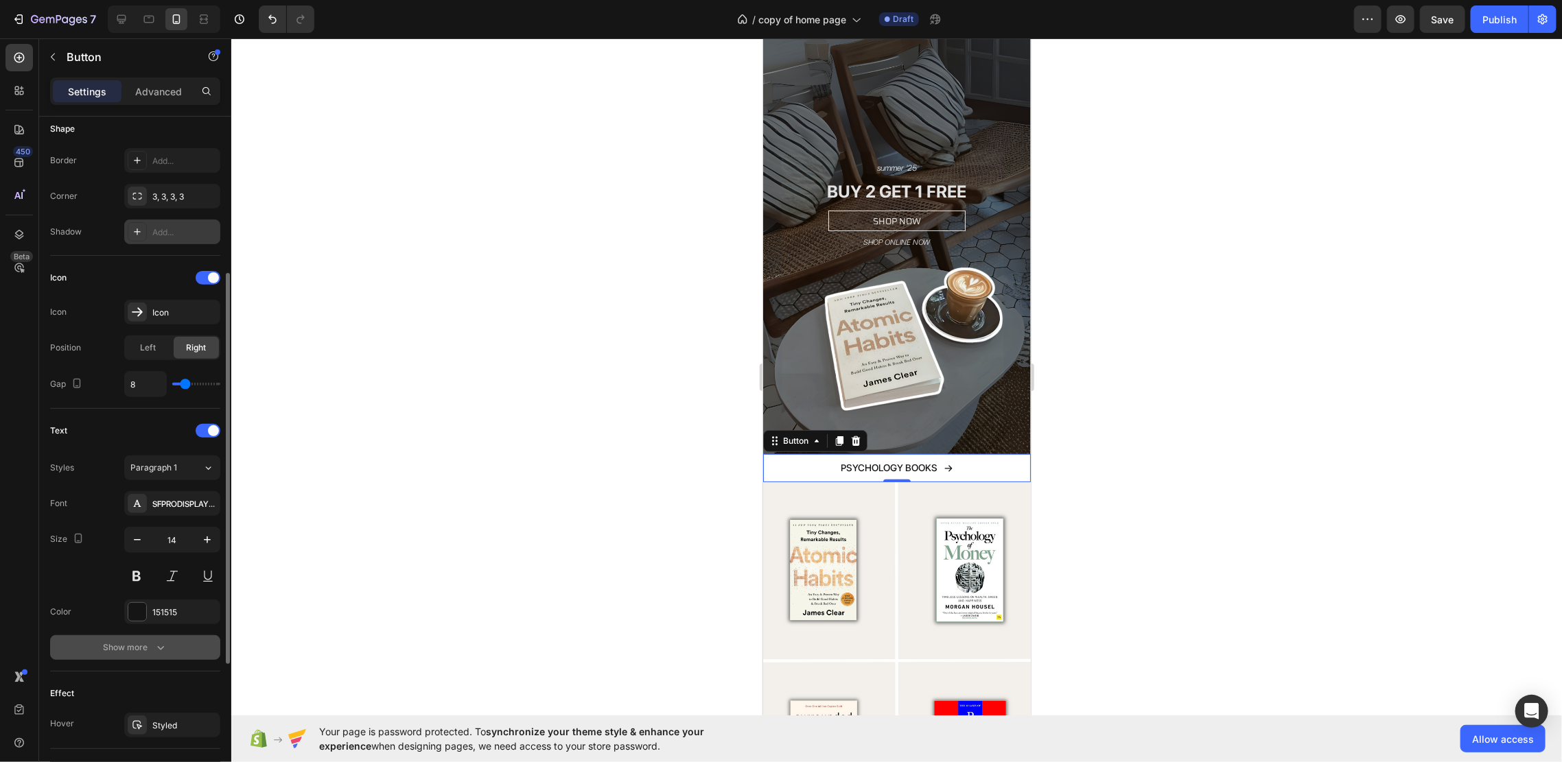
click at [152, 657] on button "Show more" at bounding box center [135, 647] width 170 height 25
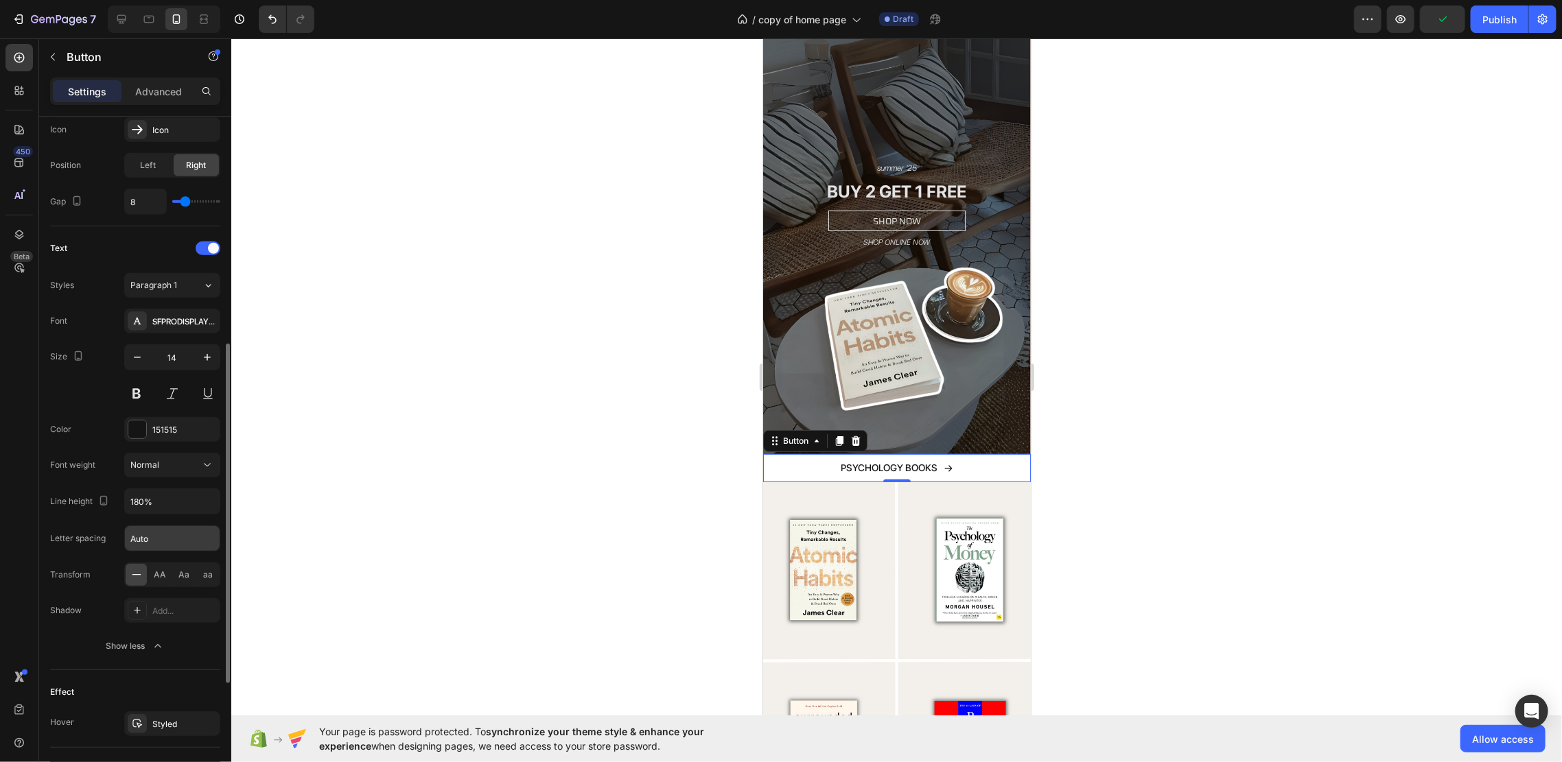
click at [172, 541] on input "Auto" at bounding box center [172, 538] width 95 height 25
click at [107, 535] on div "Letter spacing Auto" at bounding box center [135, 539] width 170 height 26
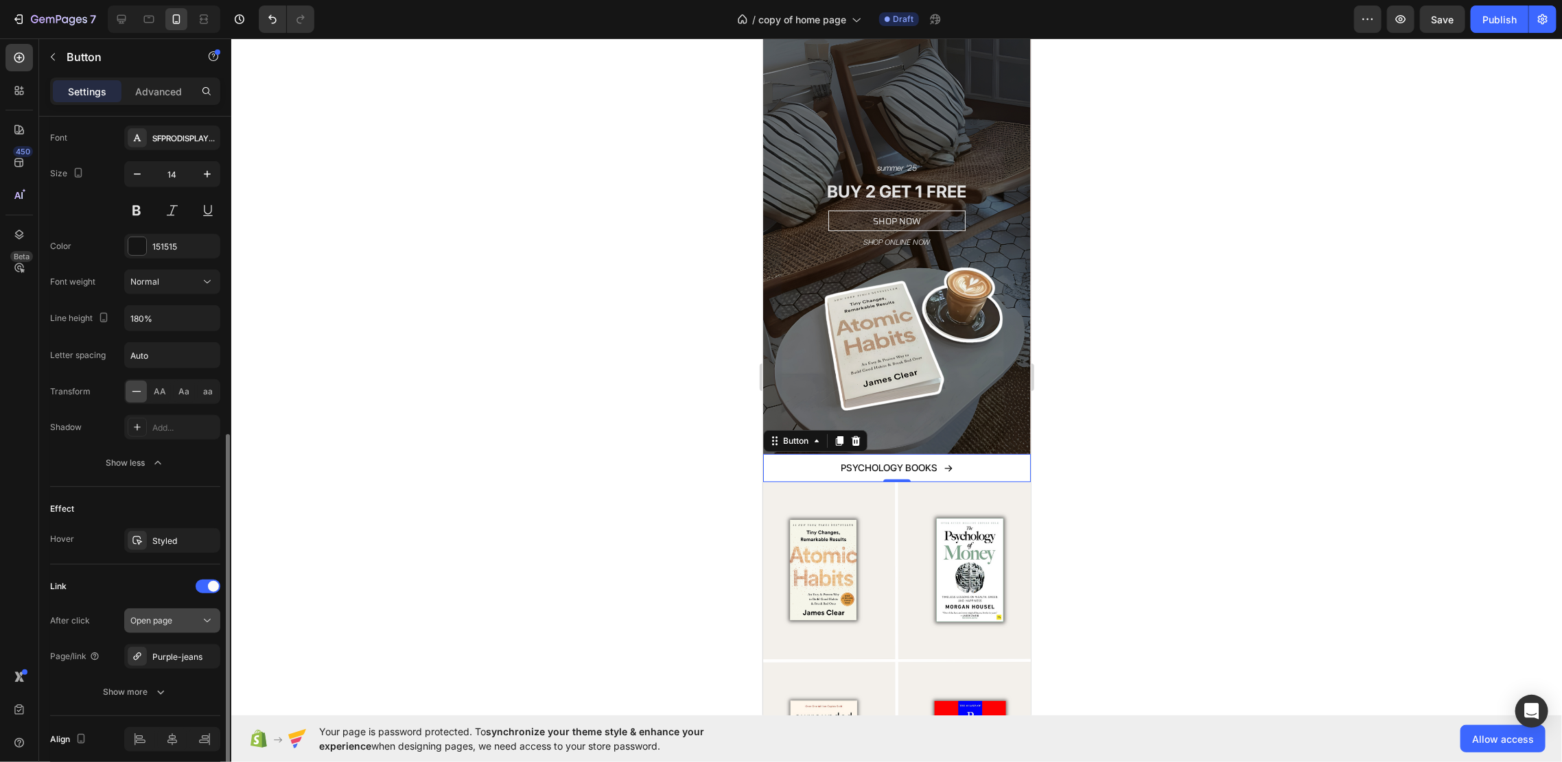
scroll to position [694, 0]
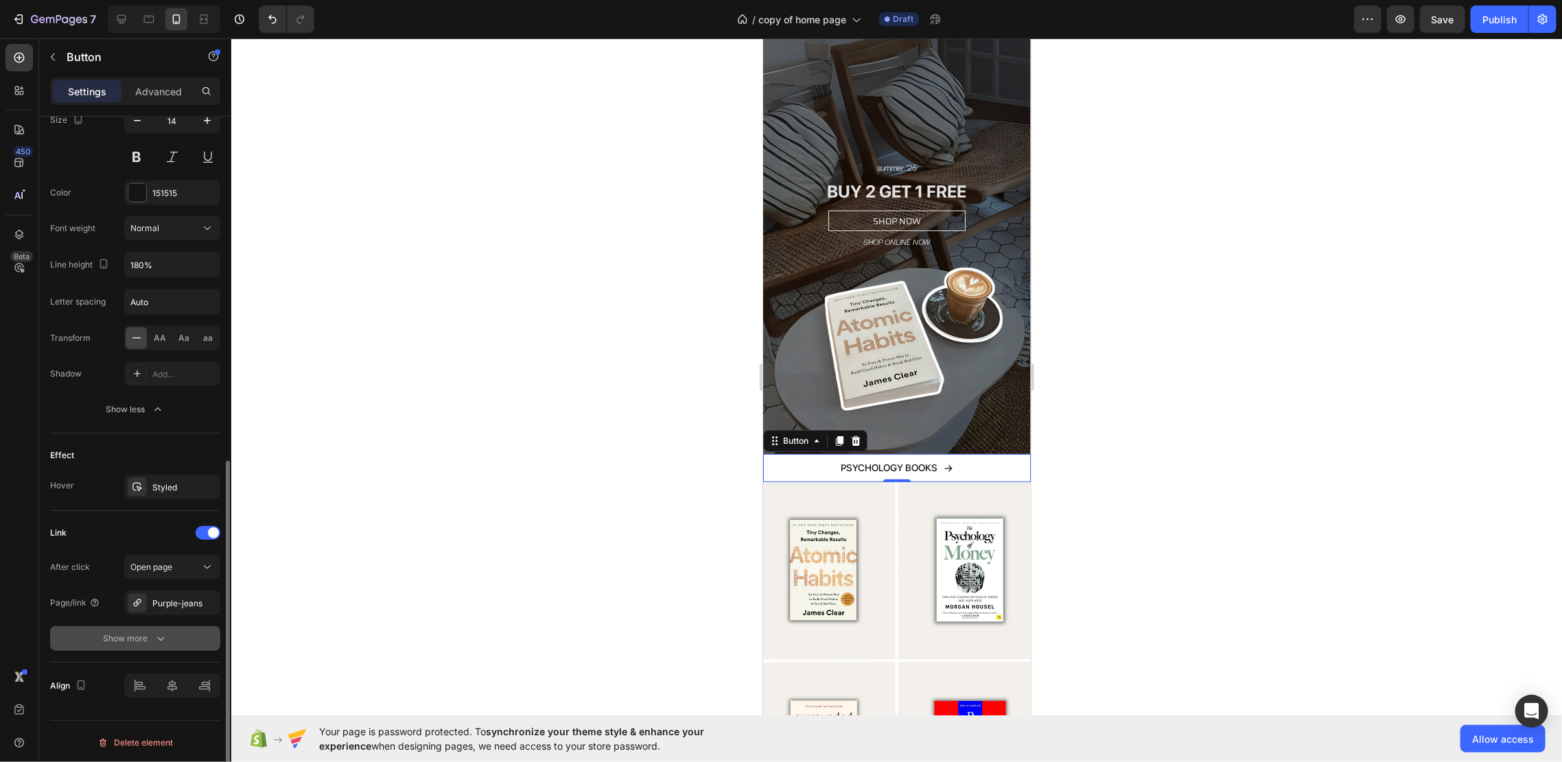
click at [159, 640] on icon "button" at bounding box center [161, 639] width 14 height 14
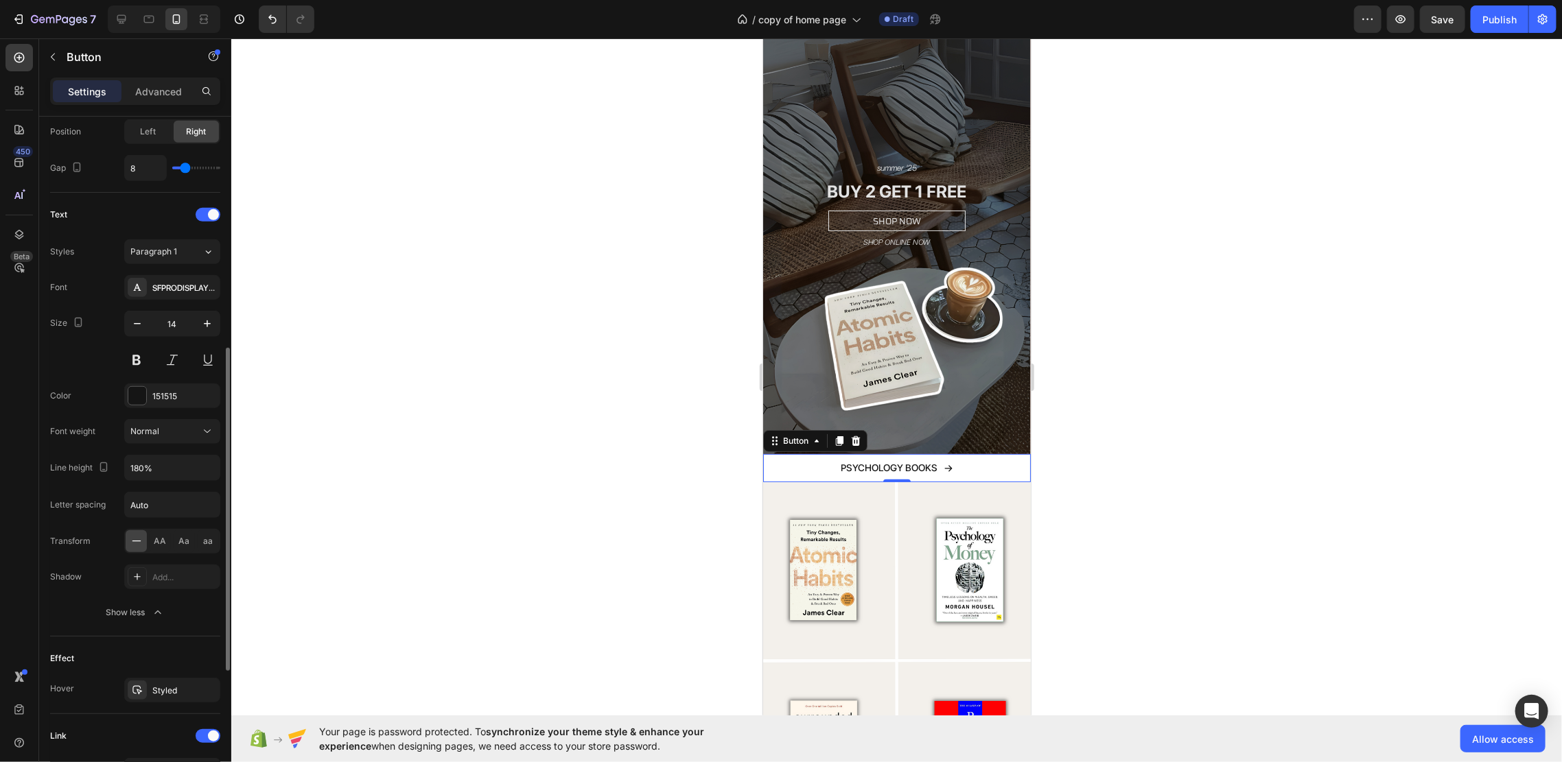
scroll to position [765, 0]
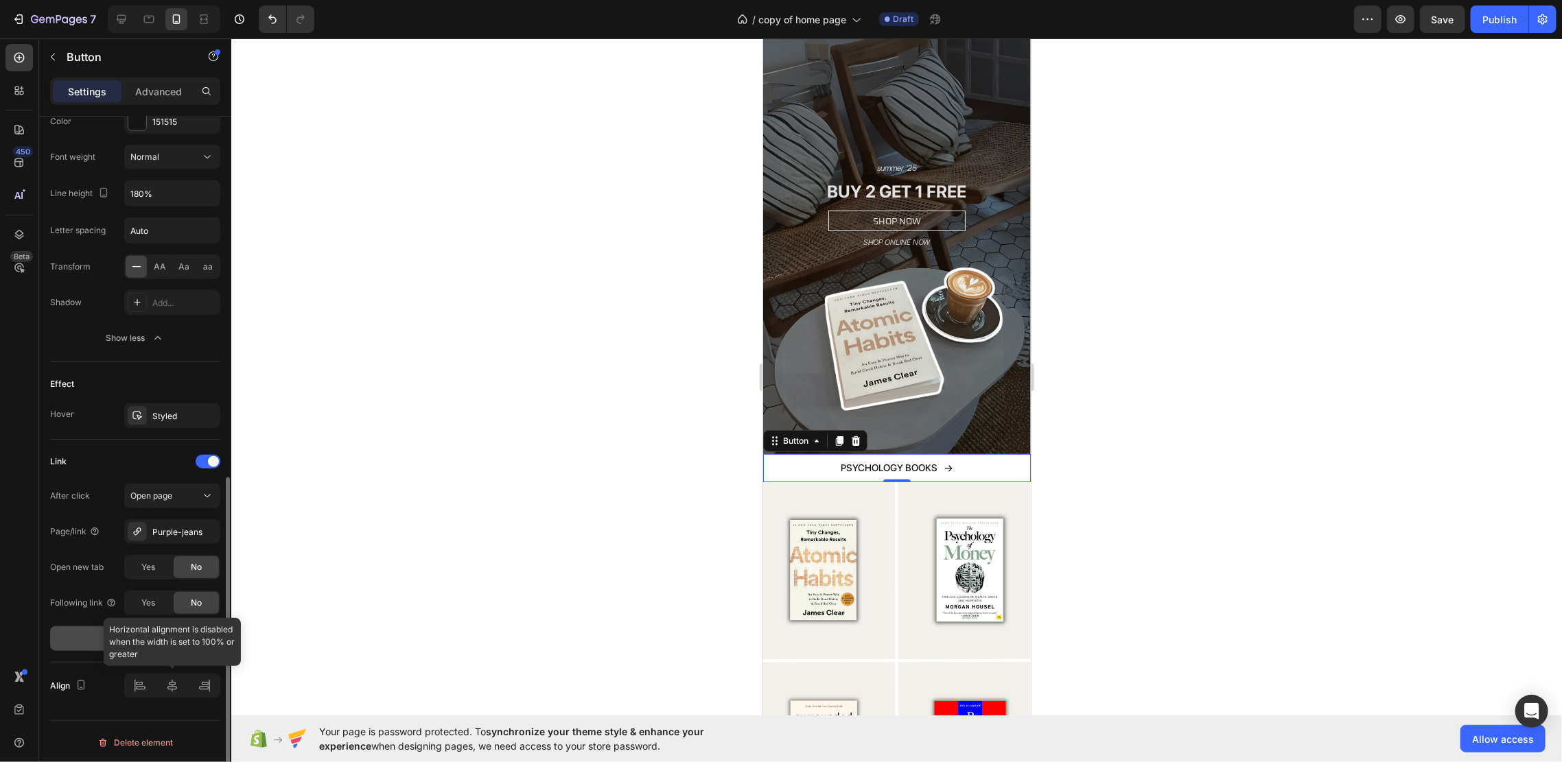
click at [143, 685] on div at bounding box center [172, 686] width 96 height 25
click at [169, 690] on div at bounding box center [172, 686] width 96 height 25
click at [204, 686] on div at bounding box center [172, 686] width 96 height 25
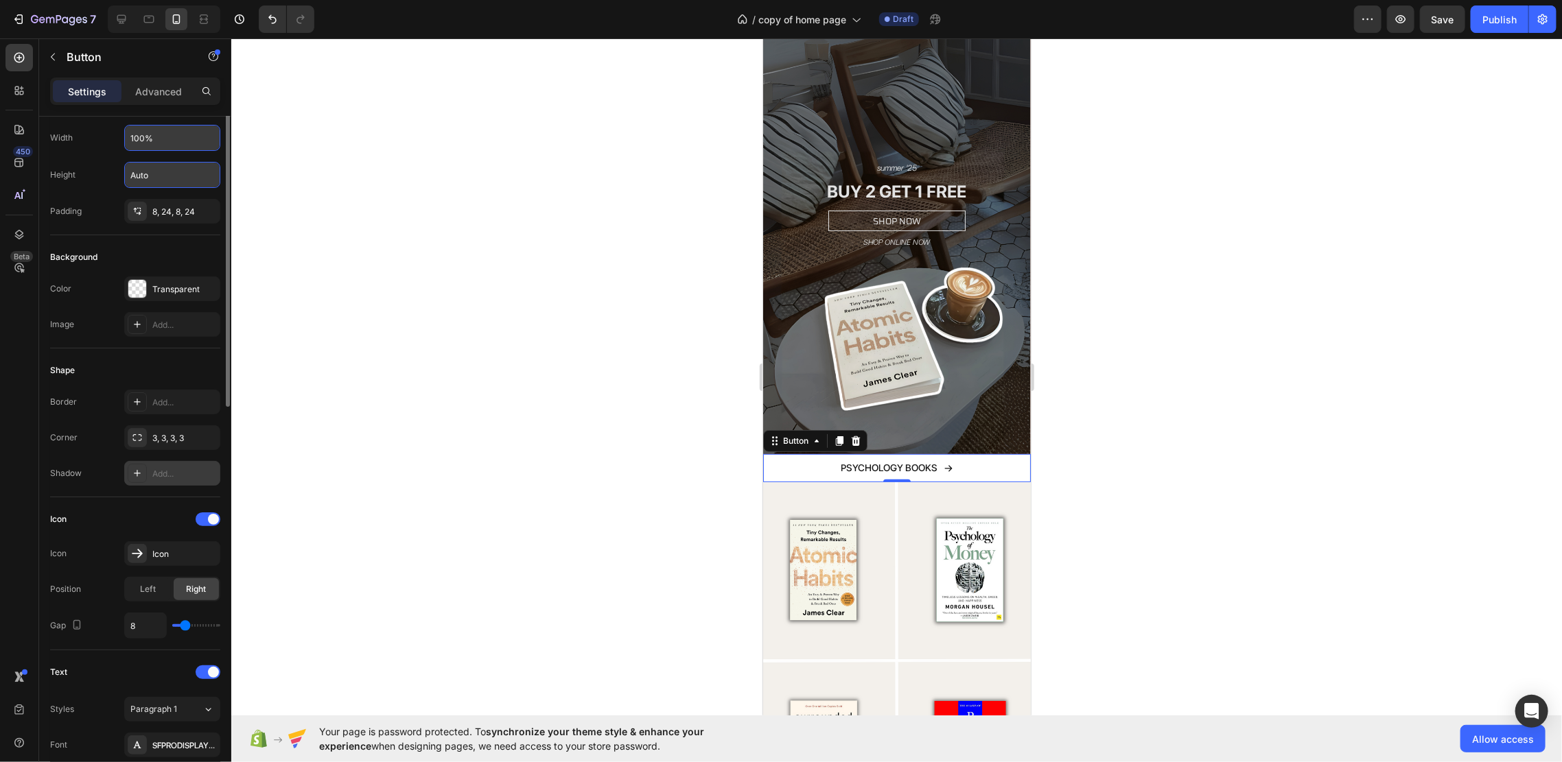
scroll to position [0, 0]
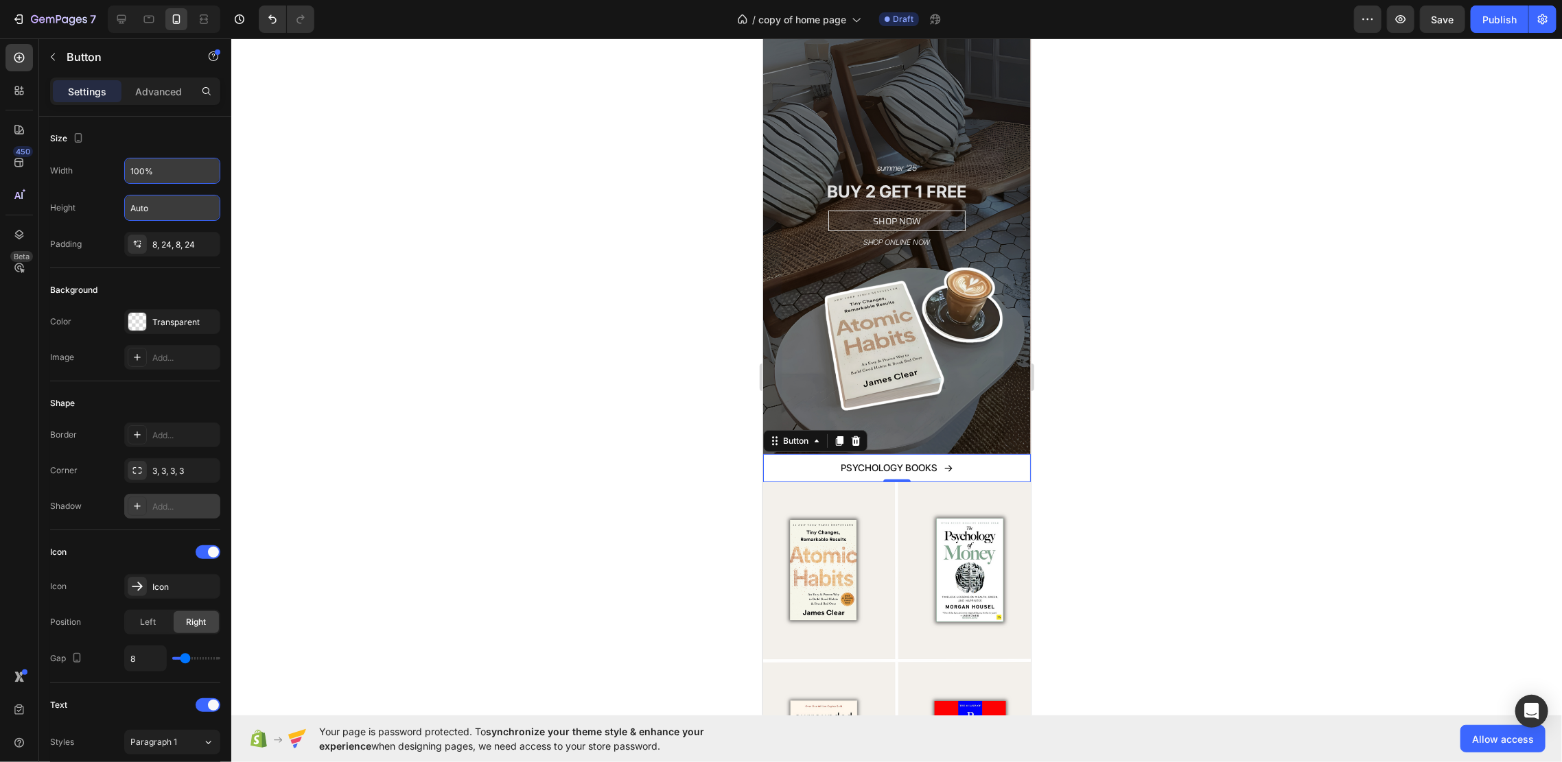
click at [174, 176] on input "100%" at bounding box center [172, 171] width 95 height 25
click at [197, 165] on button "button" at bounding box center [207, 171] width 25 height 25
click at [174, 198] on div "Fit content Auto" at bounding box center [158, 206] width 113 height 26
type input "Auto"
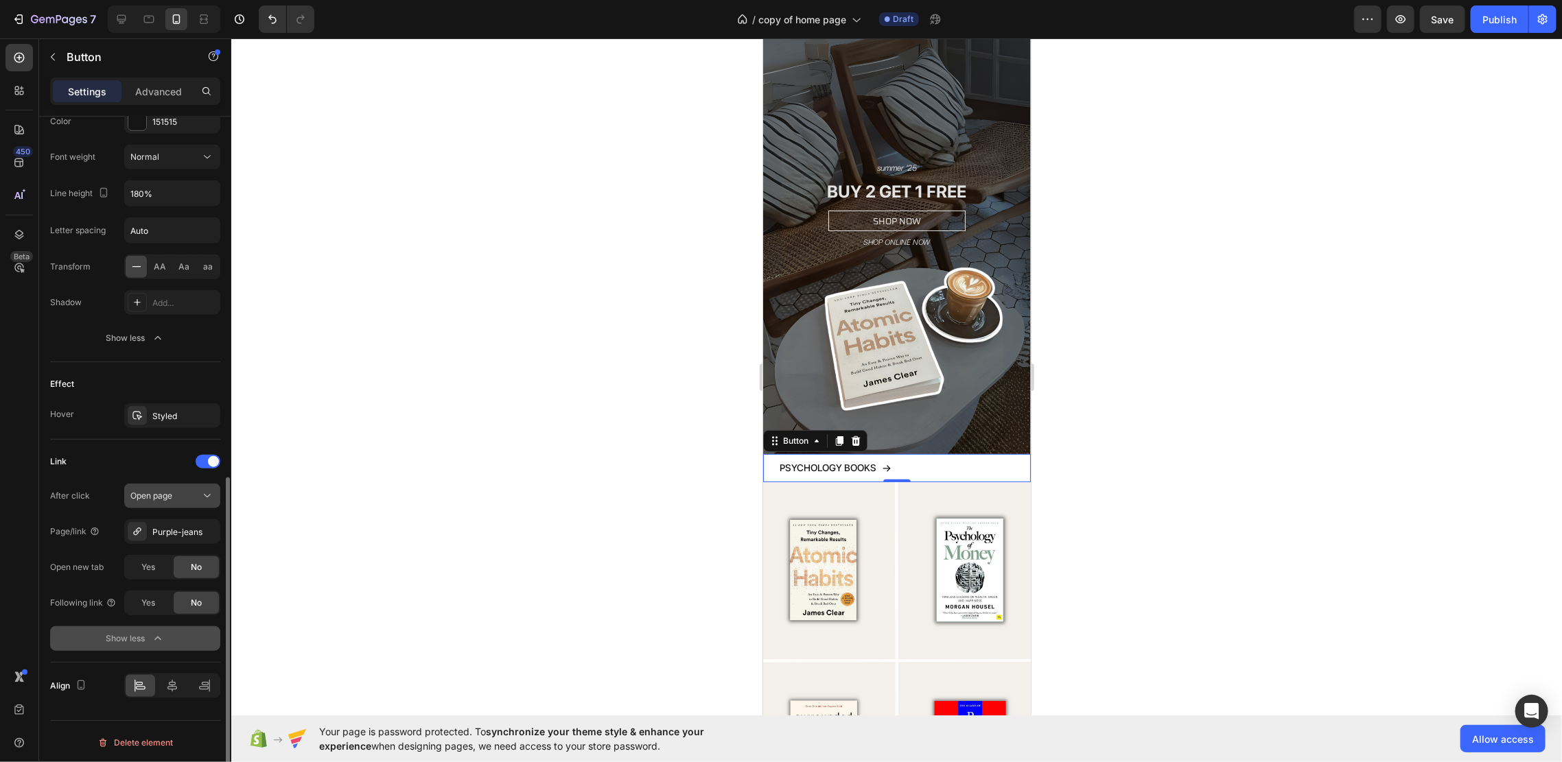
scroll to position [765, 0]
click at [169, 688] on icon at bounding box center [172, 686] width 10 height 12
click at [205, 691] on div at bounding box center [204, 686] width 30 height 22
click at [132, 681] on div at bounding box center [141, 686] width 30 height 22
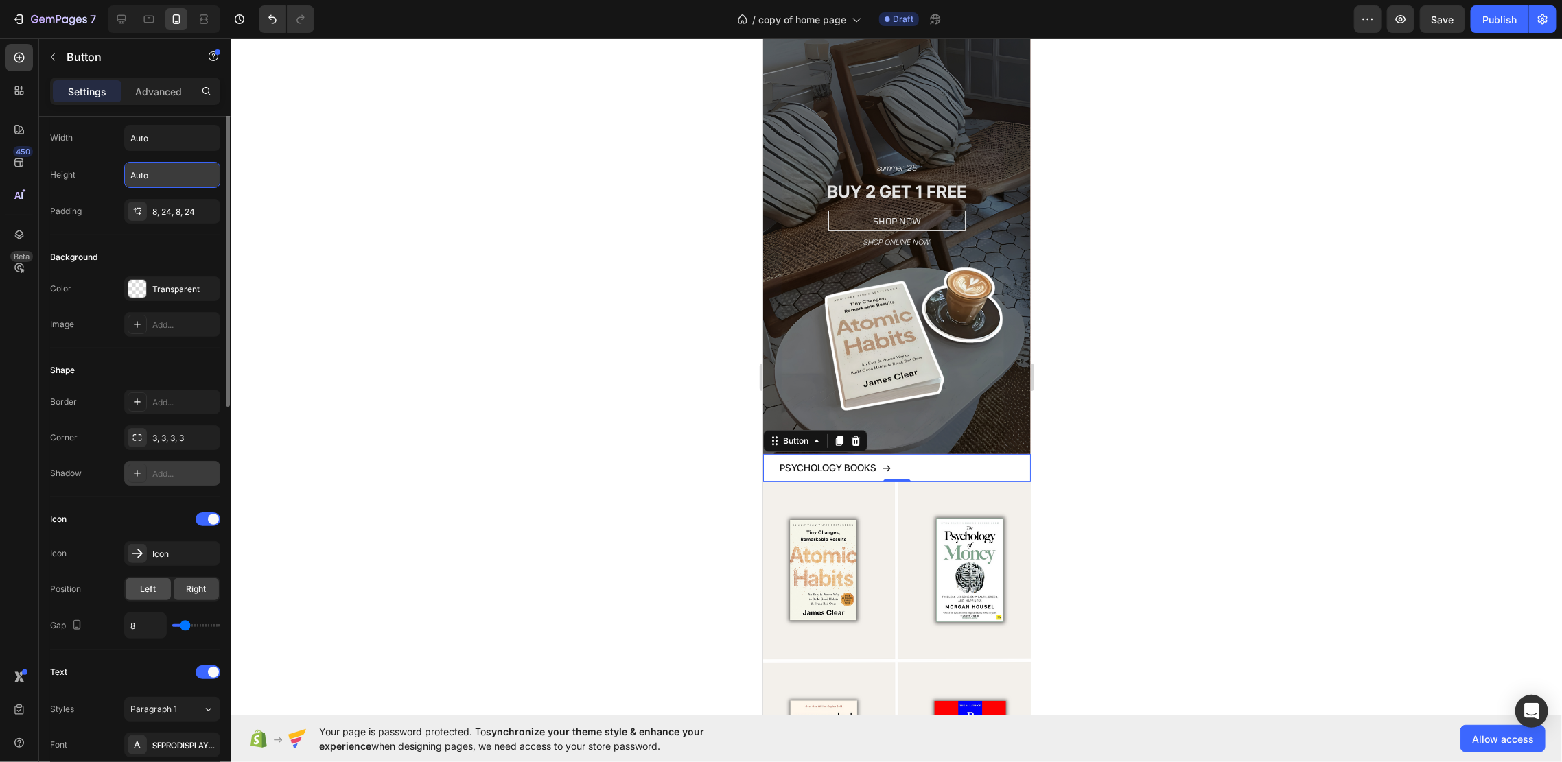
scroll to position [0, 0]
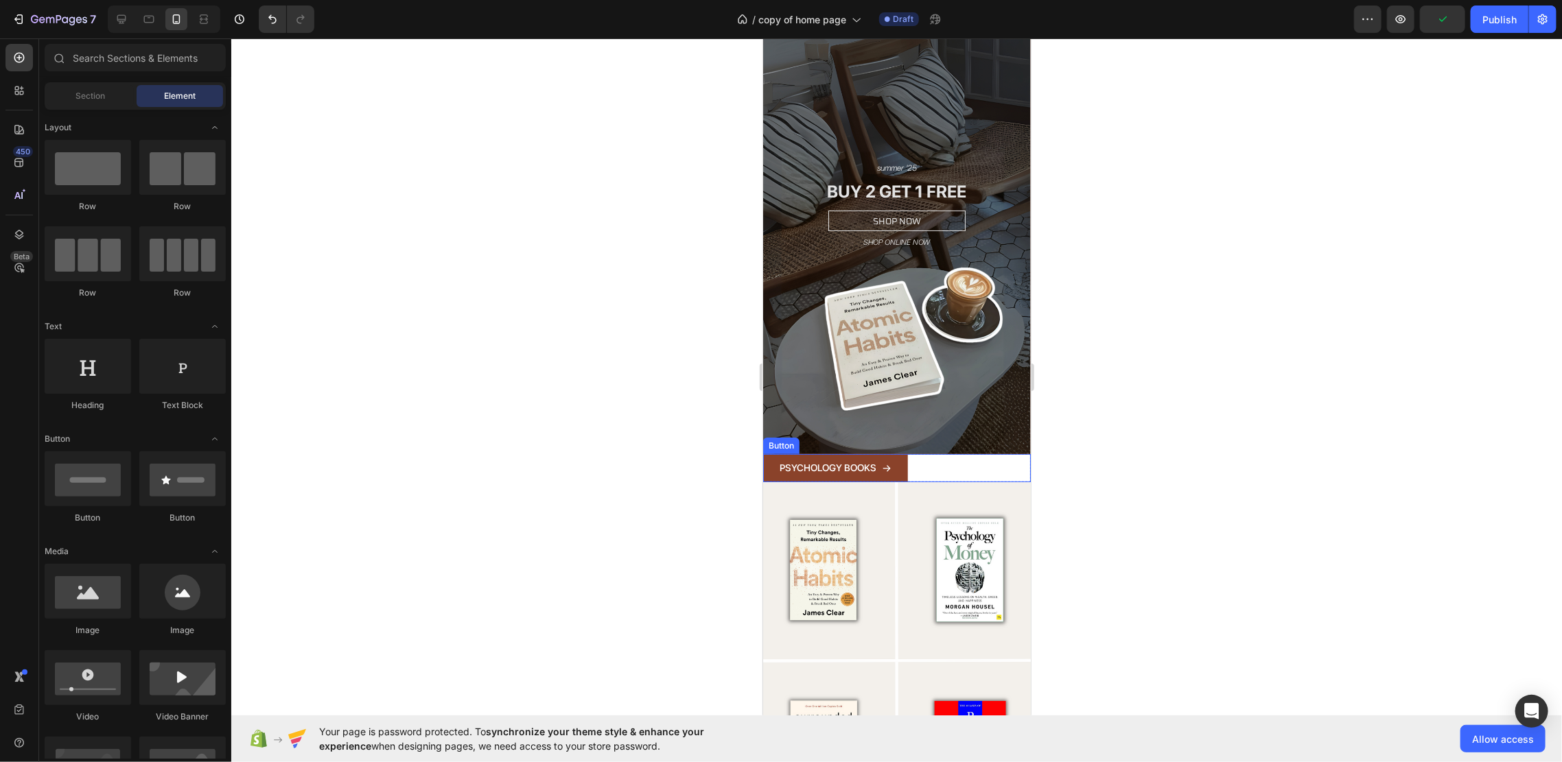
click at [890, 463] on icon at bounding box center [886, 468] width 10 height 10
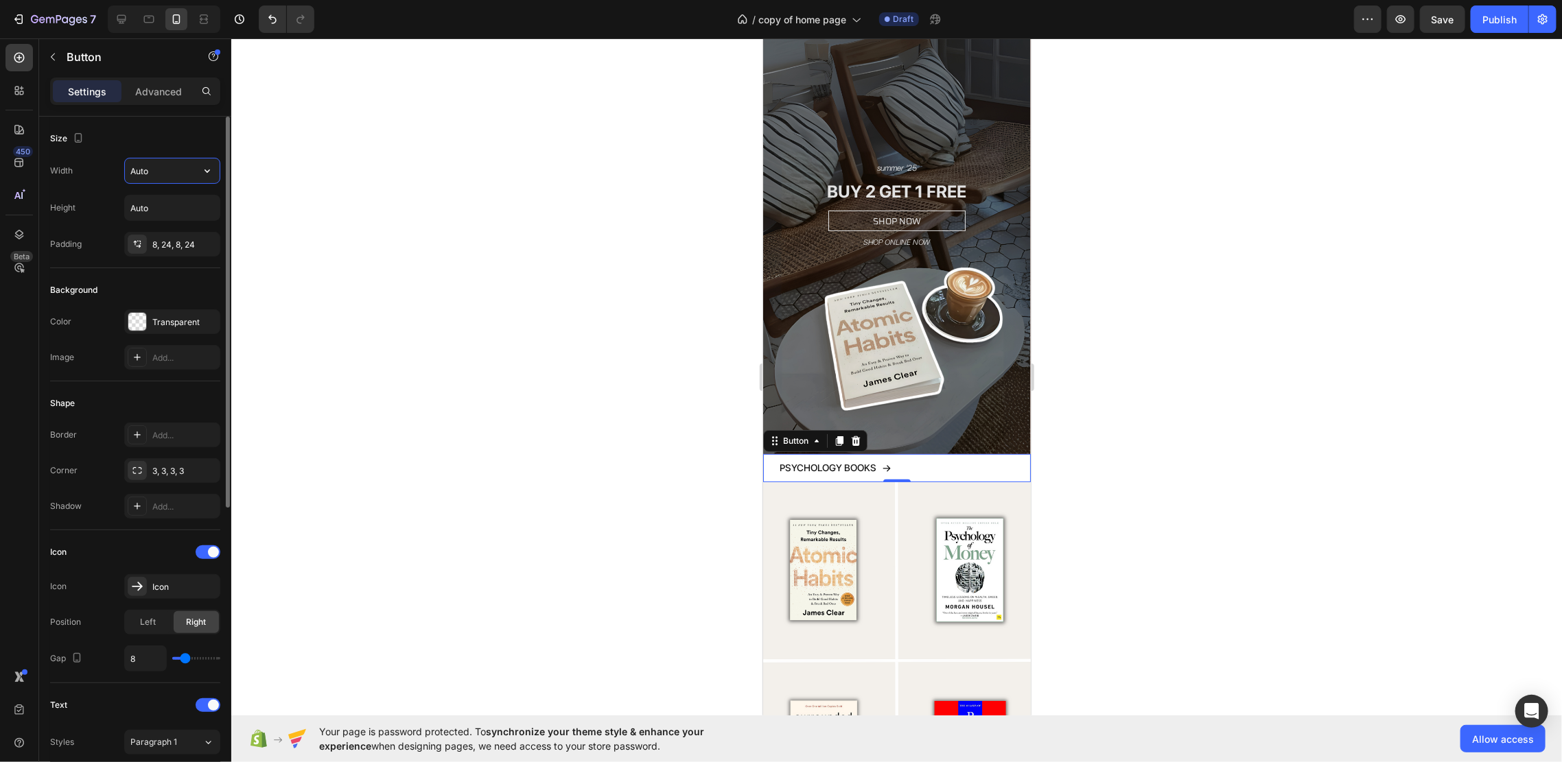
click at [168, 173] on input "Auto" at bounding box center [172, 171] width 95 height 25
click at [213, 173] on icon "button" at bounding box center [207, 171] width 14 height 14
click at [167, 162] on input "Auto" at bounding box center [172, 171] width 95 height 25
type input "A"
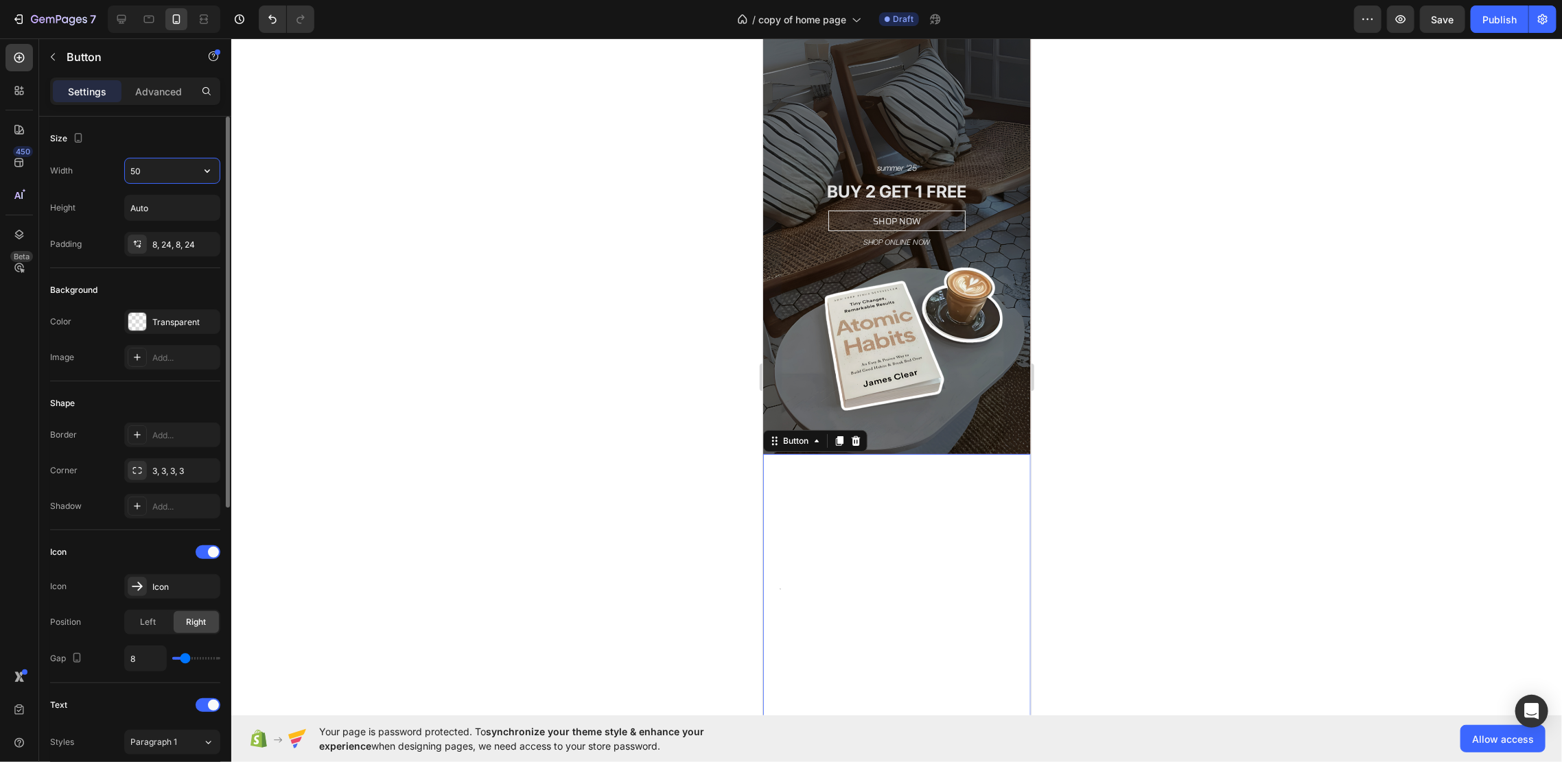
type input "5"
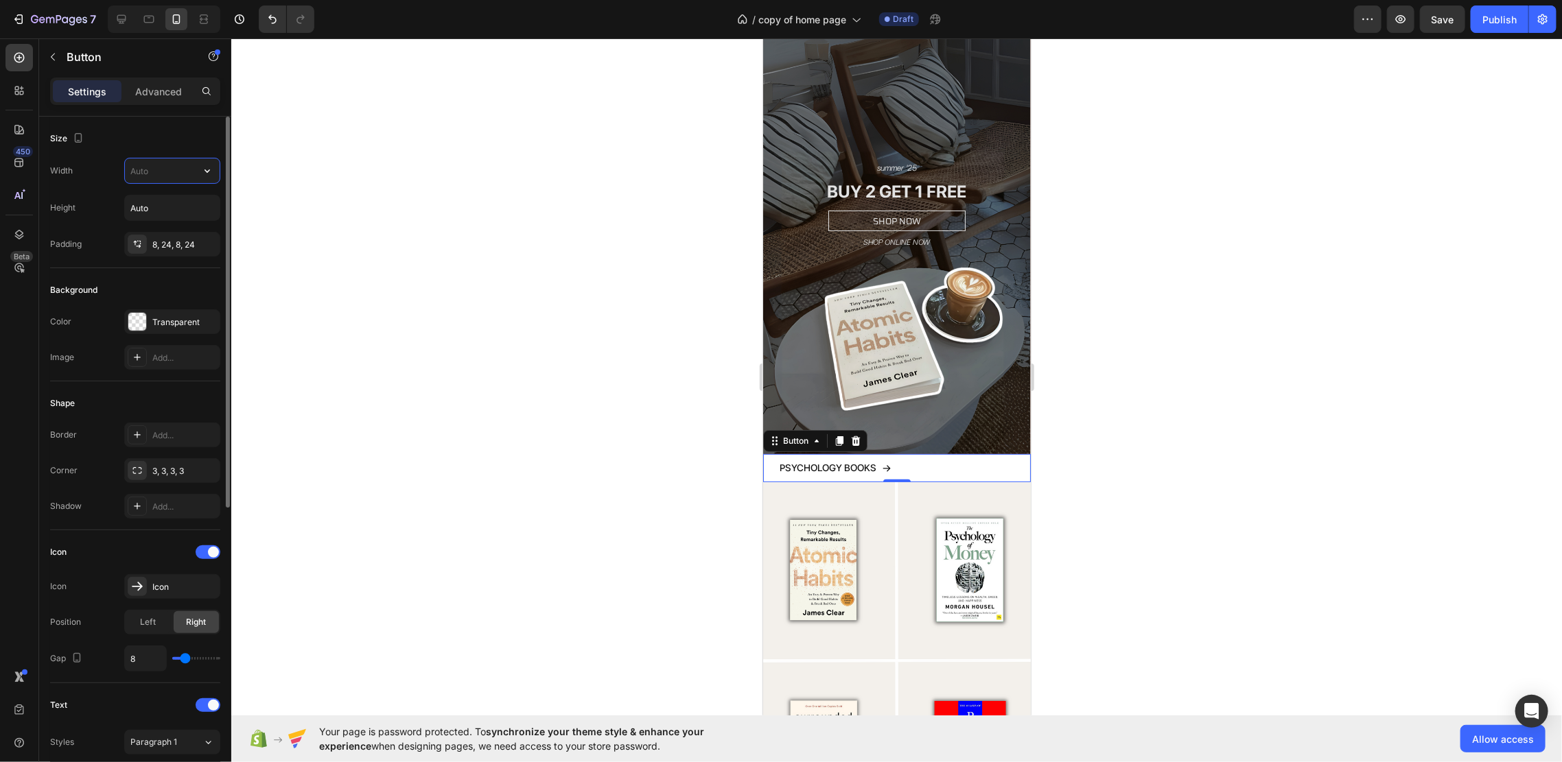
click at [176, 169] on input "text" at bounding box center [172, 171] width 95 height 25
click at [270, 227] on div at bounding box center [896, 400] width 1330 height 724
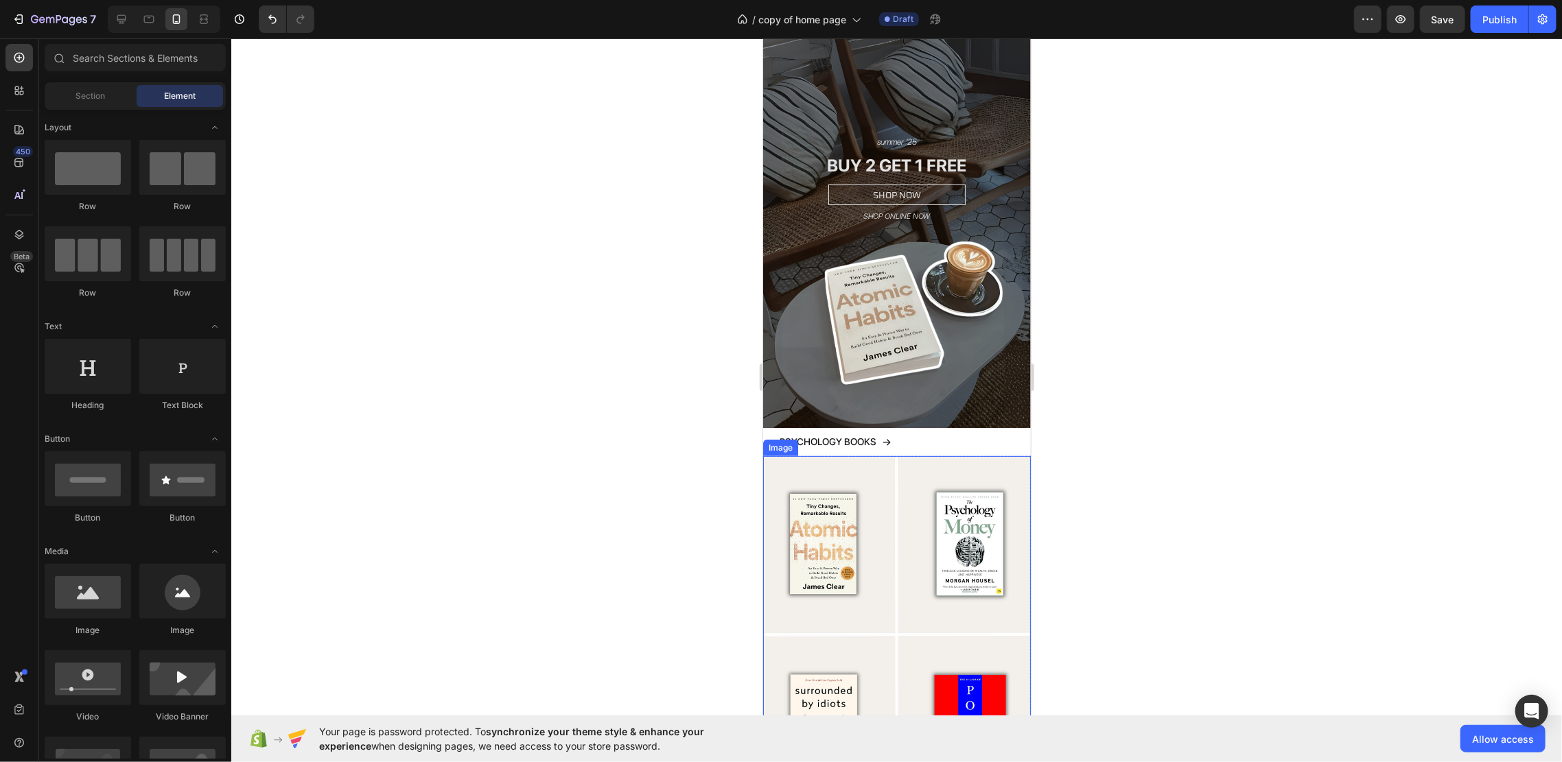
scroll to position [183, 0]
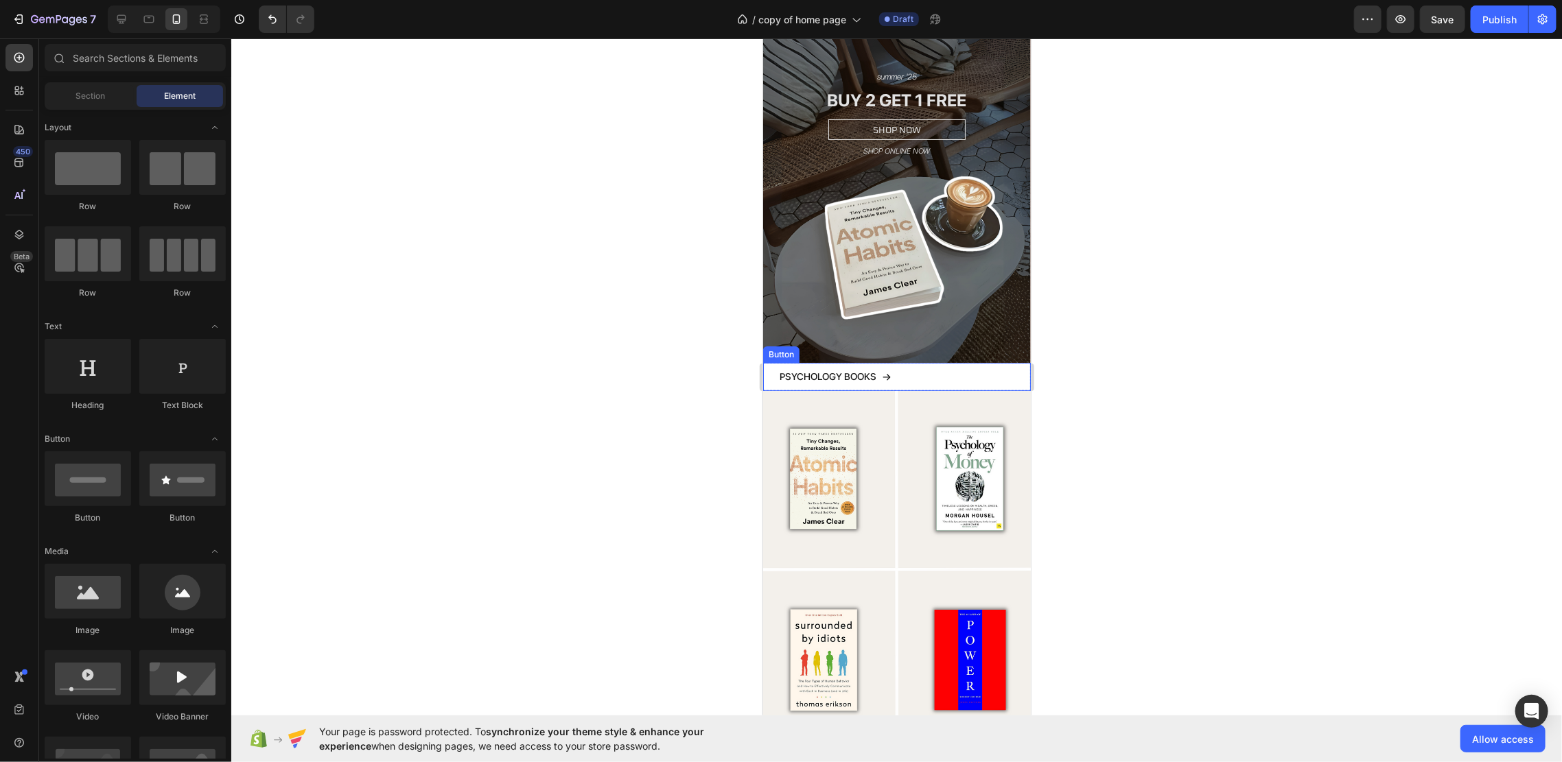
click at [926, 362] on div "PSYCHOLOGY BOOKS Button" at bounding box center [896, 376] width 268 height 28
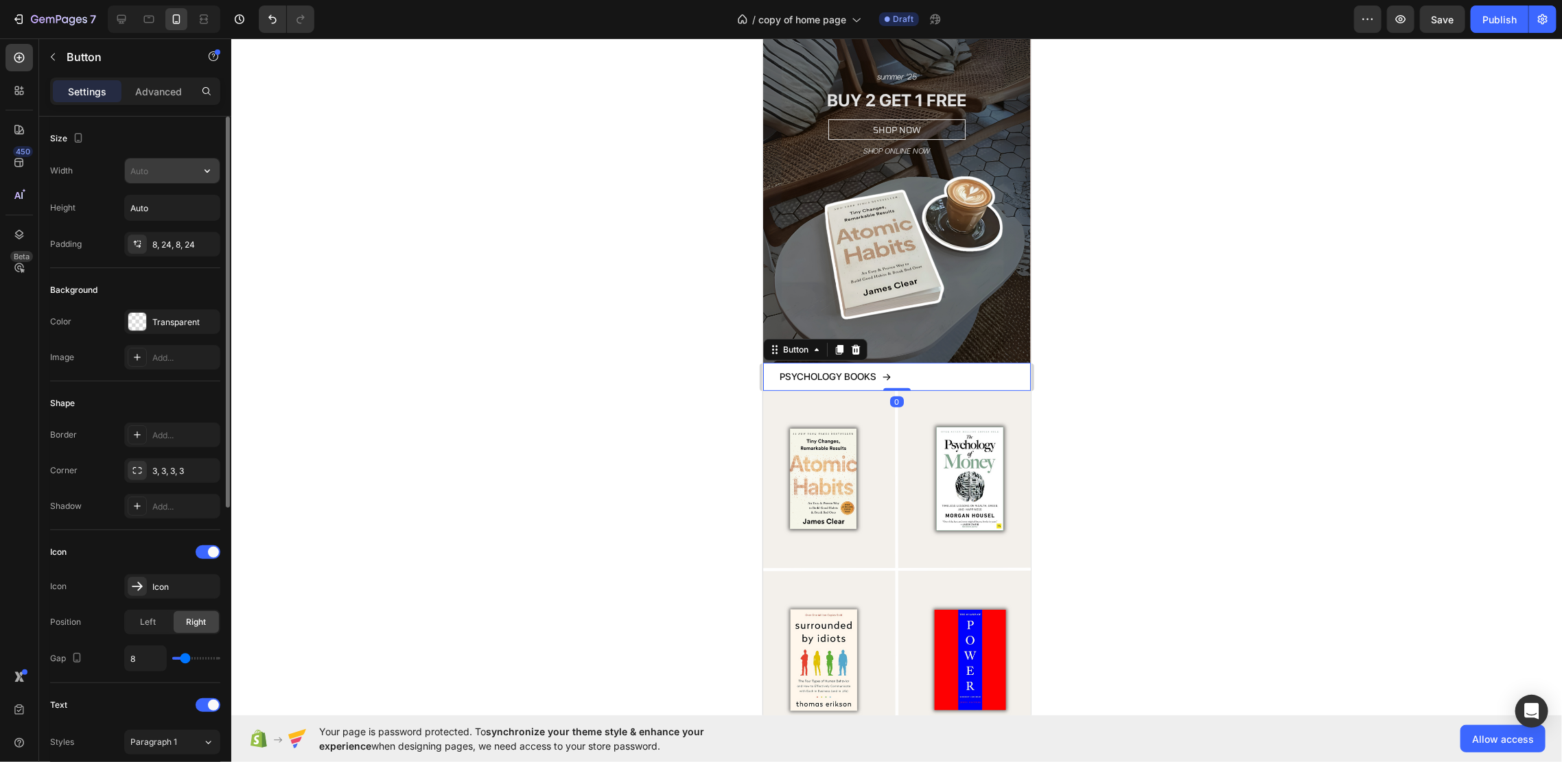
click at [178, 178] on input "text" at bounding box center [172, 171] width 95 height 25
click at [203, 173] on icon "button" at bounding box center [207, 171] width 14 height 14
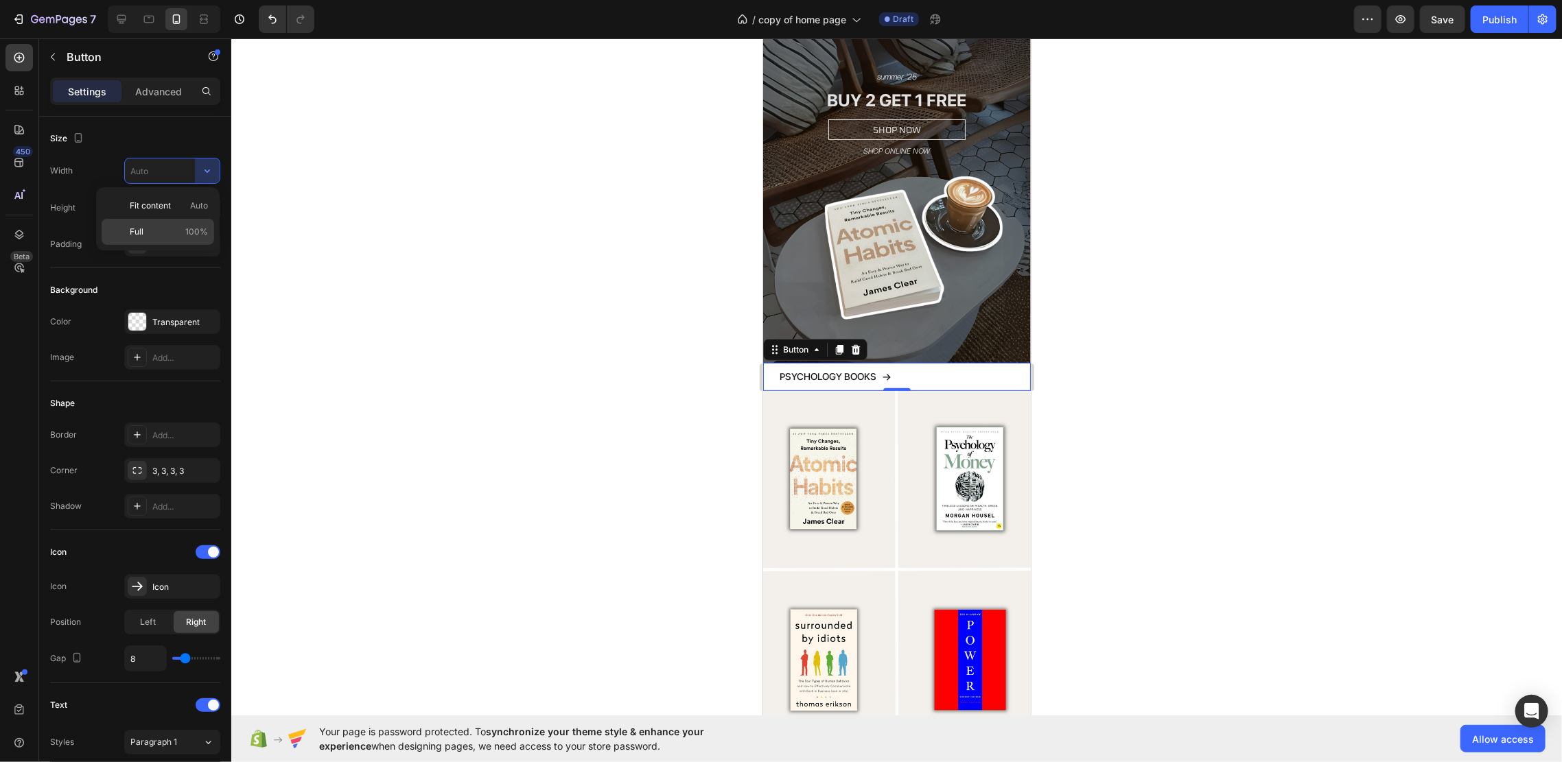
click at [180, 231] on p "Full 100%" at bounding box center [169, 232] width 78 height 12
type input "100%"
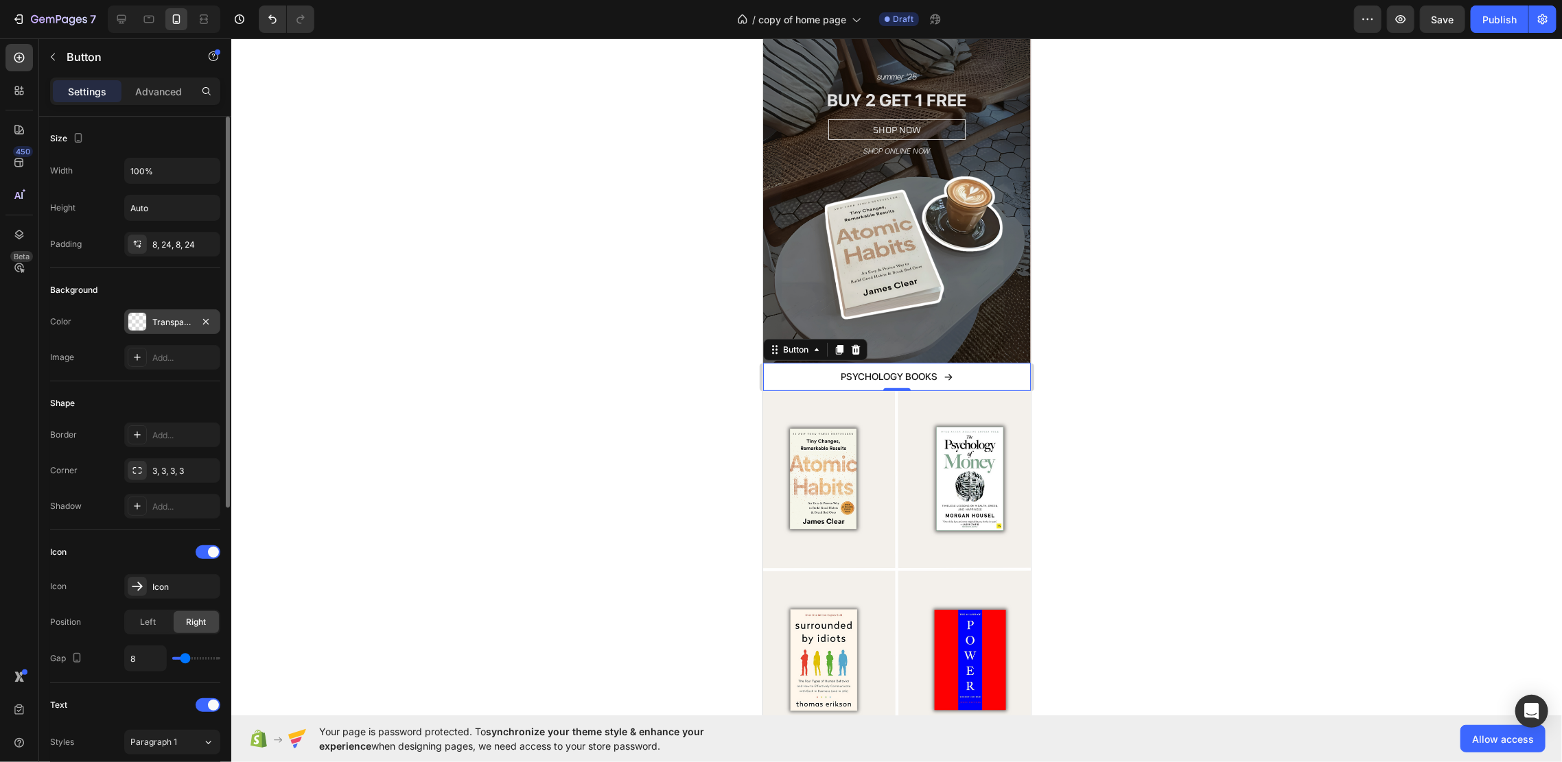
click at [176, 320] on div "Transparent" at bounding box center [172, 322] width 40 height 12
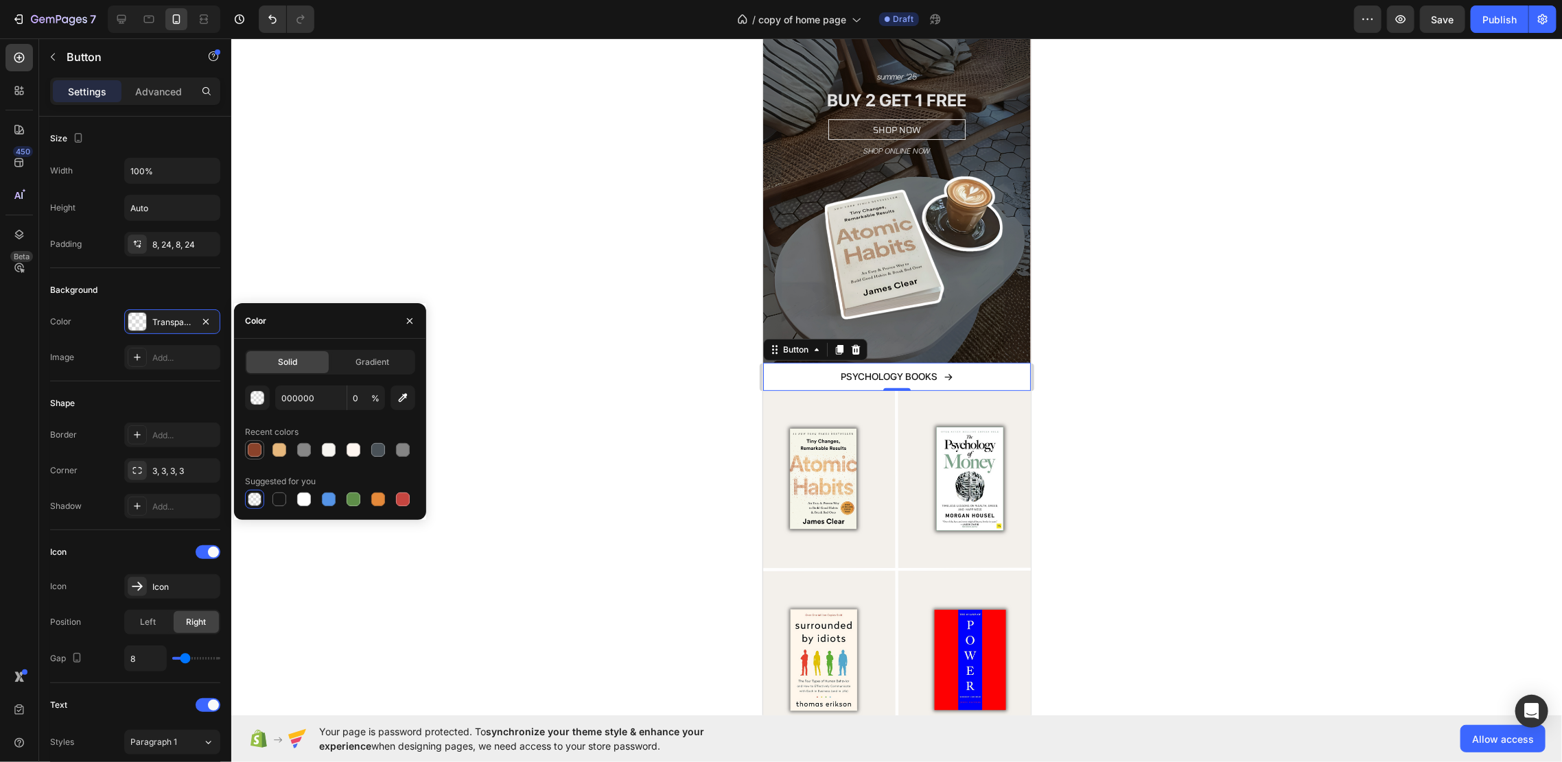
click at [255, 451] on div at bounding box center [255, 450] width 14 height 14
type input "8A422A"
type input "100"
click at [280, 445] on div at bounding box center [279, 450] width 14 height 14
click at [403, 392] on icon "button" at bounding box center [403, 398] width 14 height 14
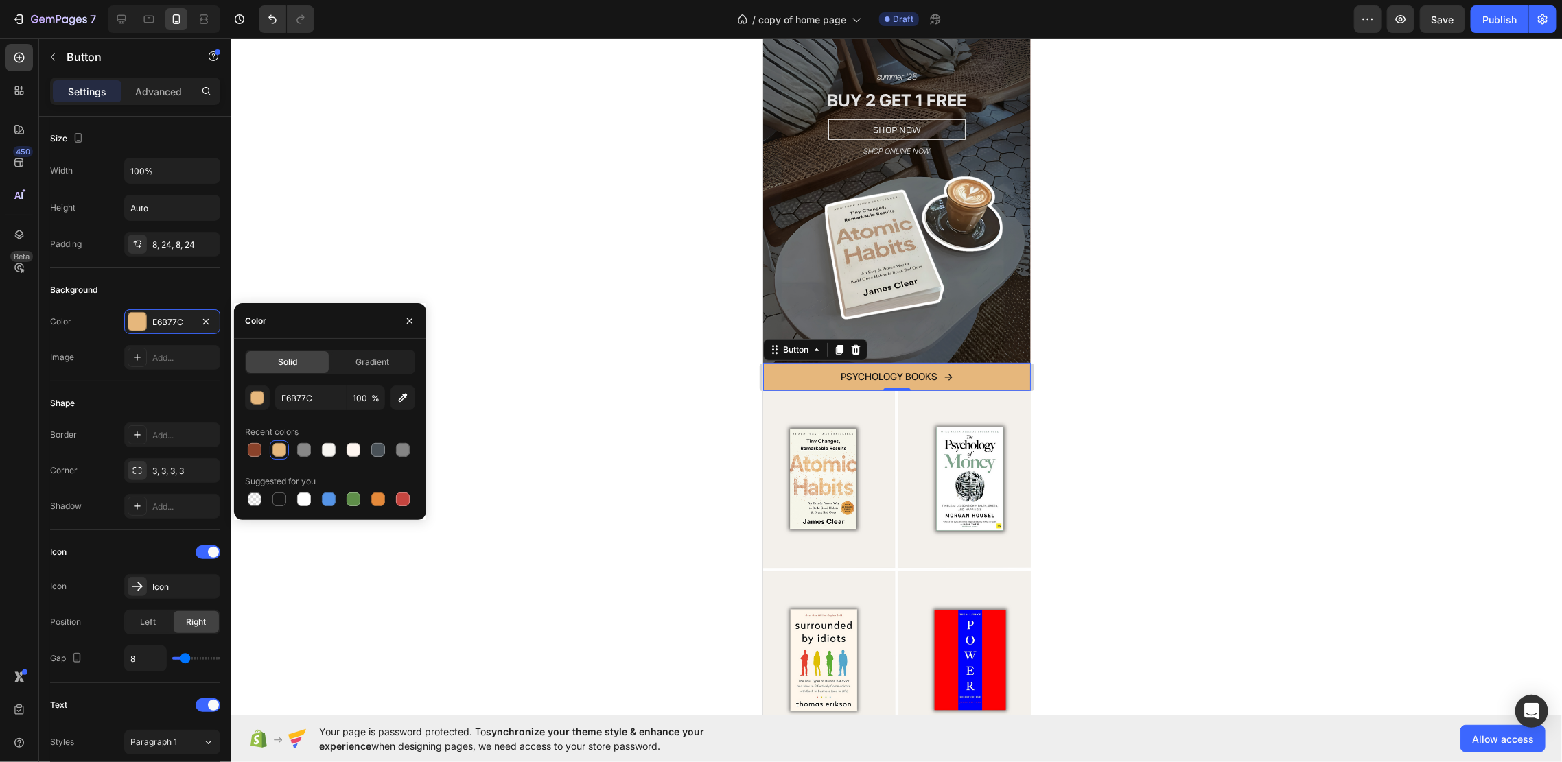
type input "F4F1EB"
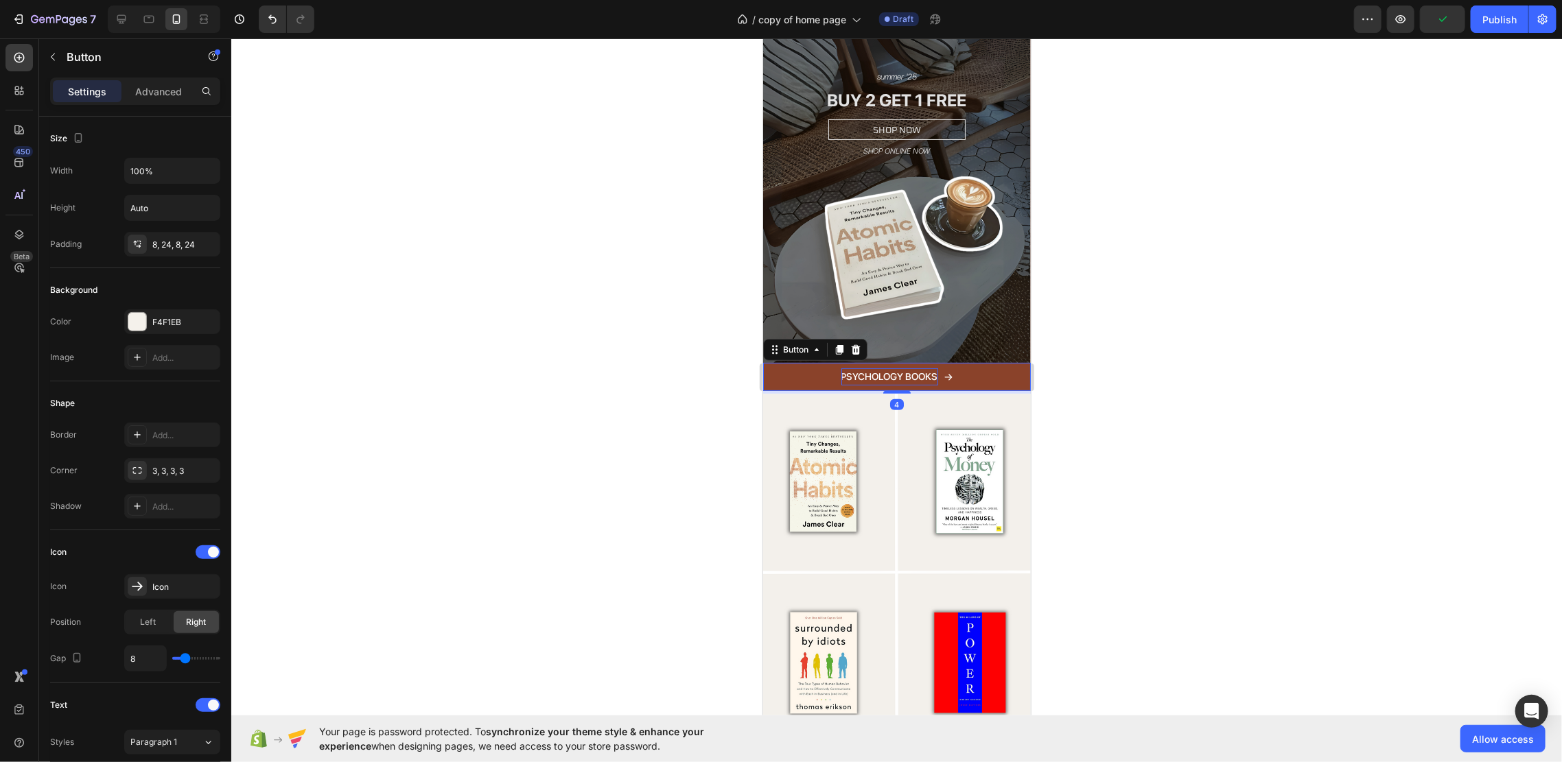
drag, startPoint x: 895, startPoint y: 364, endPoint x: 908, endPoint y: 355, distance: 15.2
click at [898, 390] on div at bounding box center [895, 391] width 27 height 3
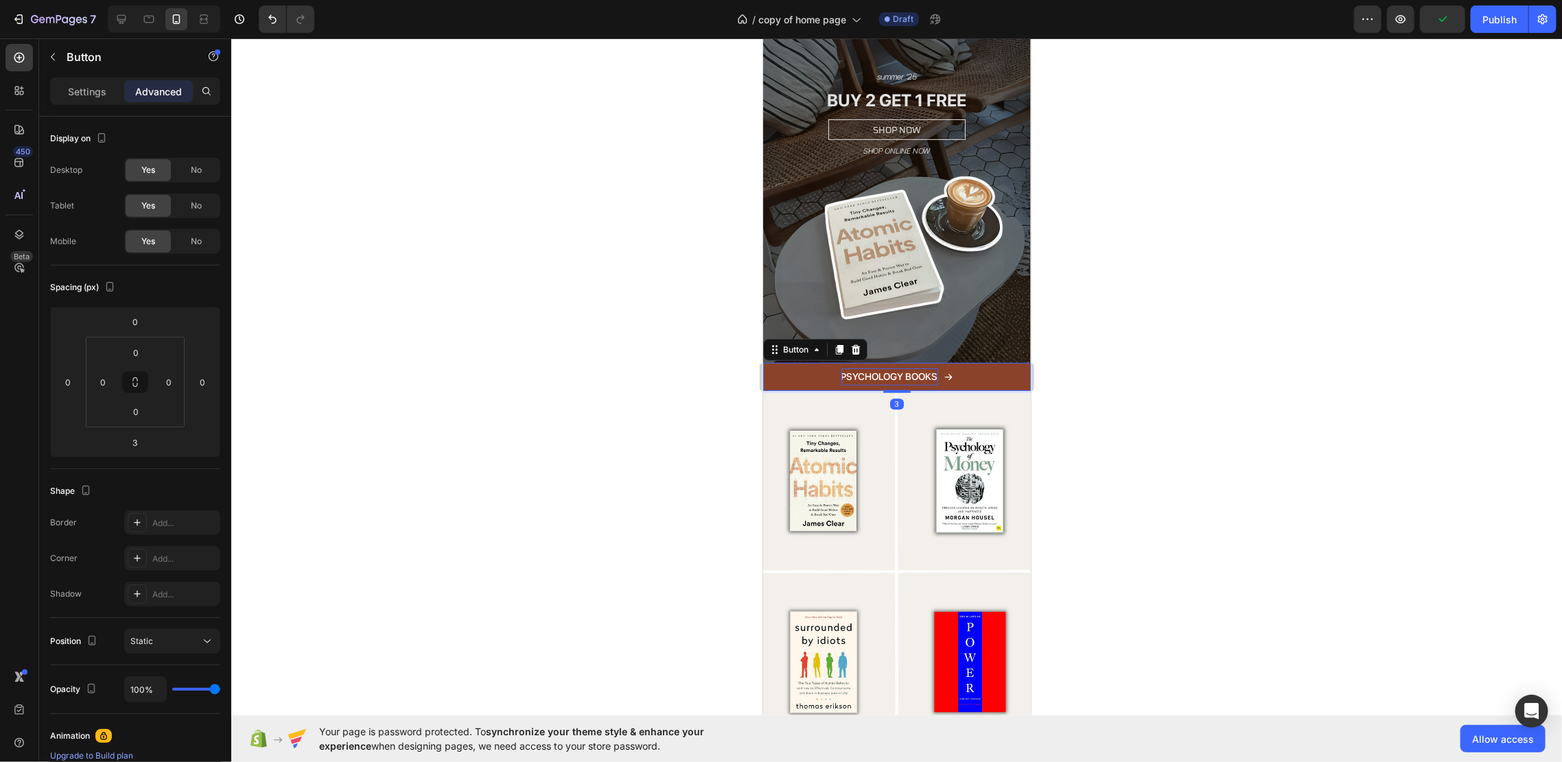
click at [913, 368] on p "PSYCHOLOGY BOOKS" at bounding box center [889, 376] width 97 height 17
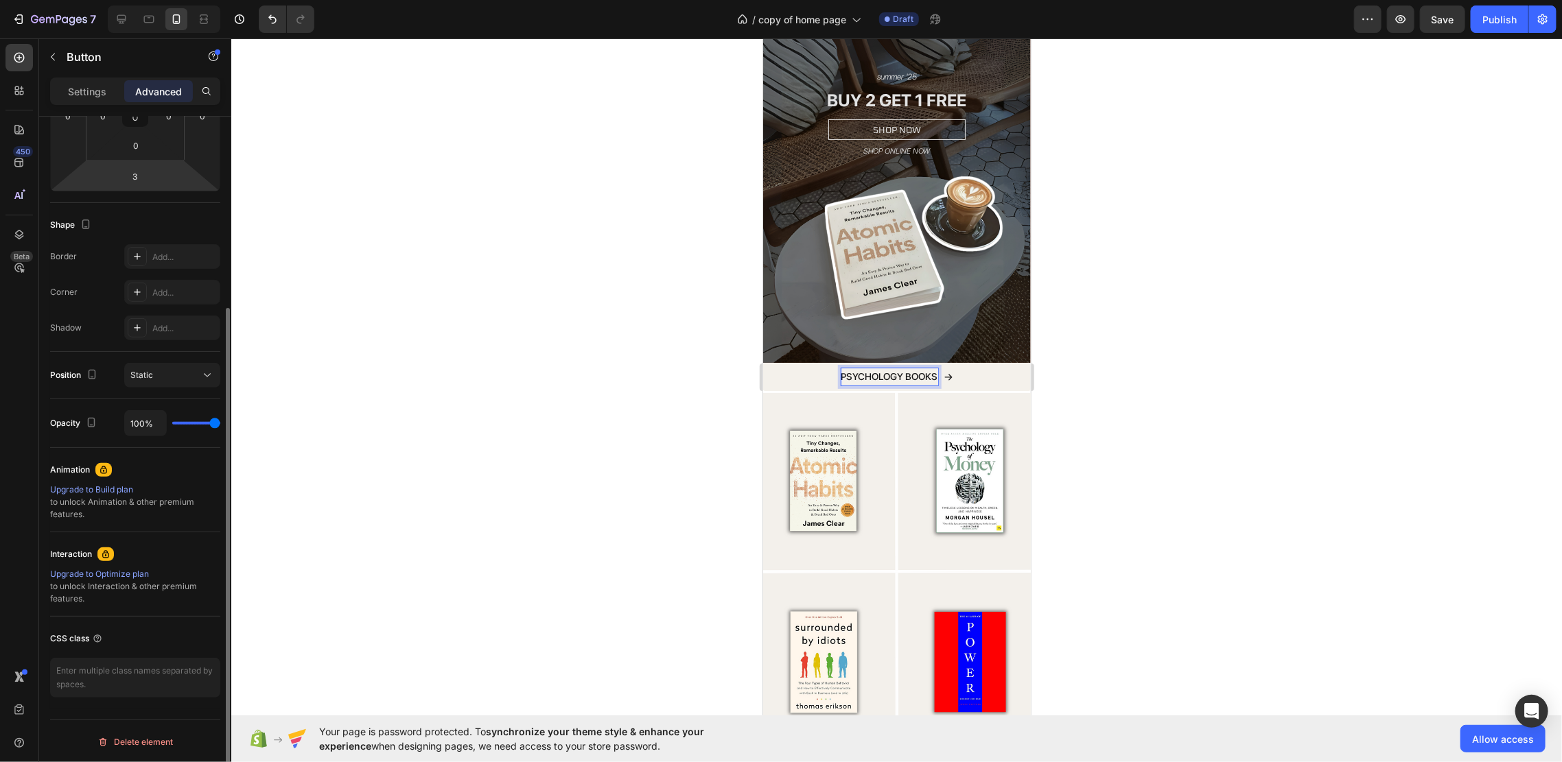
scroll to position [0, 0]
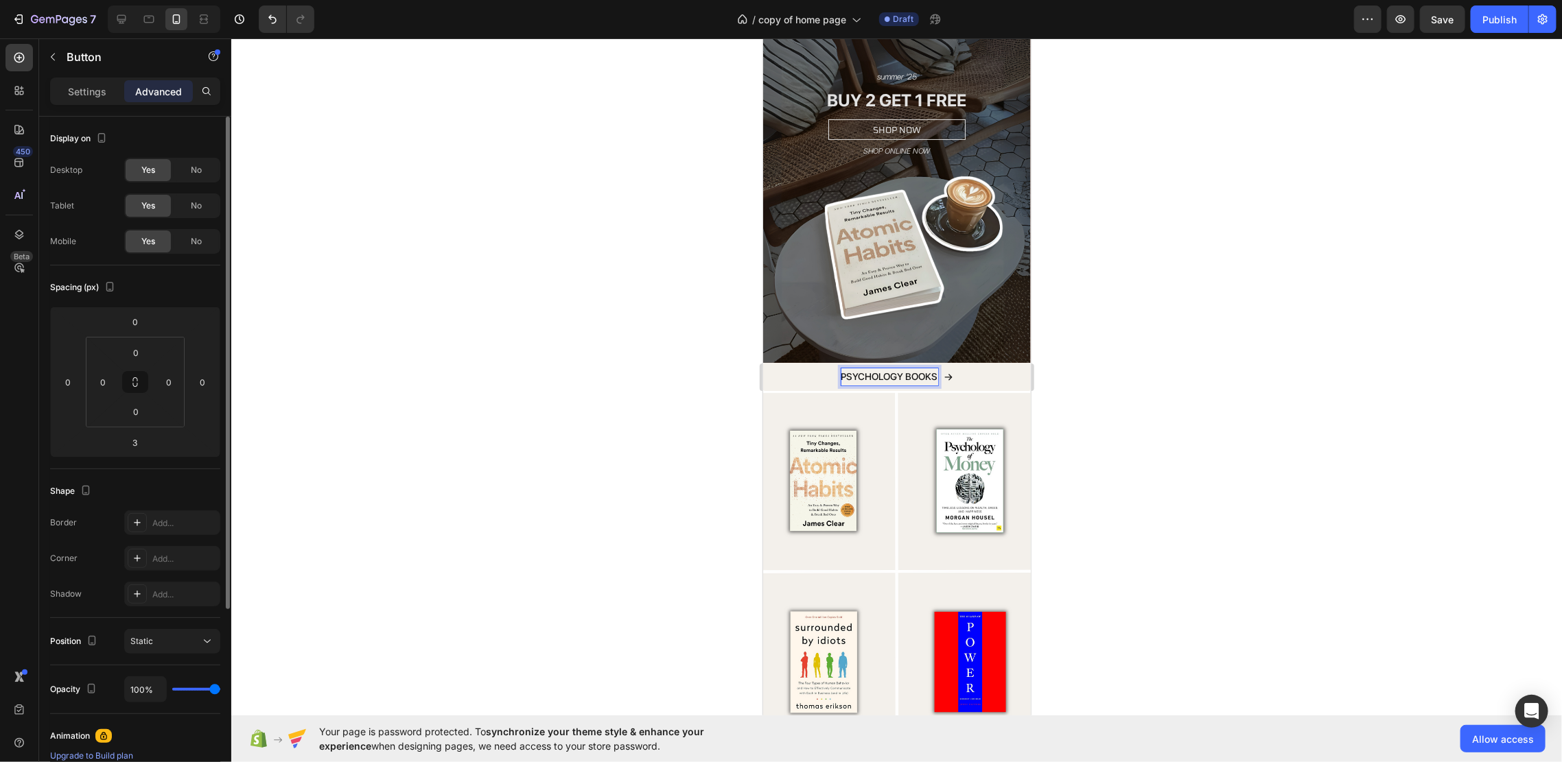
click at [122, 97] on div "Settings Advanced" at bounding box center [135, 91] width 165 height 22
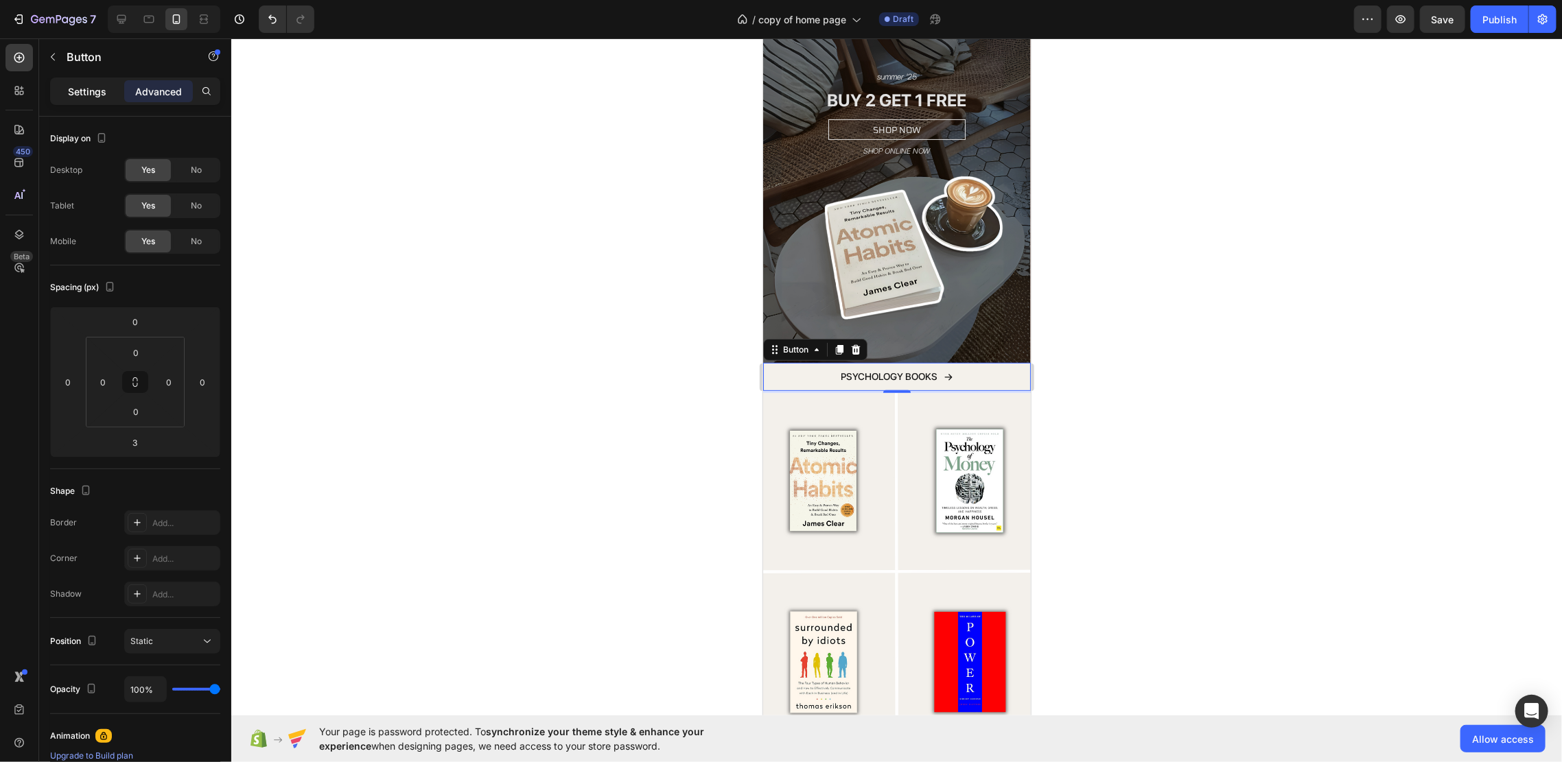
click at [113, 89] on div "Settings" at bounding box center [87, 91] width 69 height 22
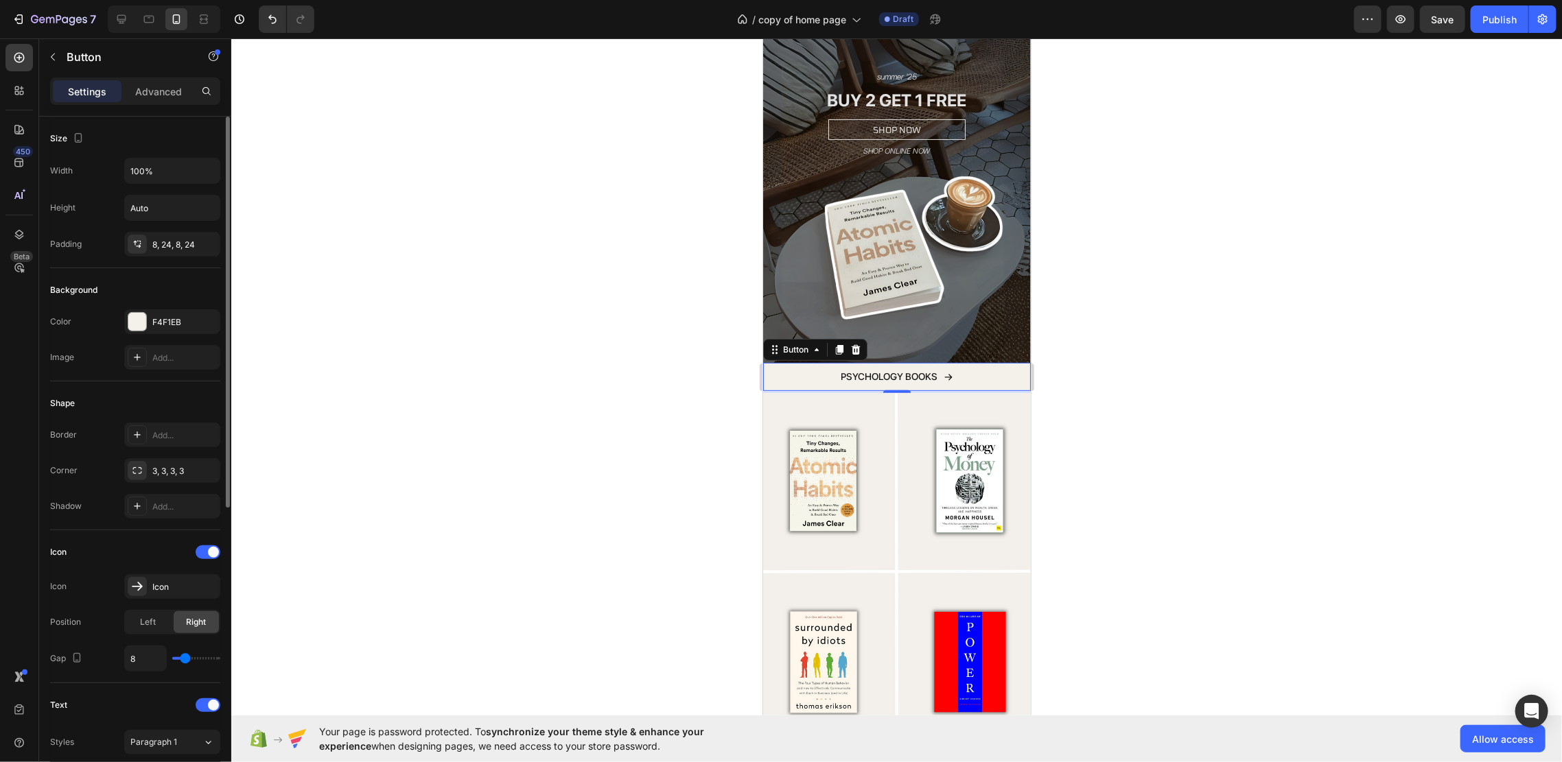
scroll to position [457, 0]
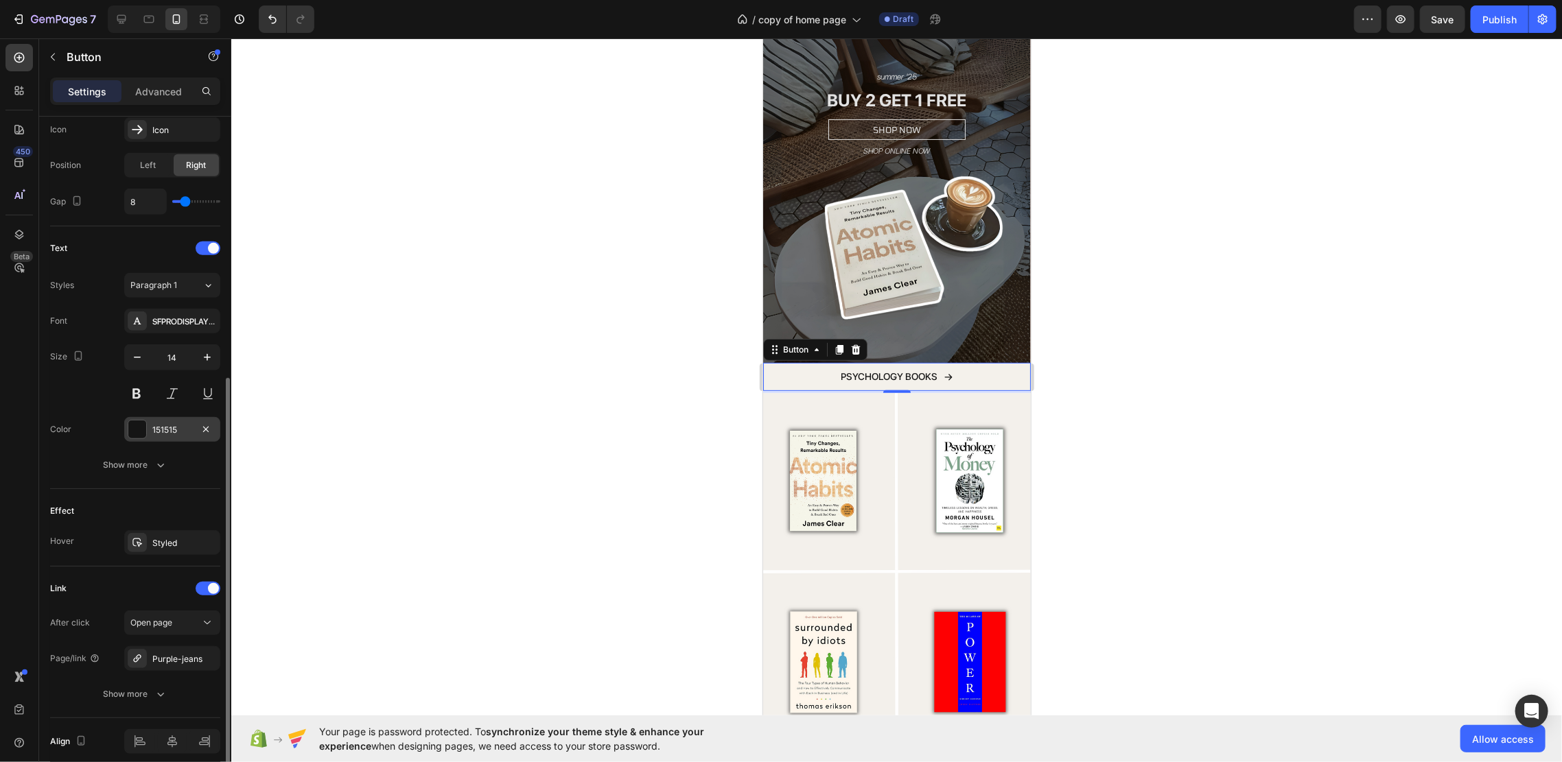
click at [151, 429] on div "151515" at bounding box center [172, 429] width 96 height 25
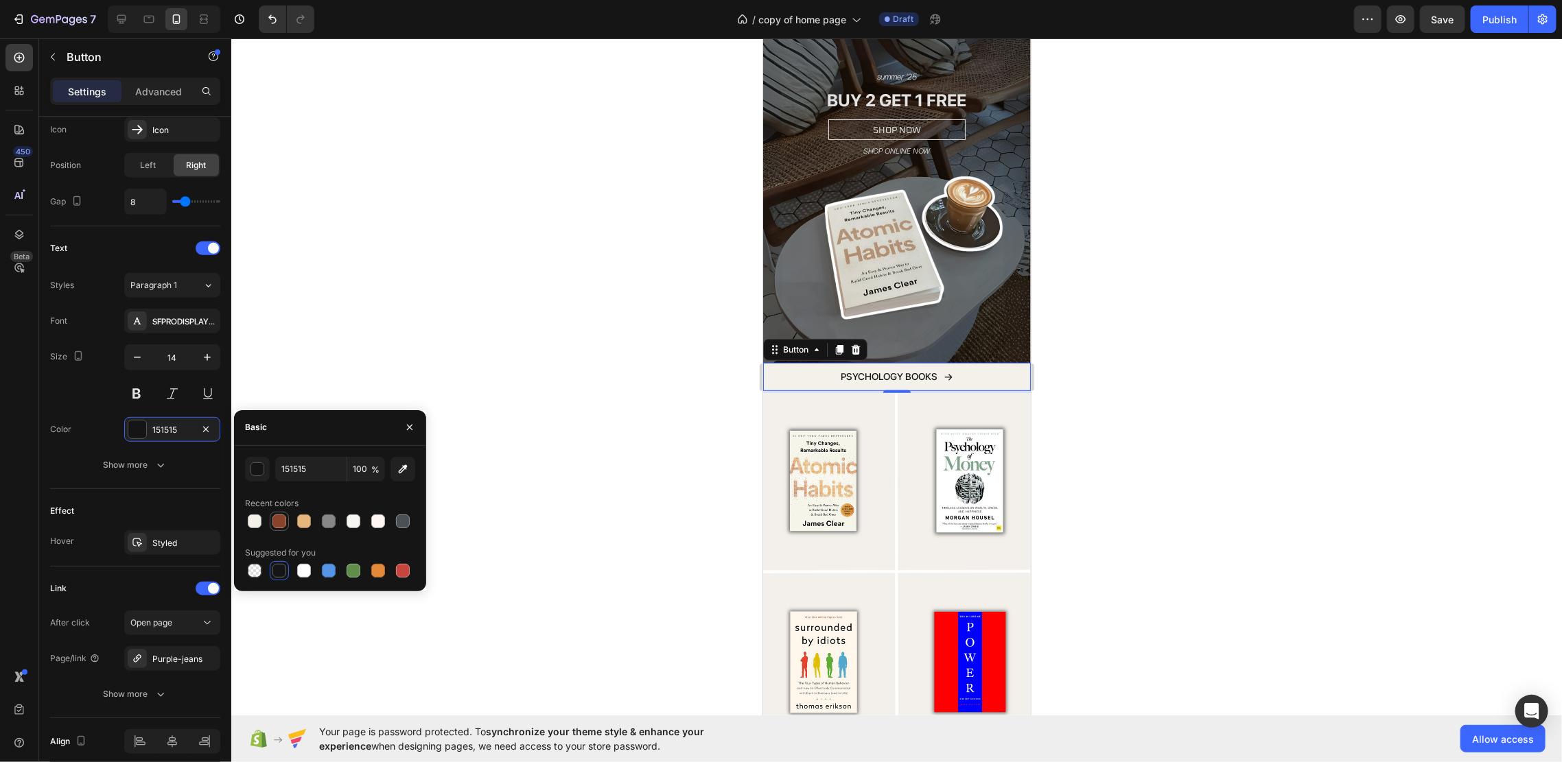
click at [272, 526] on div at bounding box center [279, 521] width 16 height 16
type input "8A422A"
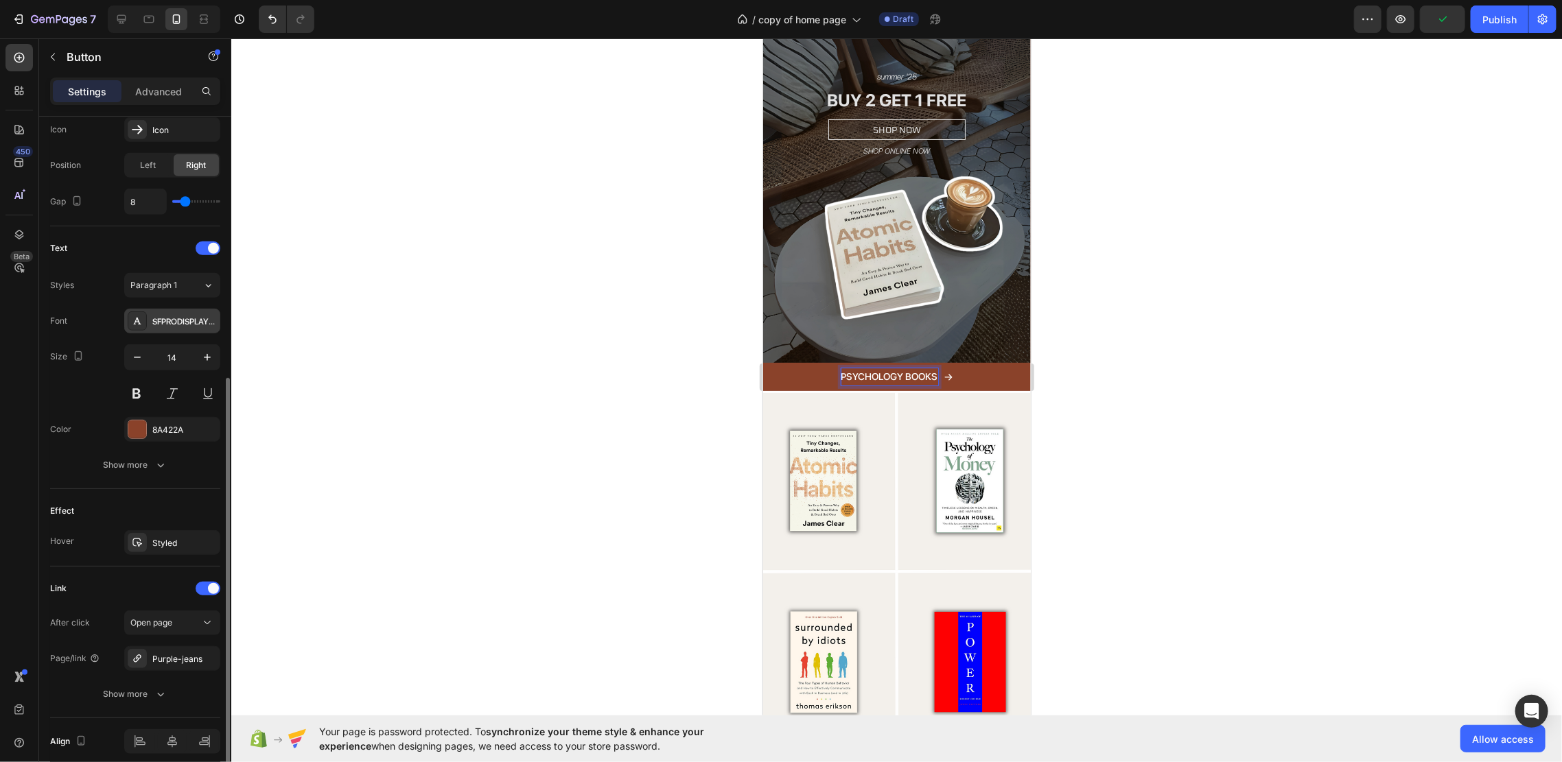
click at [182, 318] on div "SFPRODISPLAYMEDIUM" at bounding box center [184, 322] width 64 height 12
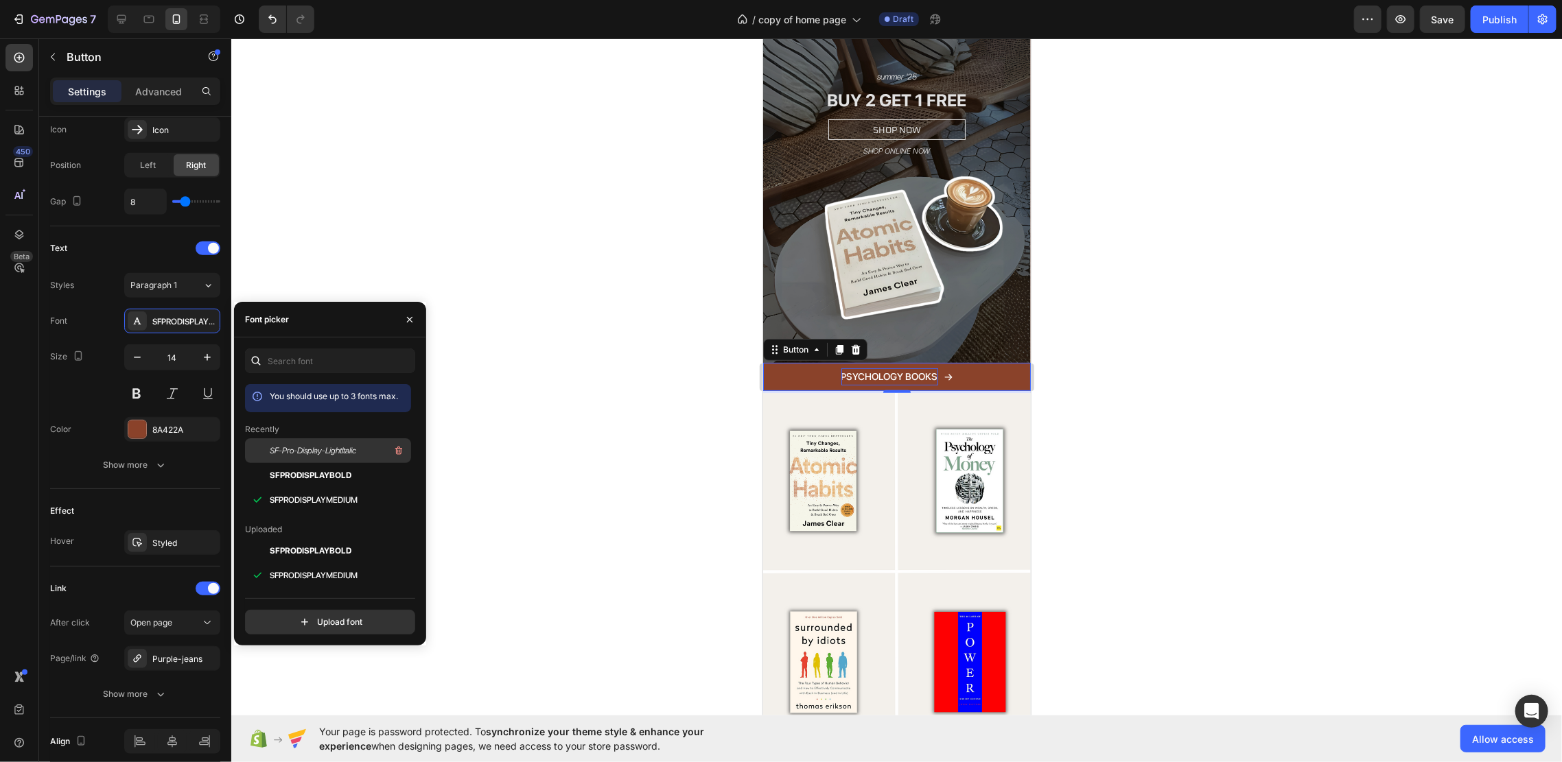
click at [341, 455] on span "SF-Pro-Display-LightItalic" at bounding box center [313, 451] width 86 height 12
click at [344, 498] on span "SFPRODISPLAYMEDIUM" at bounding box center [314, 500] width 88 height 12
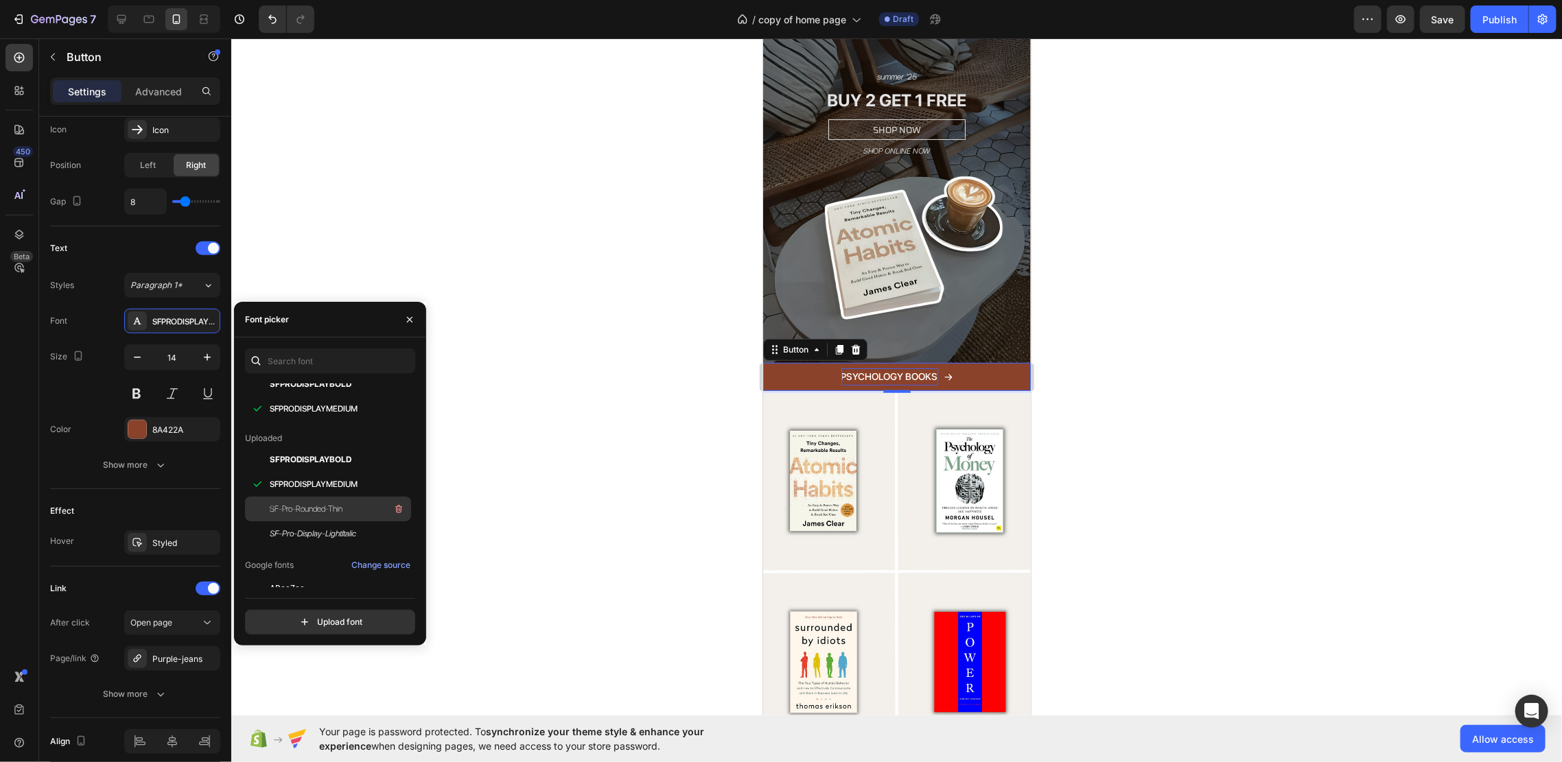
click at [346, 510] on div "SF-Pro-Rounded-Thin" at bounding box center [339, 509] width 139 height 16
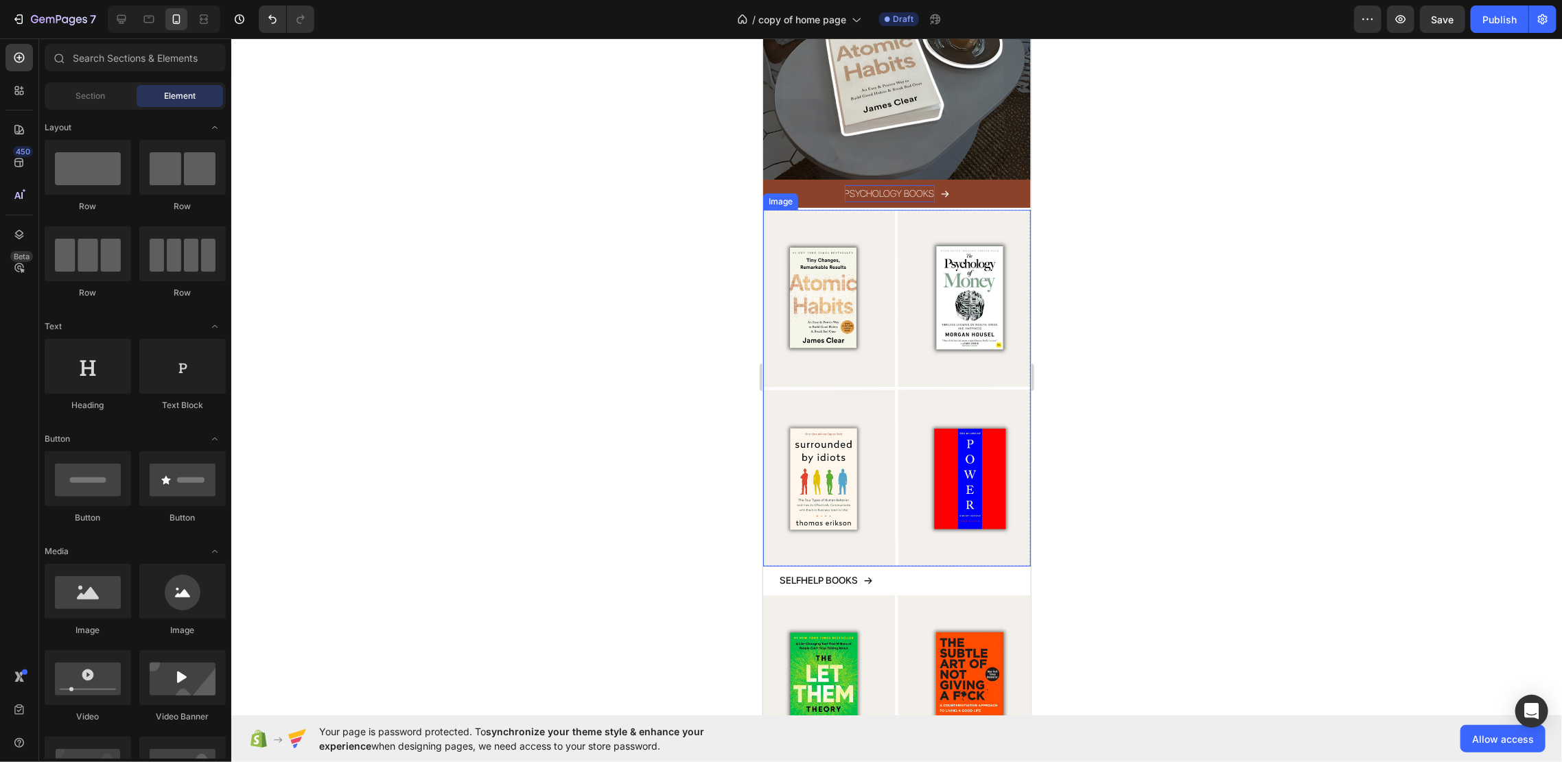
scroll to position [457, 0]
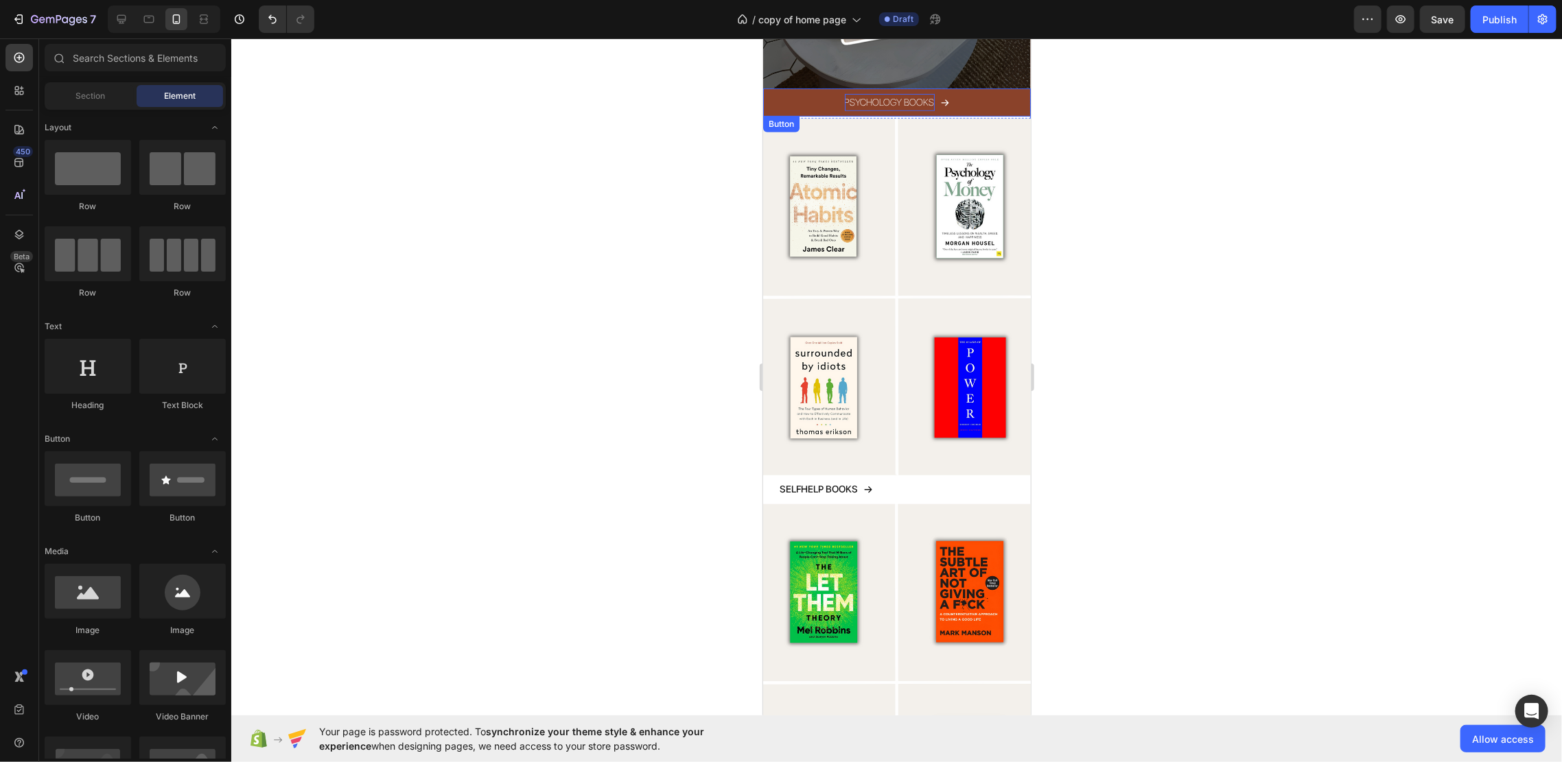
click at [923, 93] on p "PSYCHOLOGY BOOKS" at bounding box center [889, 101] width 90 height 17
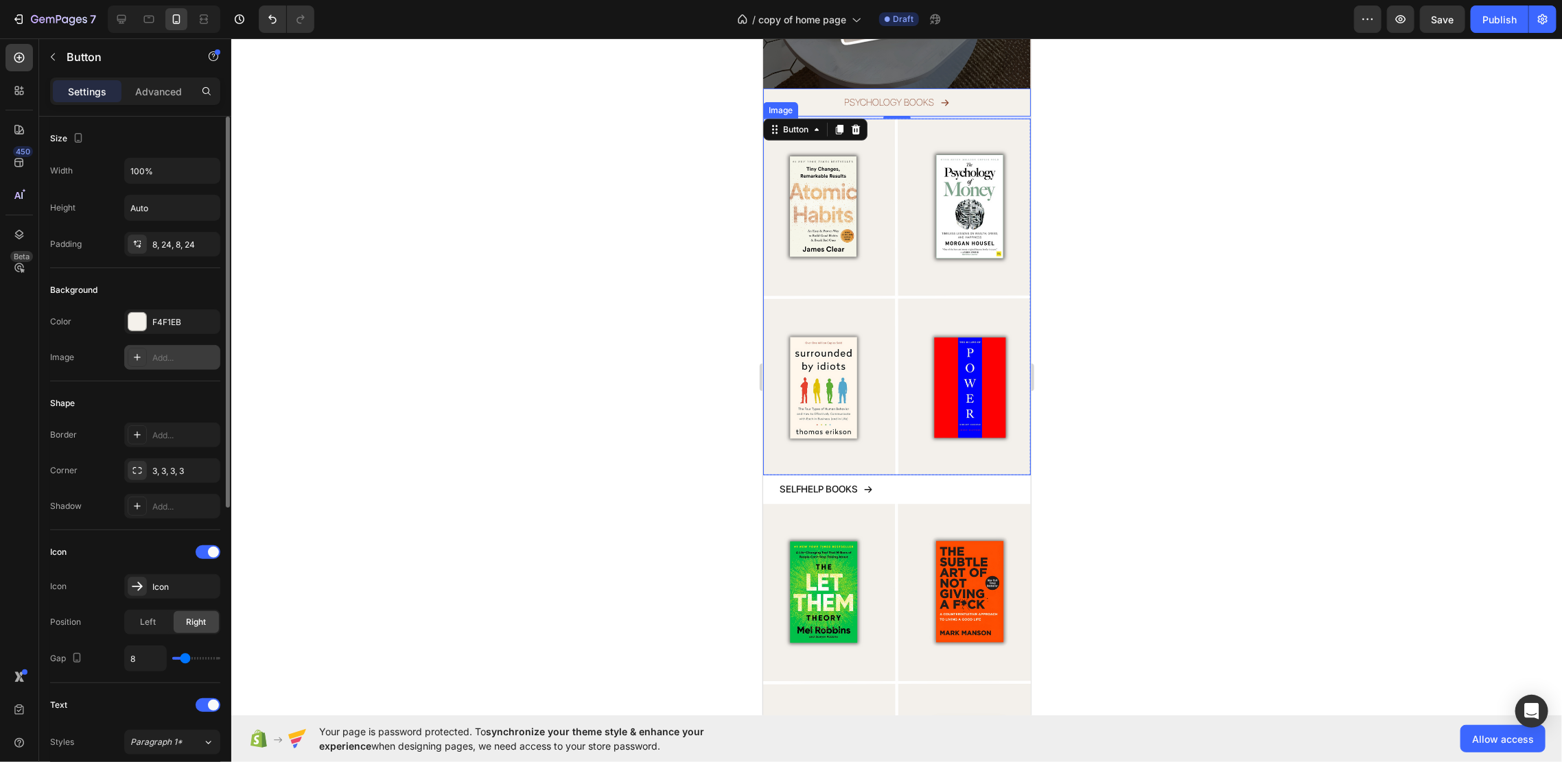
click at [152, 352] on div "Add..." at bounding box center [184, 358] width 64 height 12
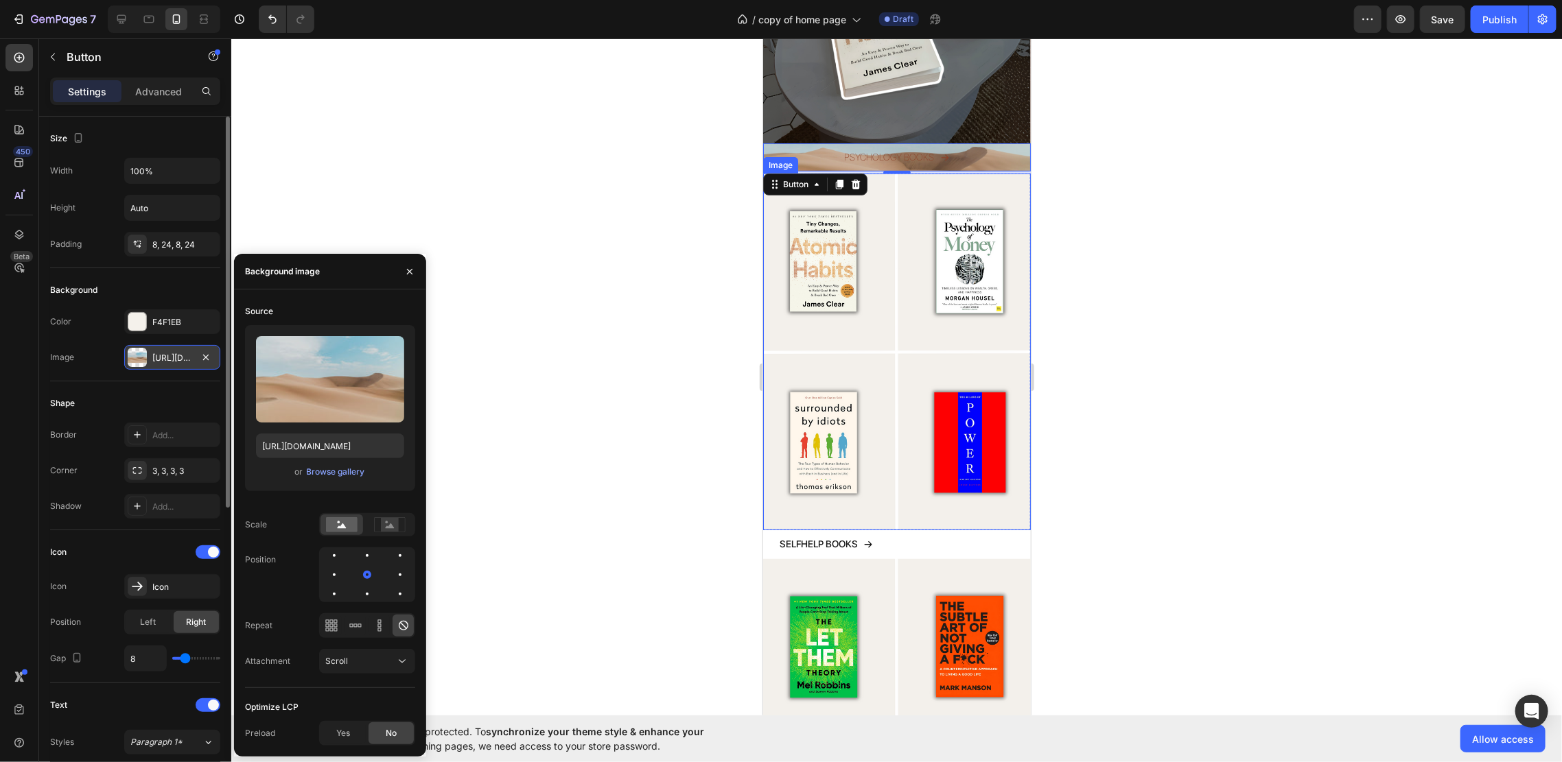
scroll to position [366, 0]
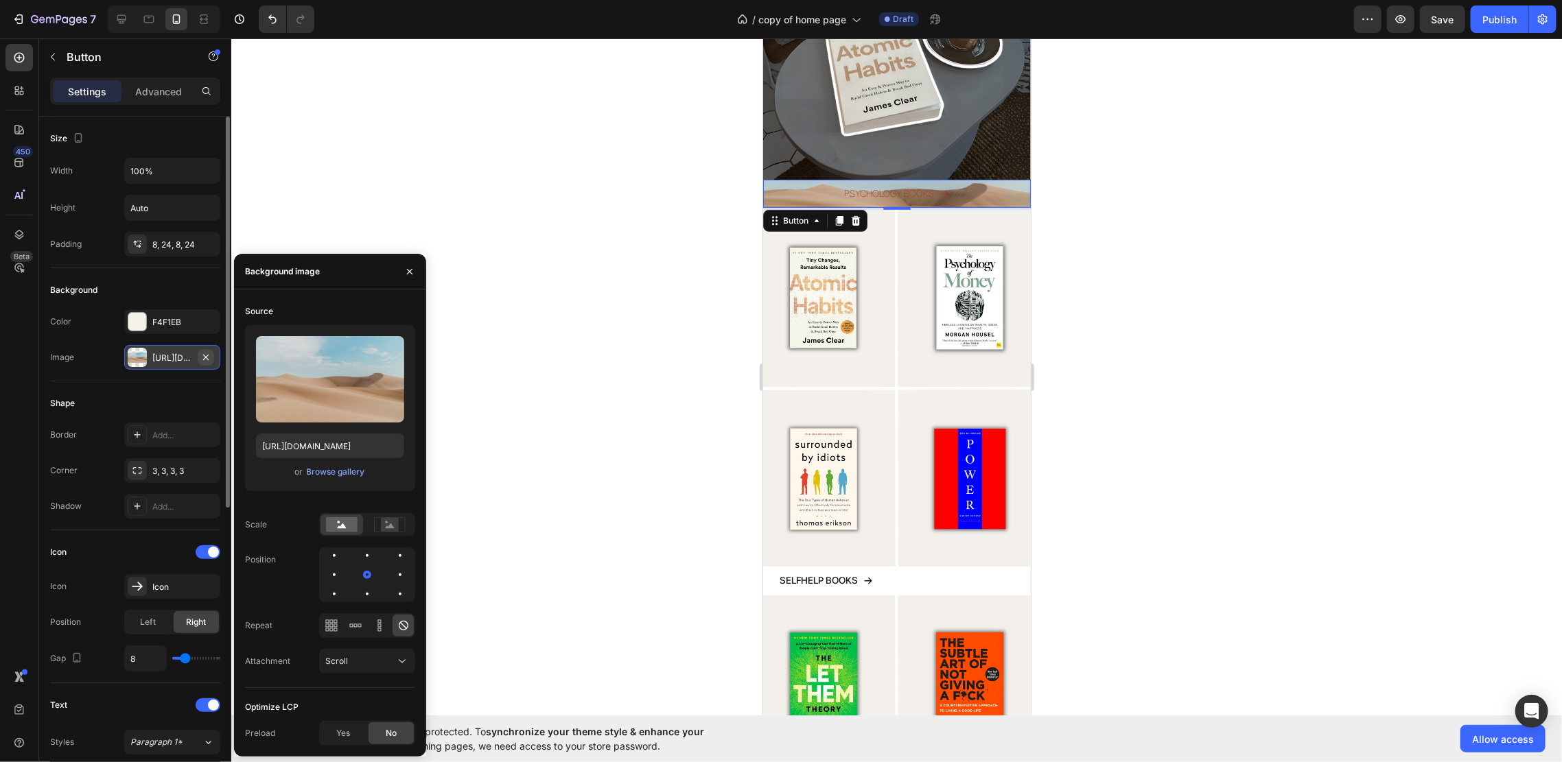
click at [211, 354] on button "button" at bounding box center [206, 357] width 16 height 16
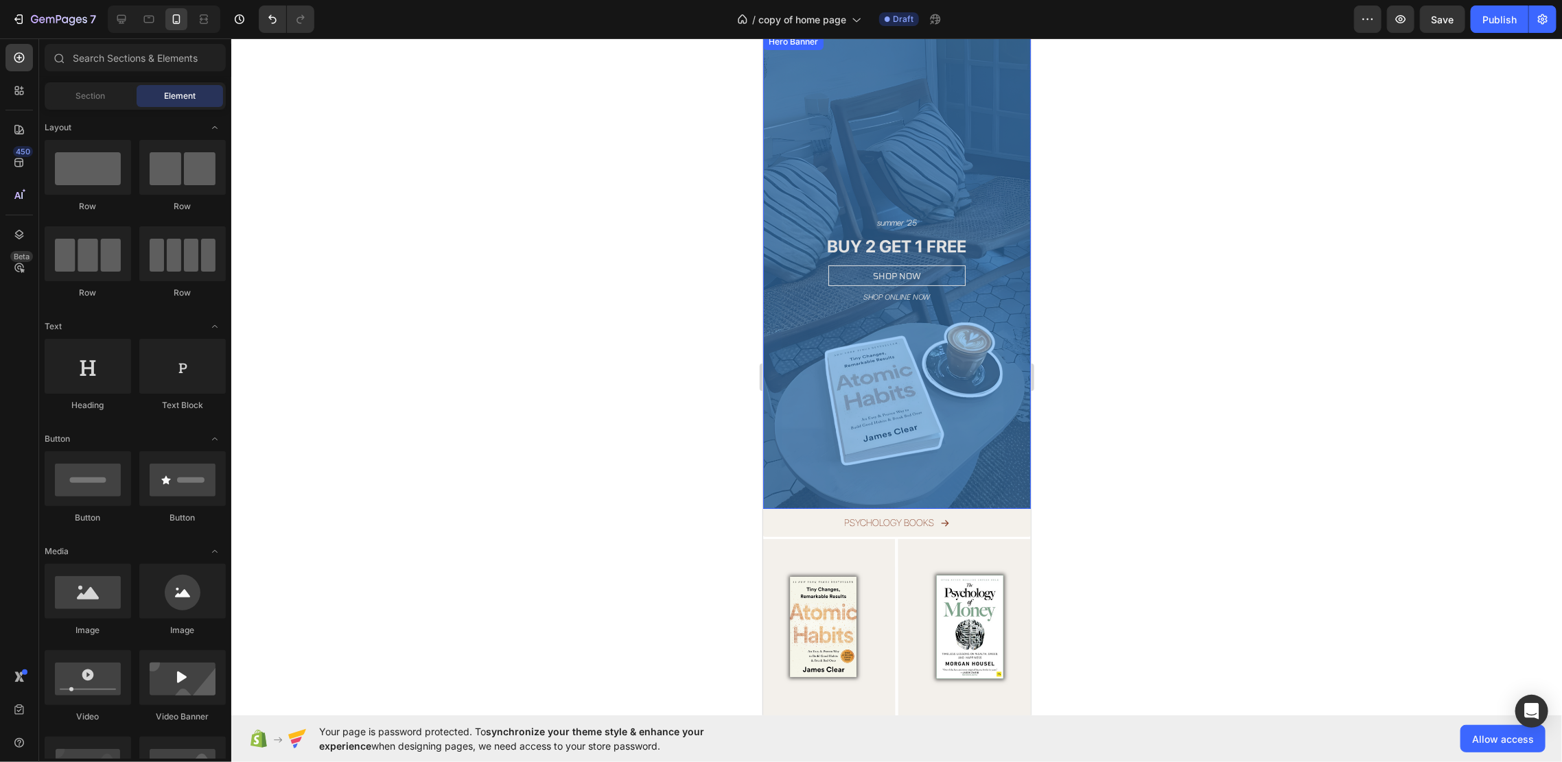
scroll to position [0, 0]
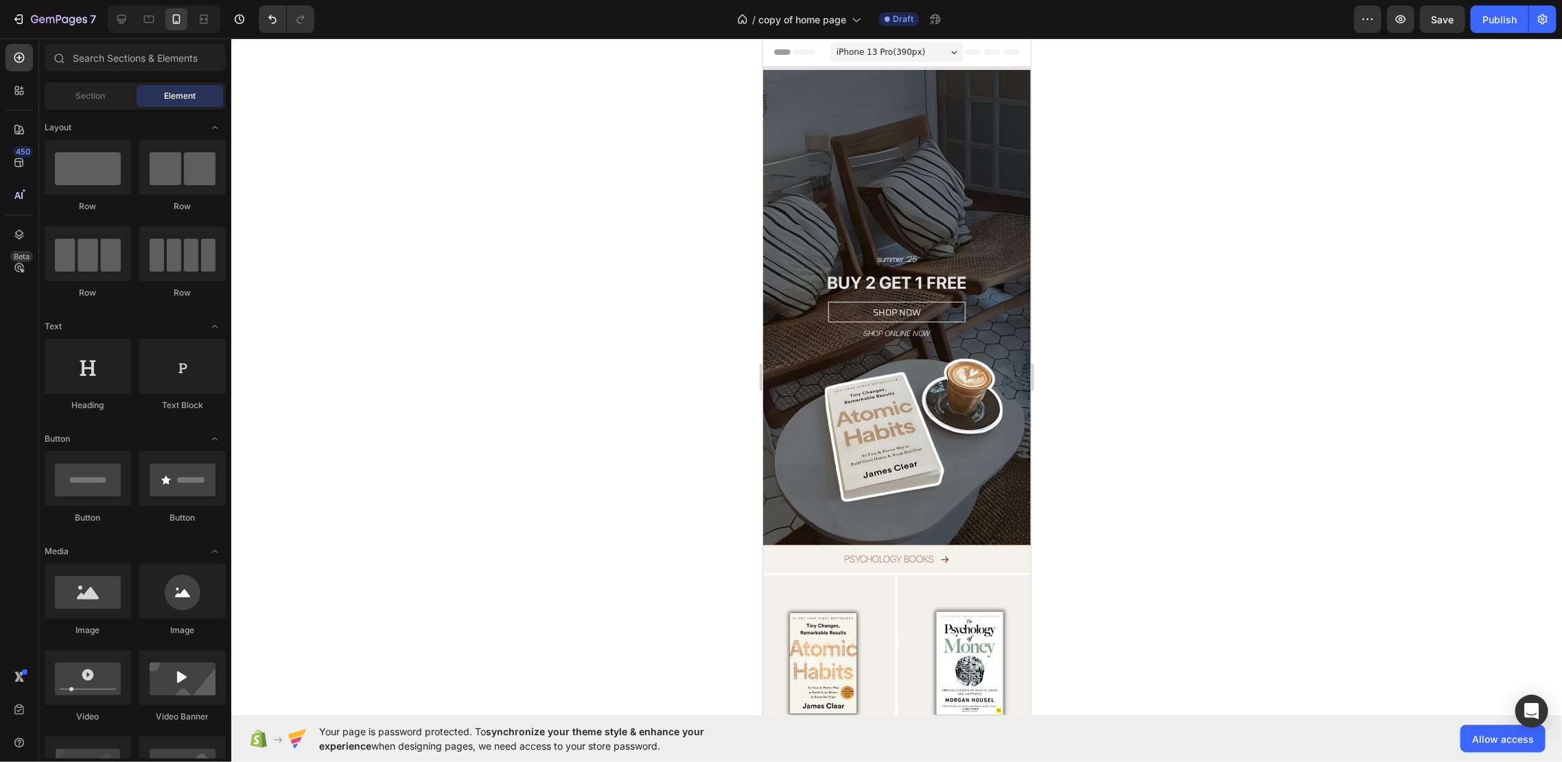
click at [889, 45] on span "iPhone 13 Pro ( 390 px)" at bounding box center [880, 52] width 89 height 14
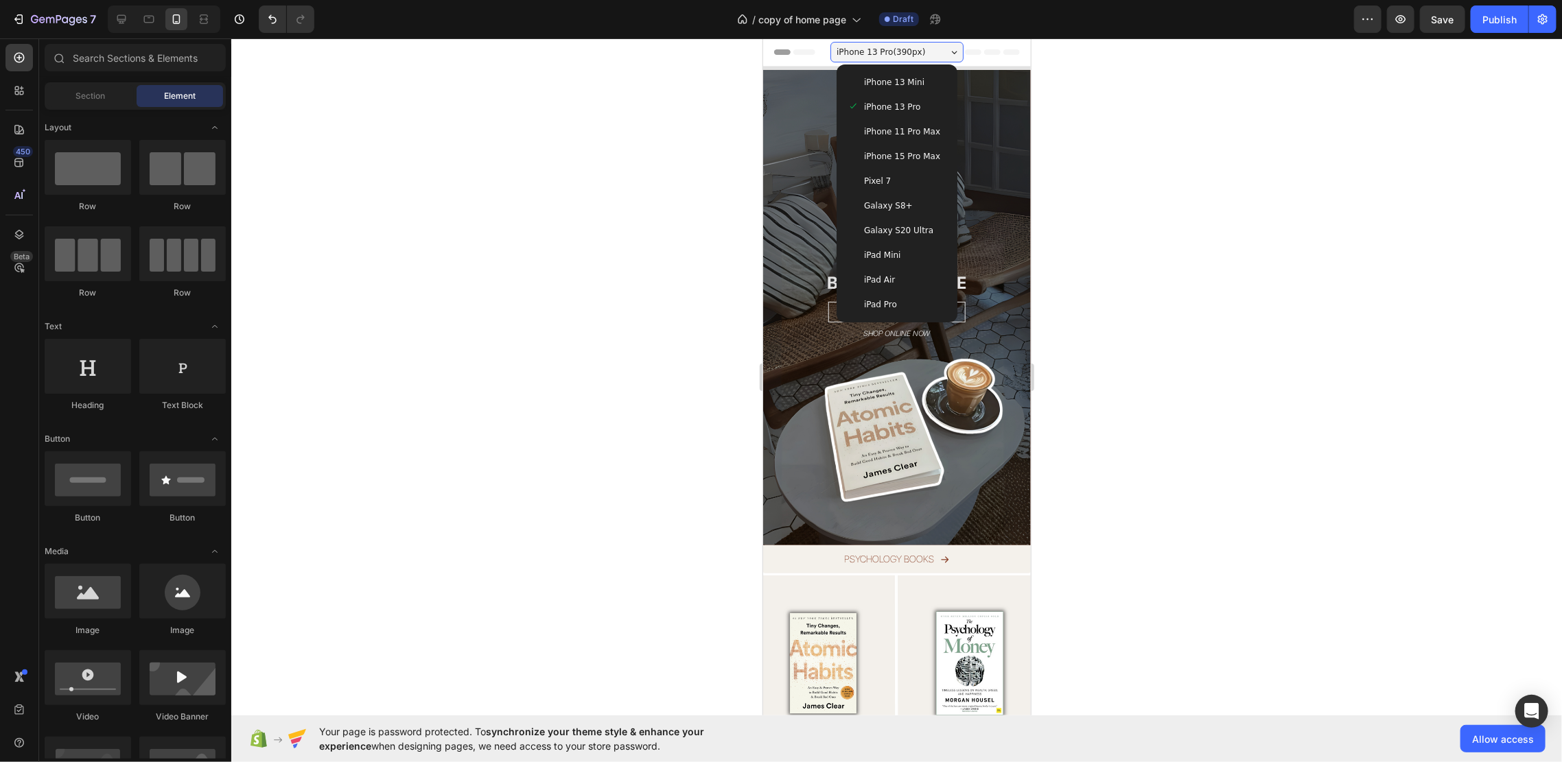
click at [901, 228] on span "Galaxy S20 Ultra" at bounding box center [897, 230] width 69 height 14
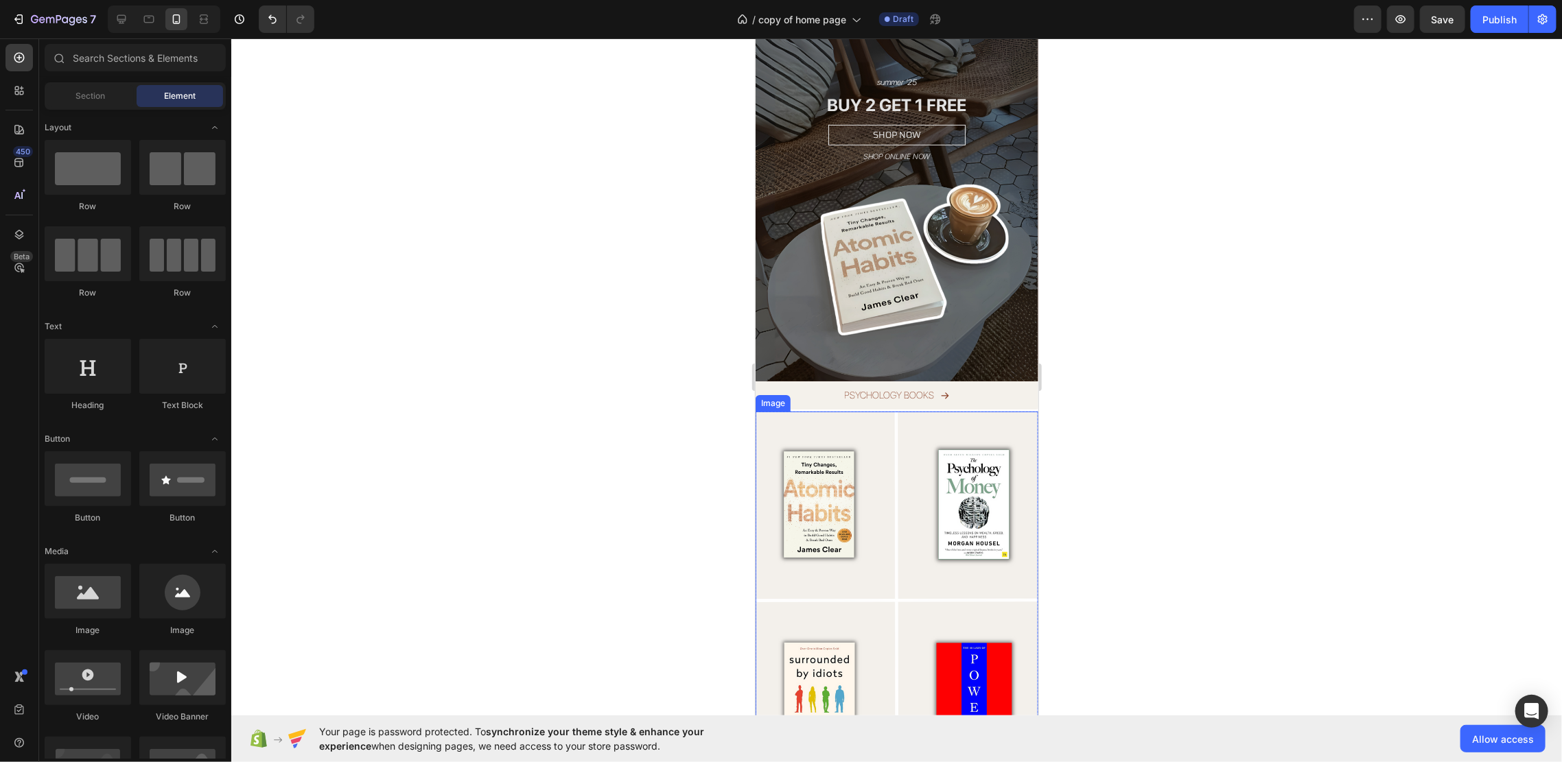
scroll to position [366, 0]
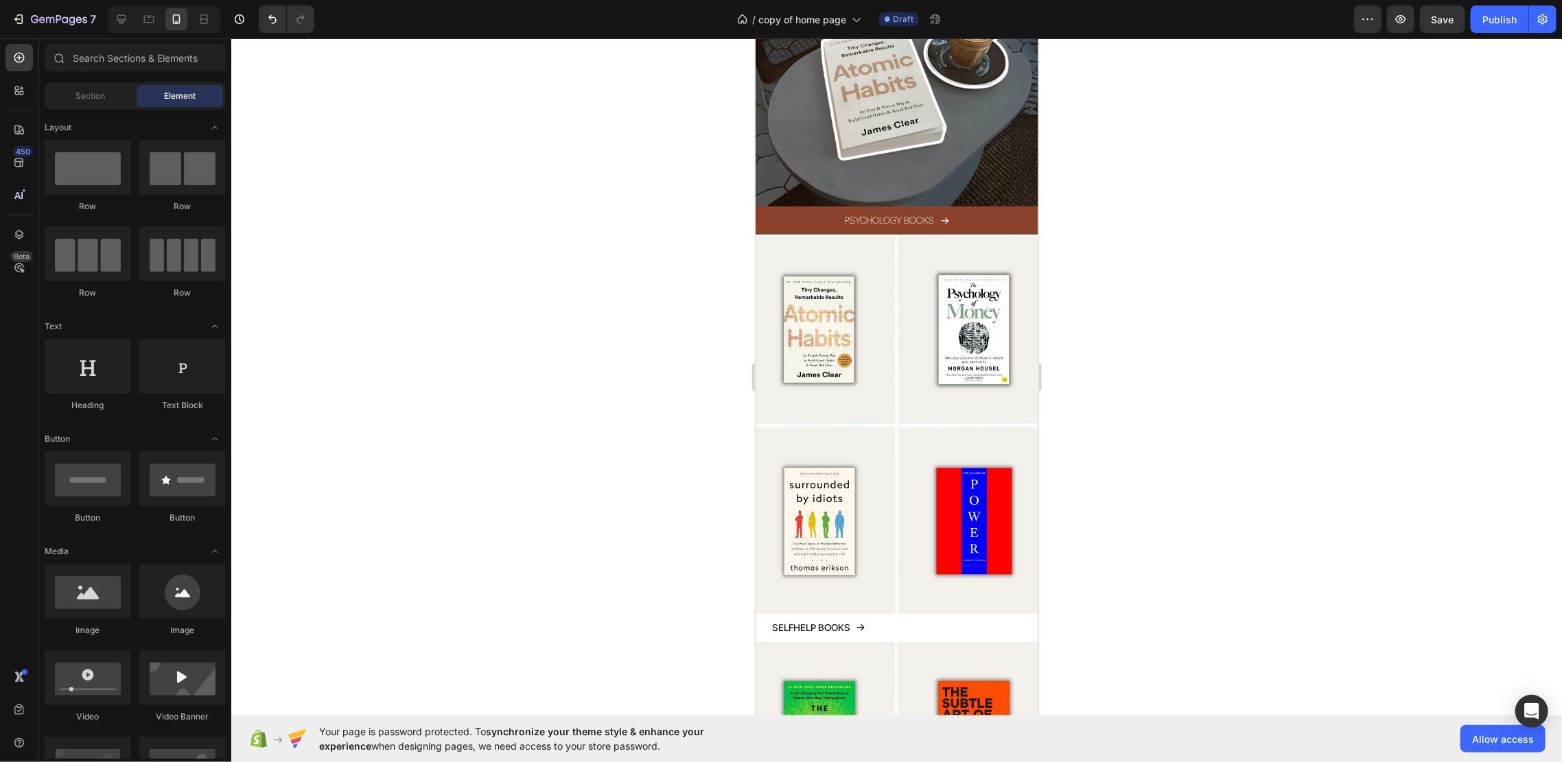
click at [994, 206] on link "PSYCHOLOGY BOOKS" at bounding box center [896, 220] width 283 height 28
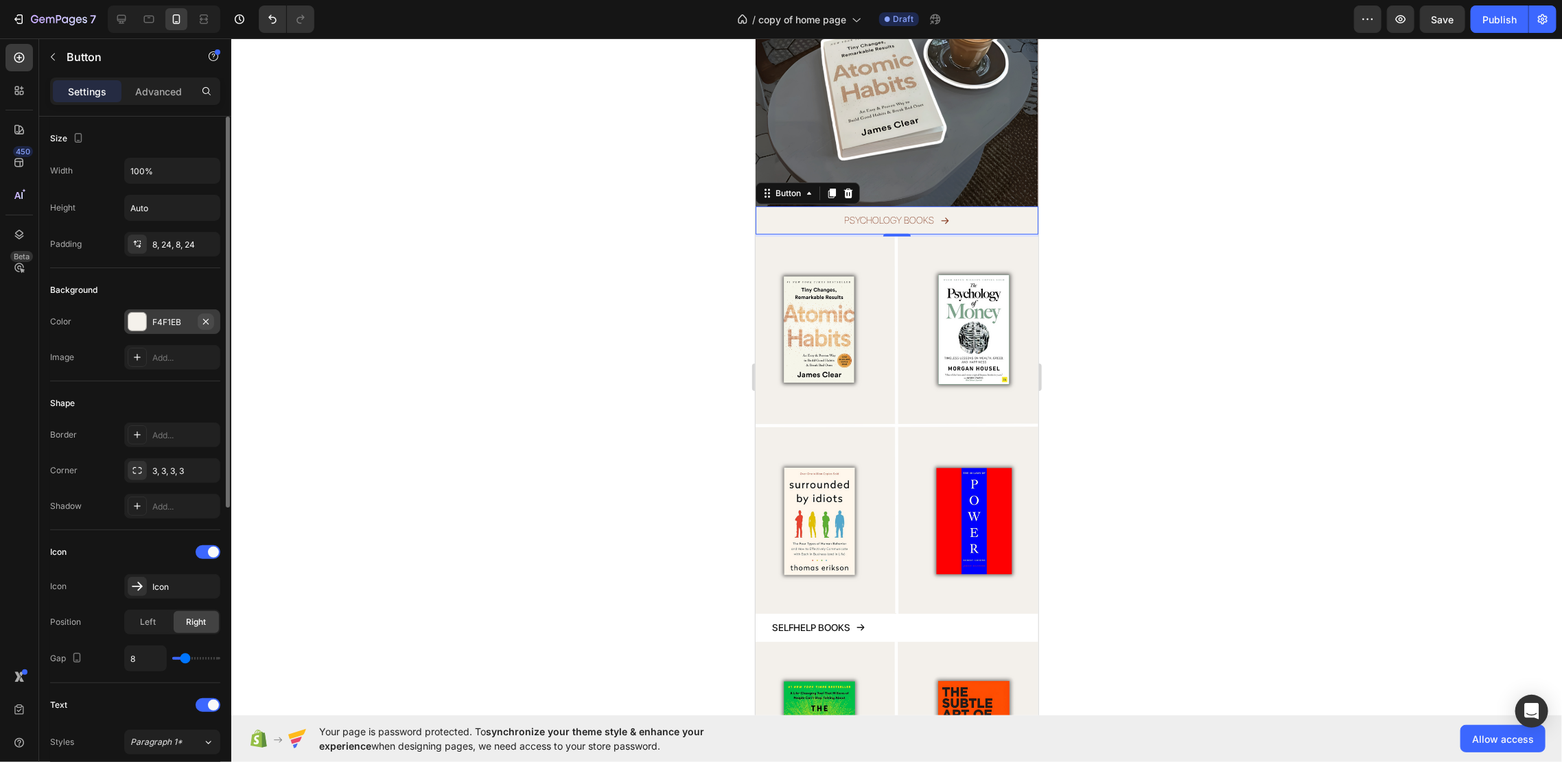
click at [204, 318] on icon "button" at bounding box center [205, 321] width 11 height 11
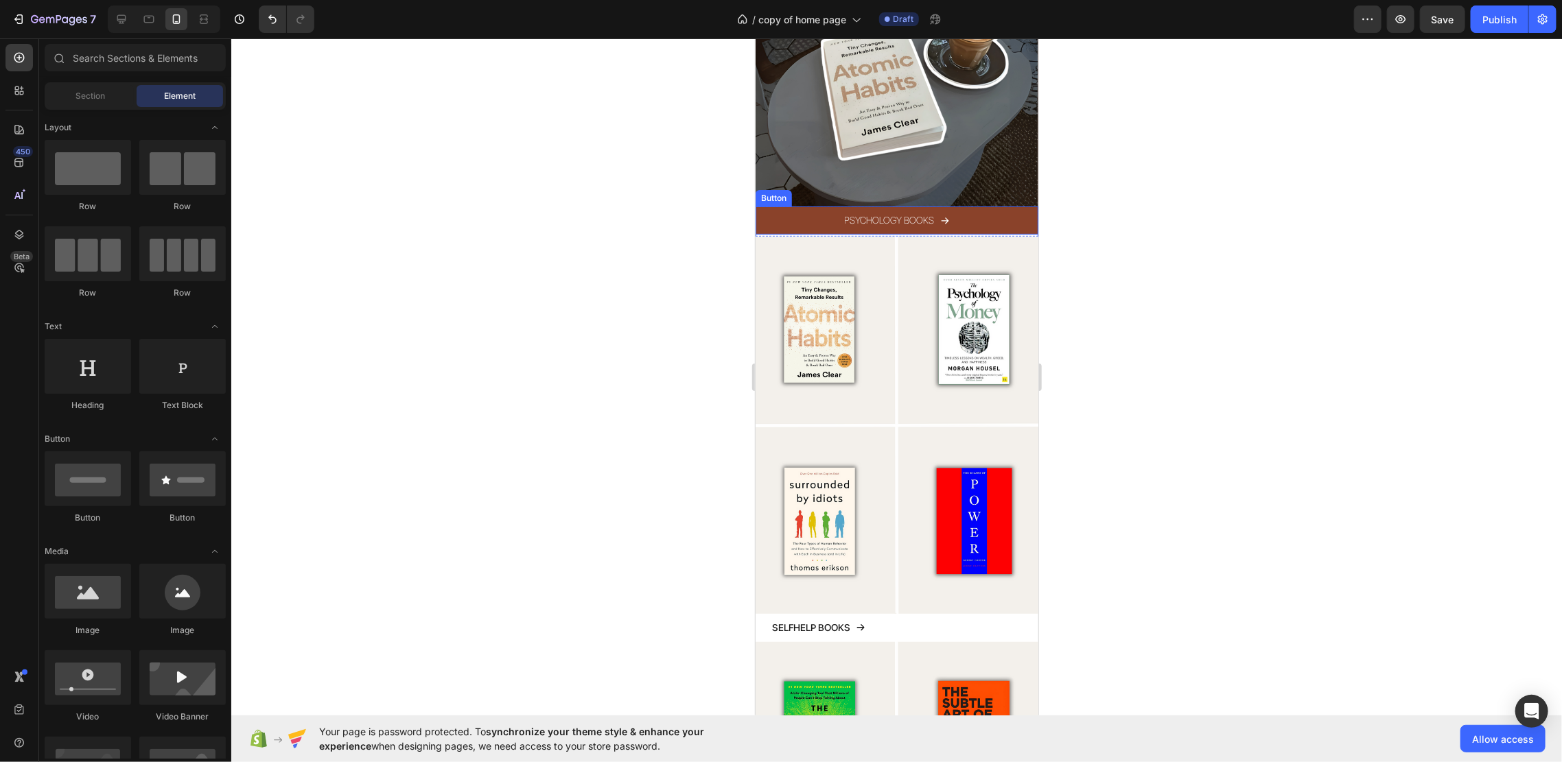
click at [994, 206] on link "PSYCHOLOGY BOOKS" at bounding box center [896, 220] width 283 height 28
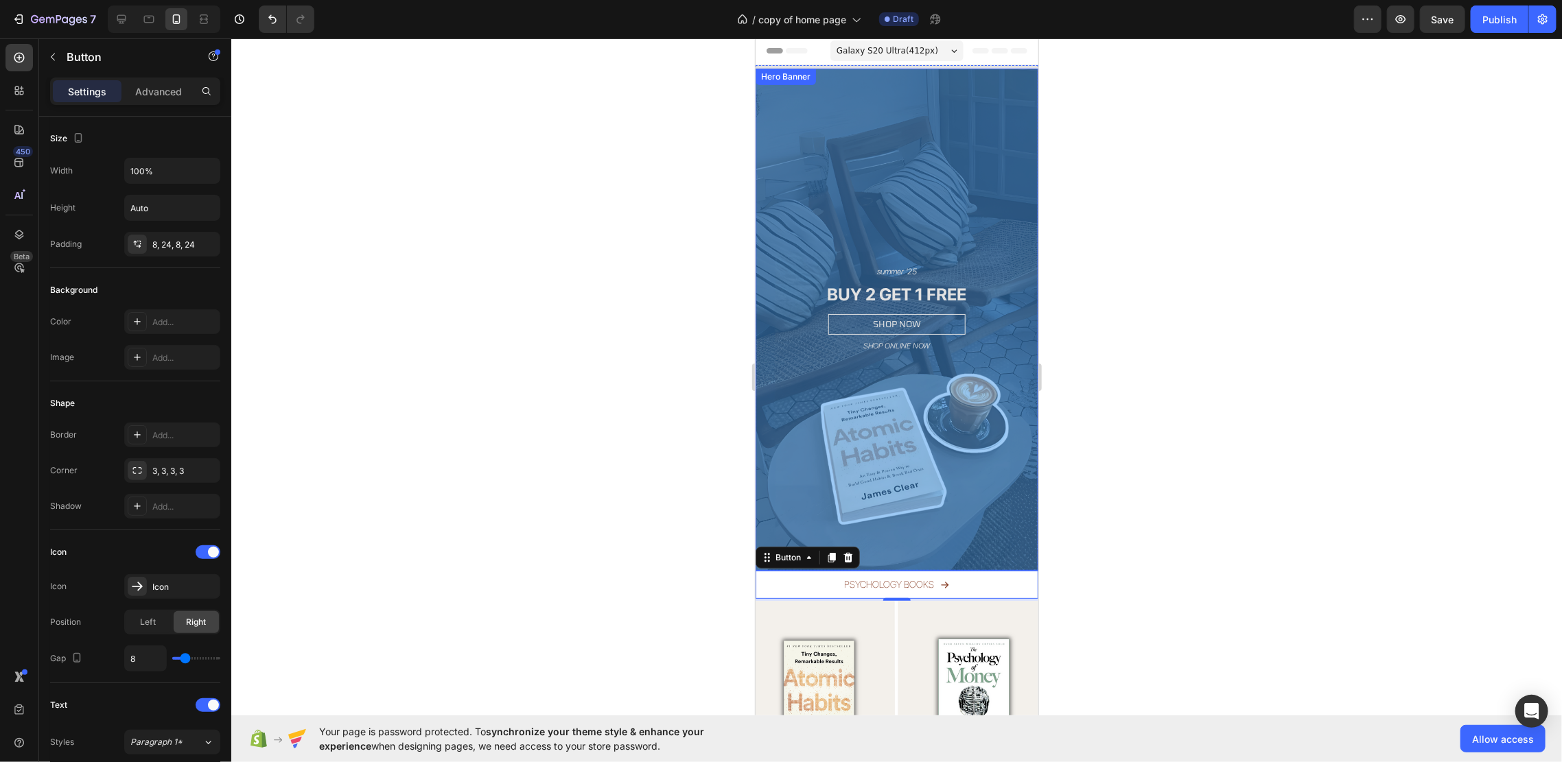
scroll to position [0, 0]
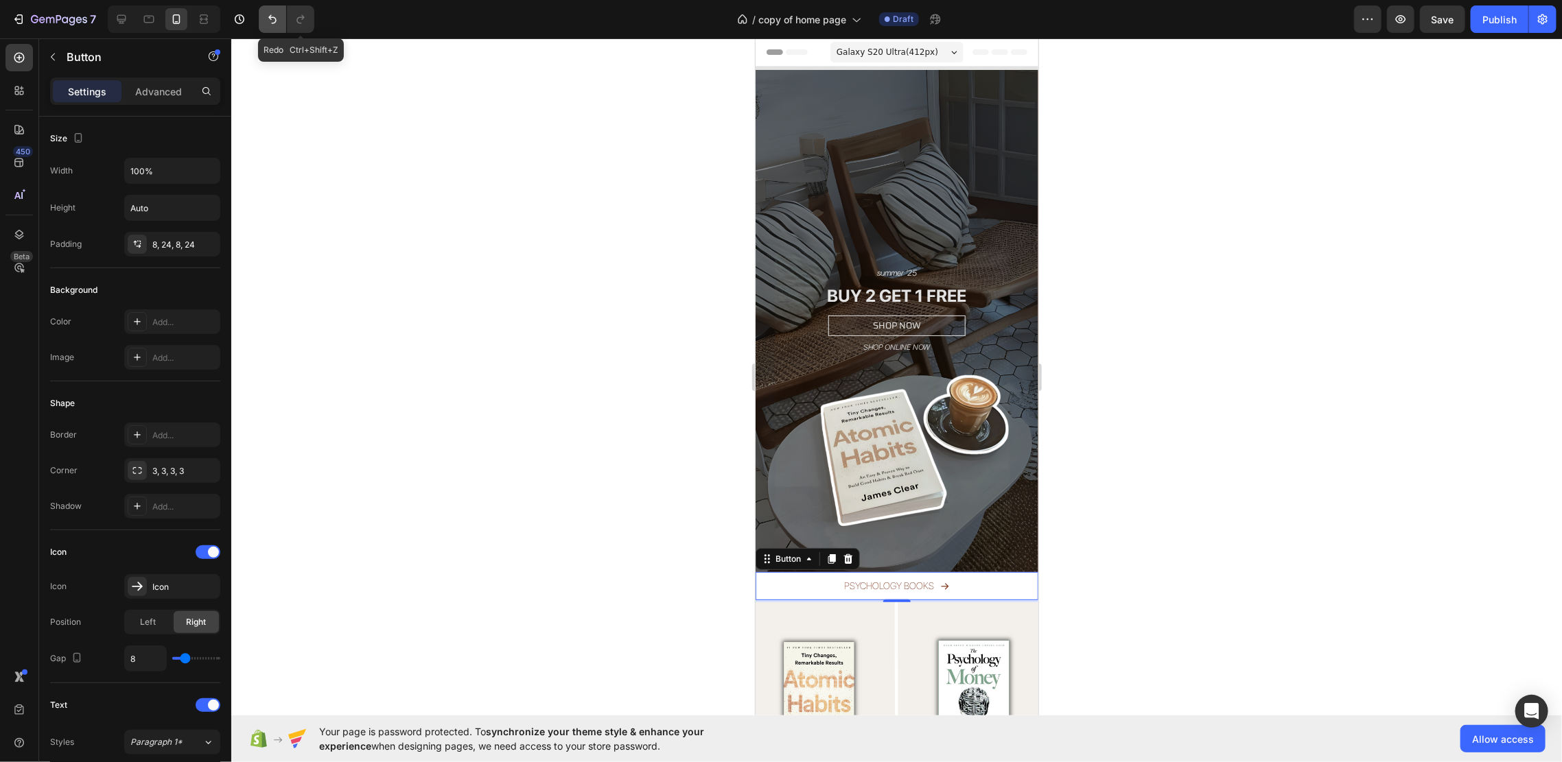
click at [266, 15] on icon "Undo/Redo" at bounding box center [273, 19] width 14 height 14
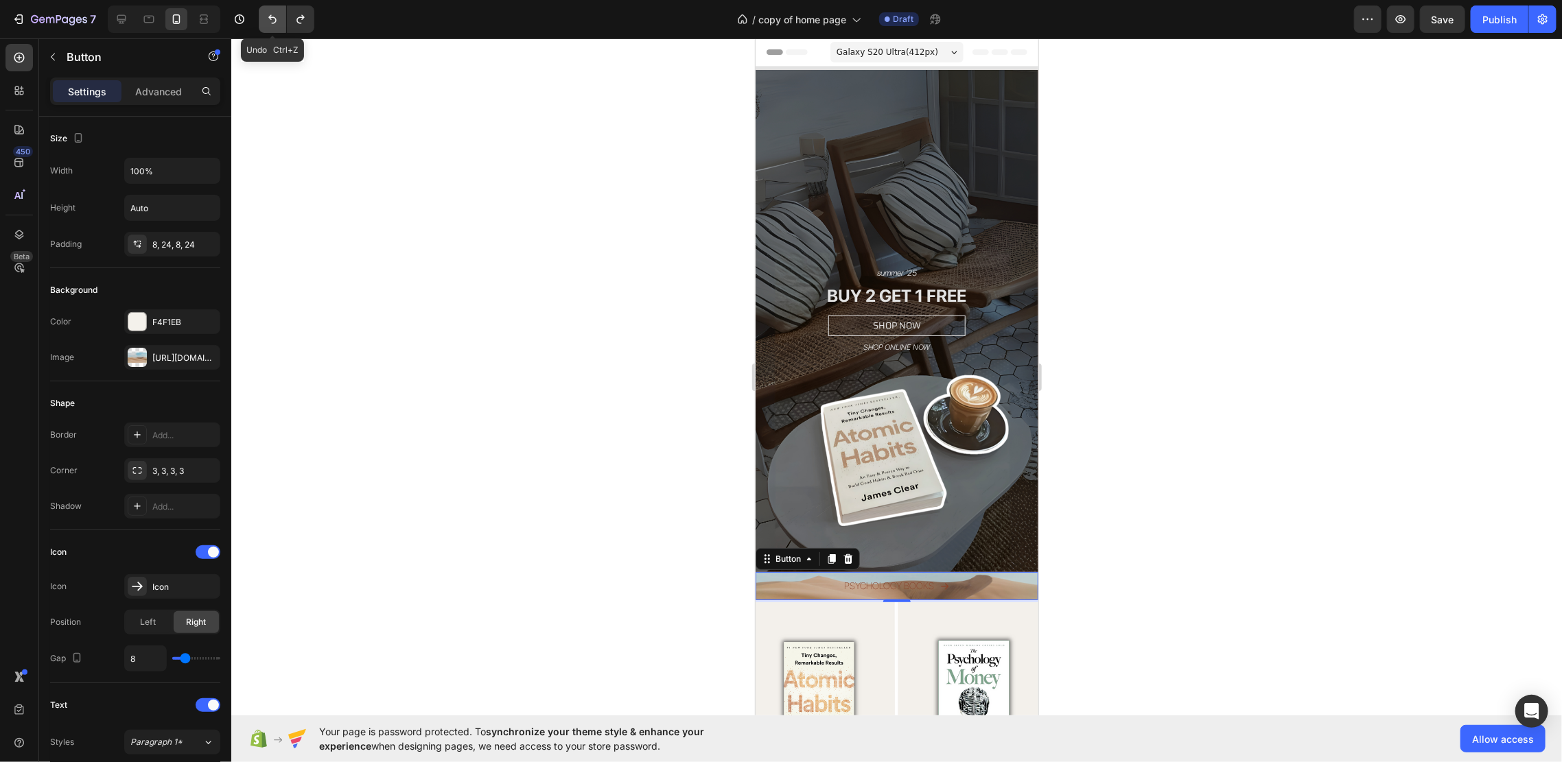
click at [266, 15] on icon "Undo/Redo" at bounding box center [273, 19] width 14 height 14
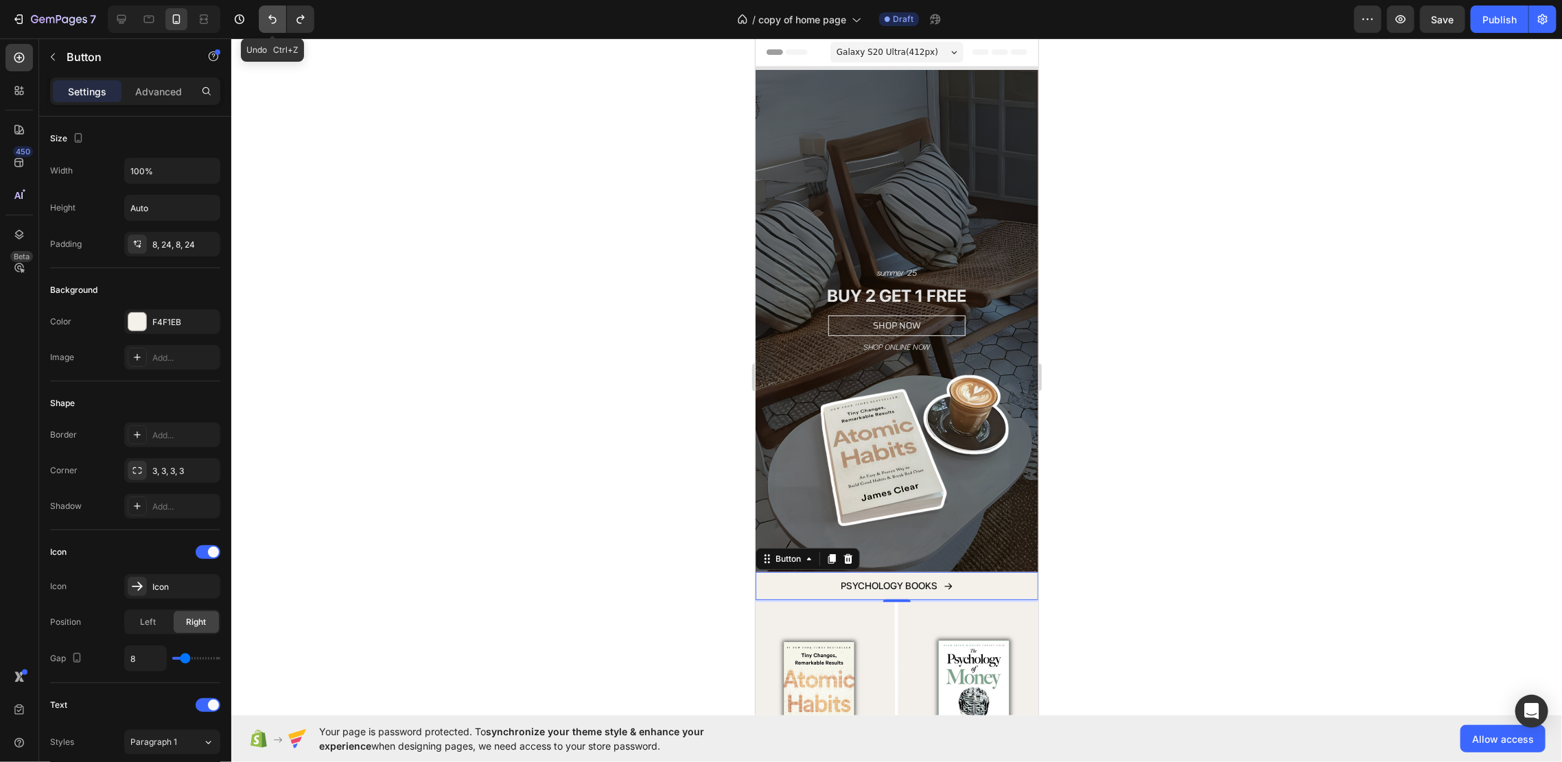
click at [266, 15] on icon "Undo/Redo" at bounding box center [273, 19] width 14 height 14
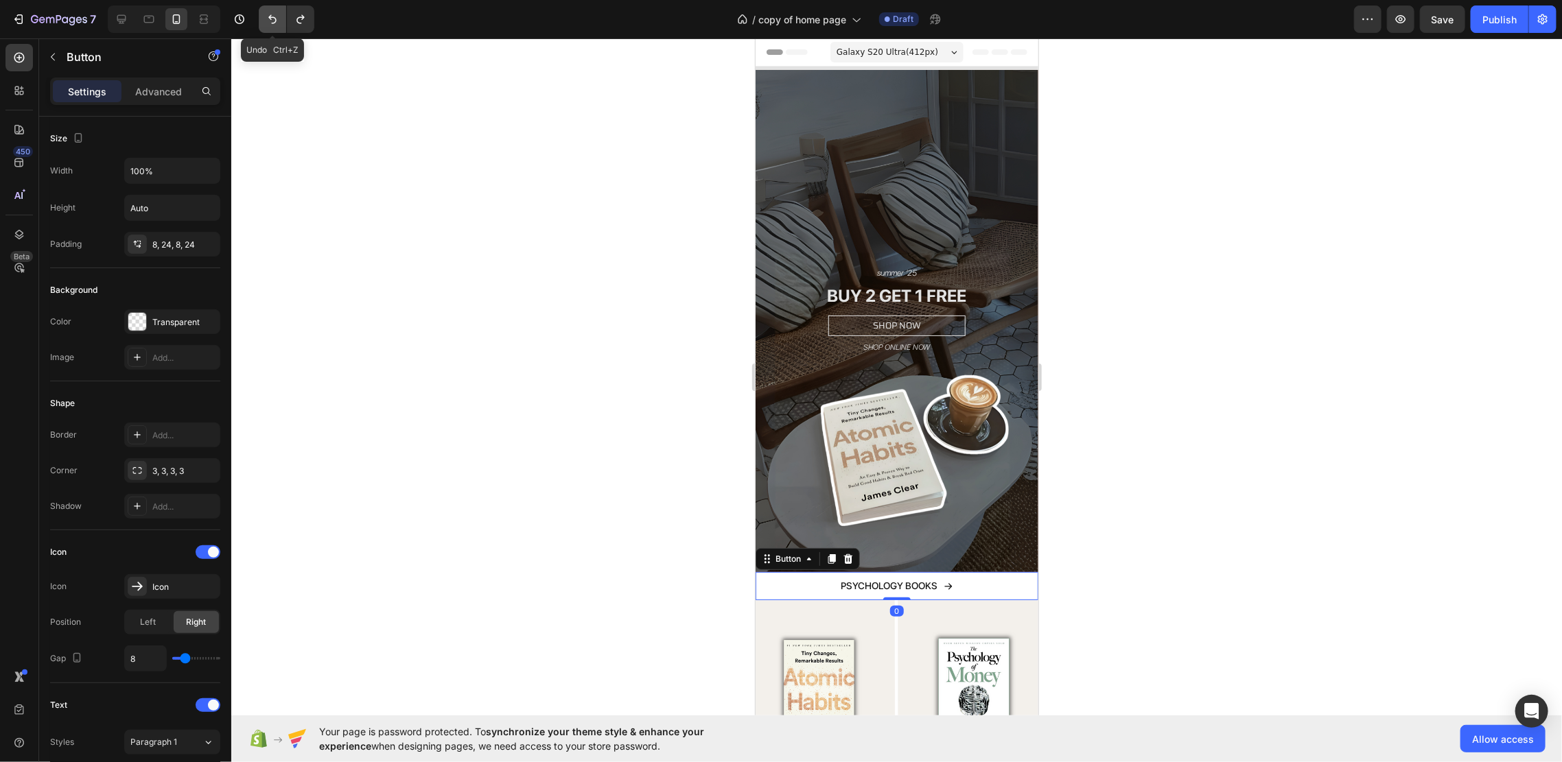
click at [266, 15] on icon "Undo/Redo" at bounding box center [273, 19] width 14 height 14
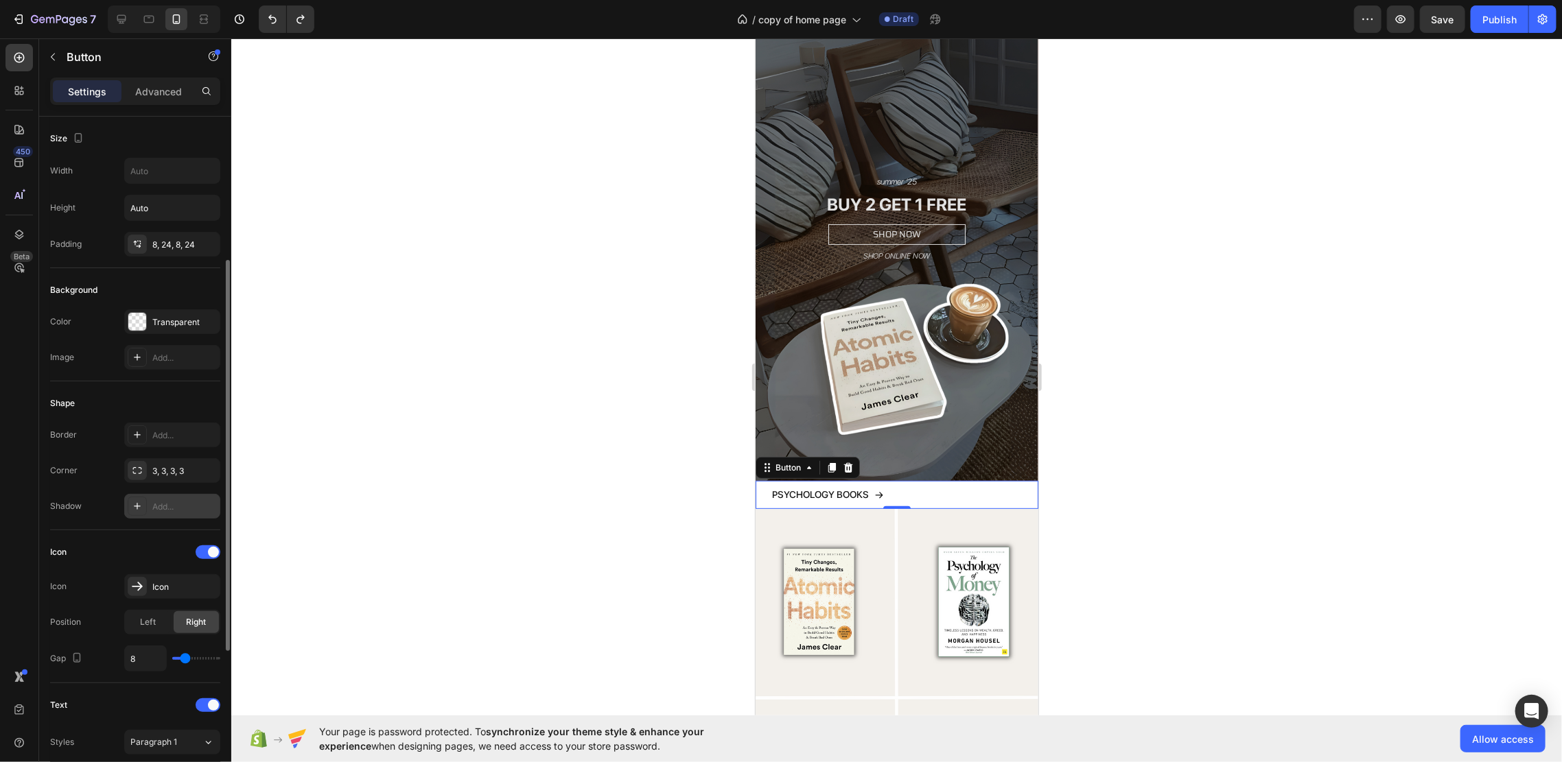
scroll to position [183, 0]
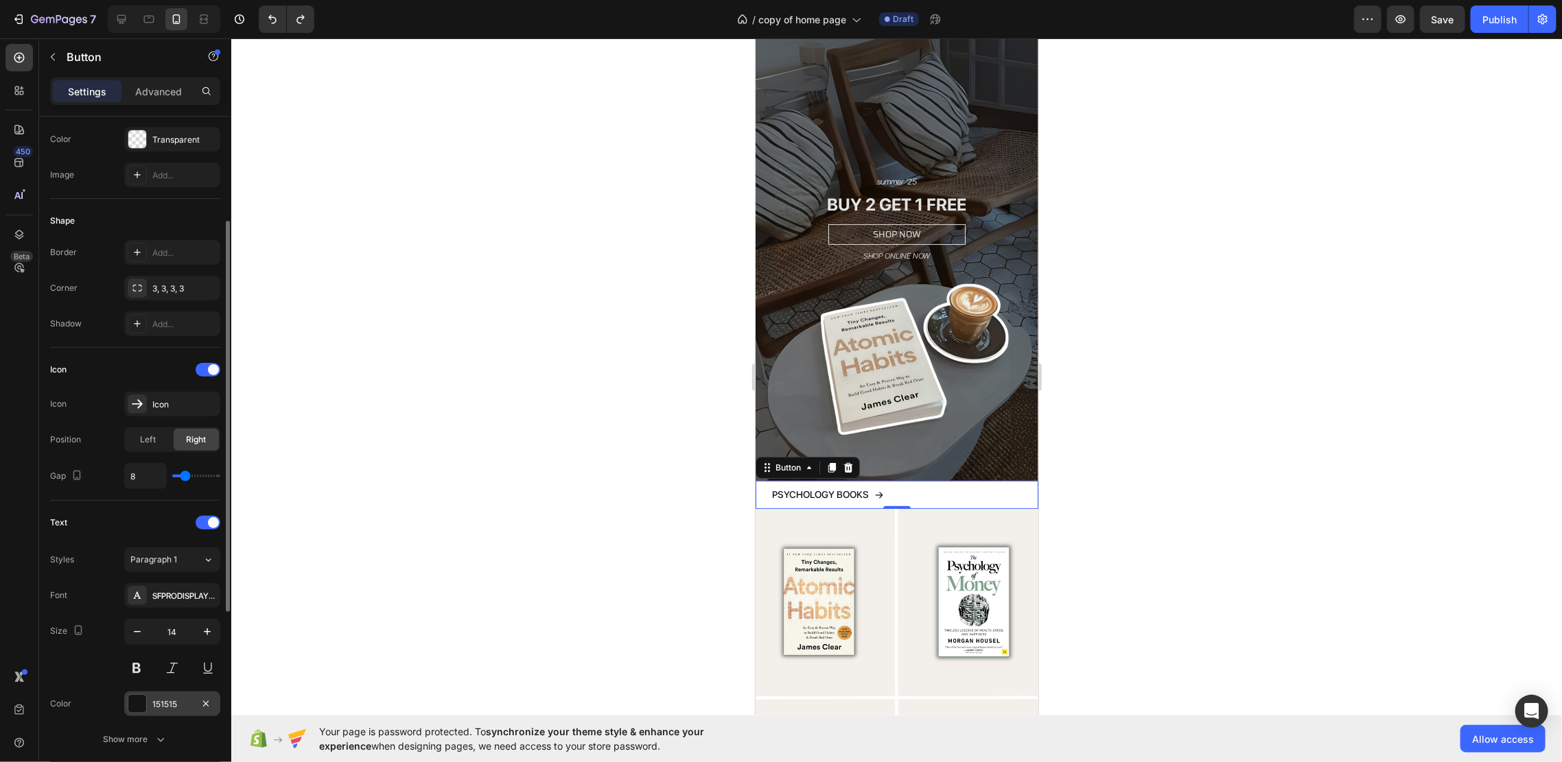
click at [178, 708] on div "151515" at bounding box center [172, 705] width 40 height 12
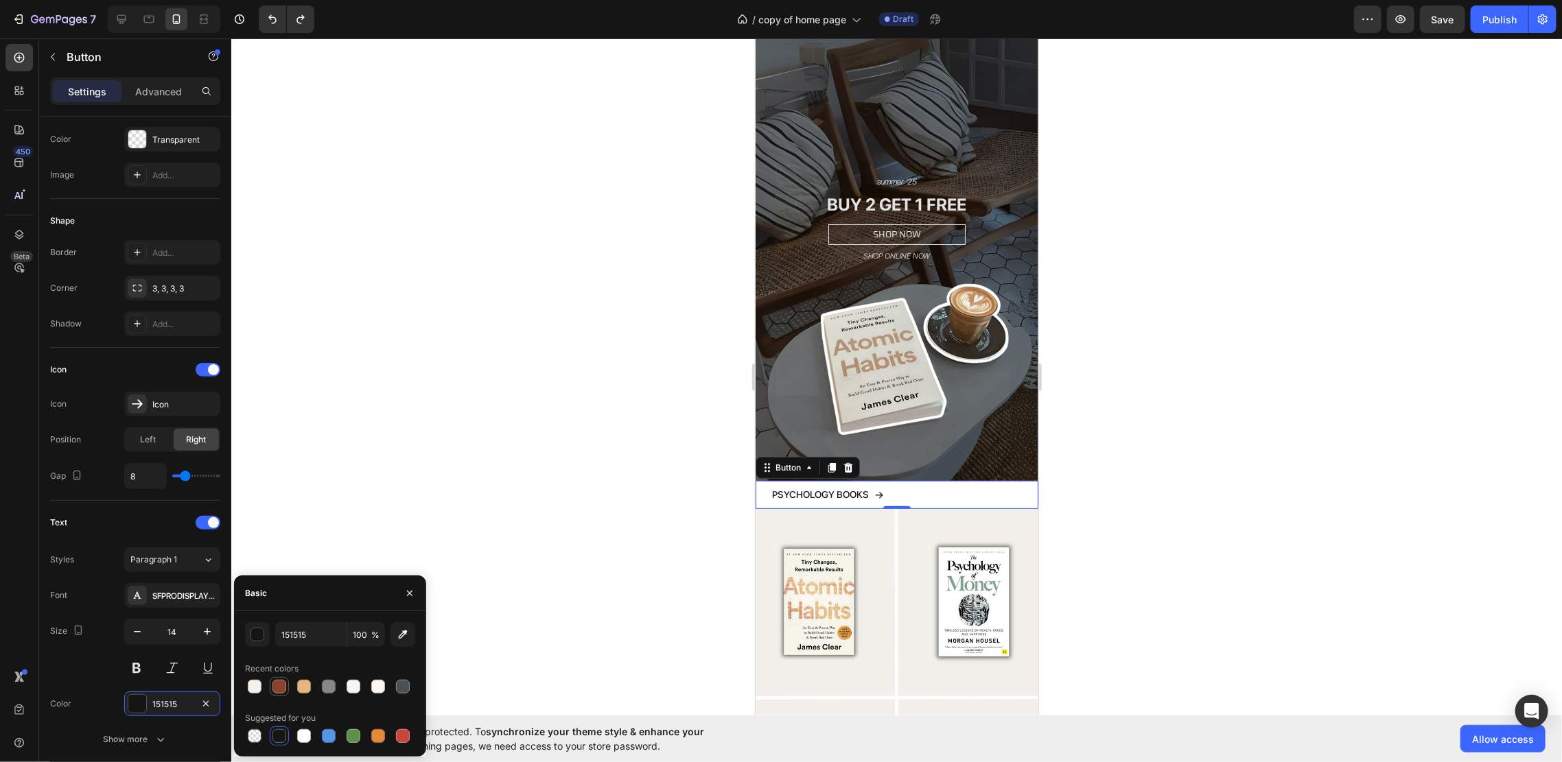
click at [279, 689] on div at bounding box center [279, 687] width 14 height 14
type input "8A422A"
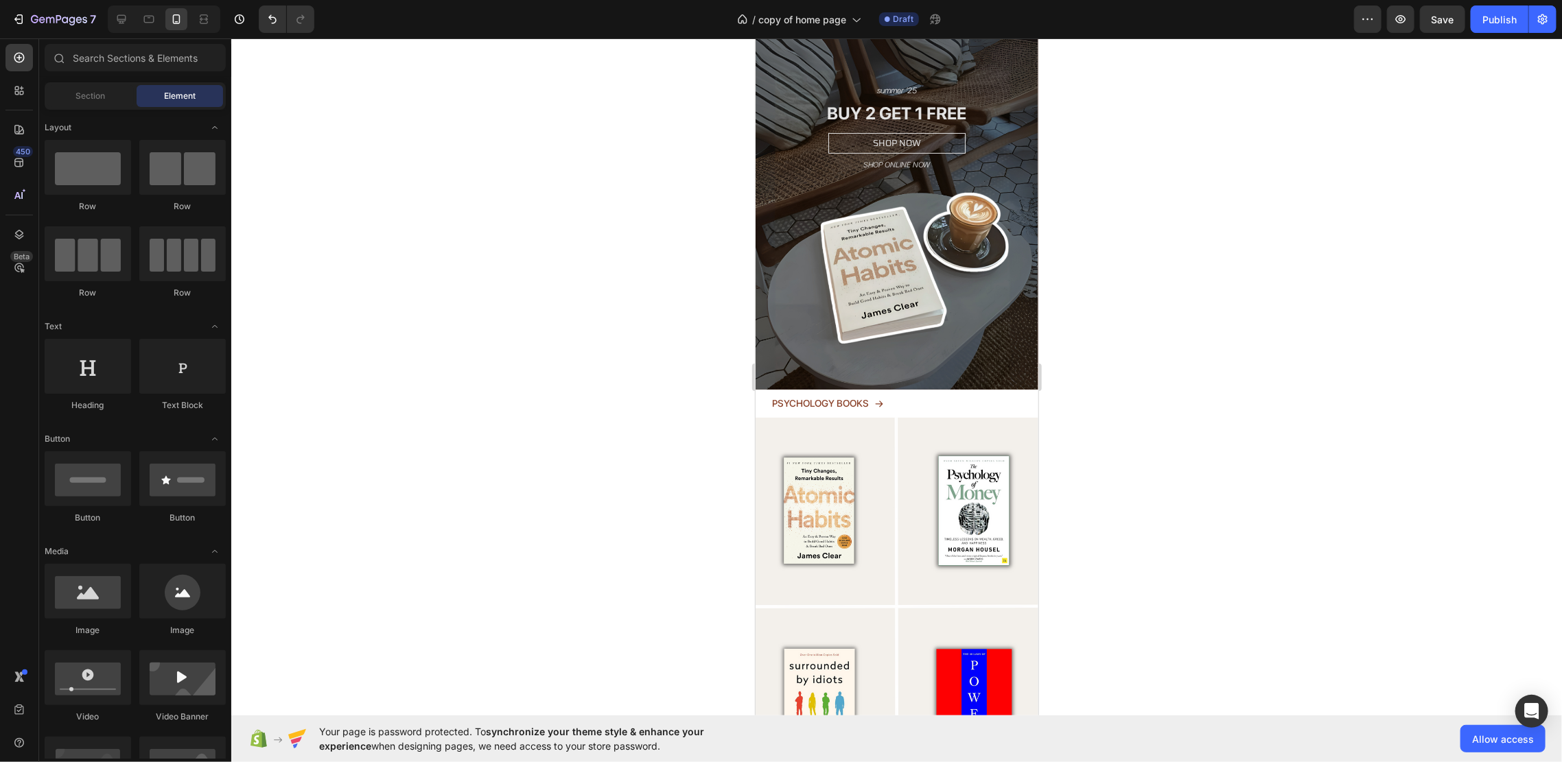
scroll to position [457, 0]
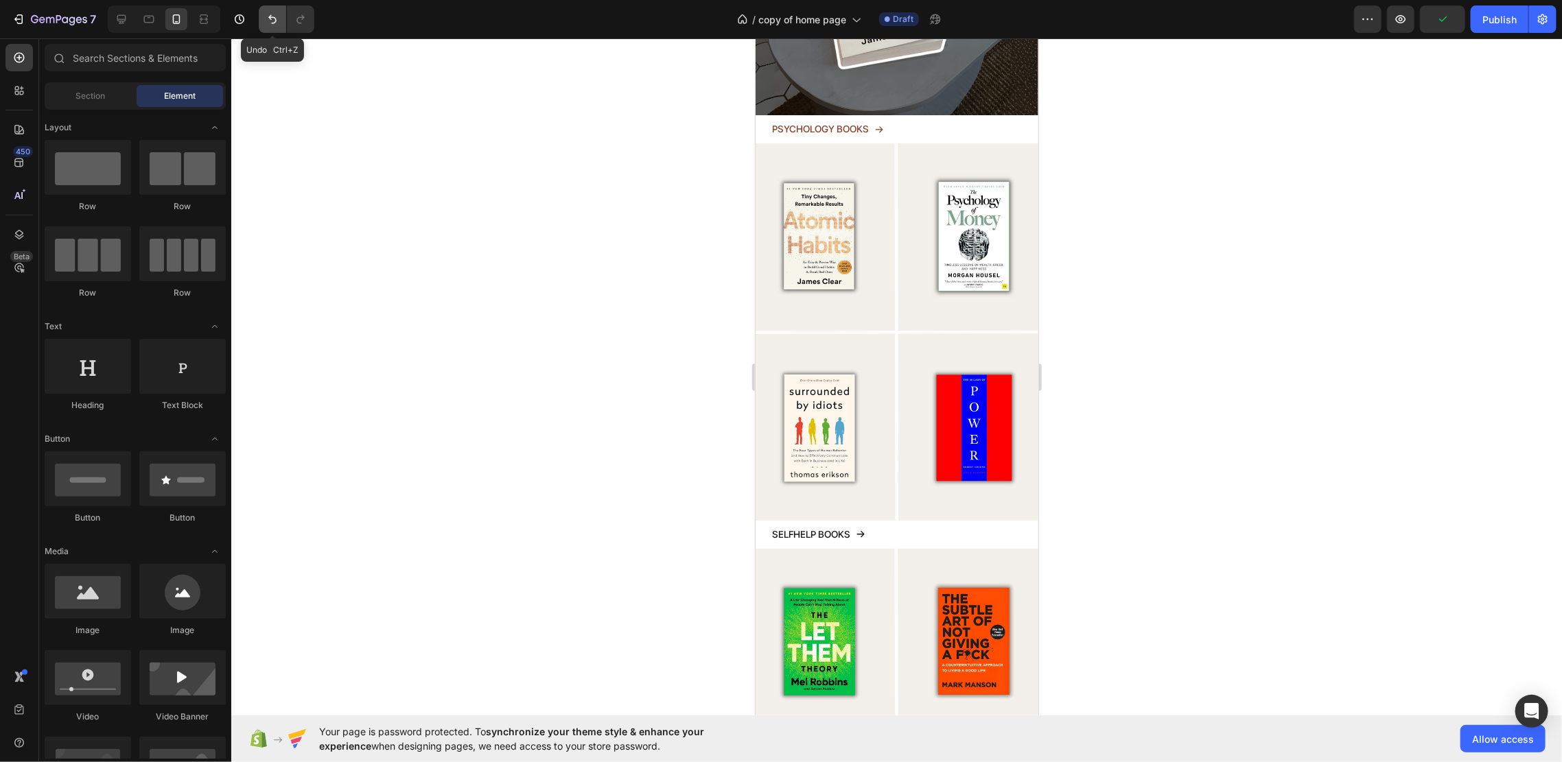
click at [269, 28] on button "Undo/Redo" at bounding box center [272, 18] width 27 height 27
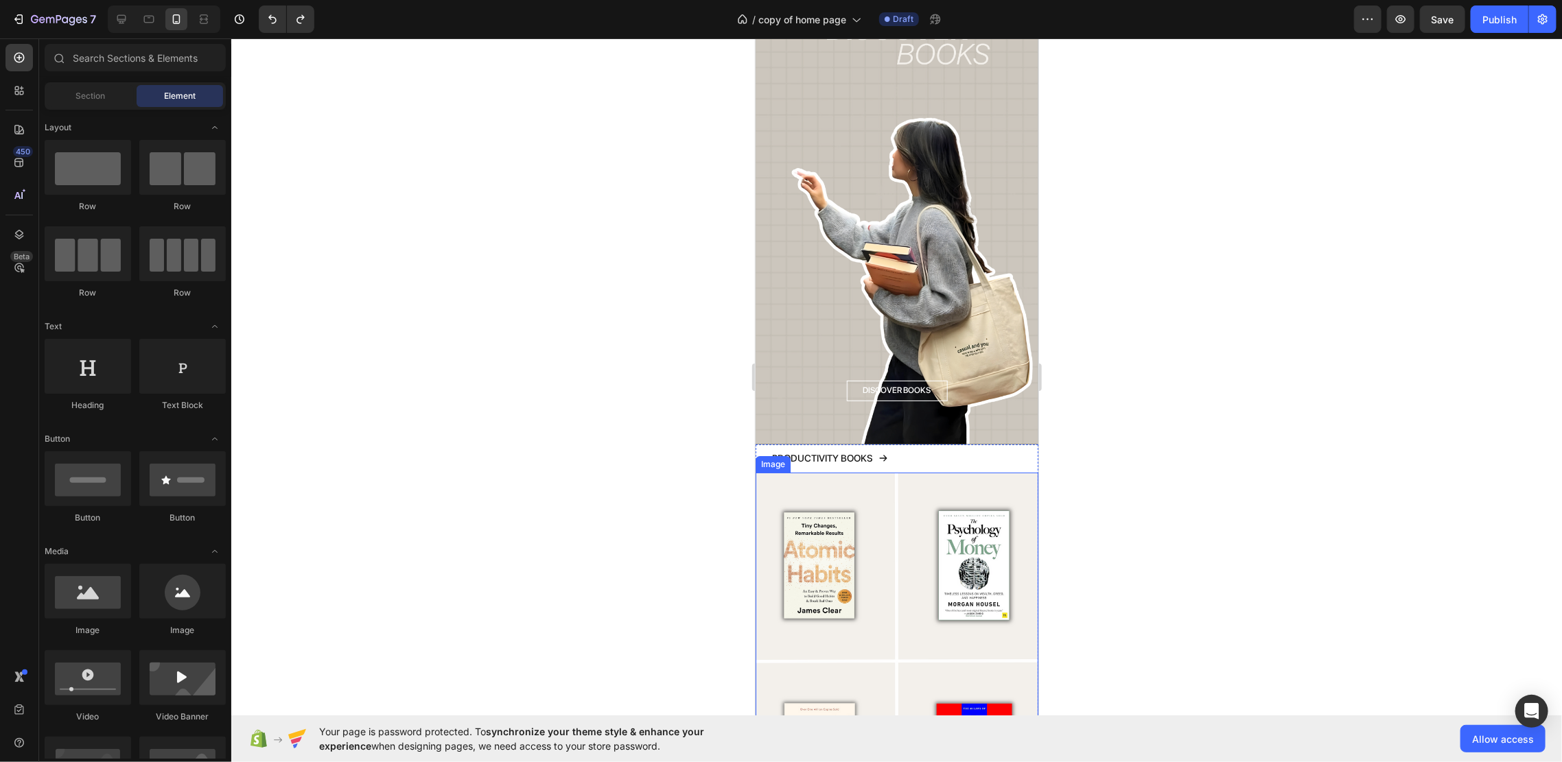
scroll to position [2970, 0]
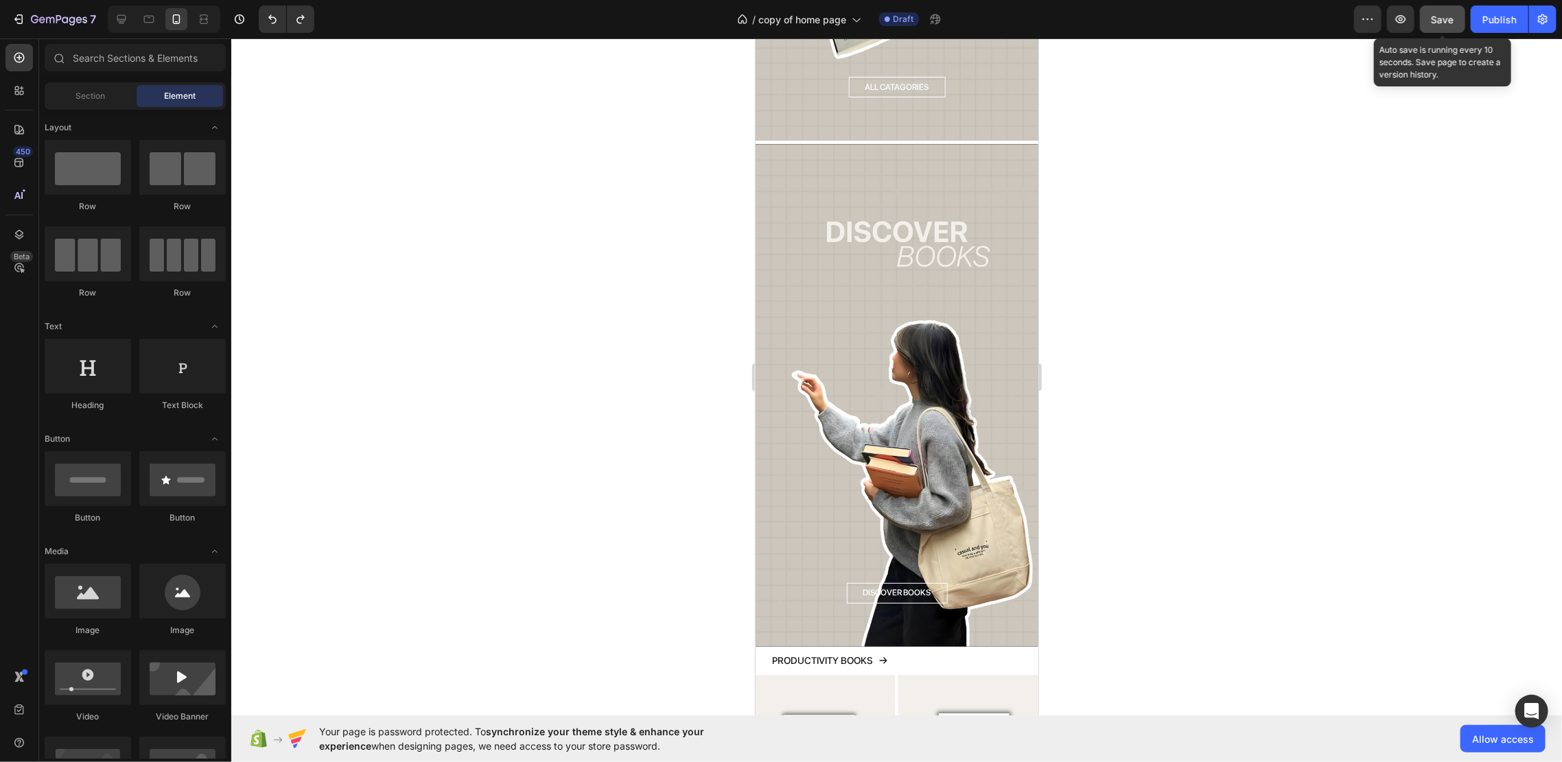
click at [1428, 19] on button "Save" at bounding box center [1442, 18] width 45 height 27
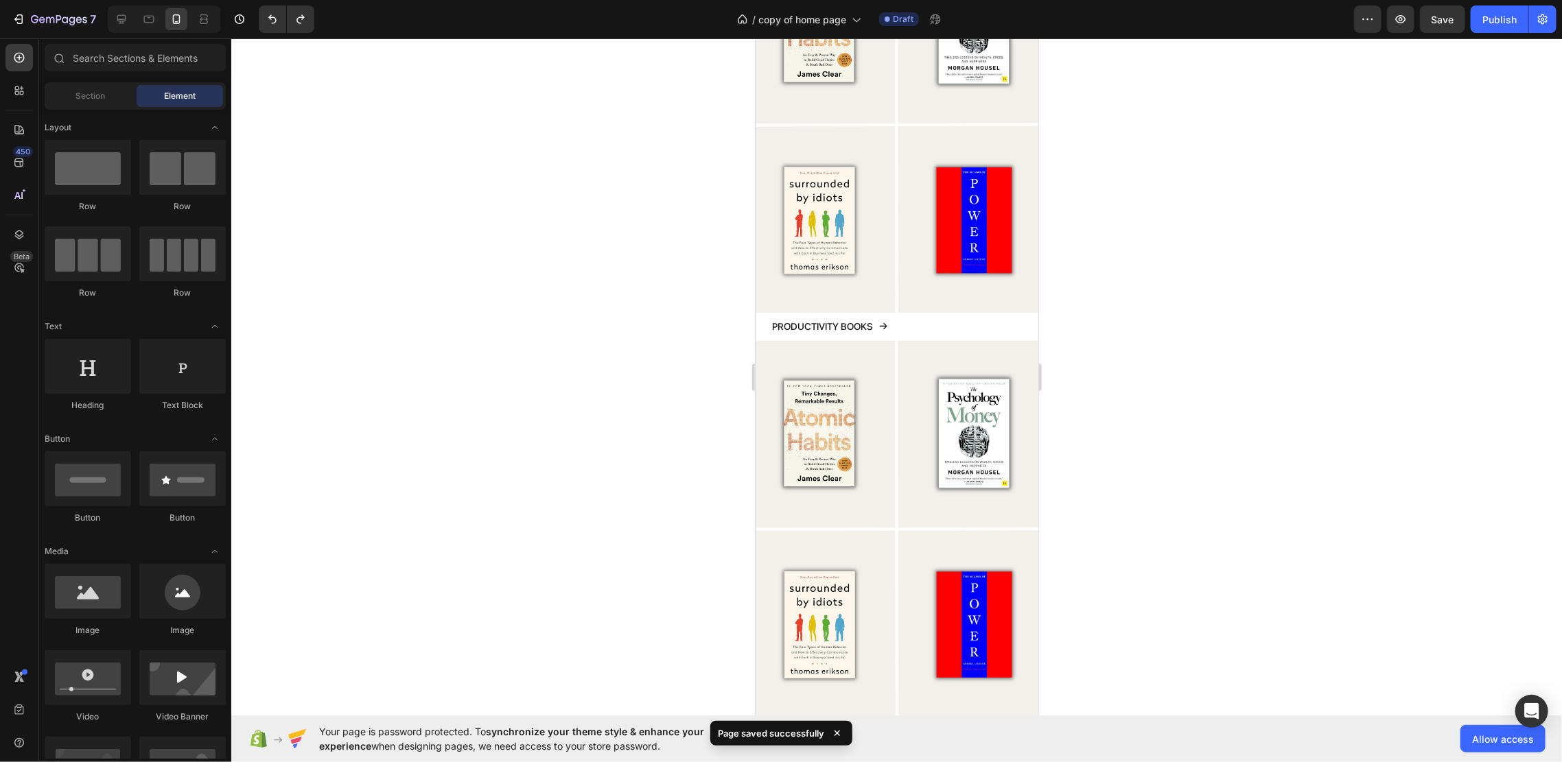
scroll to position [1597, 0]
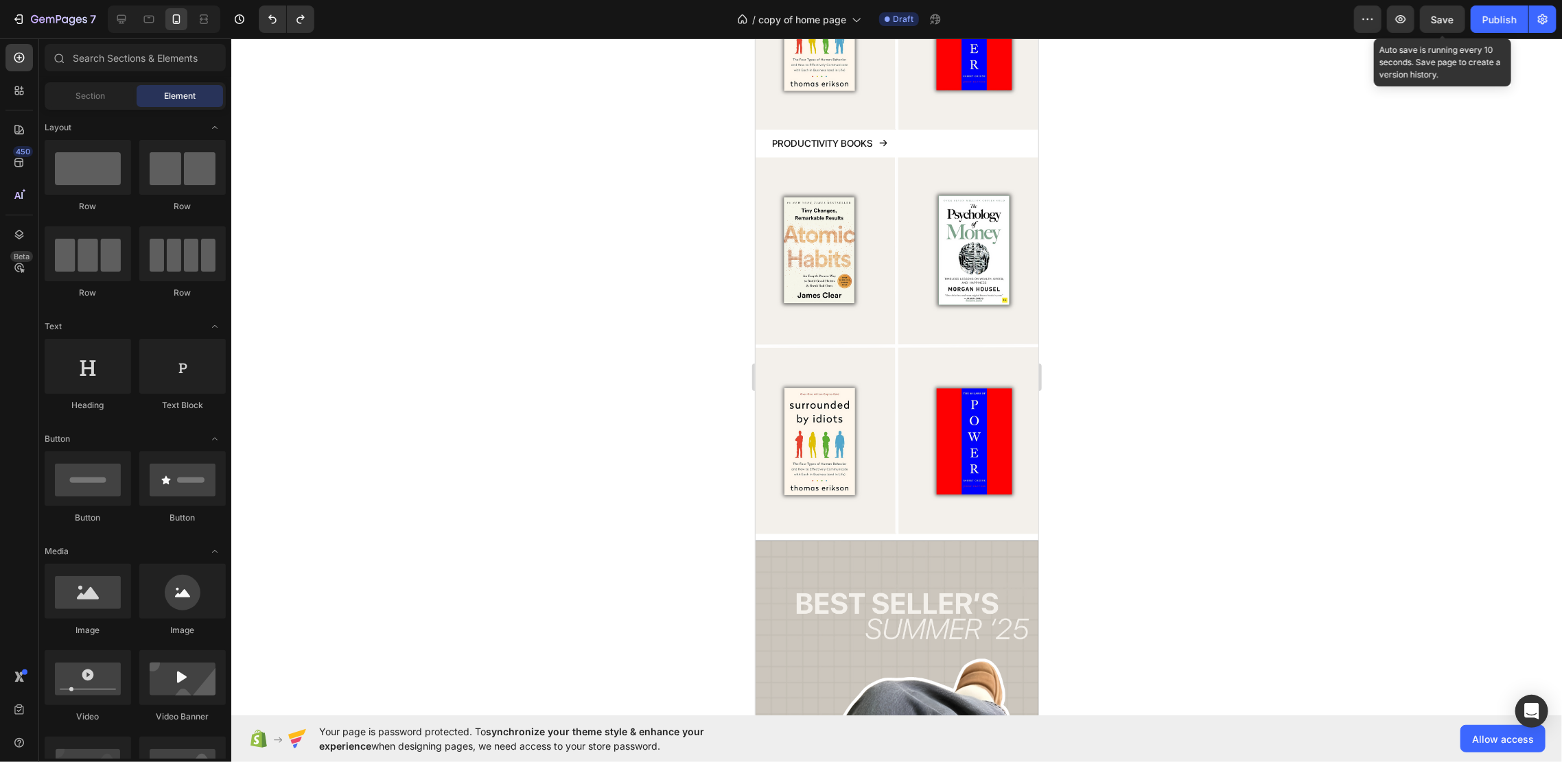
click at [1454, 24] on span "Save" at bounding box center [1442, 20] width 23 height 12
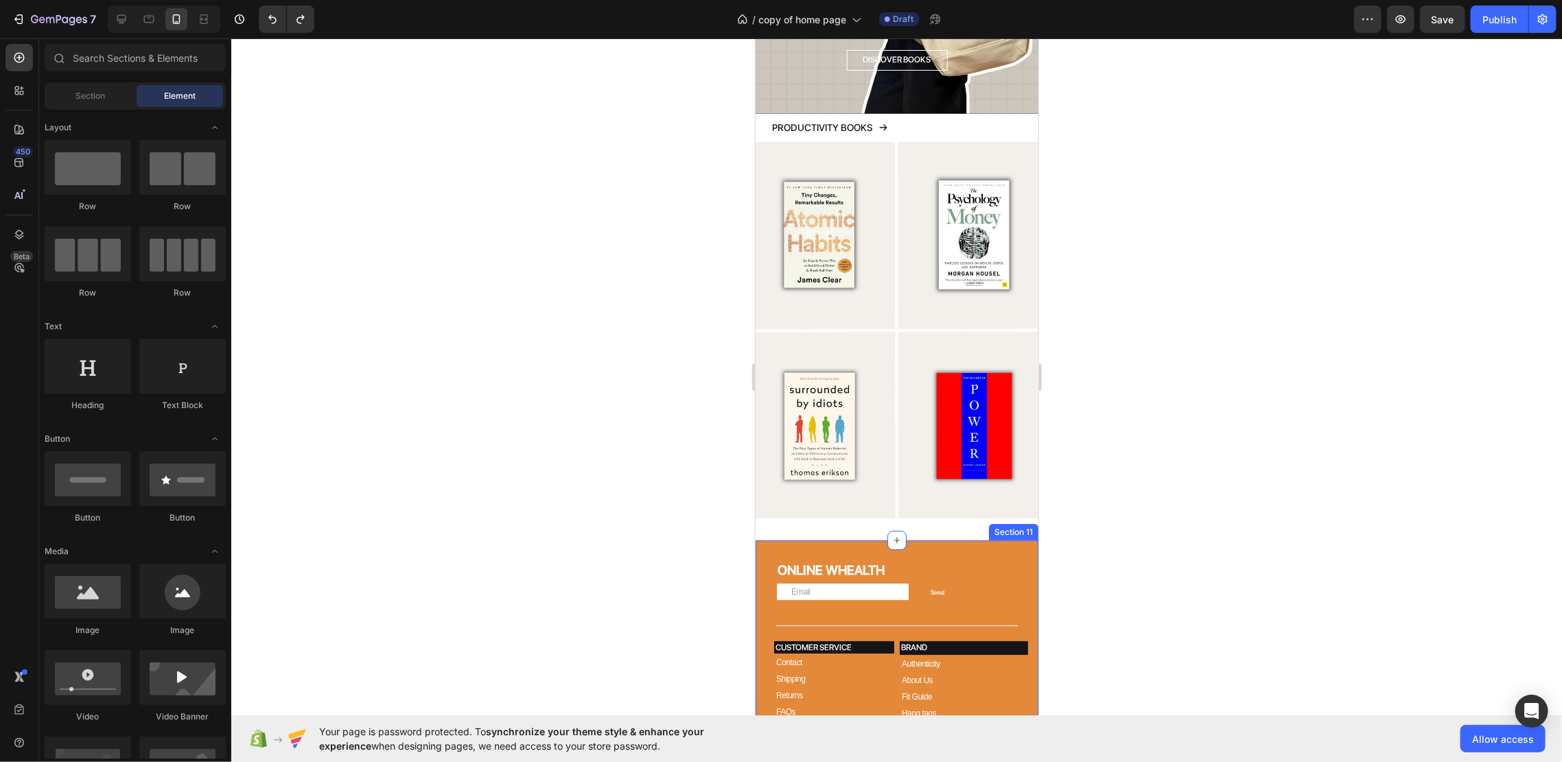
scroll to position [3519, 0]
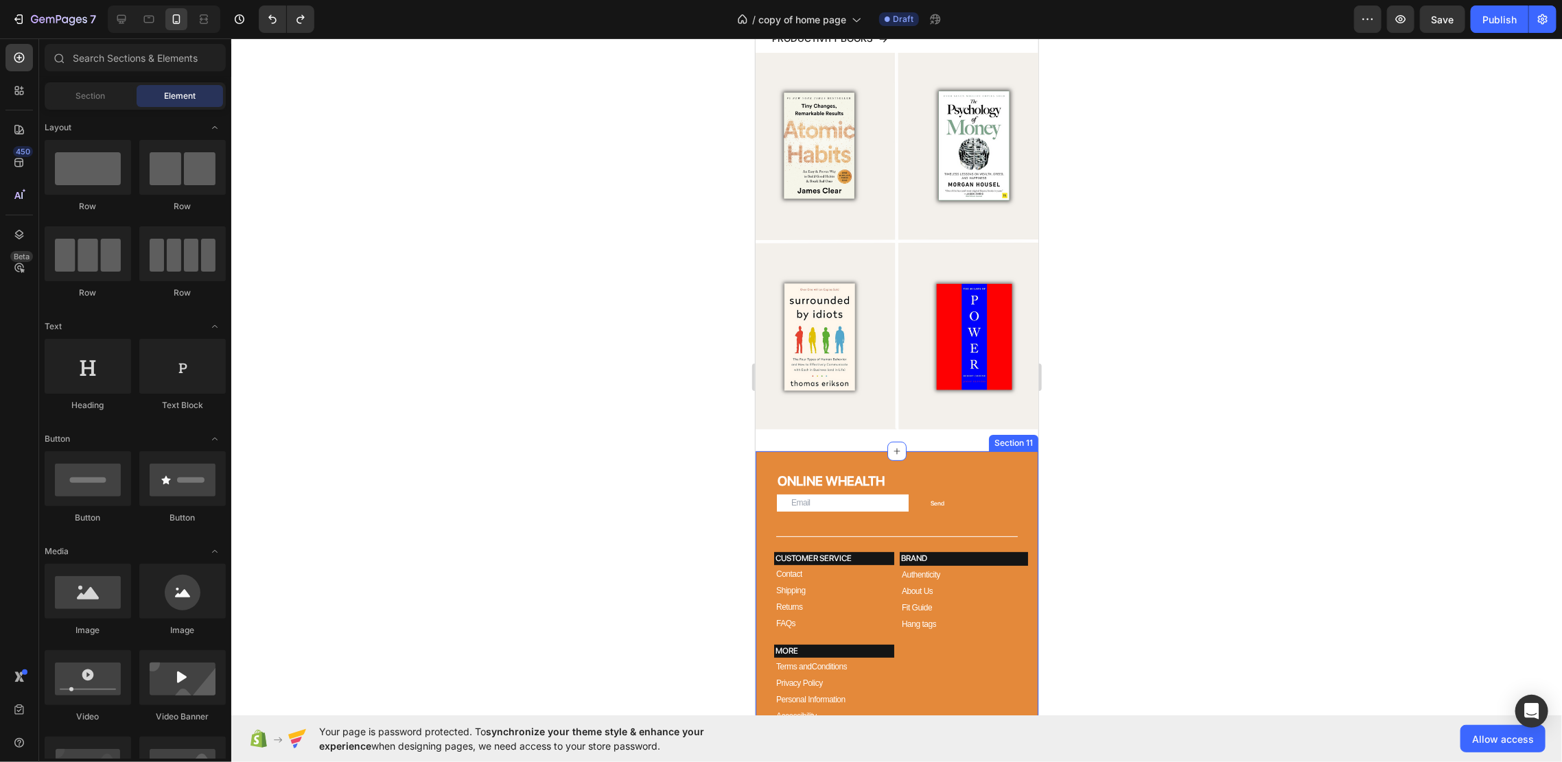
click at [961, 451] on div "ONLINE WHEALTH Heading Email Field Send Submit Button Row Newsletter Title Line…" at bounding box center [896, 634] width 283 height 366
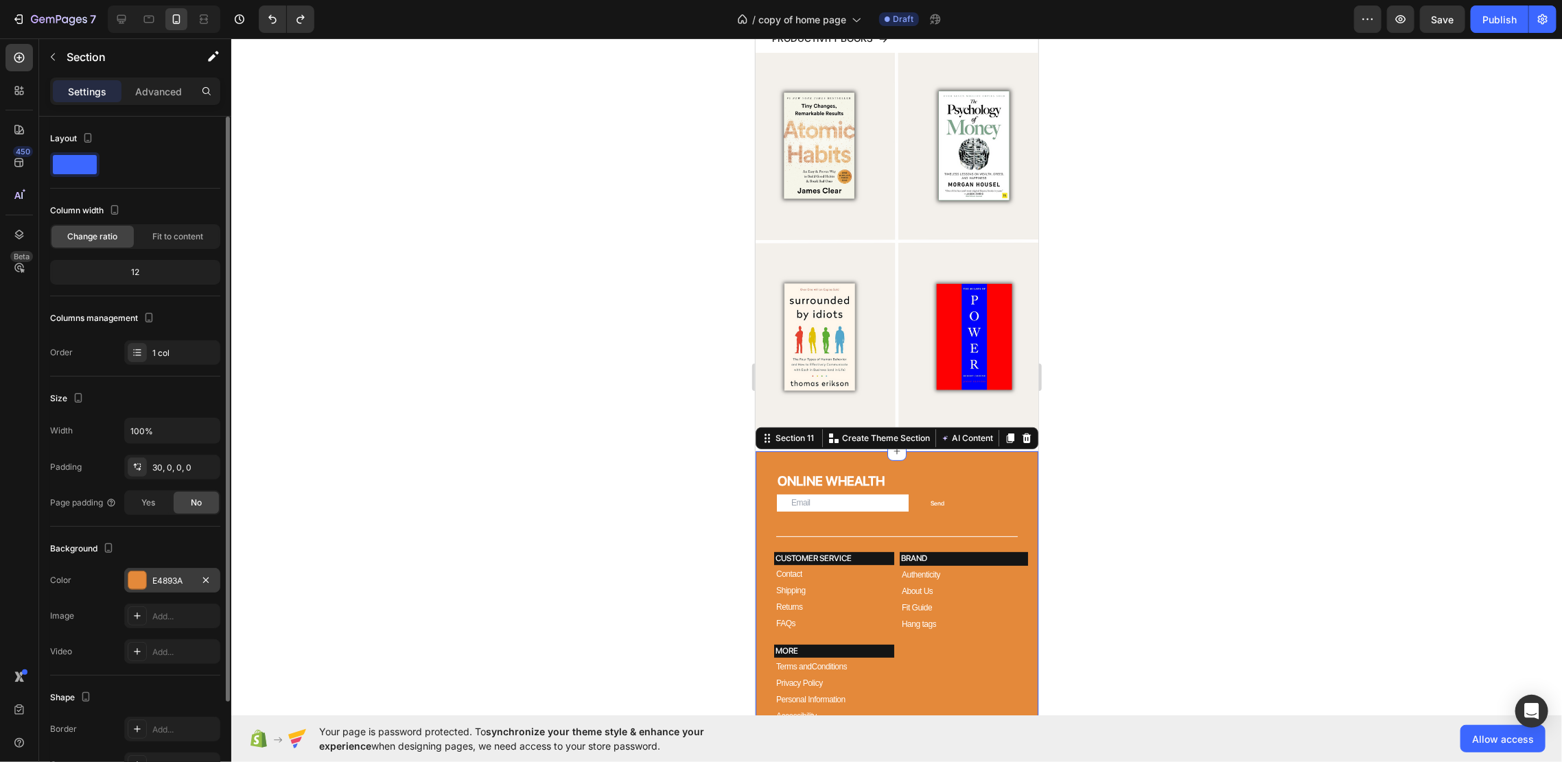
click at [138, 577] on div at bounding box center [137, 581] width 18 height 18
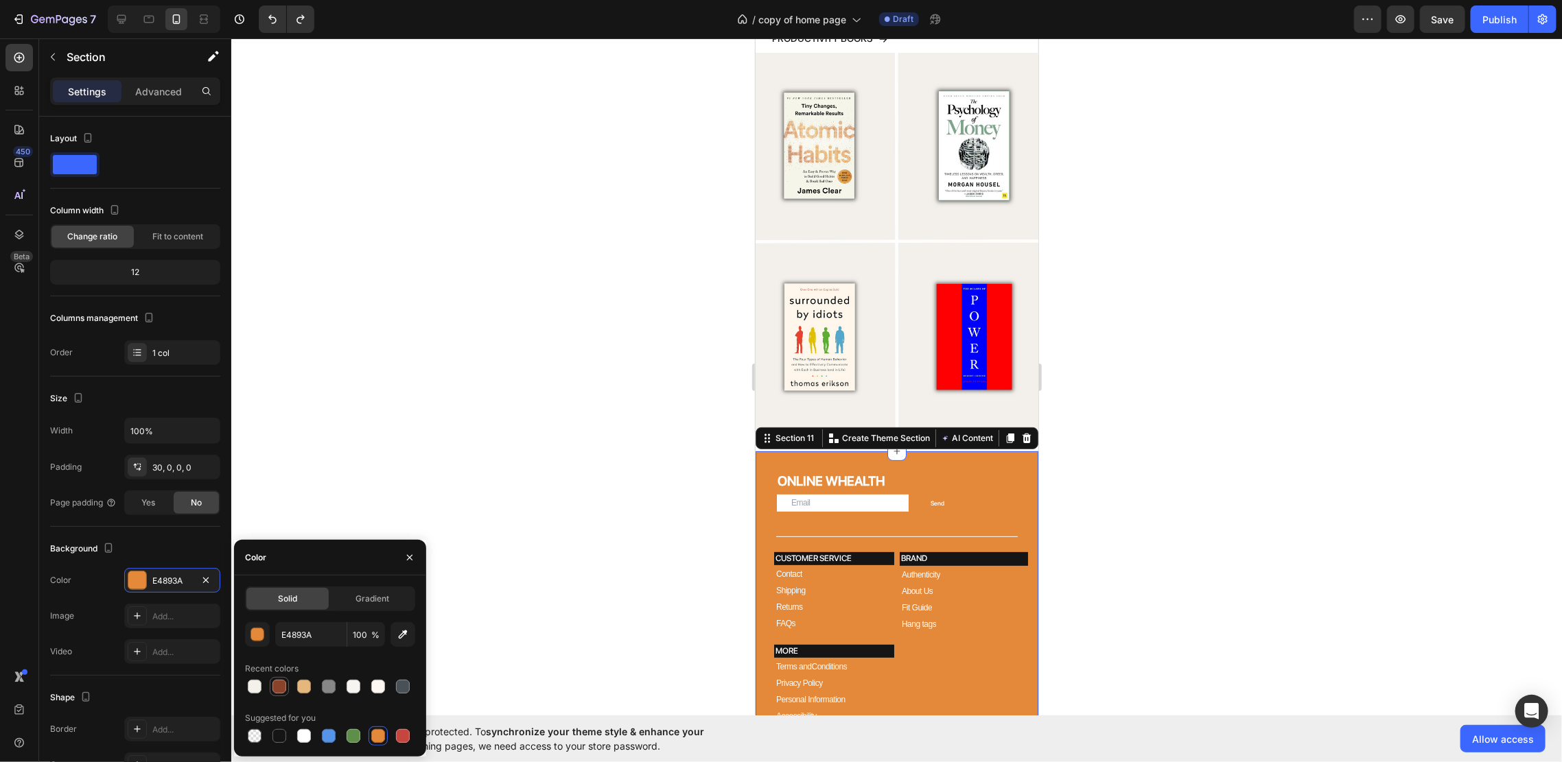
click at [282, 686] on div at bounding box center [279, 687] width 14 height 14
type input "8A422A"
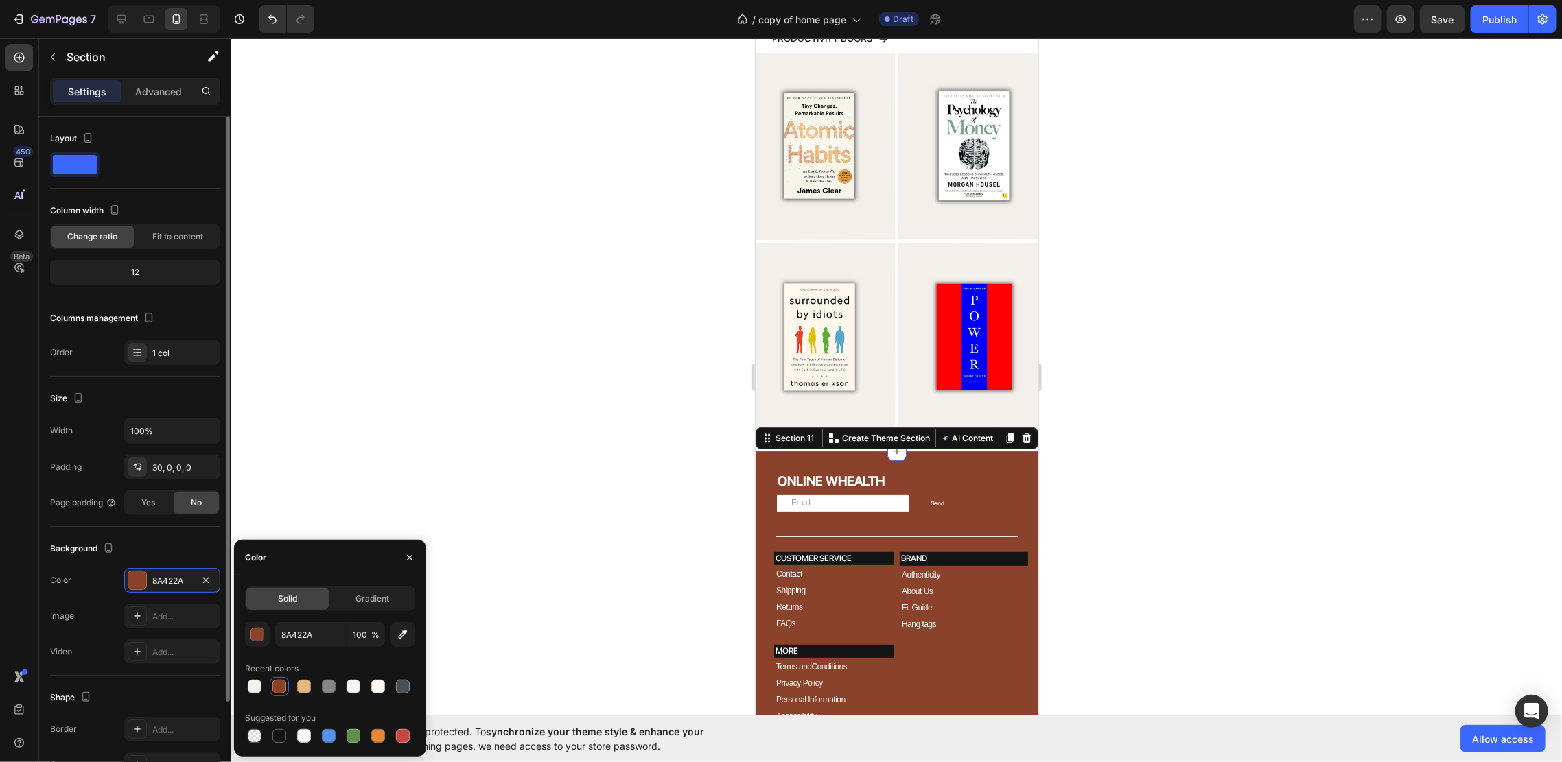
click at [166, 529] on div "Background The changes might be hidden by the video. Color 8A422A Image Add... …" at bounding box center [135, 601] width 170 height 149
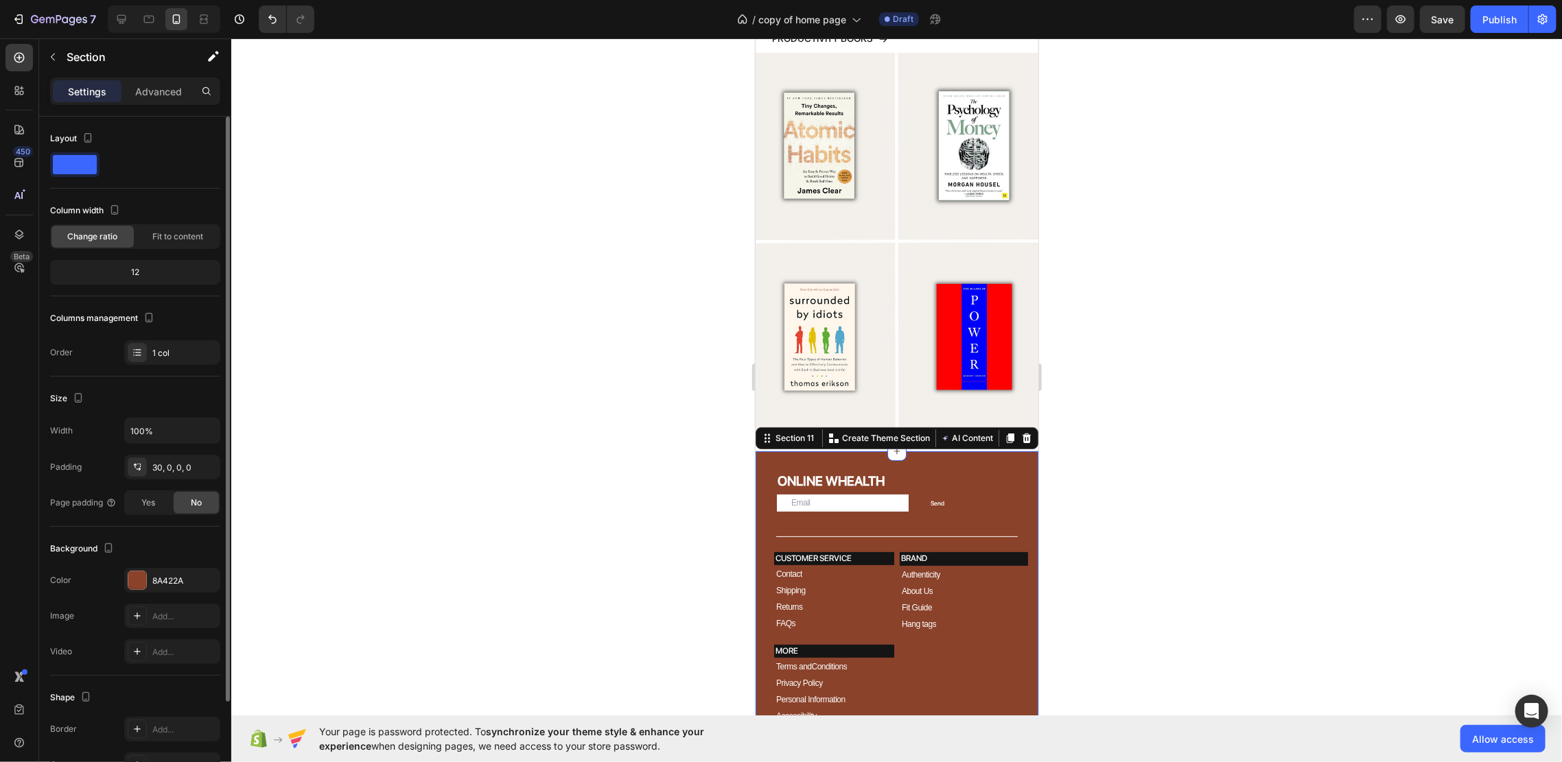
scroll to position [115, 0]
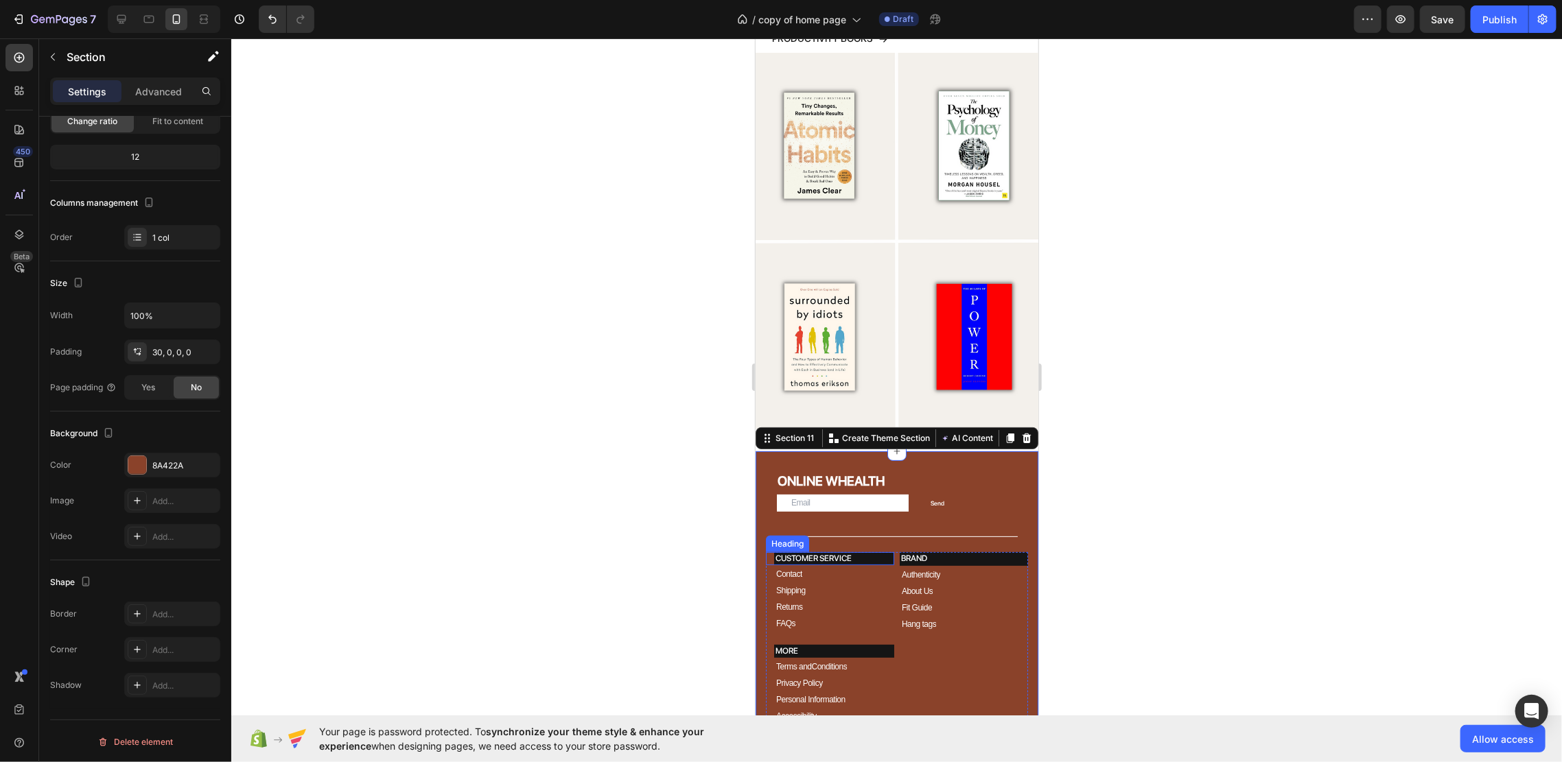
click at [870, 552] on h2 "CUSTOMER SERVICE" at bounding box center [833, 558] width 120 height 12
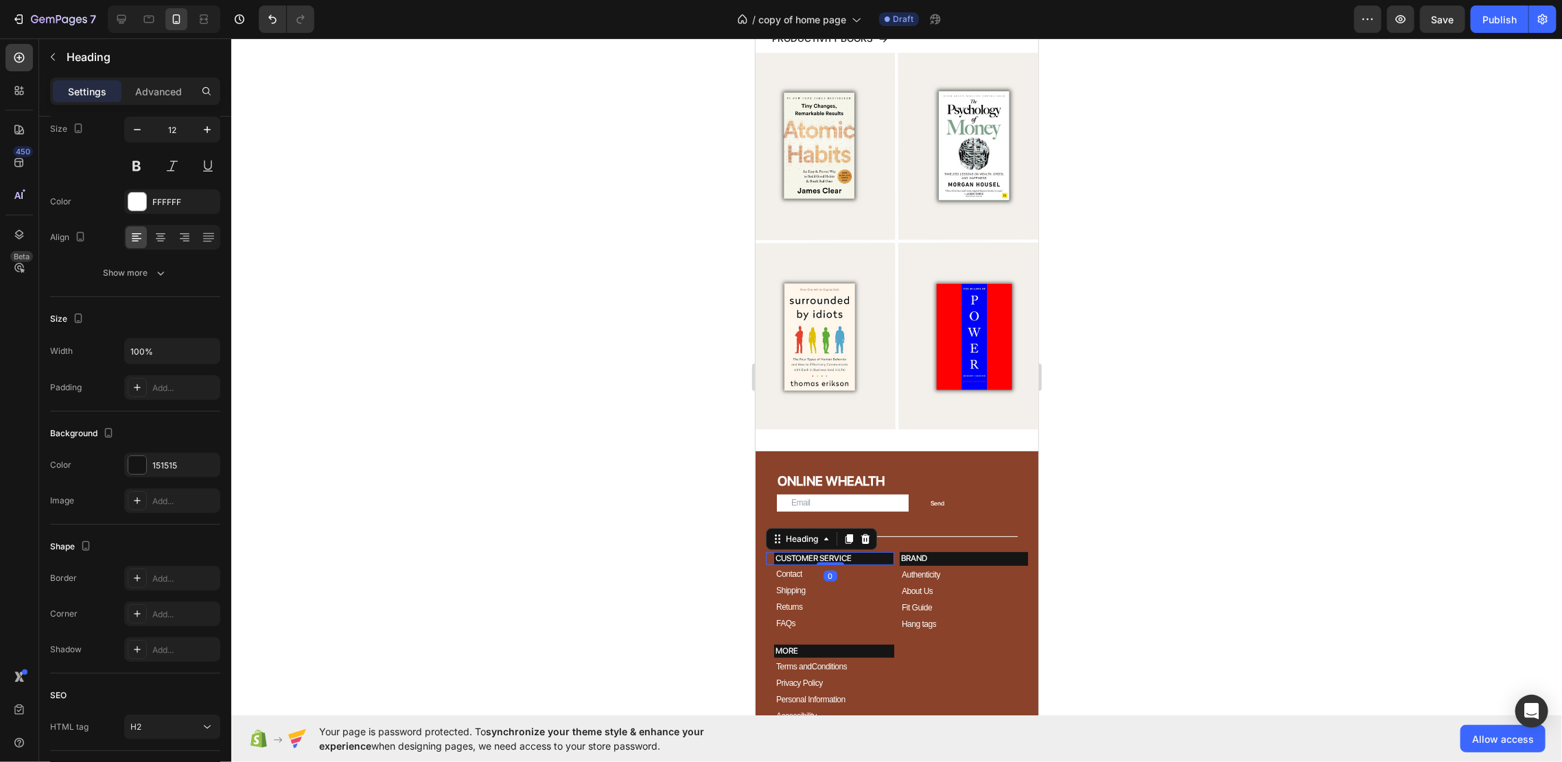
scroll to position [0, 0]
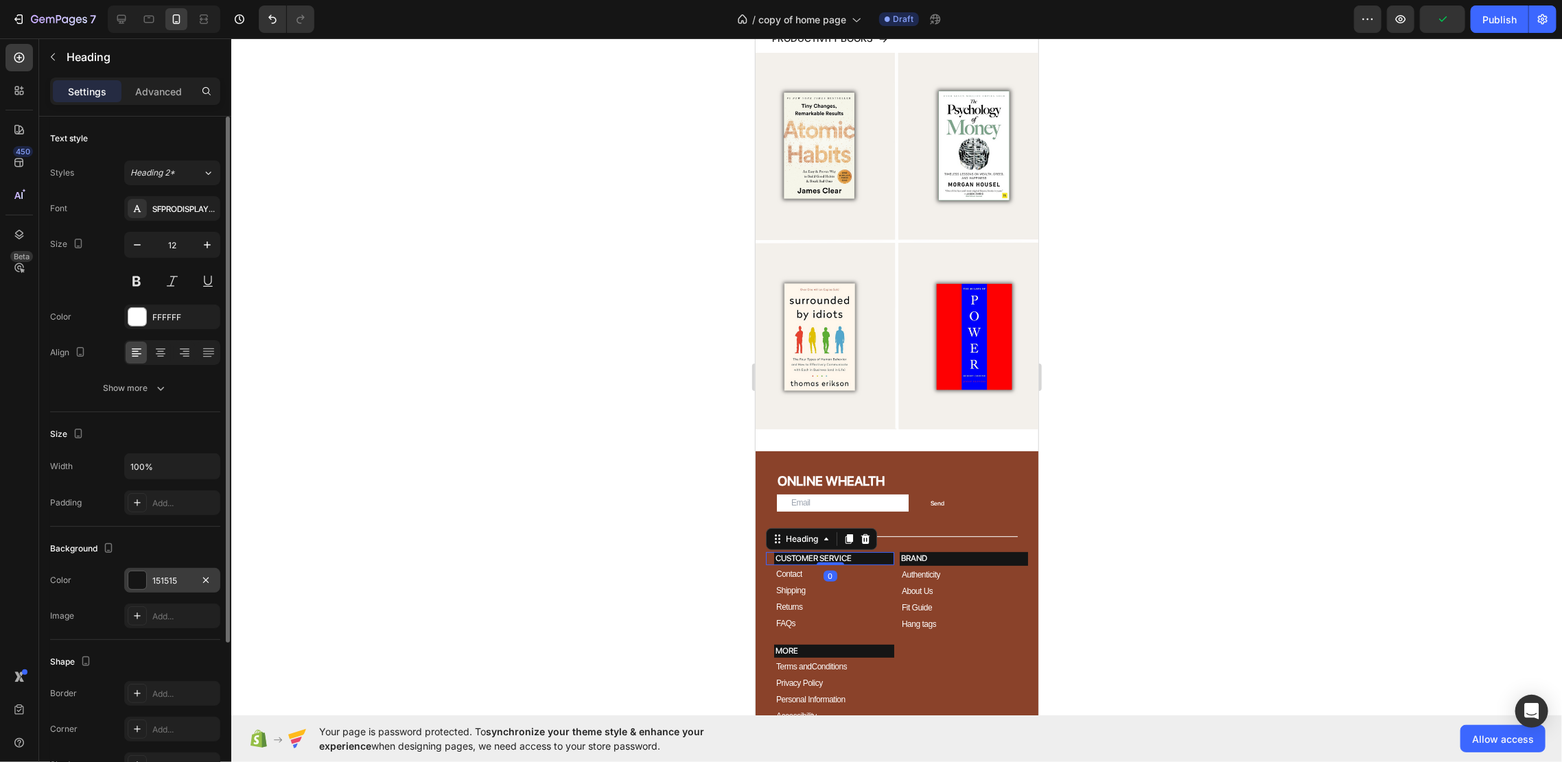
click at [159, 585] on div "151515" at bounding box center [172, 581] width 40 height 12
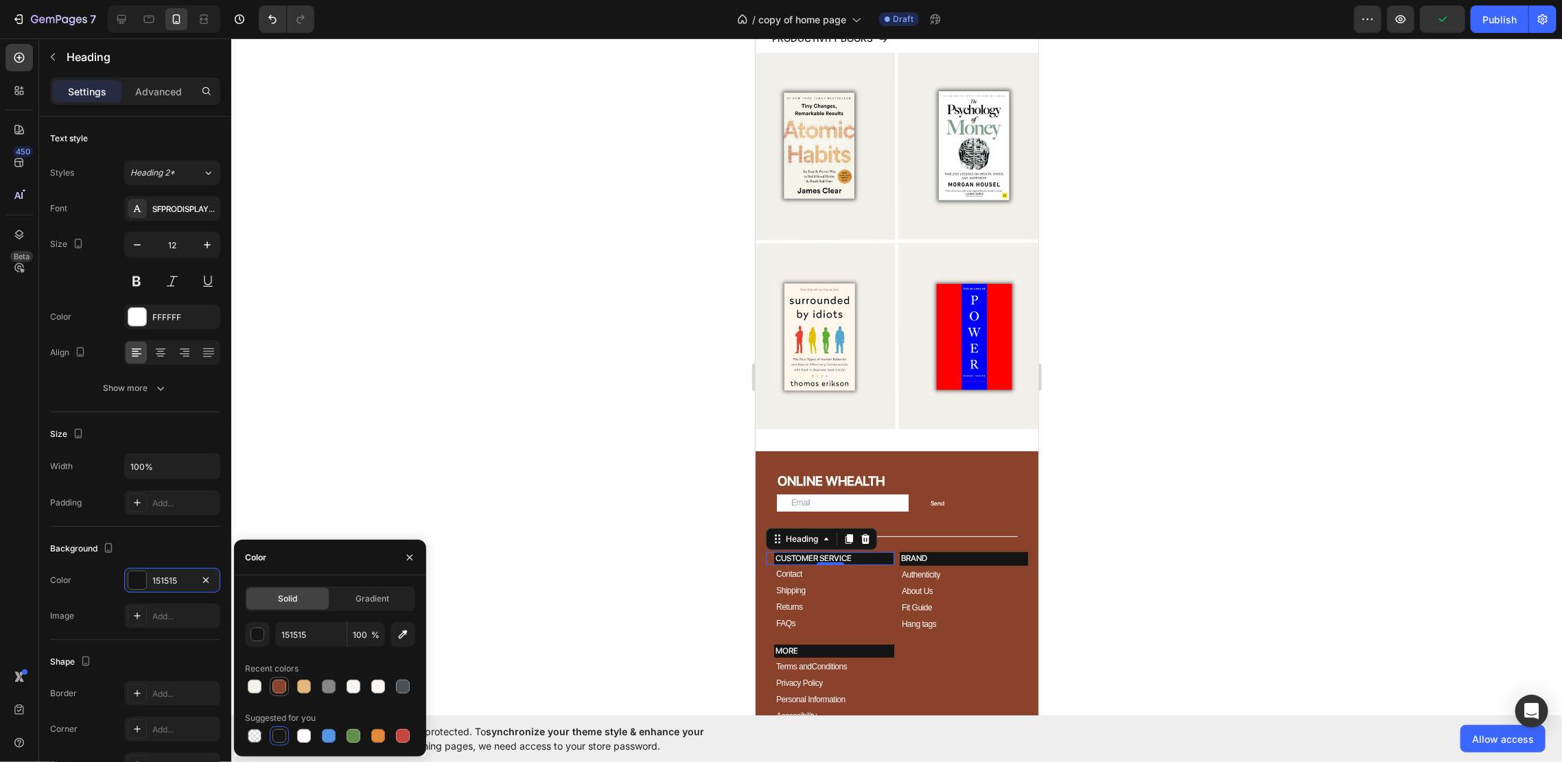
click at [284, 687] on div at bounding box center [279, 687] width 14 height 14
type input "8A422A"
click at [982, 552] on h2 "BRAND" at bounding box center [963, 559] width 128 height 14
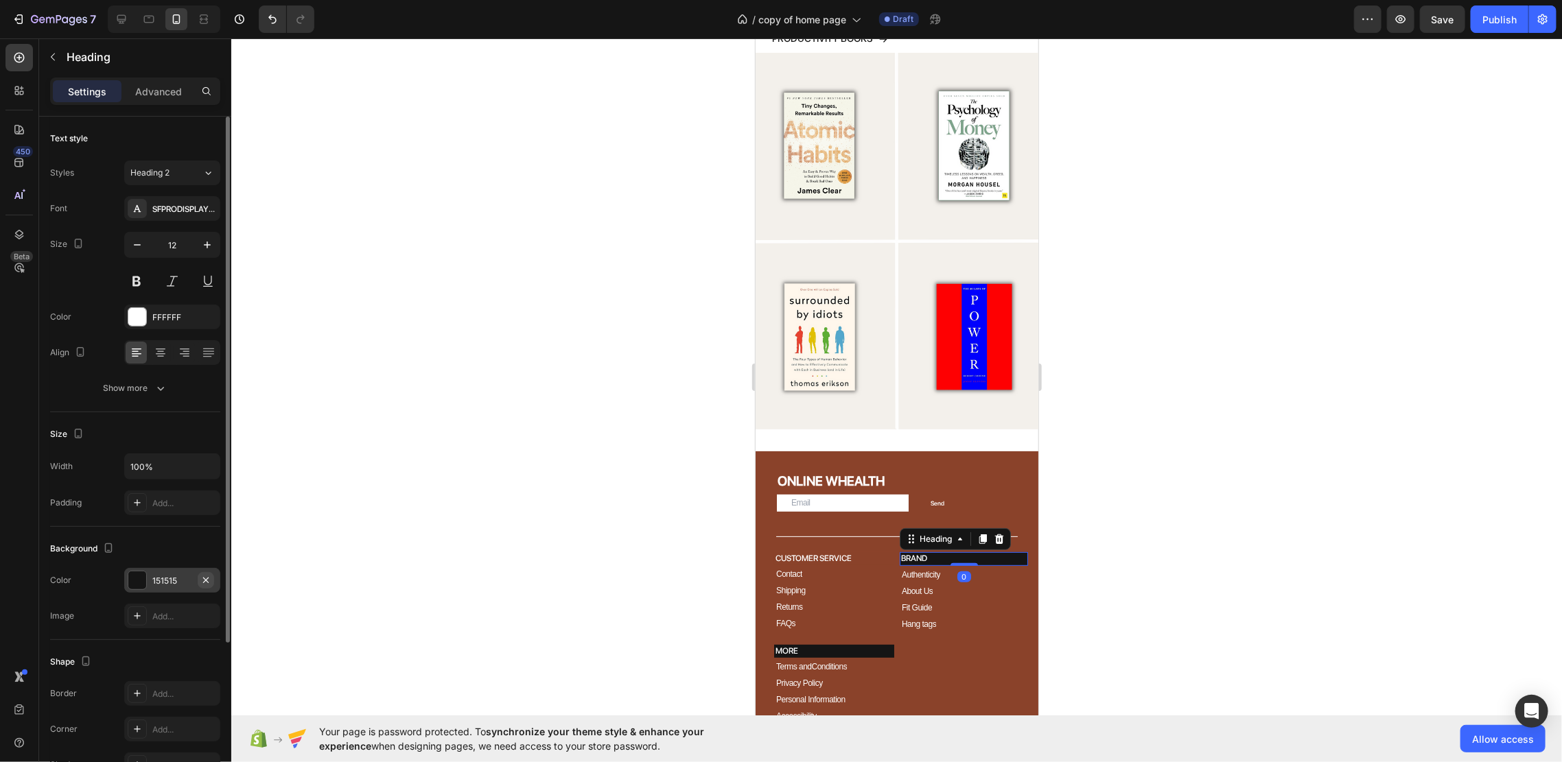
click at [198, 584] on button "button" at bounding box center [206, 580] width 16 height 16
click at [174, 577] on div "Add..." at bounding box center [184, 581] width 64 height 12
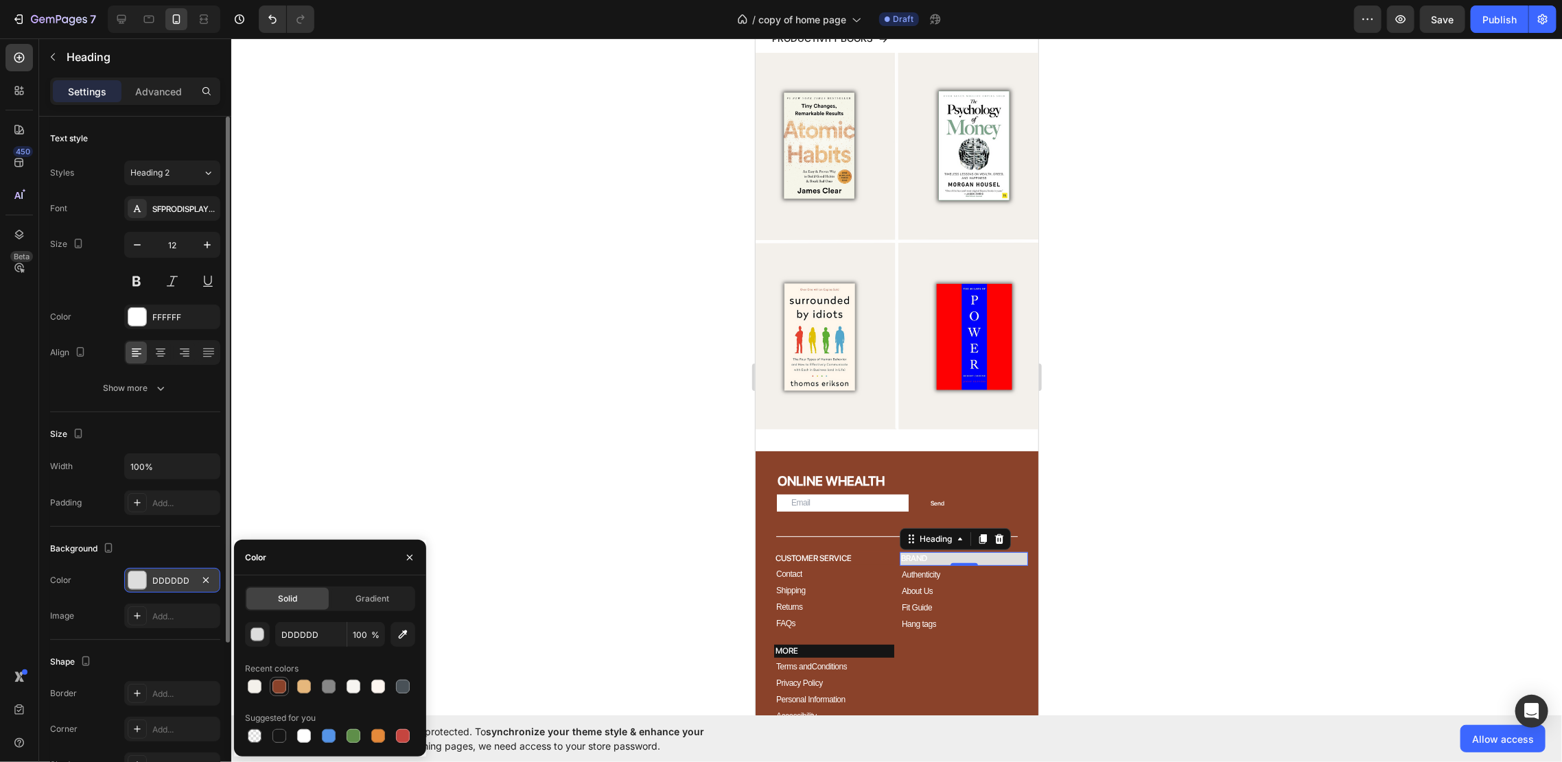
click at [280, 685] on div at bounding box center [279, 687] width 14 height 14
type input "8A422A"
click at [811, 644] on h2 "MORE" at bounding box center [833, 650] width 120 height 12
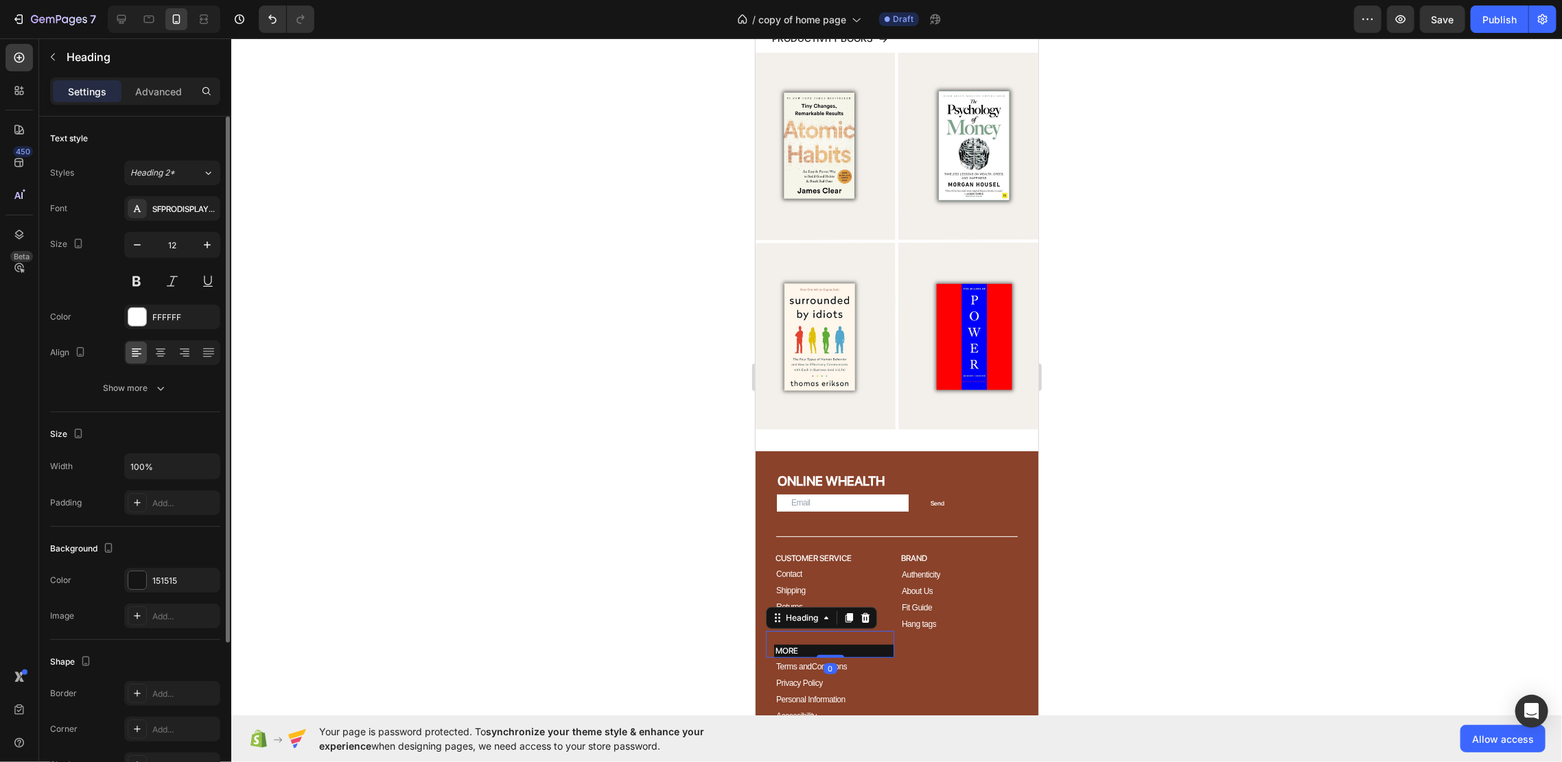
click at [853, 644] on h2 "MORE" at bounding box center [833, 650] width 120 height 12
click at [172, 583] on div "151515" at bounding box center [172, 581] width 40 height 12
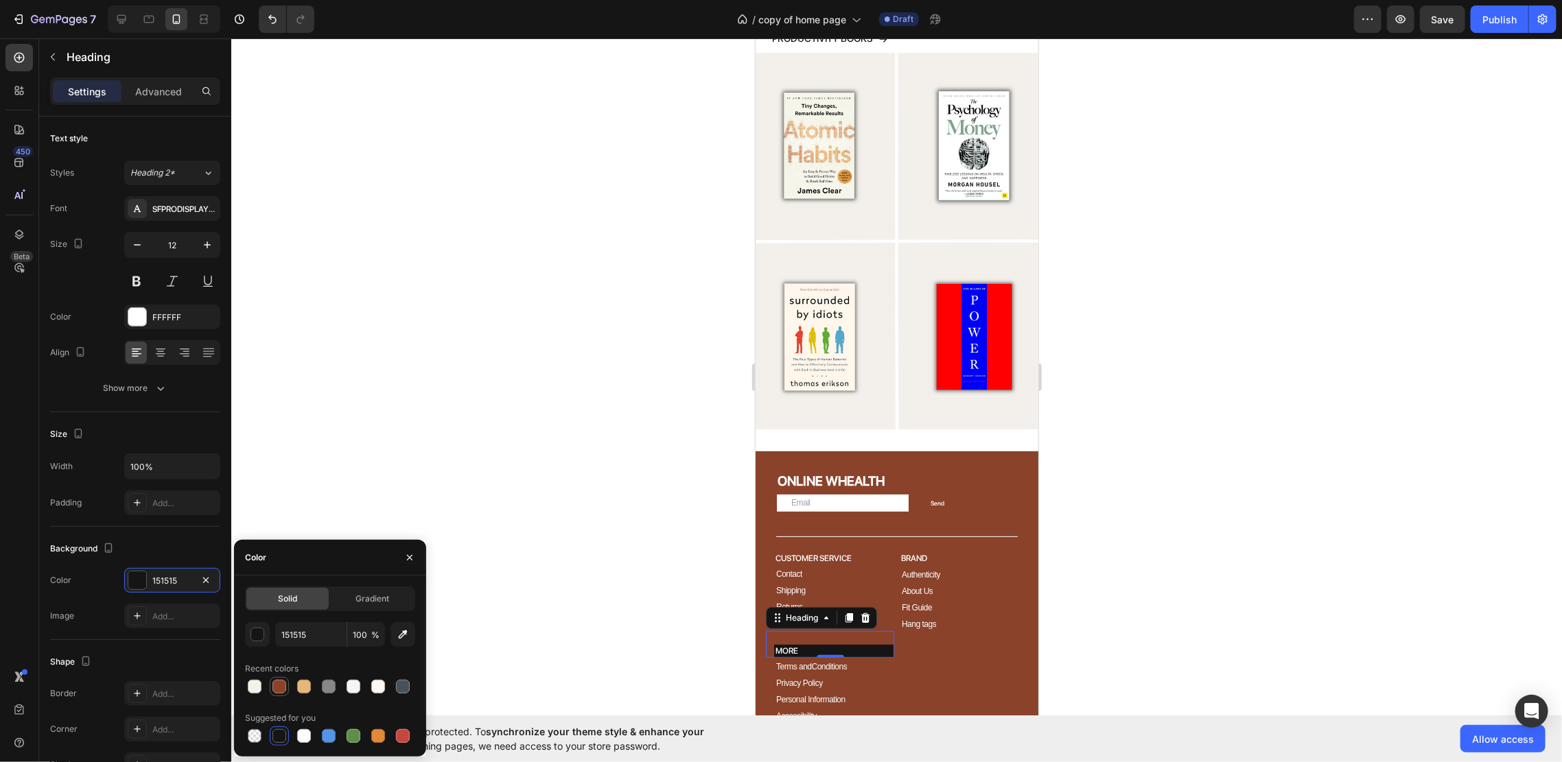
click at [277, 681] on div at bounding box center [279, 687] width 14 height 14
type input "8A422A"
click at [1212, 523] on div at bounding box center [896, 400] width 1330 height 724
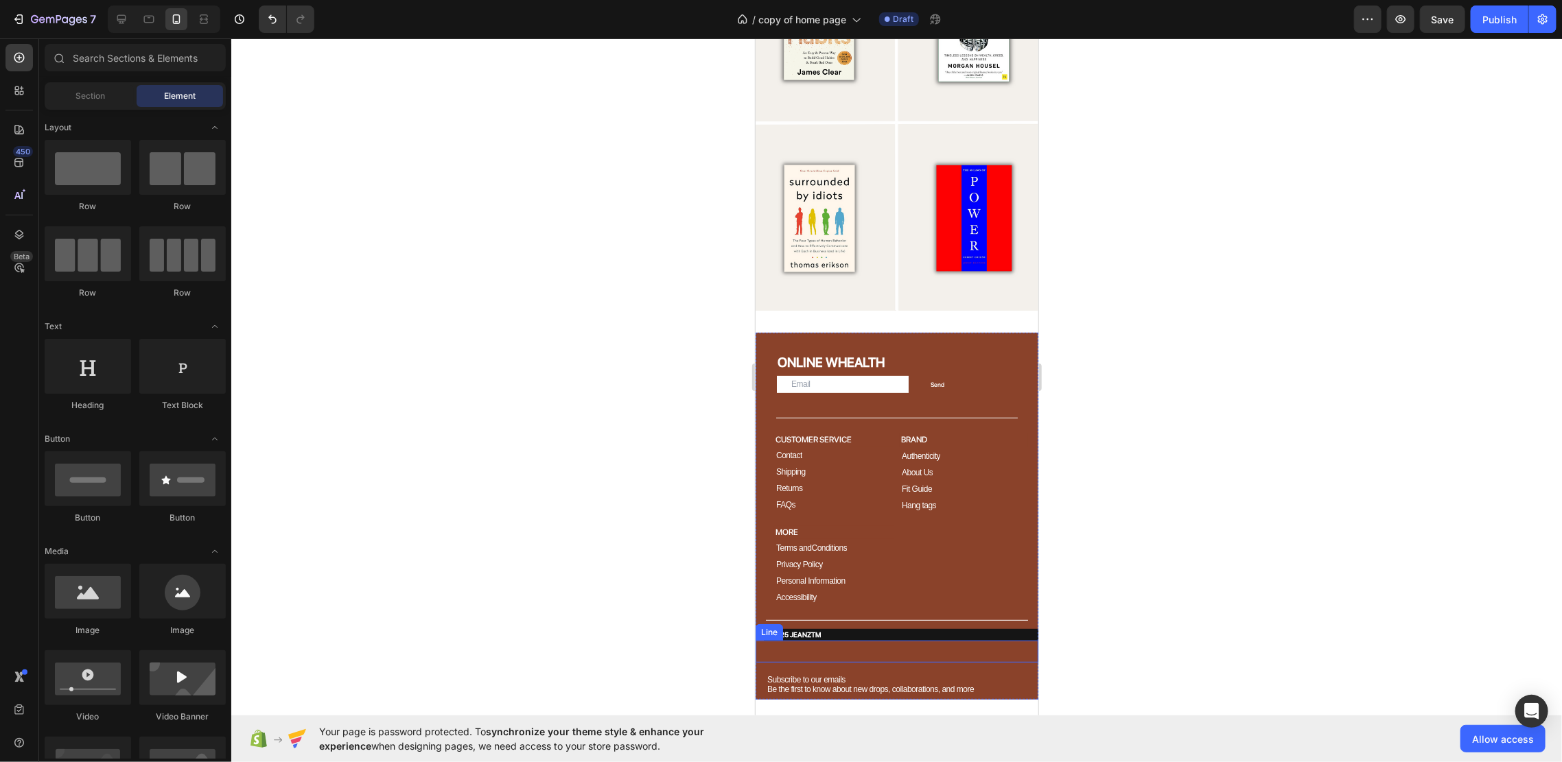
scroll to position [3793, 0]
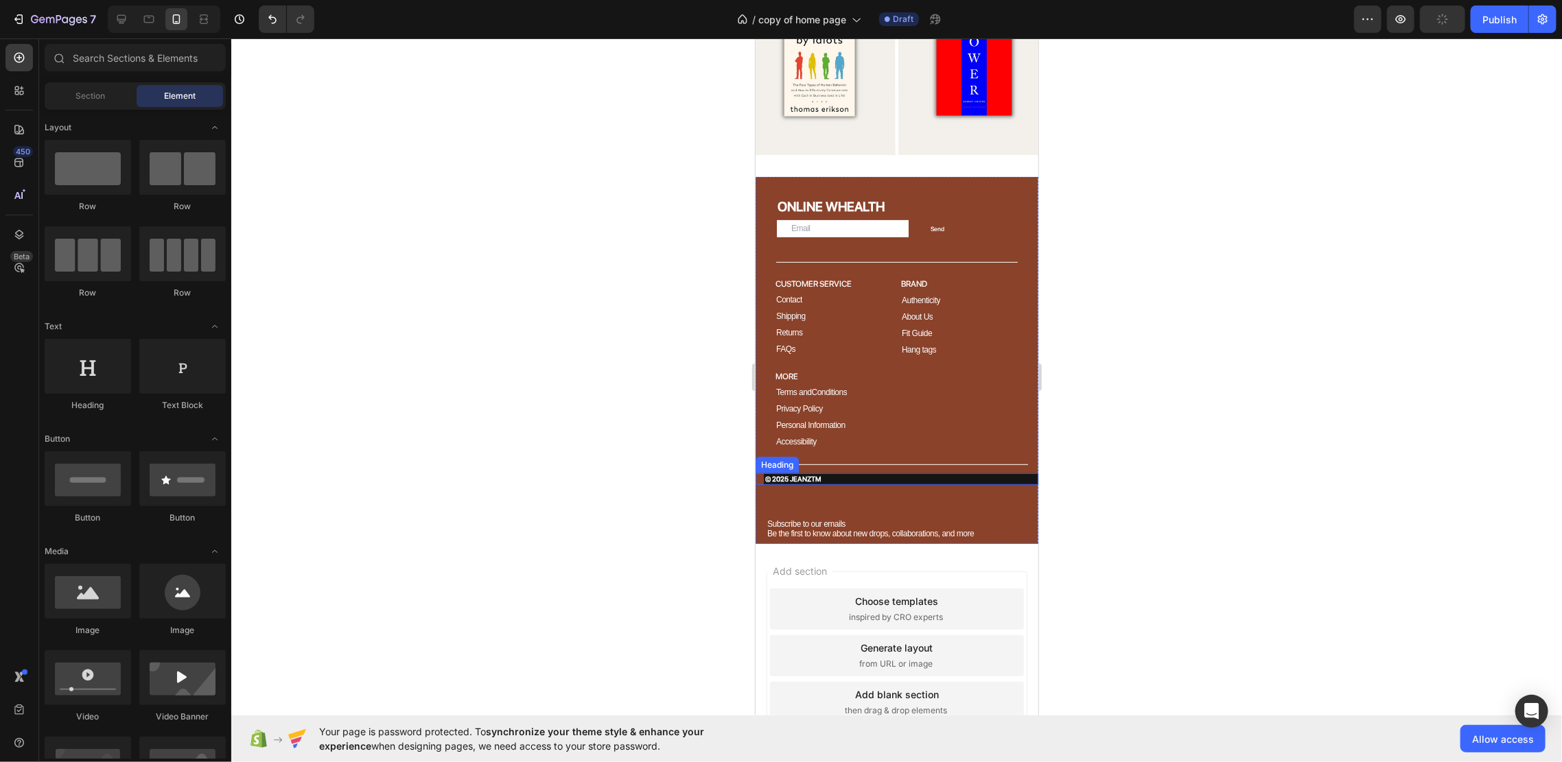
click at [933, 473] on h2 "© 2025 JEANZTM" at bounding box center [900, 479] width 274 height 12
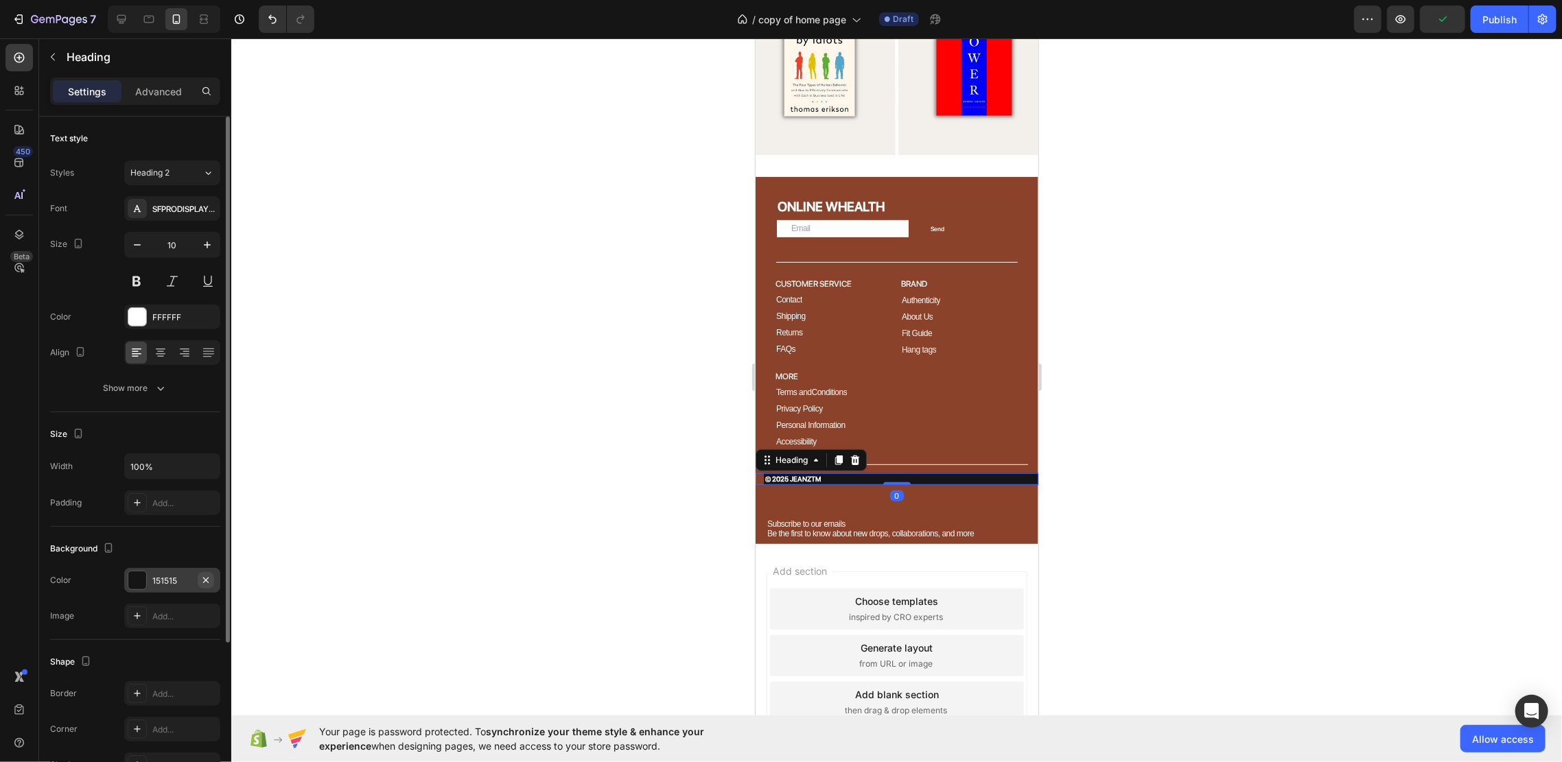
click at [207, 580] on icon "button" at bounding box center [205, 579] width 5 height 5
click at [860, 277] on h2 "CUSTOMER SERVICE" at bounding box center [833, 283] width 120 height 12
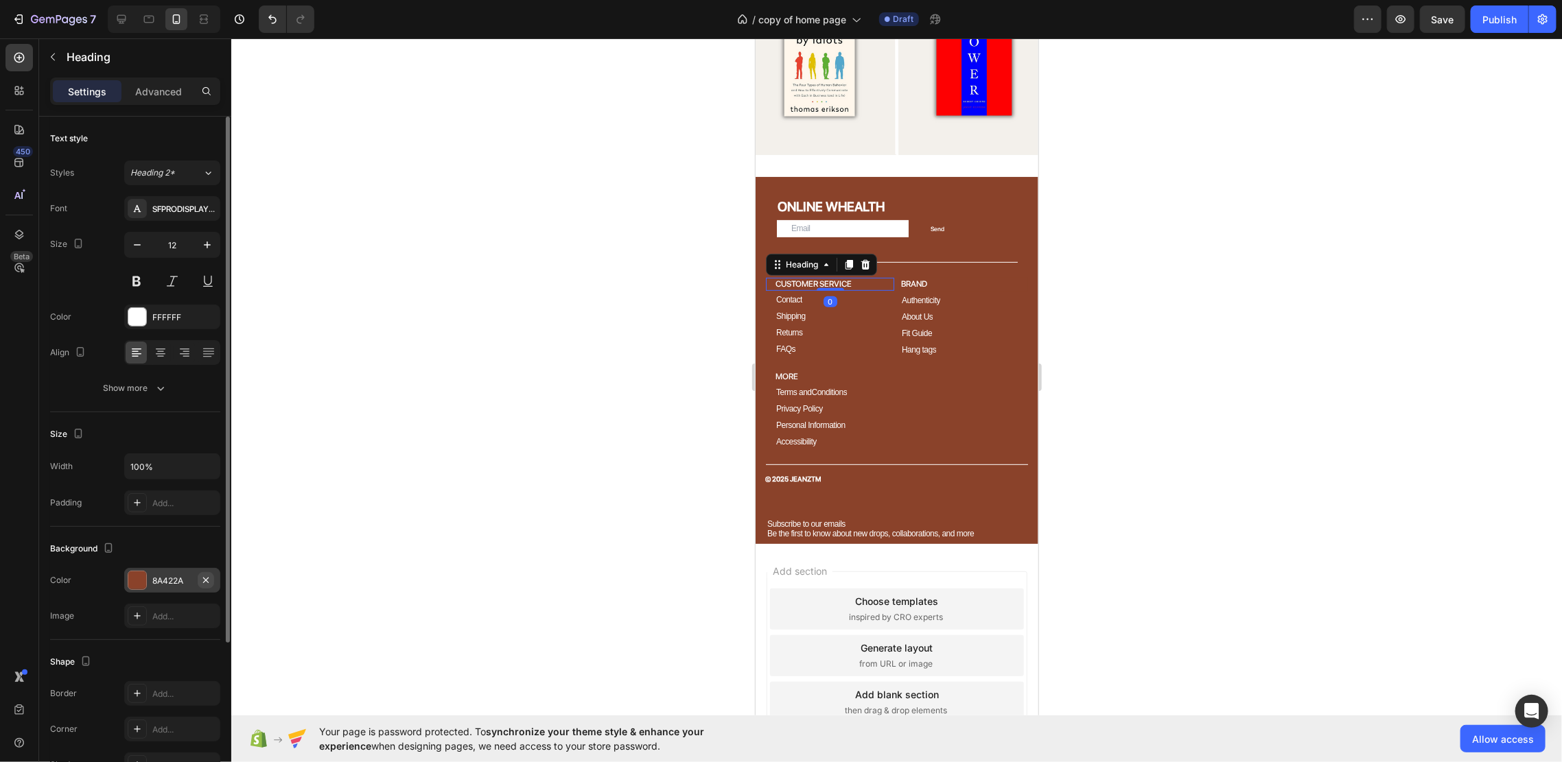
click at [210, 578] on icon "button" at bounding box center [205, 580] width 11 height 11
click at [825, 371] on p "MORE" at bounding box center [833, 376] width 117 height 10
click at [203, 583] on icon "button" at bounding box center [205, 580] width 11 height 11
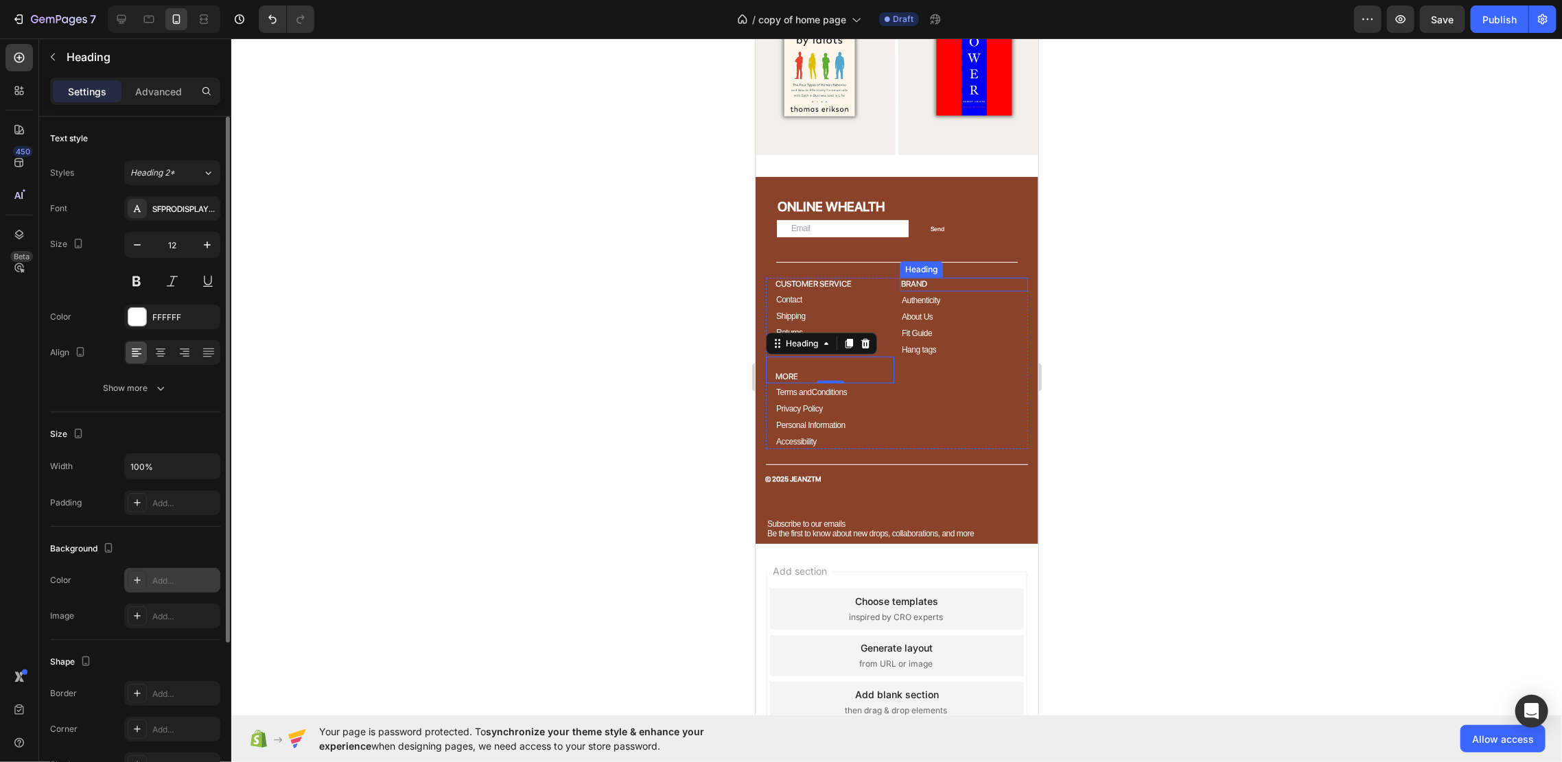
click at [944, 277] on h2 "BRAND" at bounding box center [963, 284] width 128 height 14
click at [212, 579] on button "button" at bounding box center [206, 580] width 16 height 16
click at [1114, 342] on div at bounding box center [896, 400] width 1330 height 724
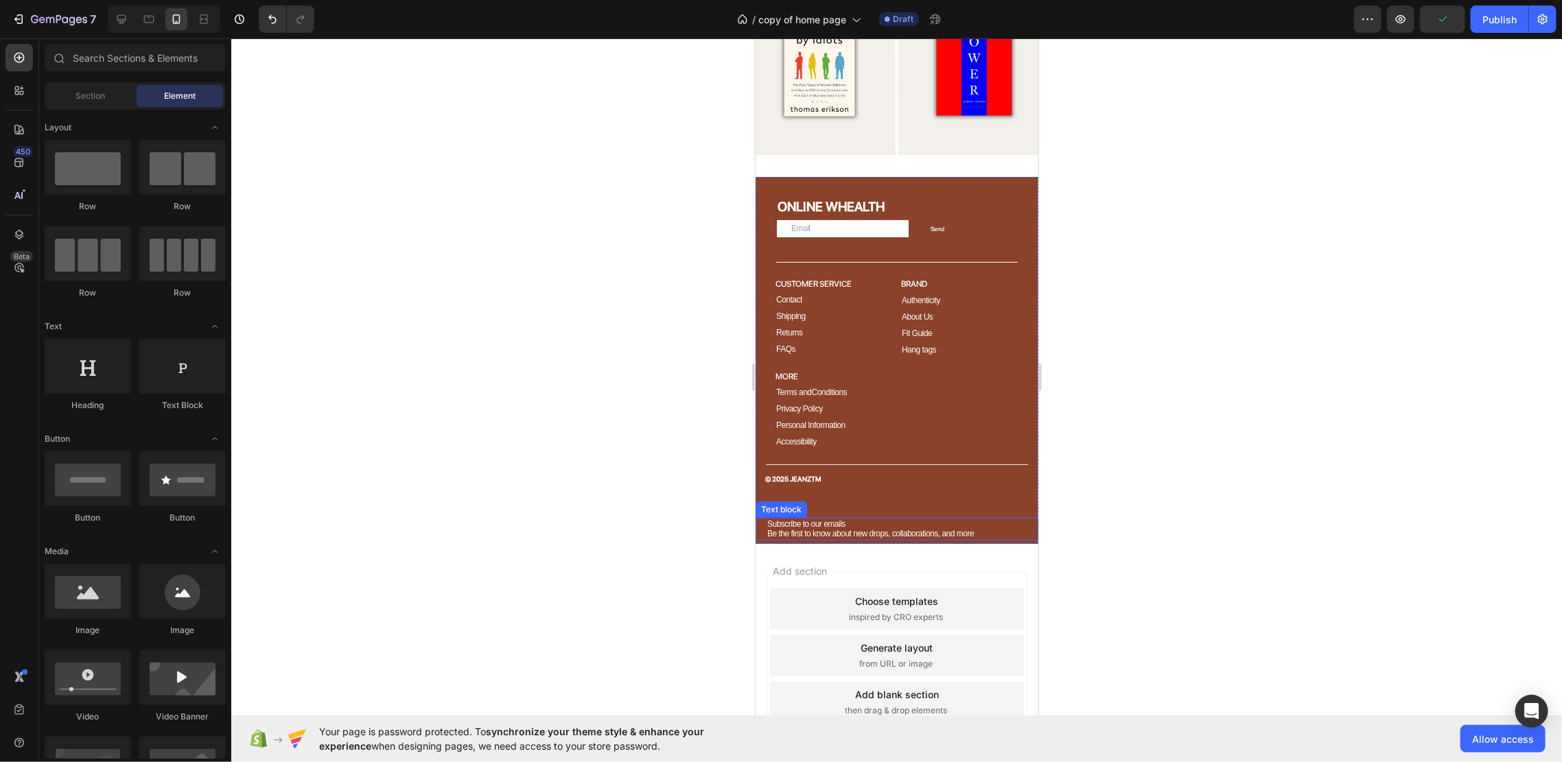
click at [969, 519] on p "Subscribe to our emails" at bounding box center [895, 524] width 259 height 10
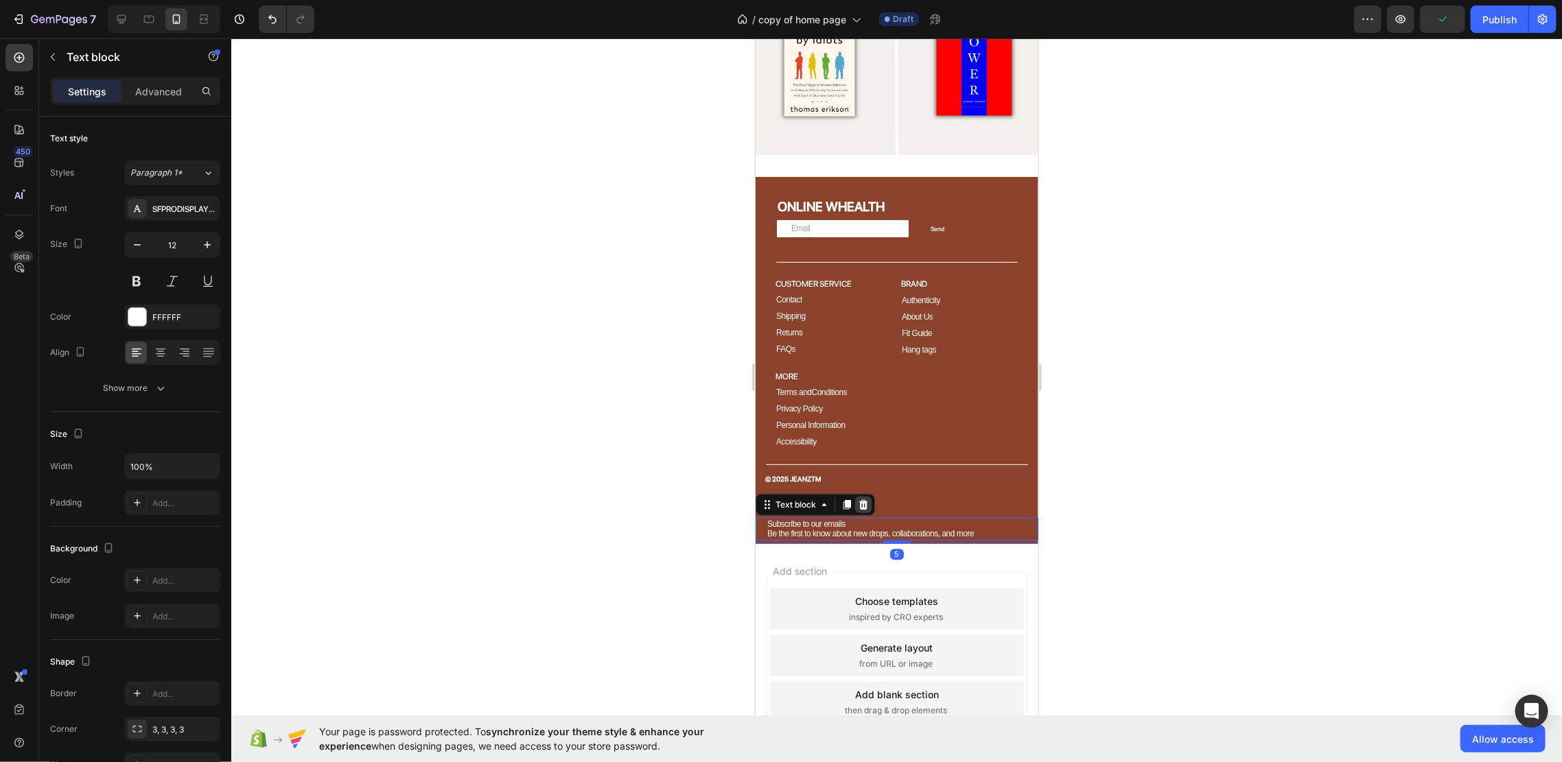
click at [858, 499] on icon at bounding box center [862, 504] width 11 height 11
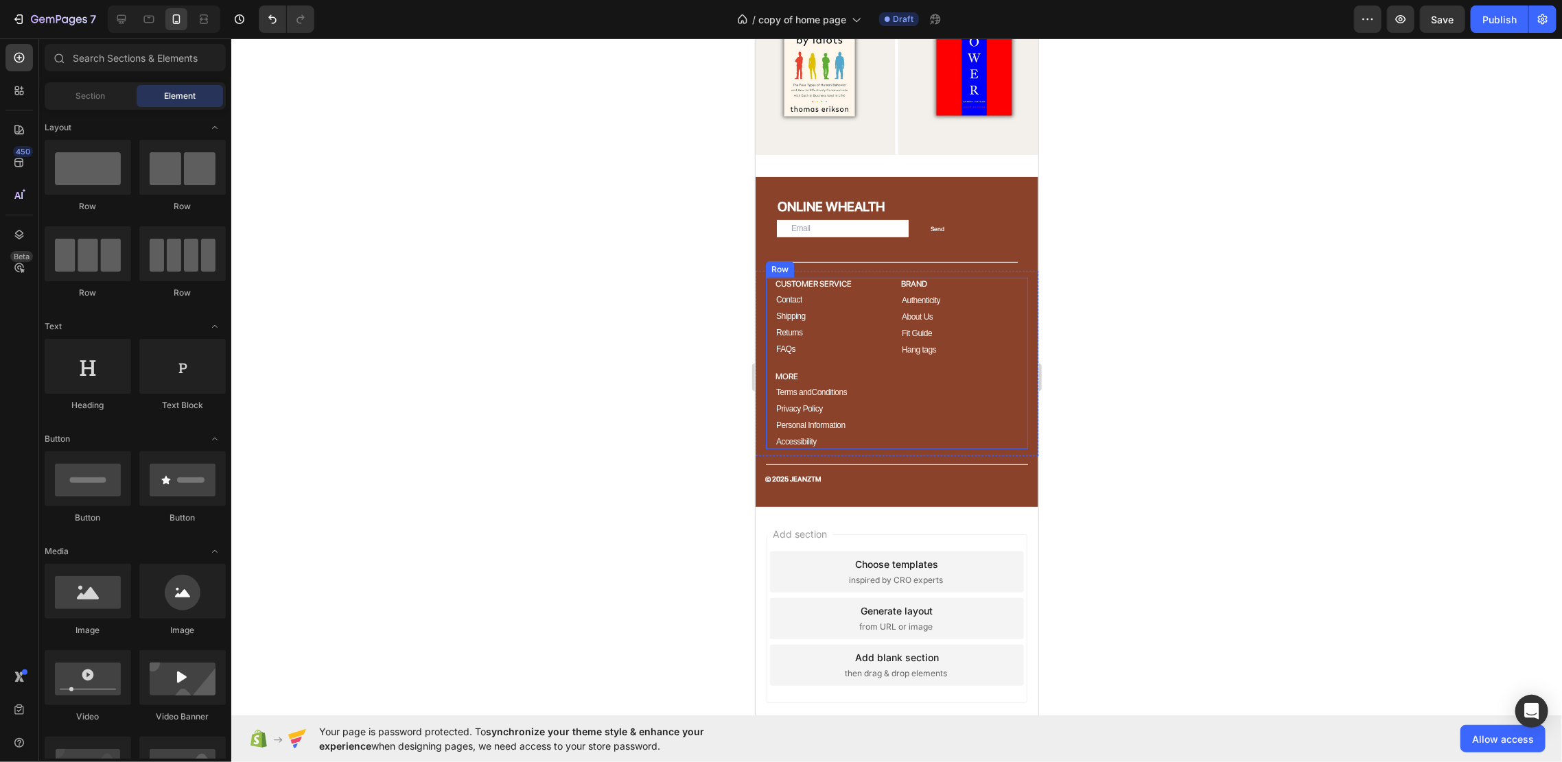
scroll to position [3701, 0]
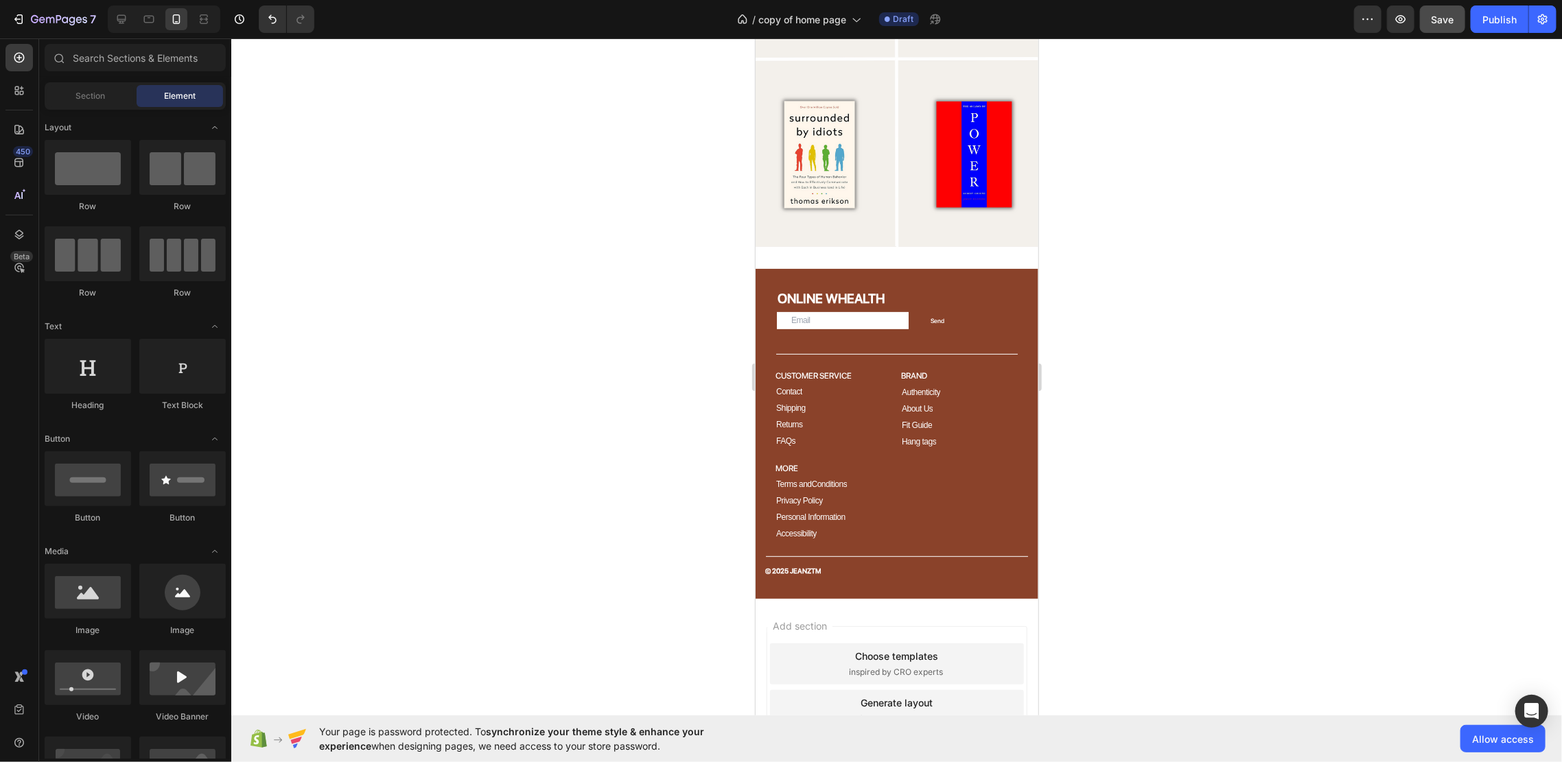
click at [1455, 25] on button "Save" at bounding box center [1442, 18] width 45 height 27
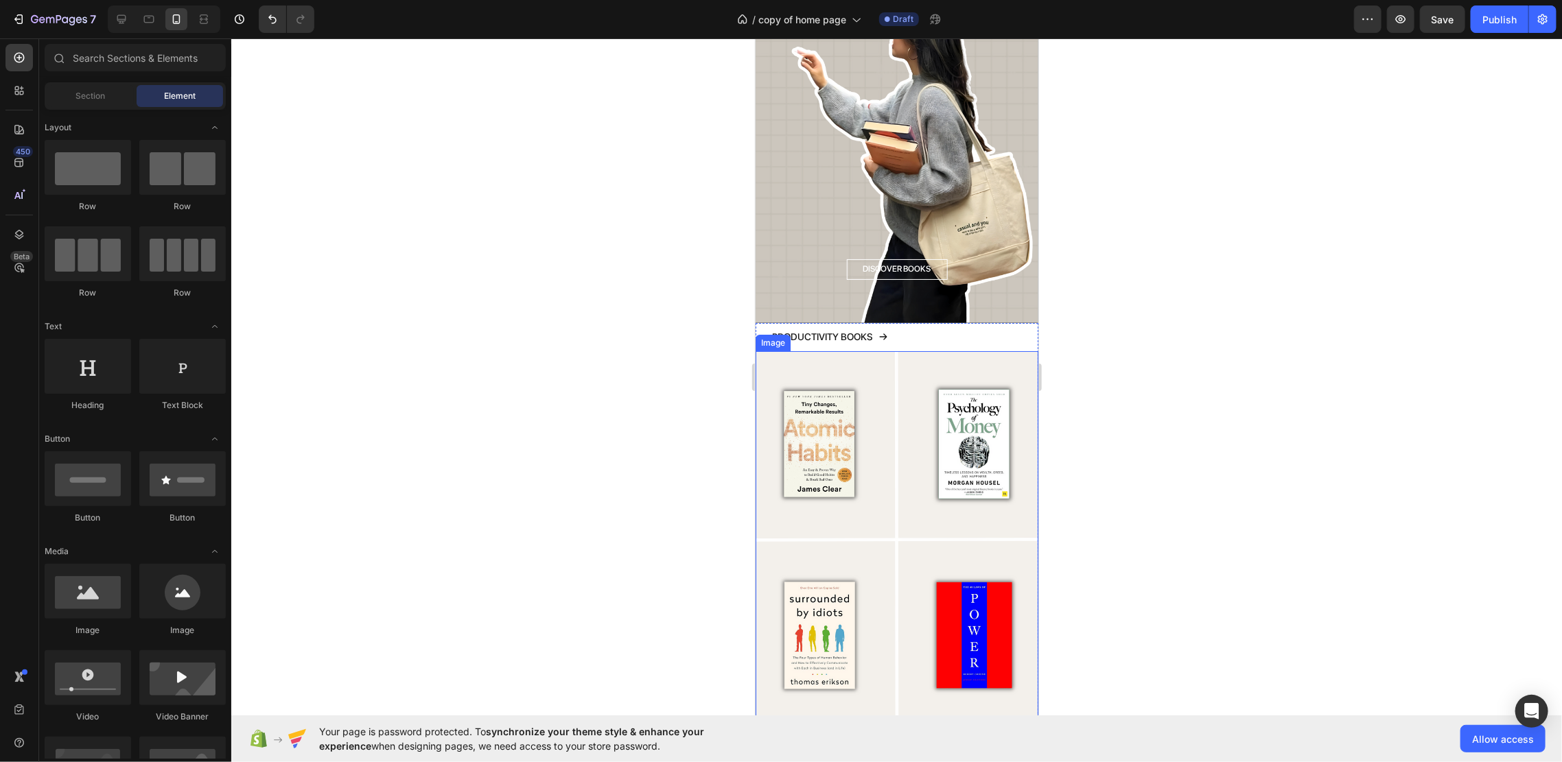
scroll to position [3823, 0]
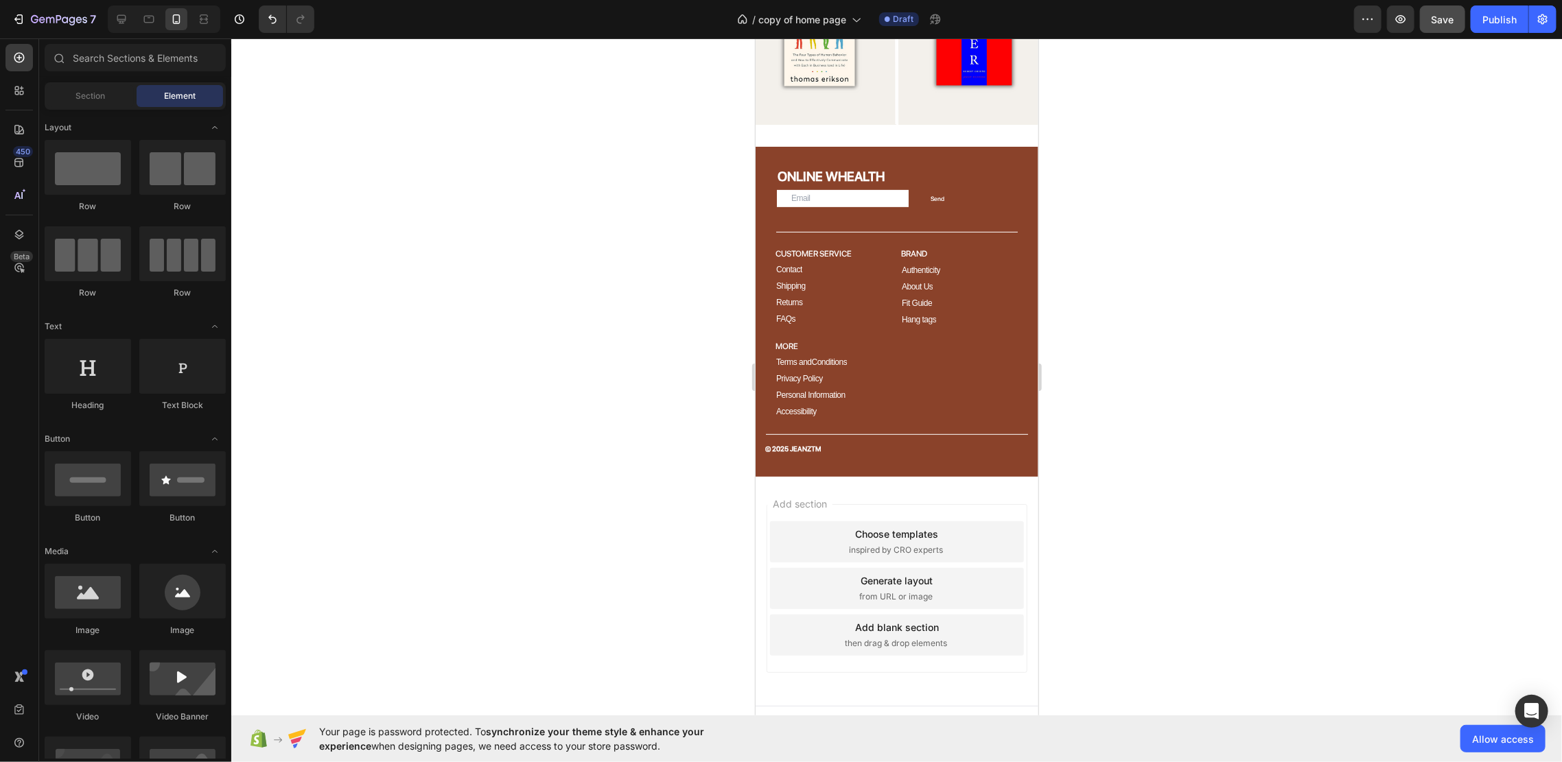
click at [1451, 27] on button "Save" at bounding box center [1442, 18] width 45 height 27
